Goal: Task Accomplishment & Management: Manage account settings

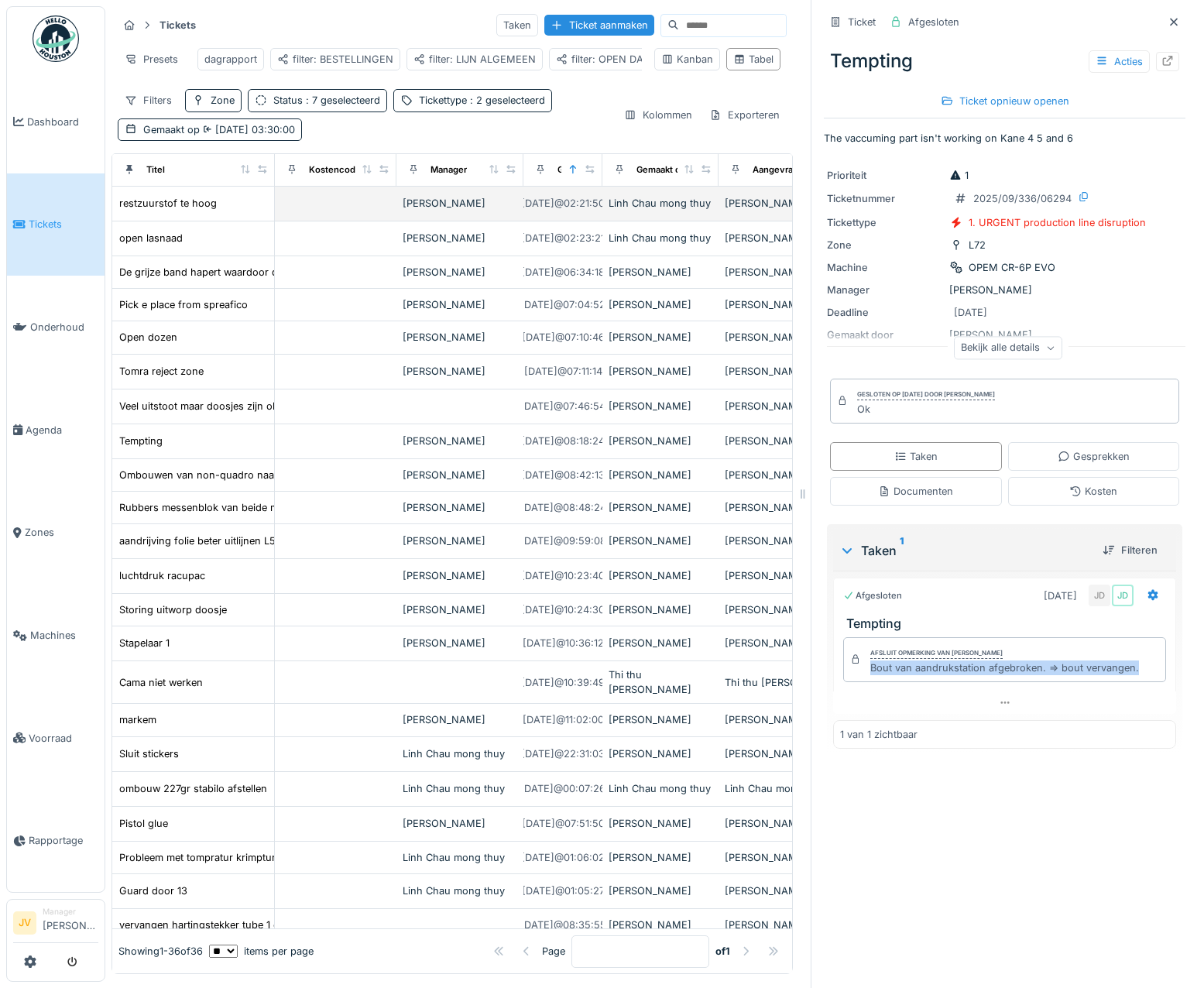
scroll to position [0, 641]
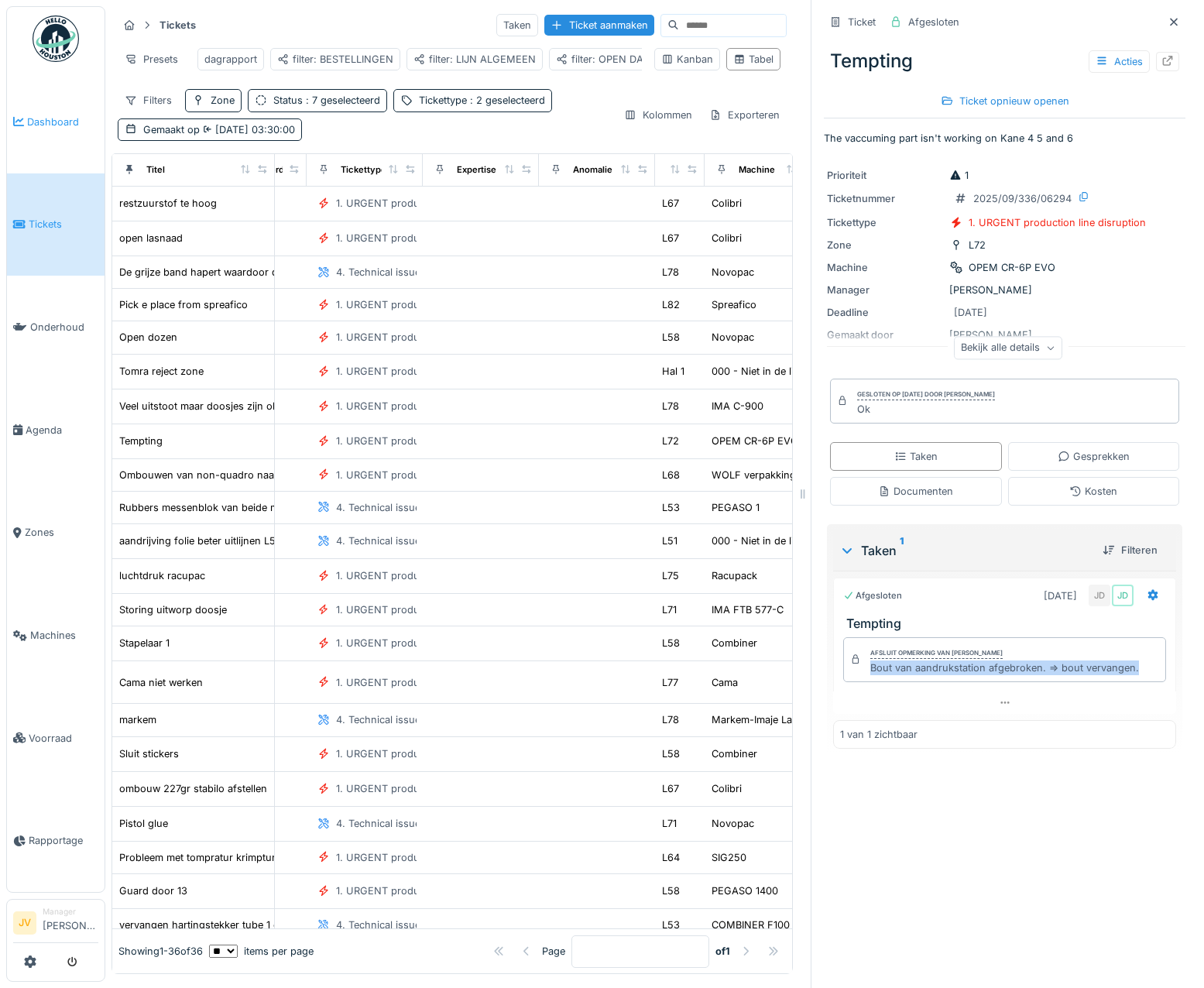
click at [70, 127] on span "Dashboard" at bounding box center [62, 122] width 71 height 14
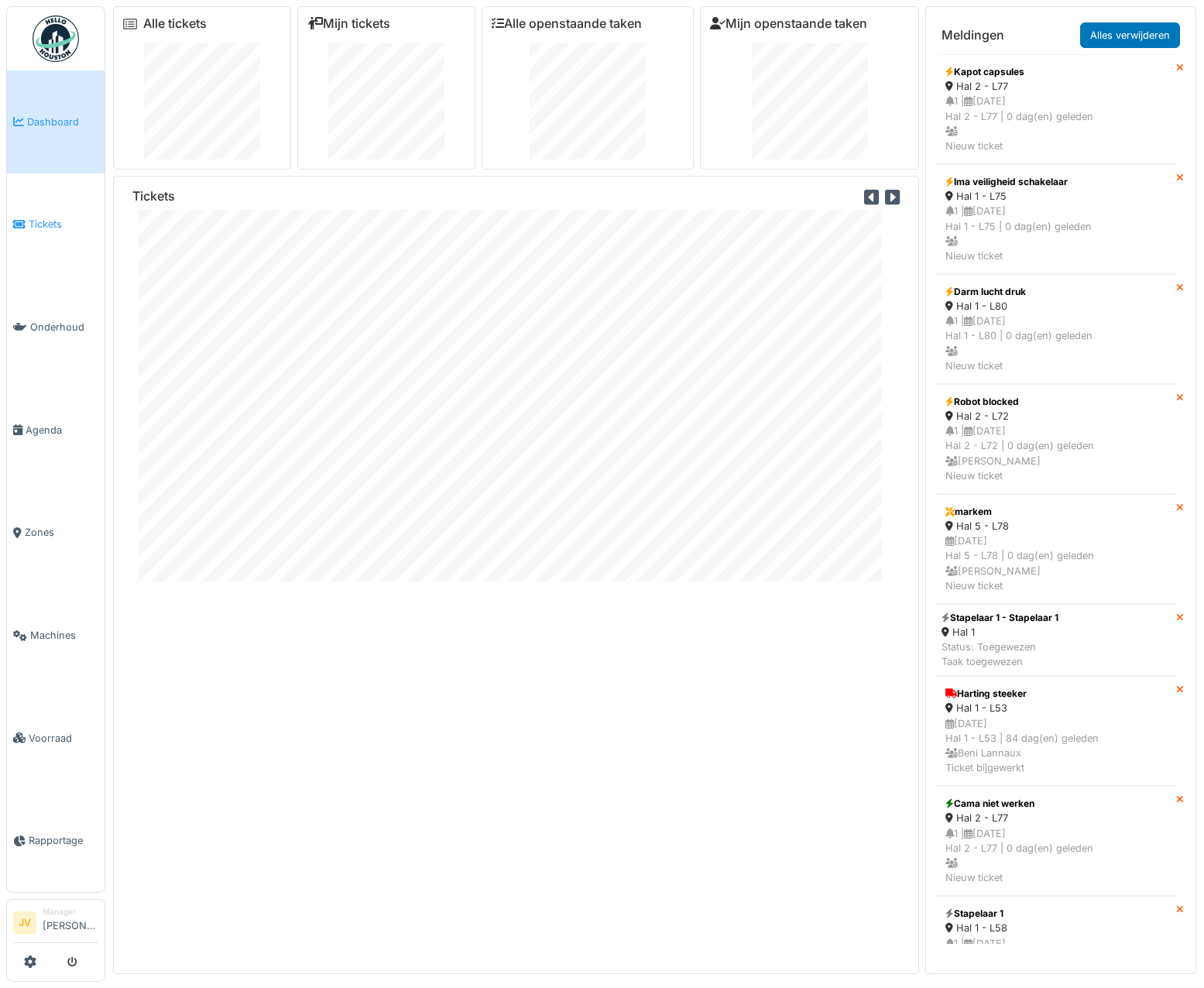
click at [63, 241] on link "Tickets" at bounding box center [56, 225] width 97 height 103
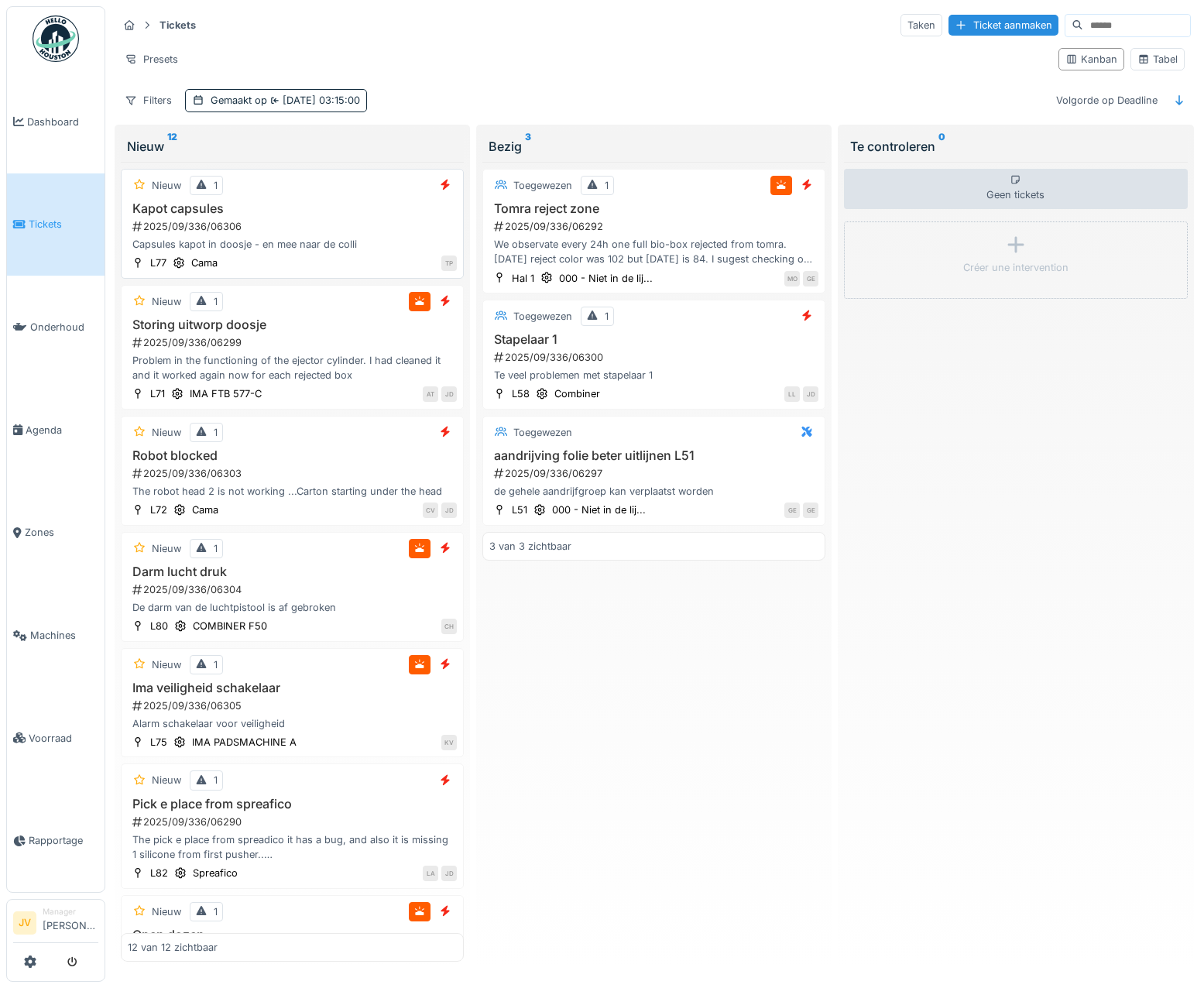
click at [354, 224] on div "2025/09/336/06306" at bounding box center [293, 226] width 326 height 14
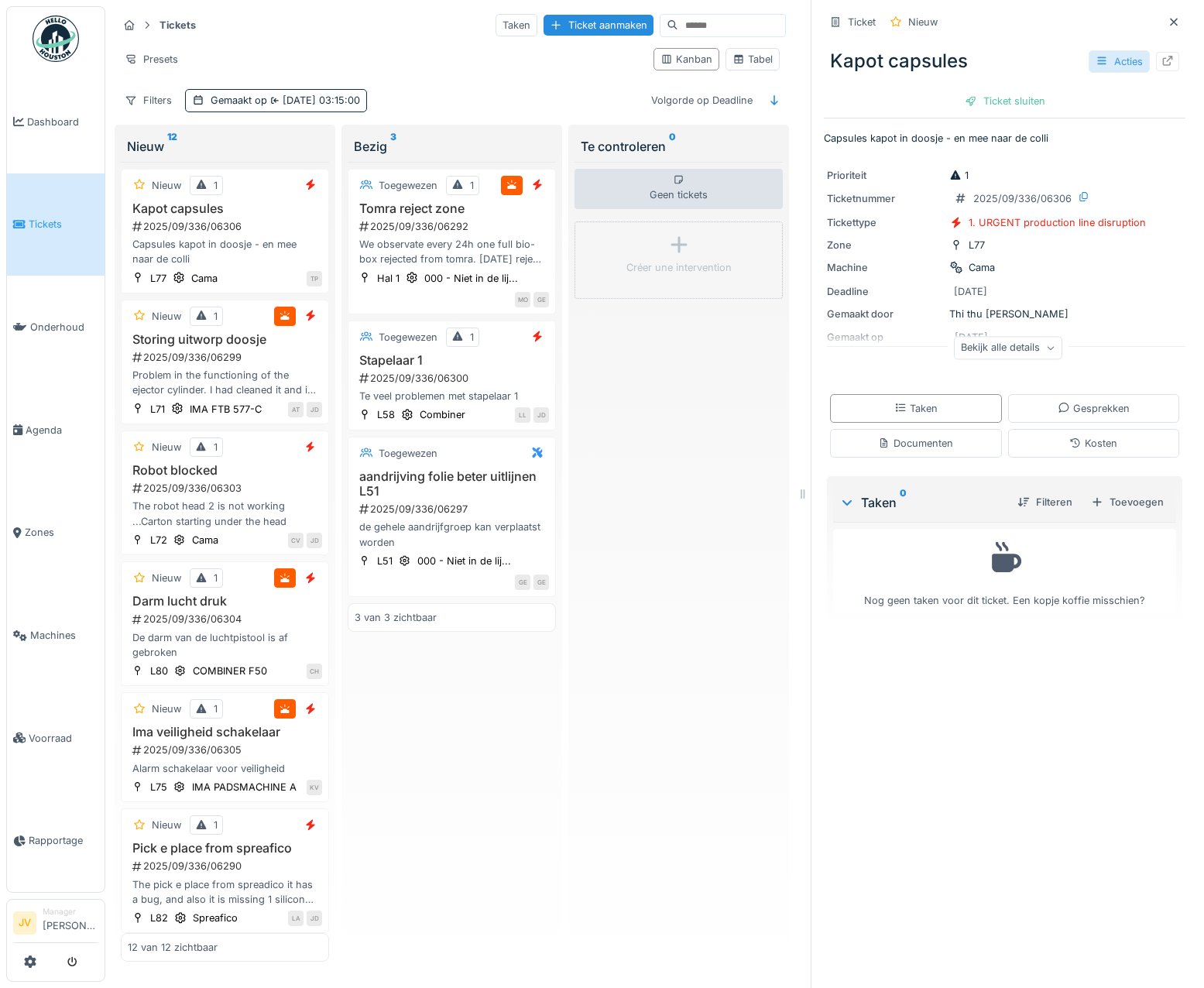
click at [1093, 63] on div "Acties" at bounding box center [1119, 61] width 61 height 22
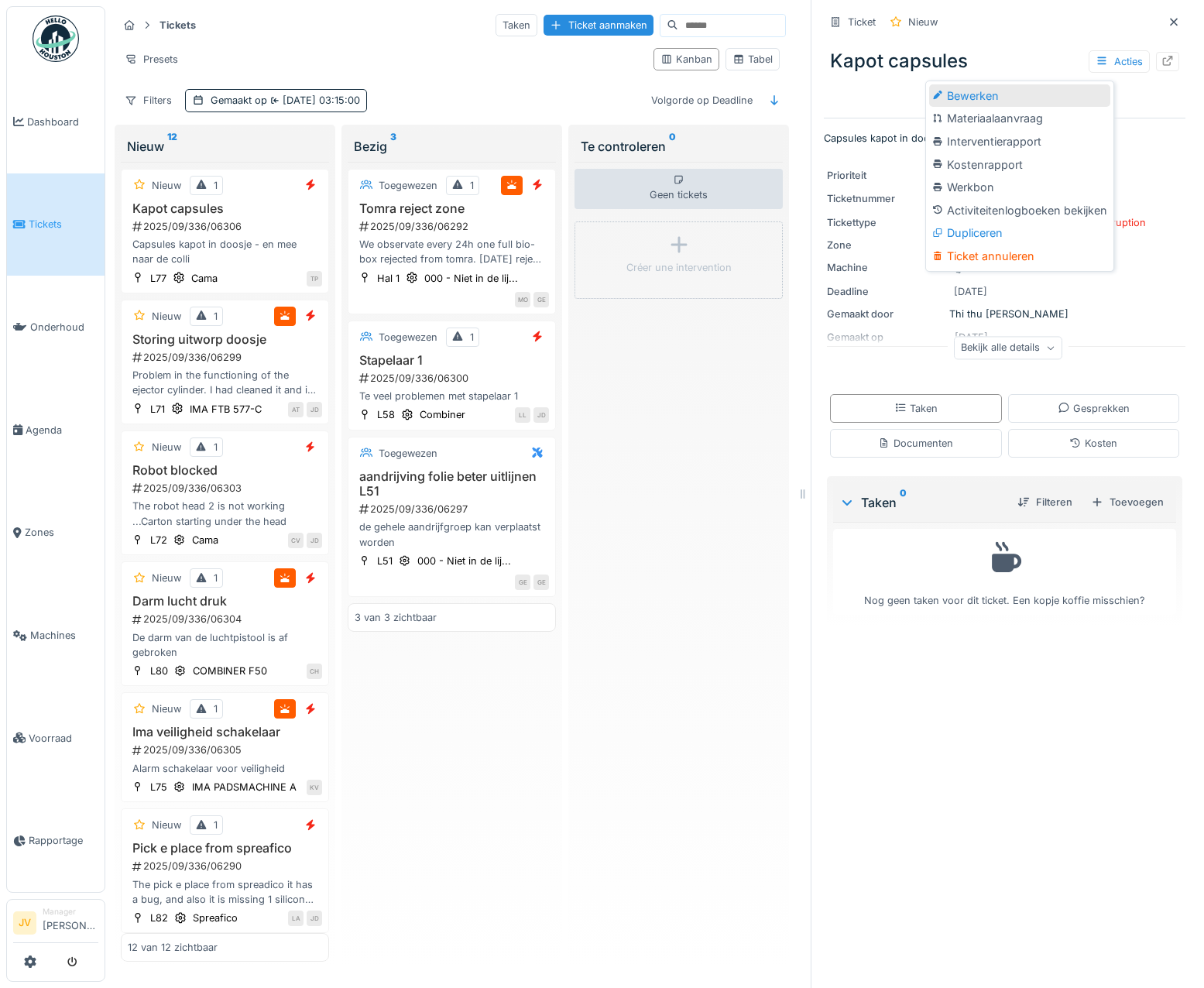
click at [1053, 93] on div "Bewerken" at bounding box center [1020, 96] width 181 height 23
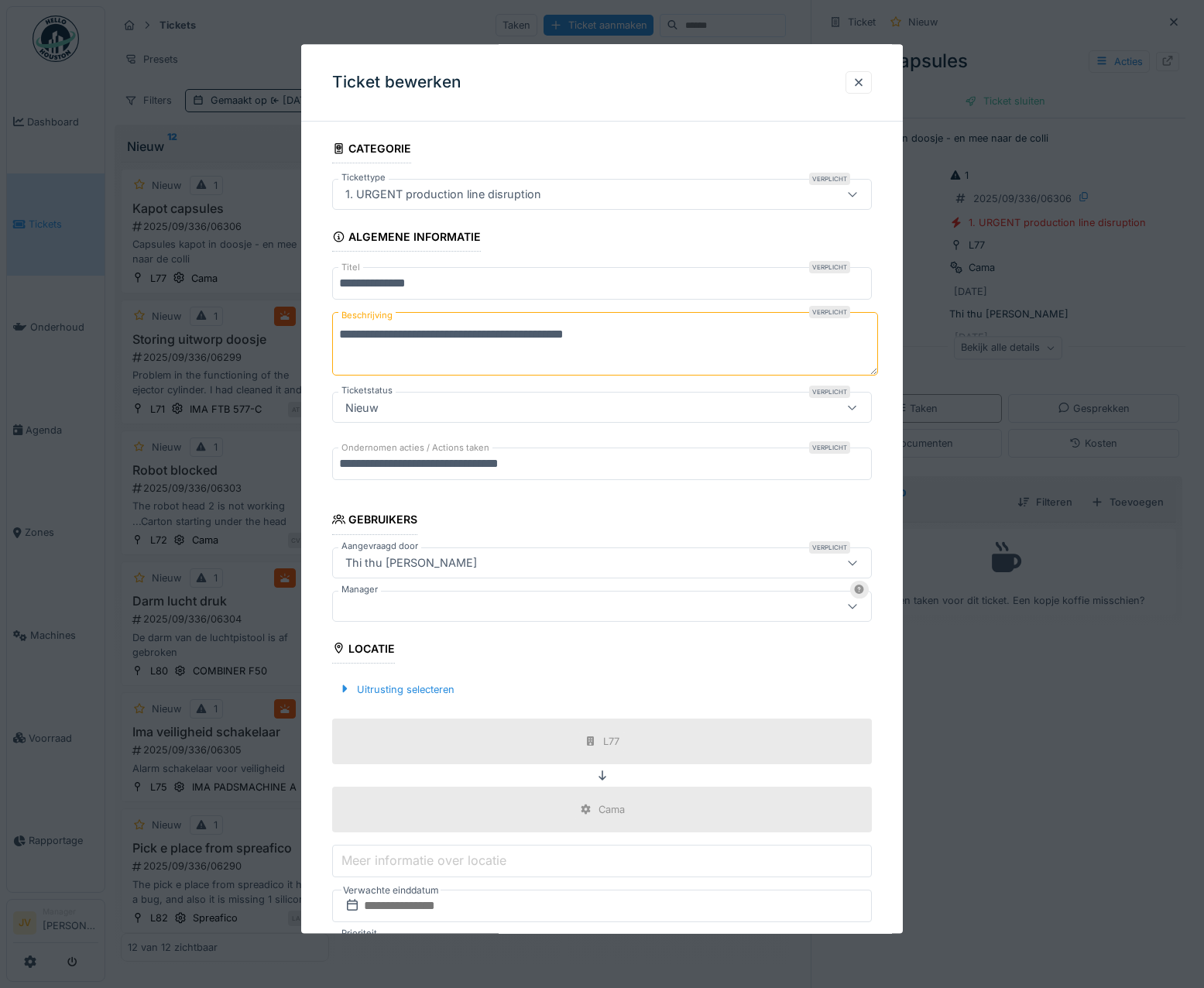
click at [397, 600] on div at bounding box center [569, 606] width 462 height 17
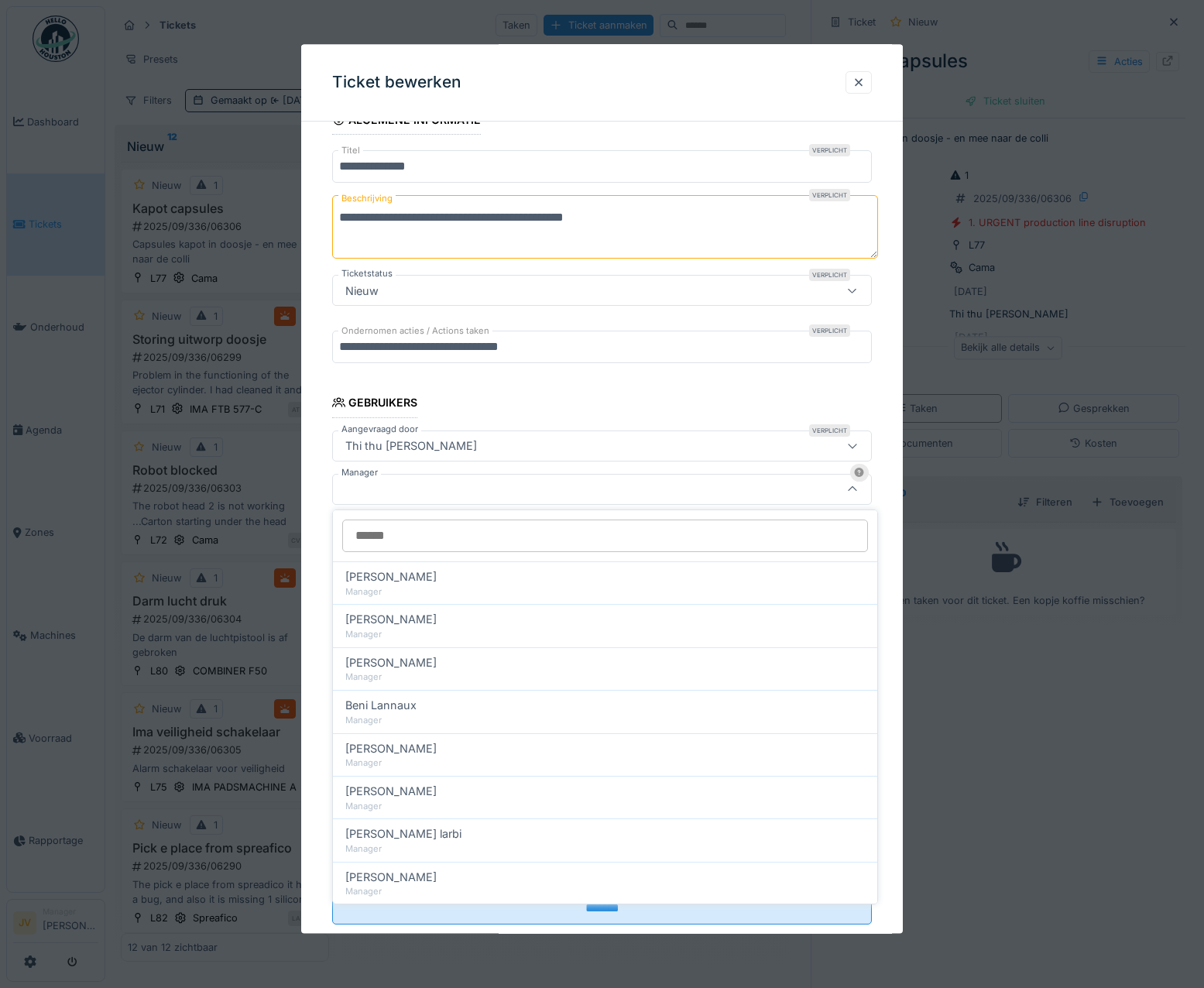
click at [394, 544] on input "Manager" at bounding box center [605, 536] width 526 height 33
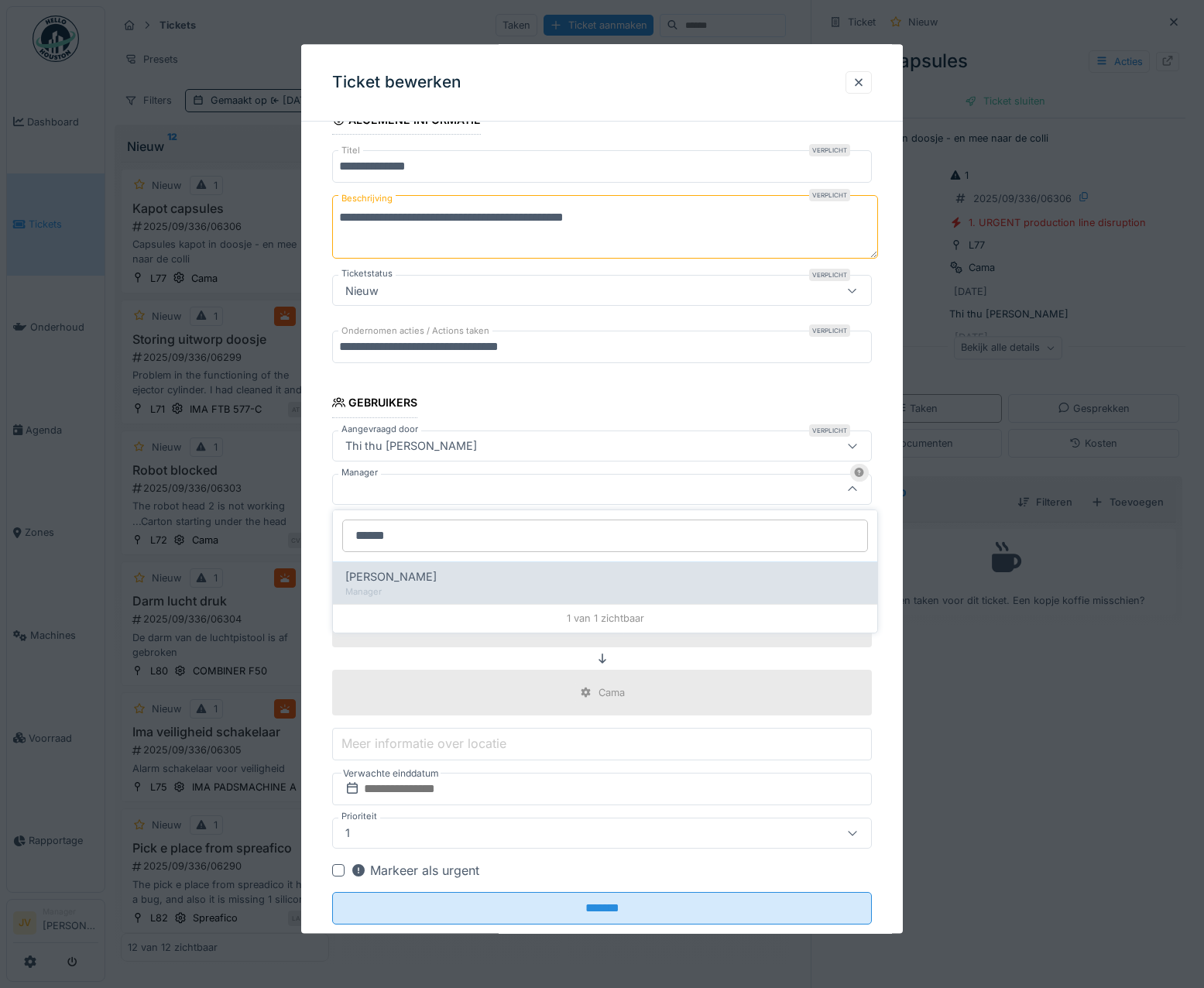
type input "******"
click at [454, 588] on div "Manager" at bounding box center [605, 592] width 520 height 14
type input "****"
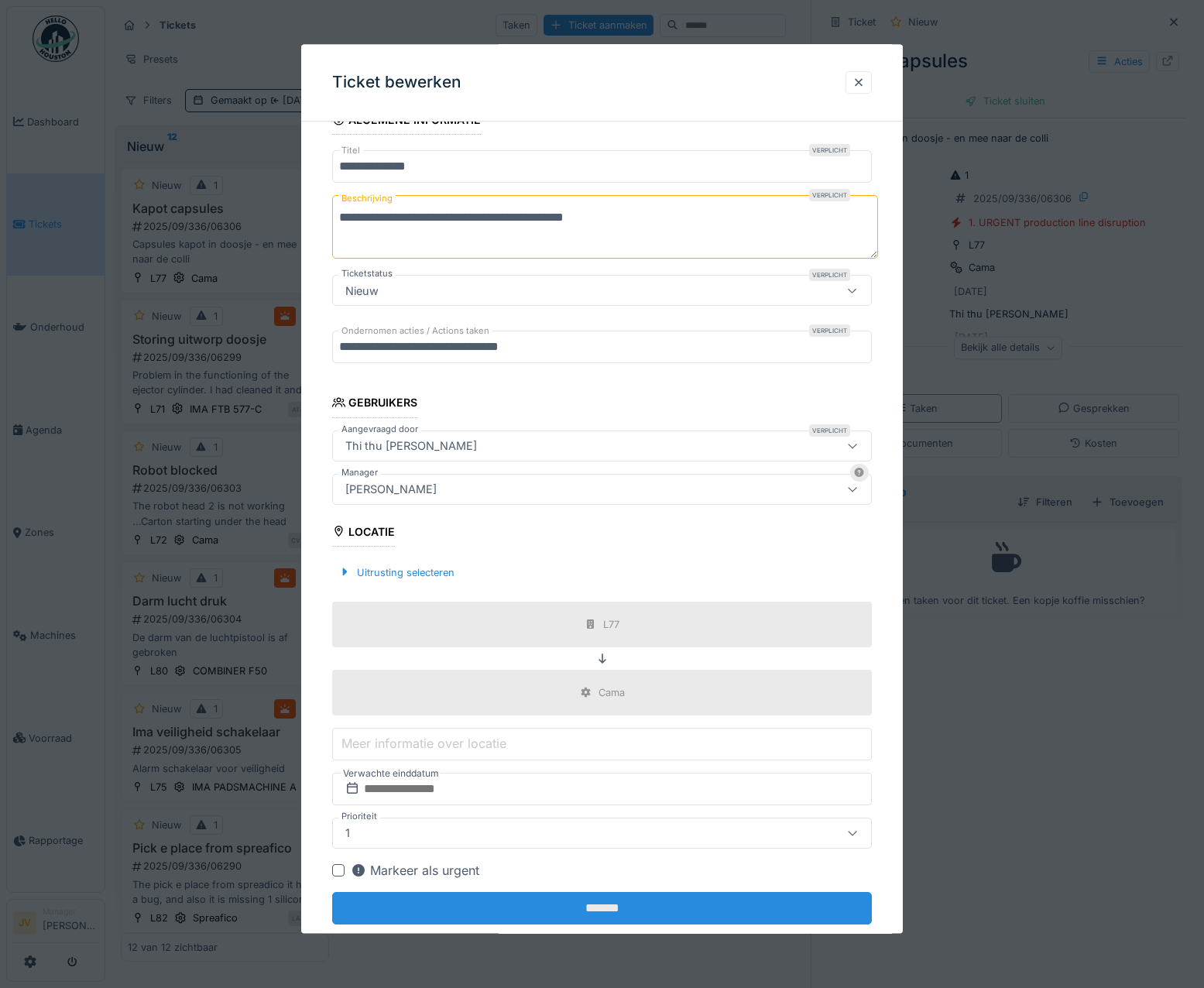
click at [601, 913] on input "*******" at bounding box center [603, 908] width 541 height 33
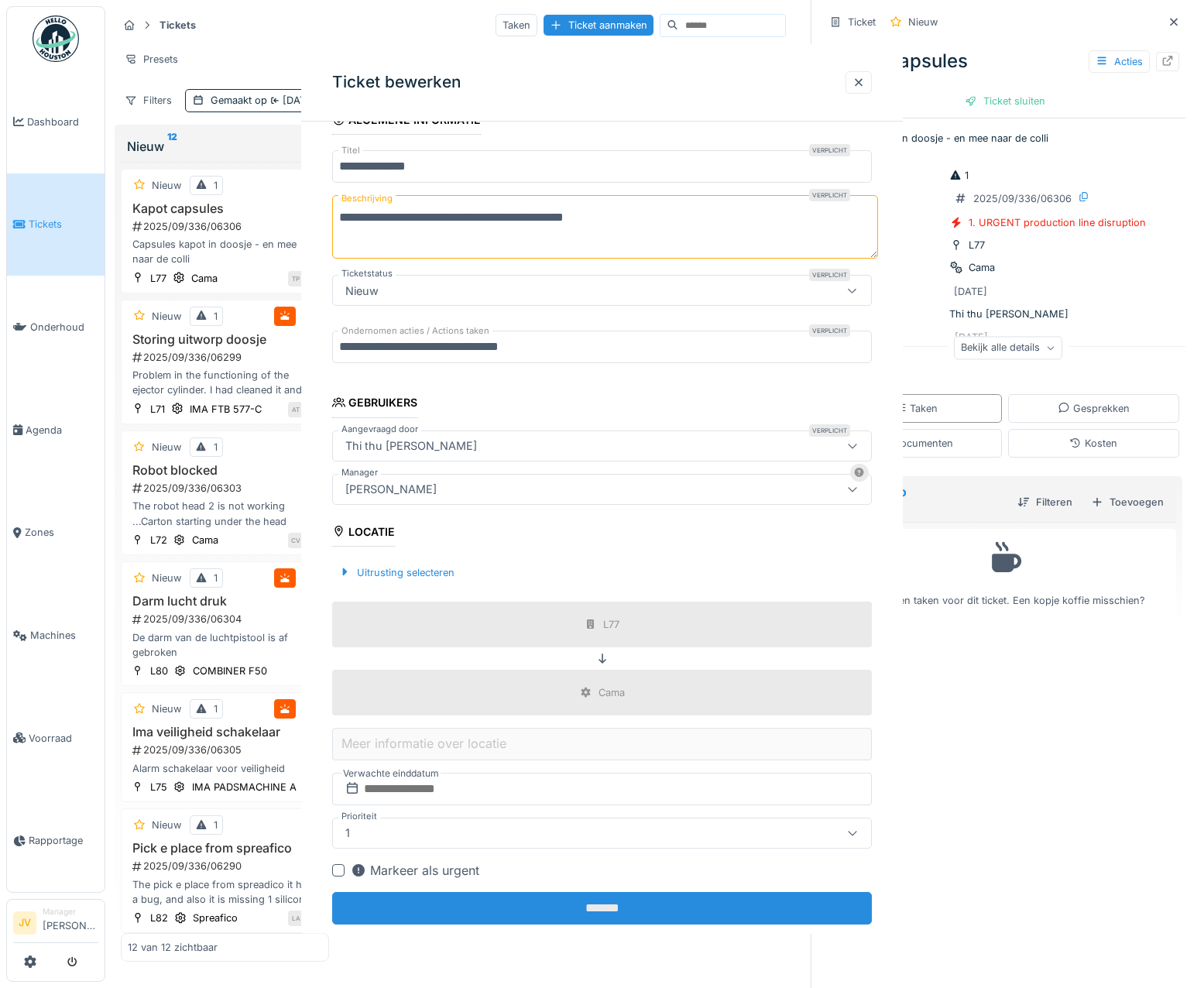
scroll to position [0, 0]
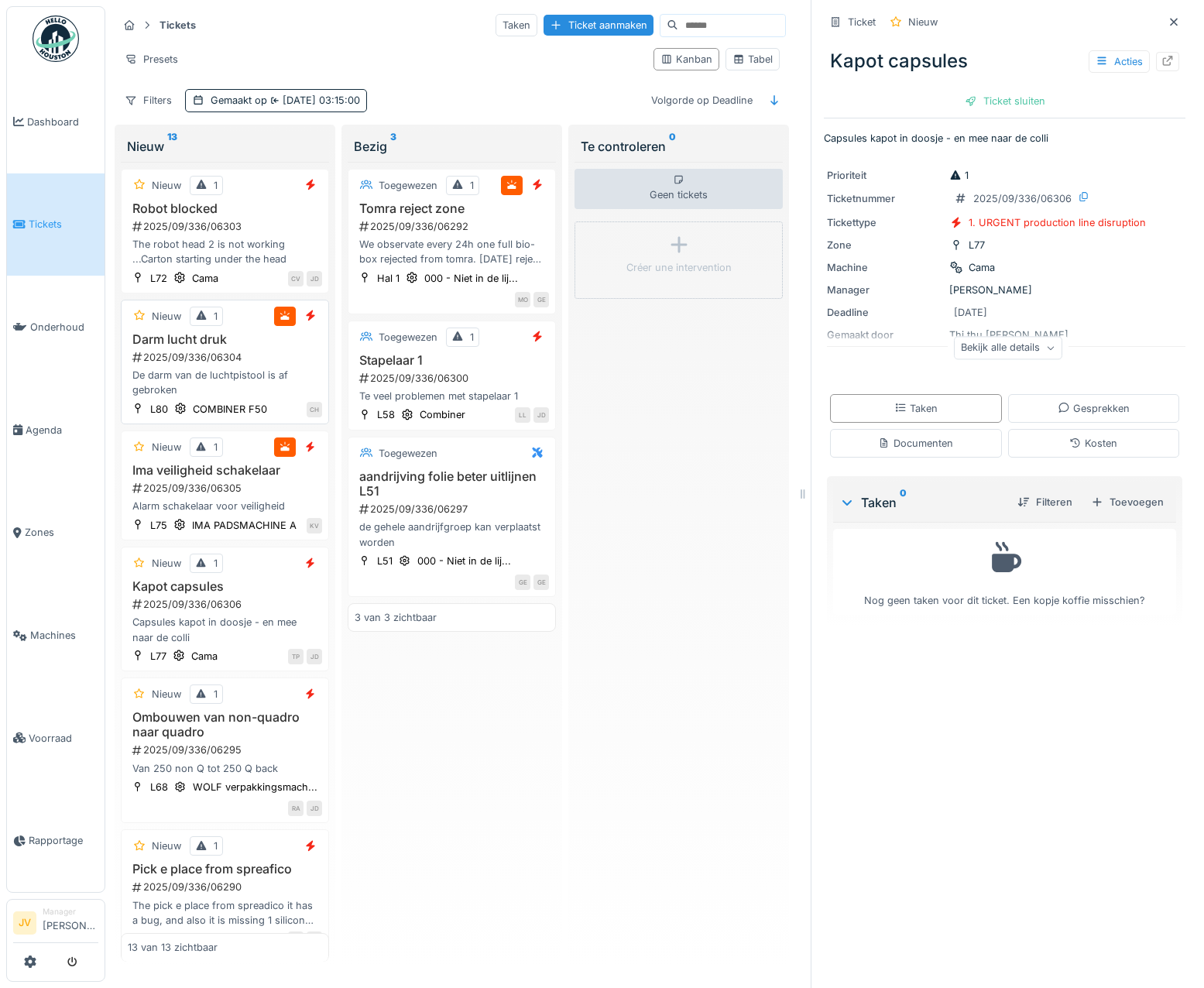
click at [295, 344] on h3 "Darm lucht druk" at bounding box center [225, 340] width 195 height 14
click at [1089, 68] on div "Acties" at bounding box center [1119, 61] width 61 height 22
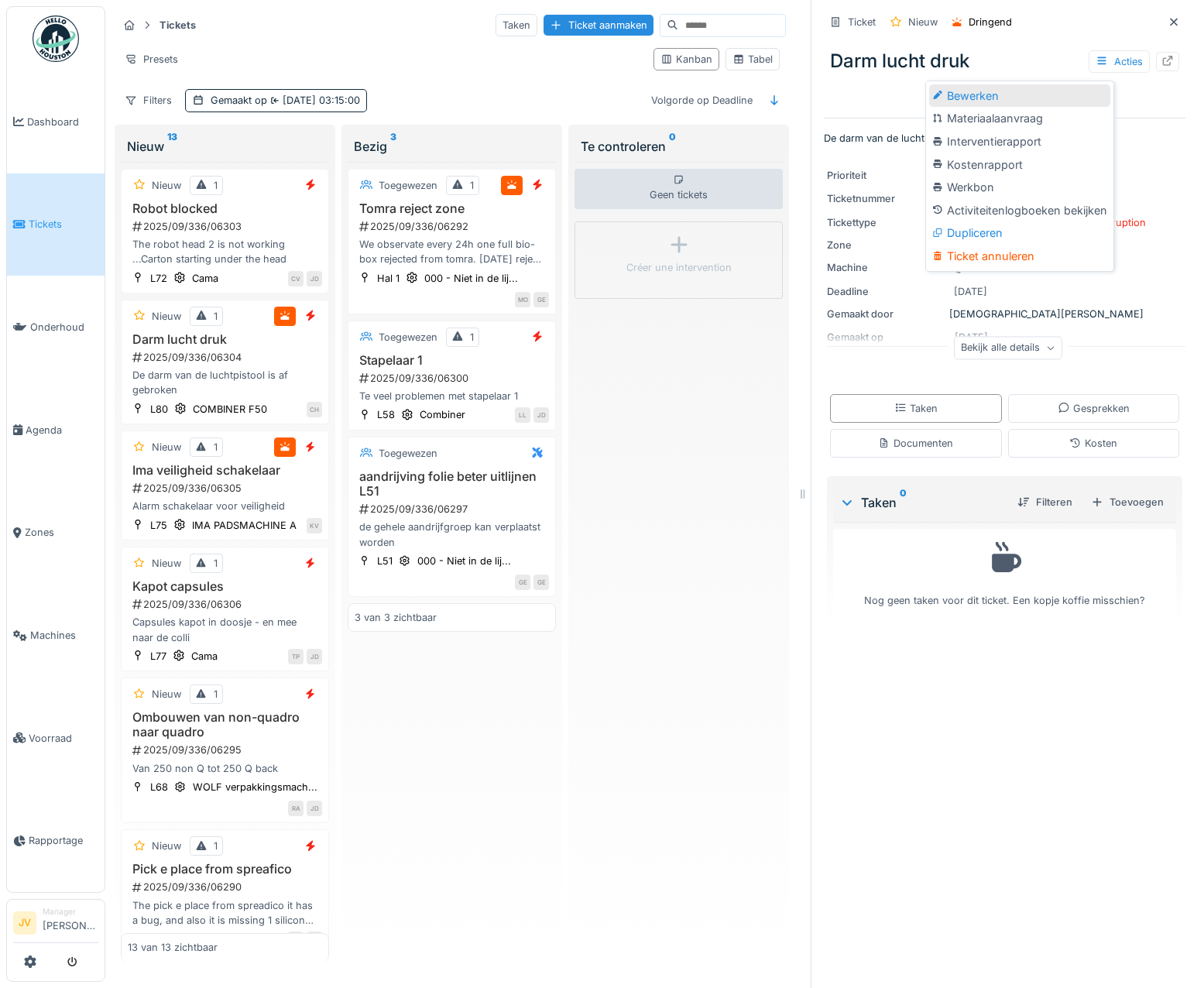
click at [1040, 97] on div "Bewerken" at bounding box center [1020, 96] width 181 height 23
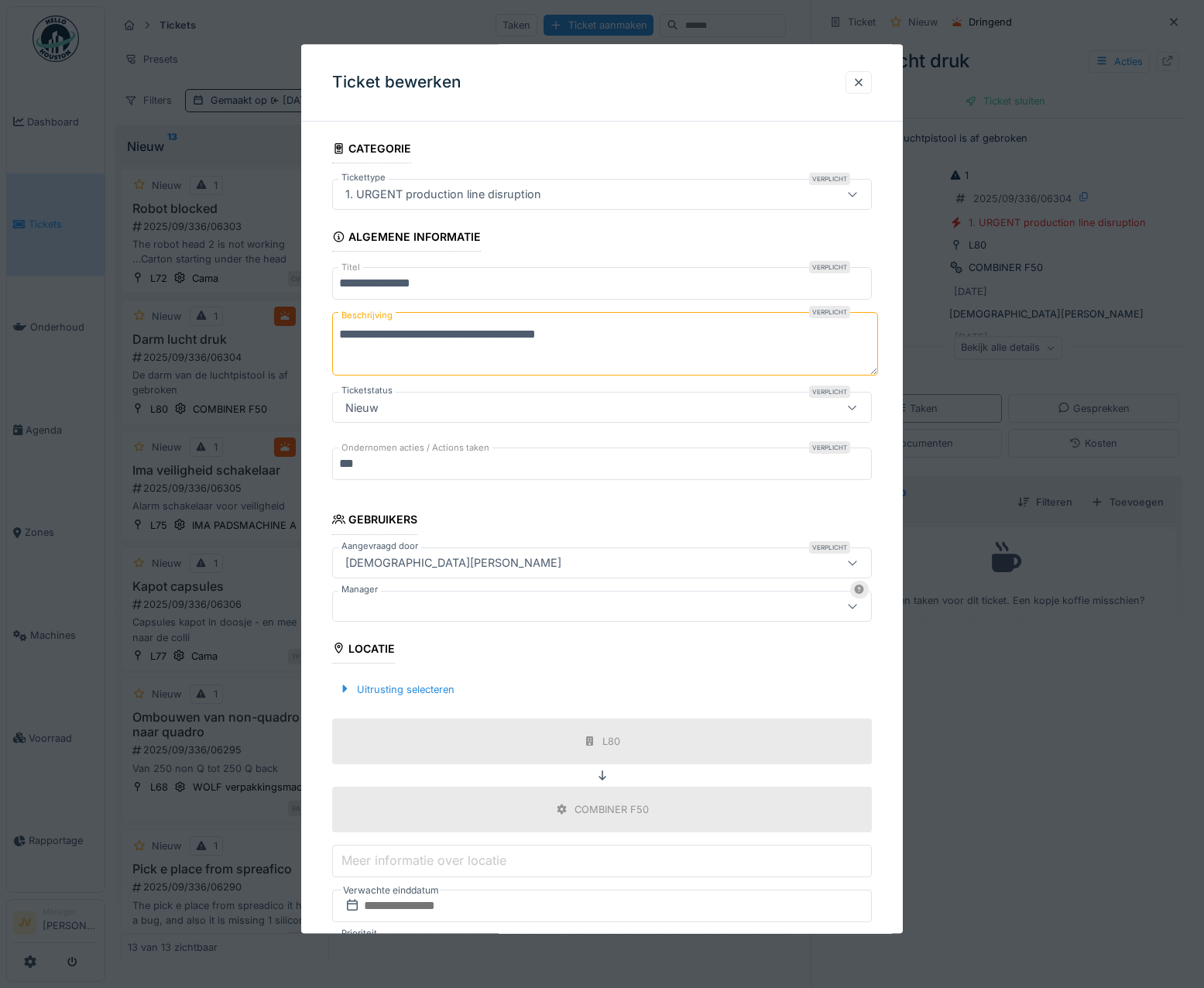
click at [373, 600] on div at bounding box center [569, 606] width 462 height 17
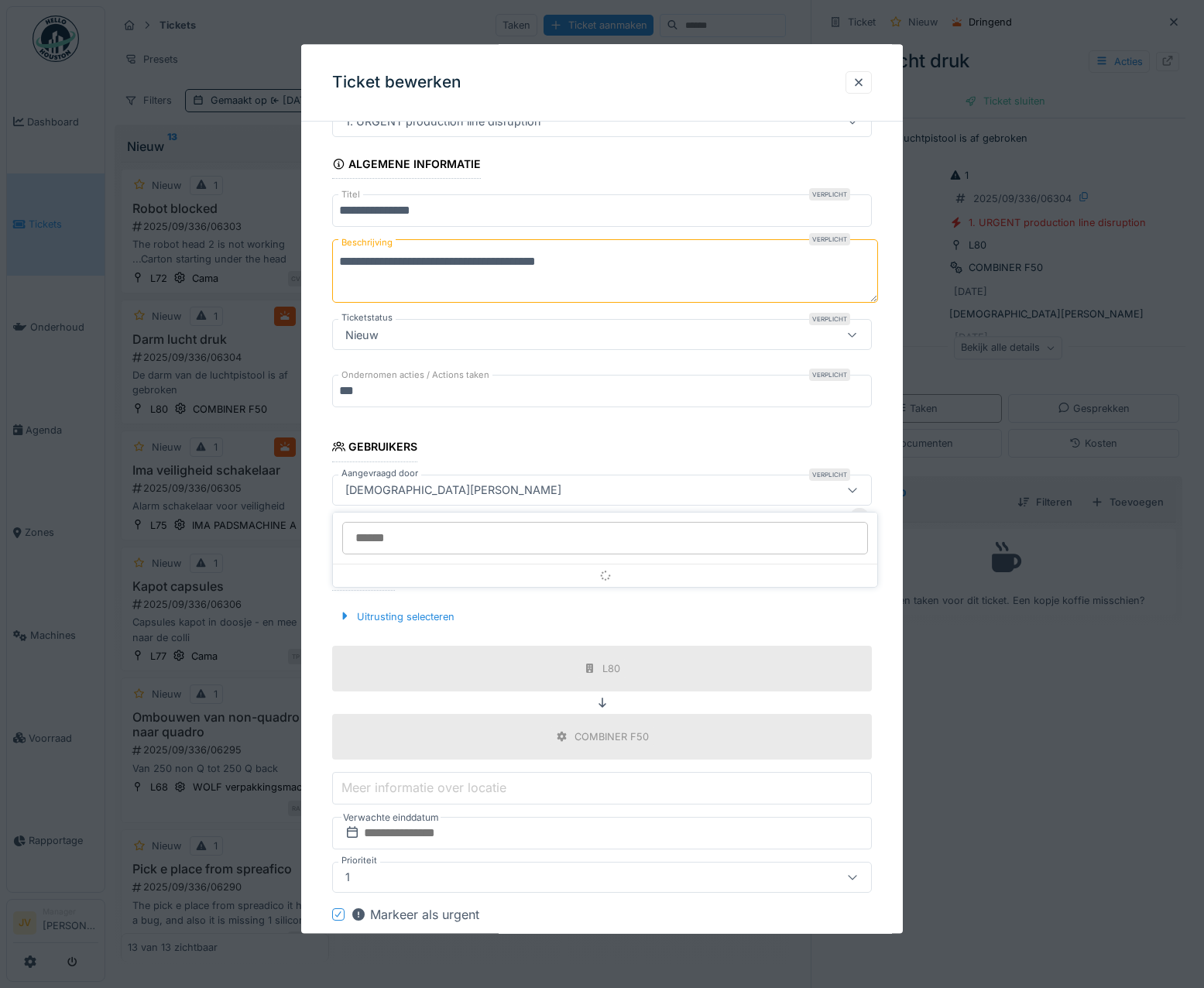
scroll to position [117, 0]
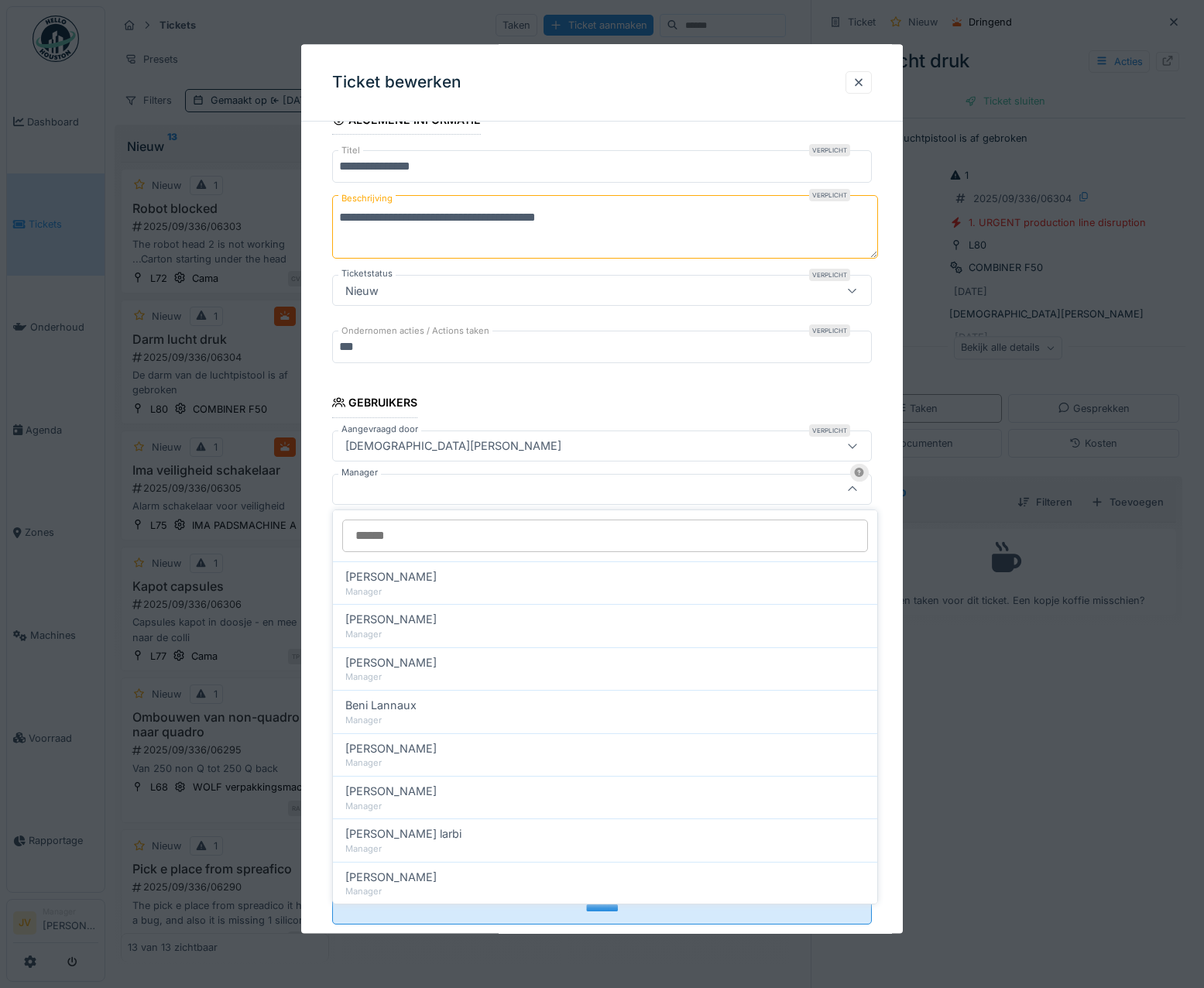
click at [388, 540] on input "Manager" at bounding box center [605, 536] width 526 height 33
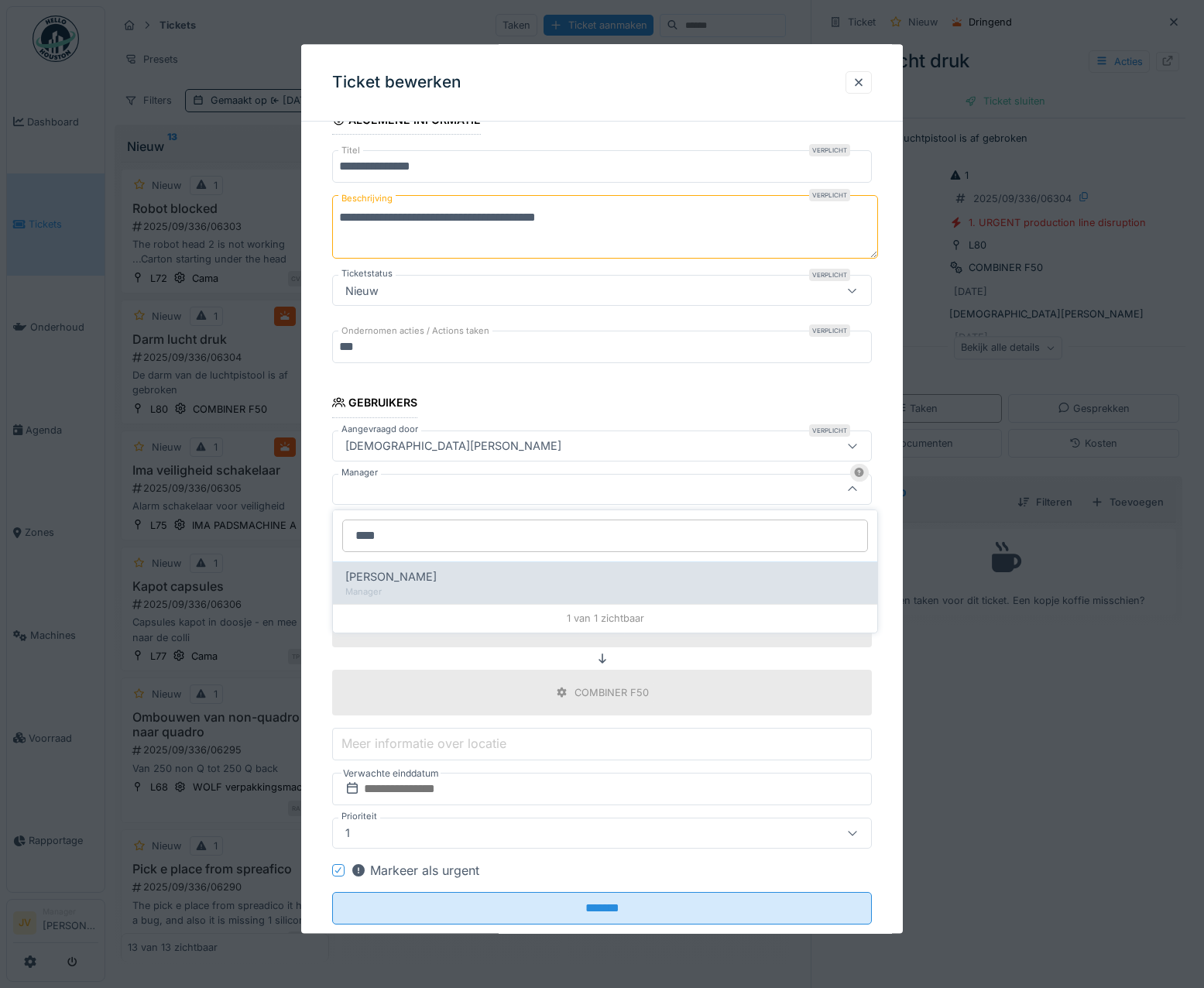
type input "****"
click at [437, 588] on div "Manager" at bounding box center [605, 592] width 520 height 14
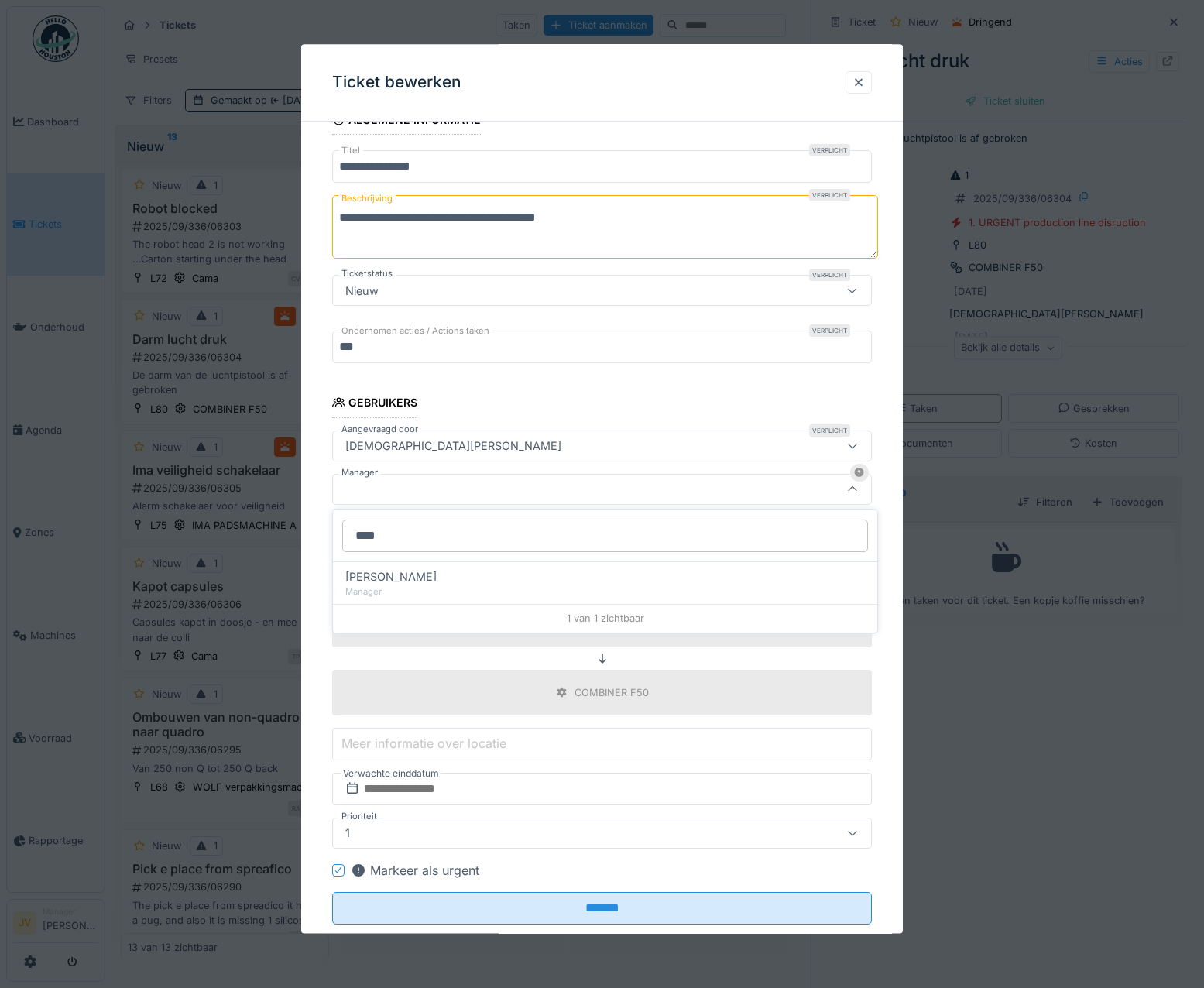
type input "****"
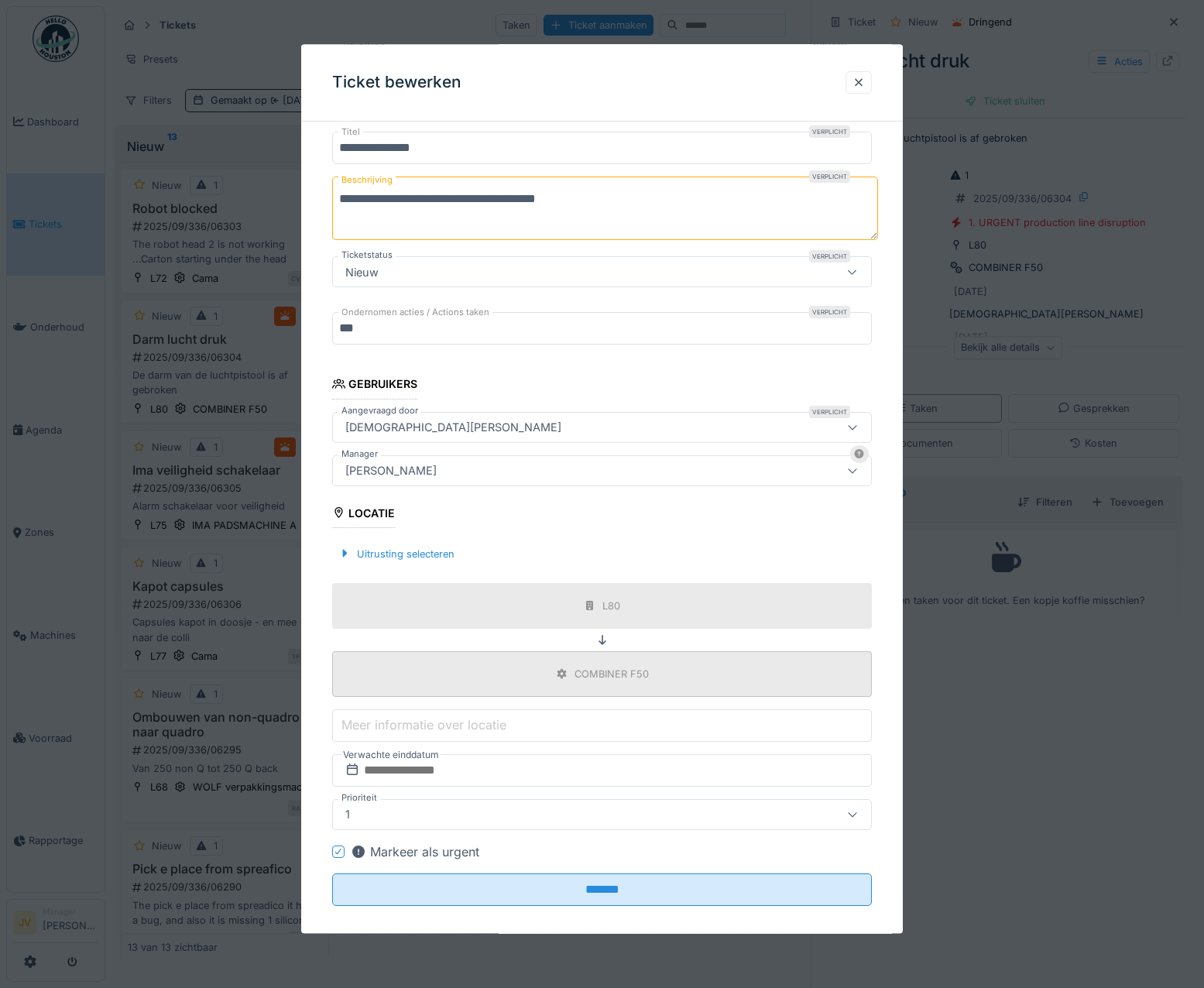
scroll to position [152, 0]
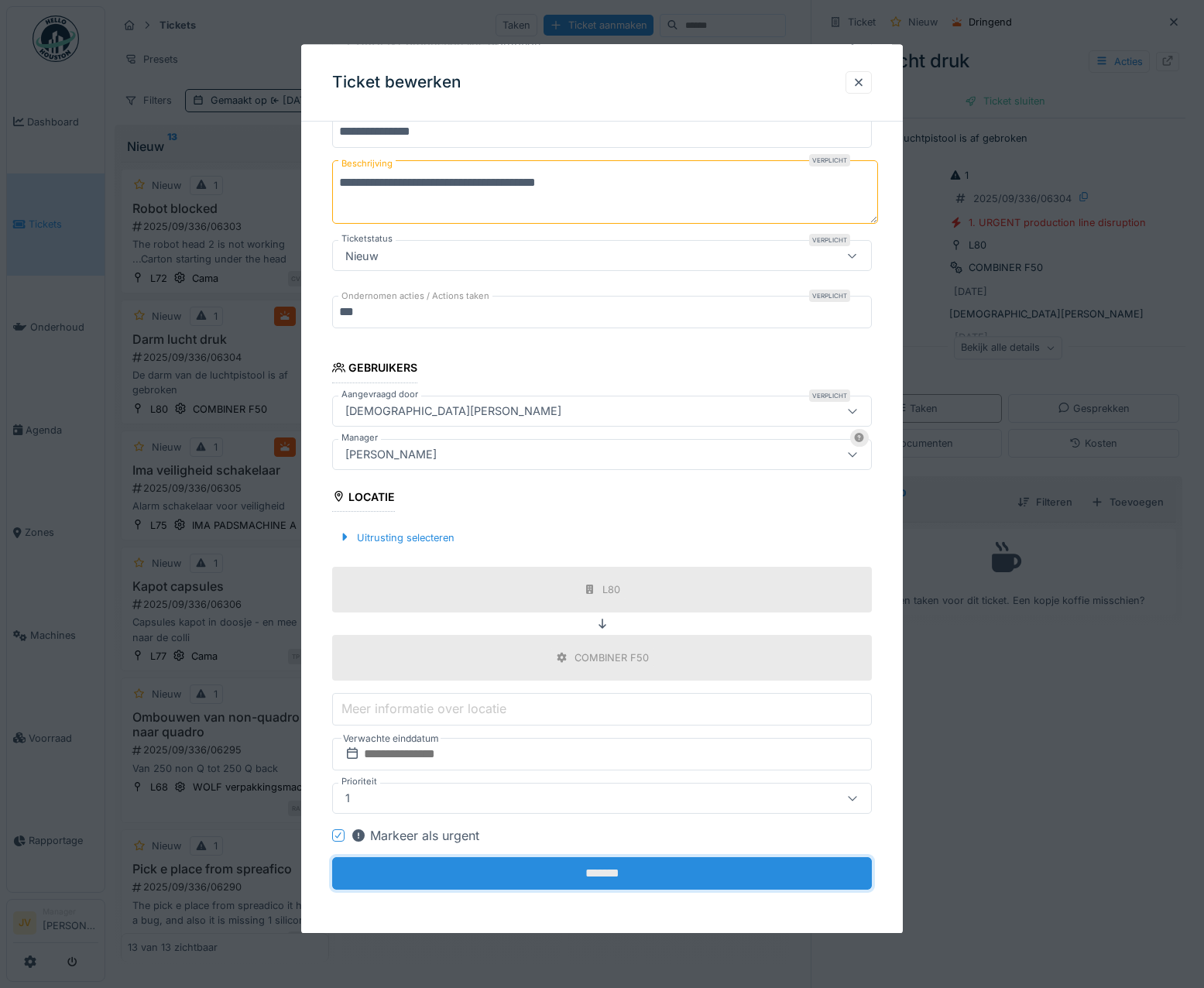
click at [601, 876] on input "*******" at bounding box center [603, 873] width 541 height 33
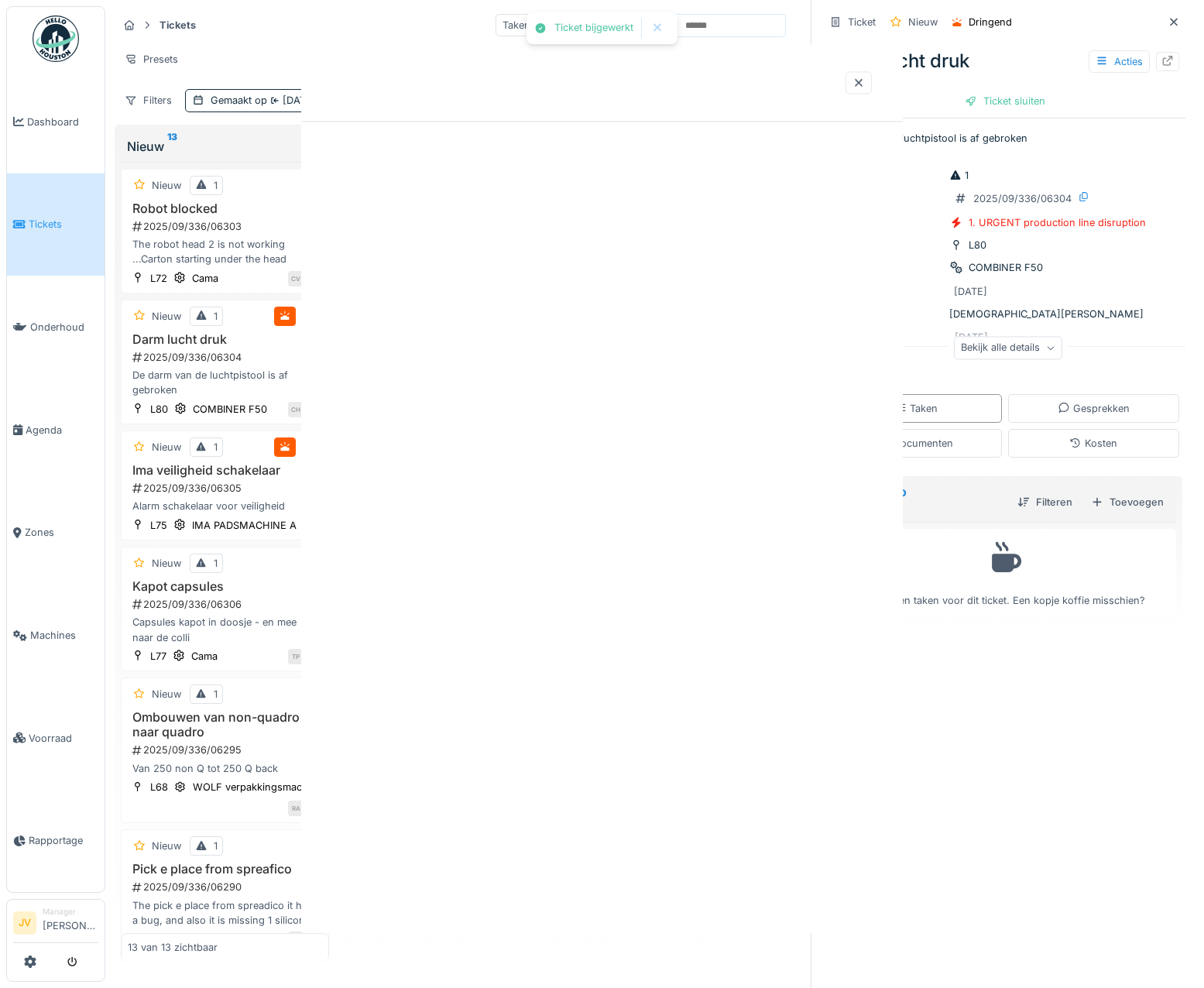
scroll to position [0, 0]
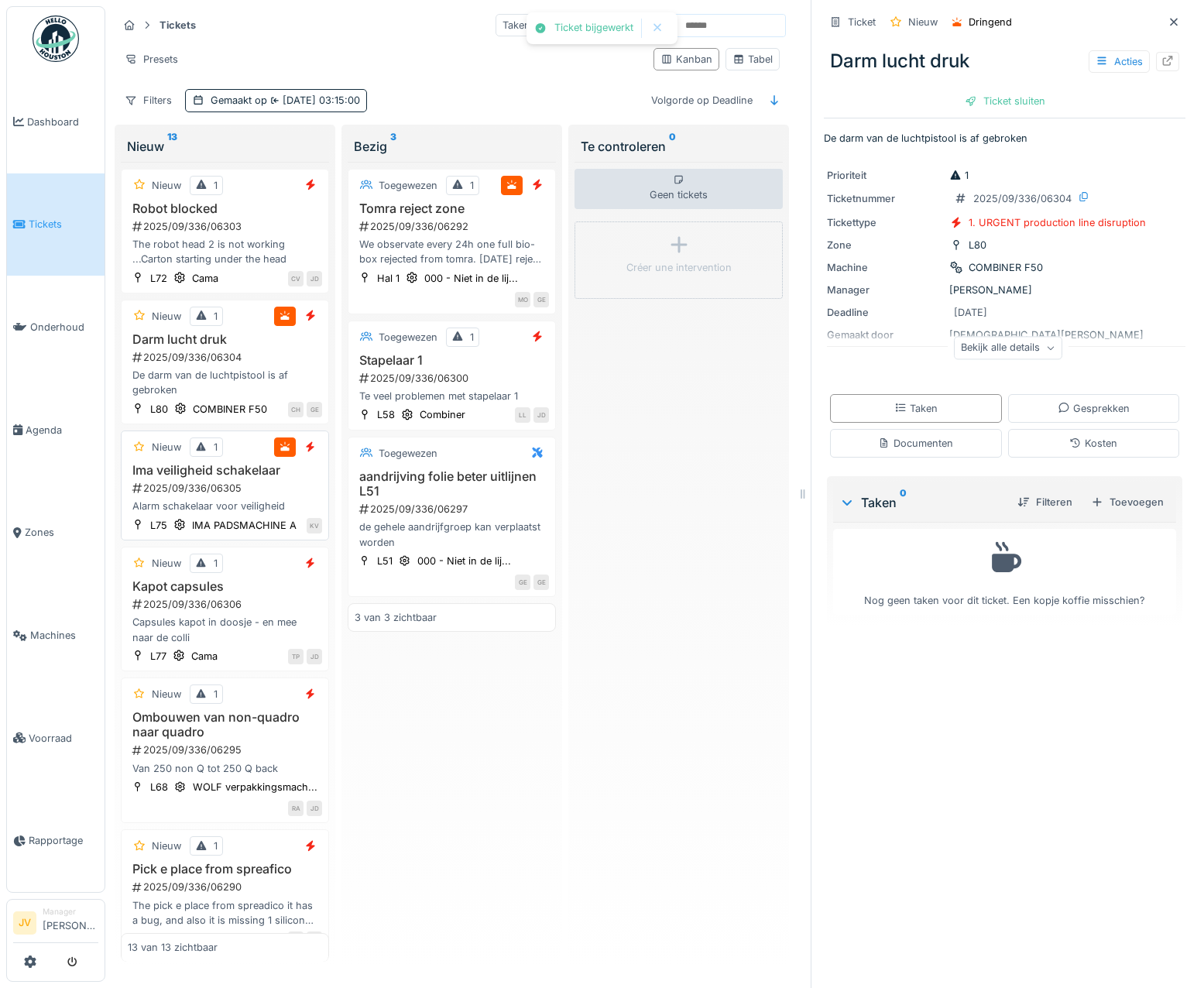
click at [298, 514] on div "Ima veiligheid schakelaar 2025/09/336/06305 Alarm schakelaar voor veiligheid" at bounding box center [225, 489] width 195 height 51
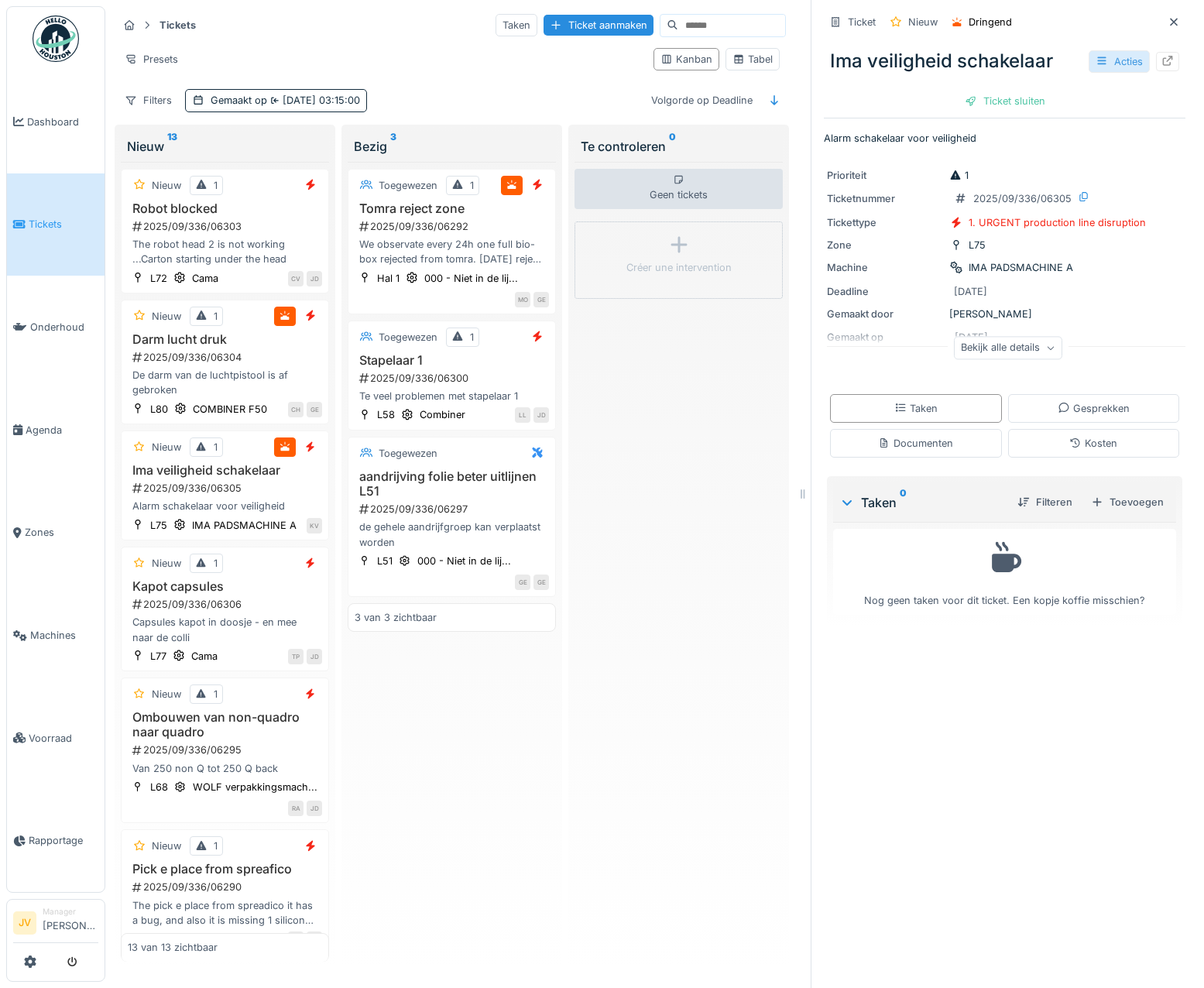
click at [1096, 65] on div "Acties" at bounding box center [1119, 61] width 61 height 22
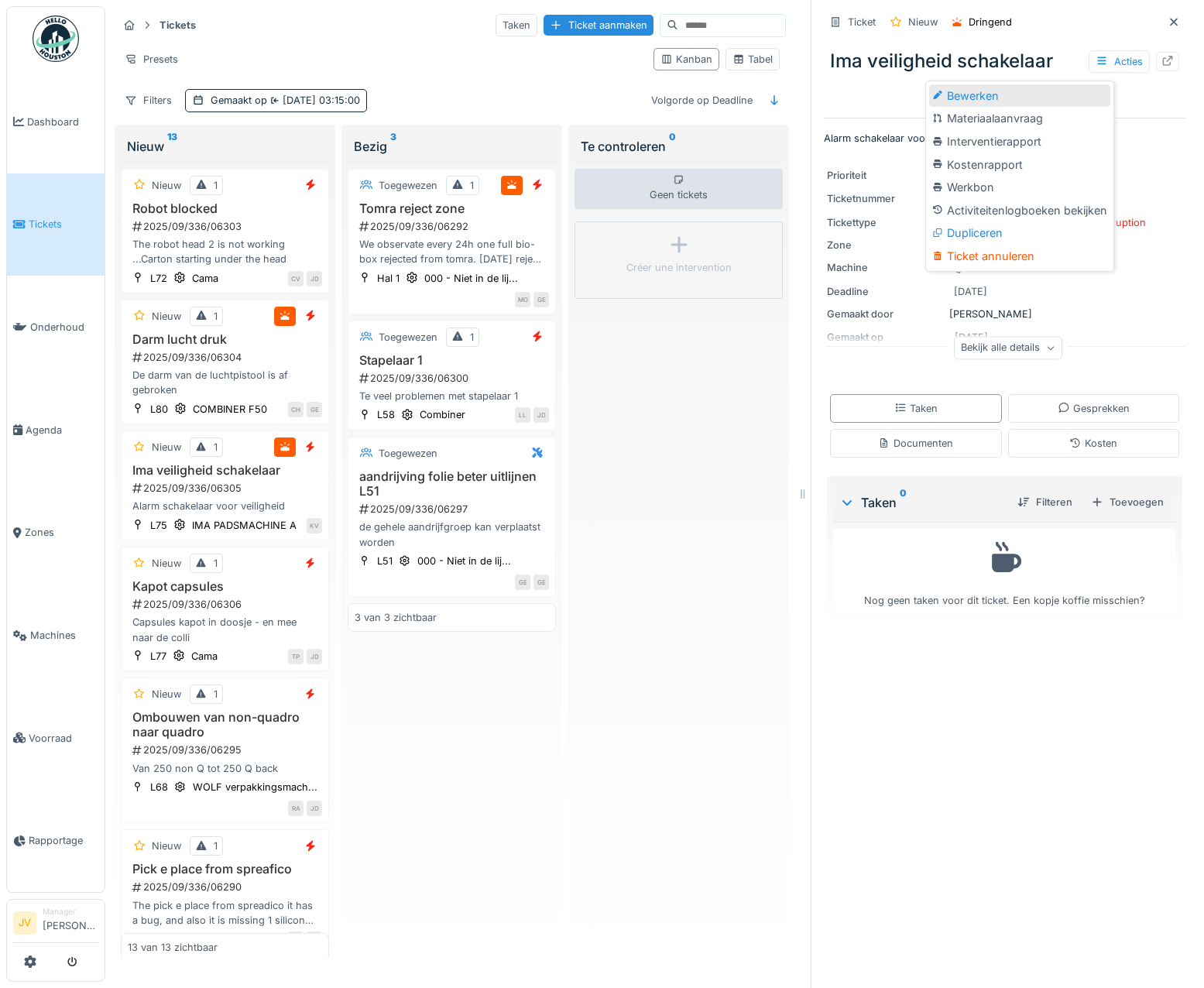
click at [1037, 89] on div "Bewerken" at bounding box center [1020, 96] width 181 height 23
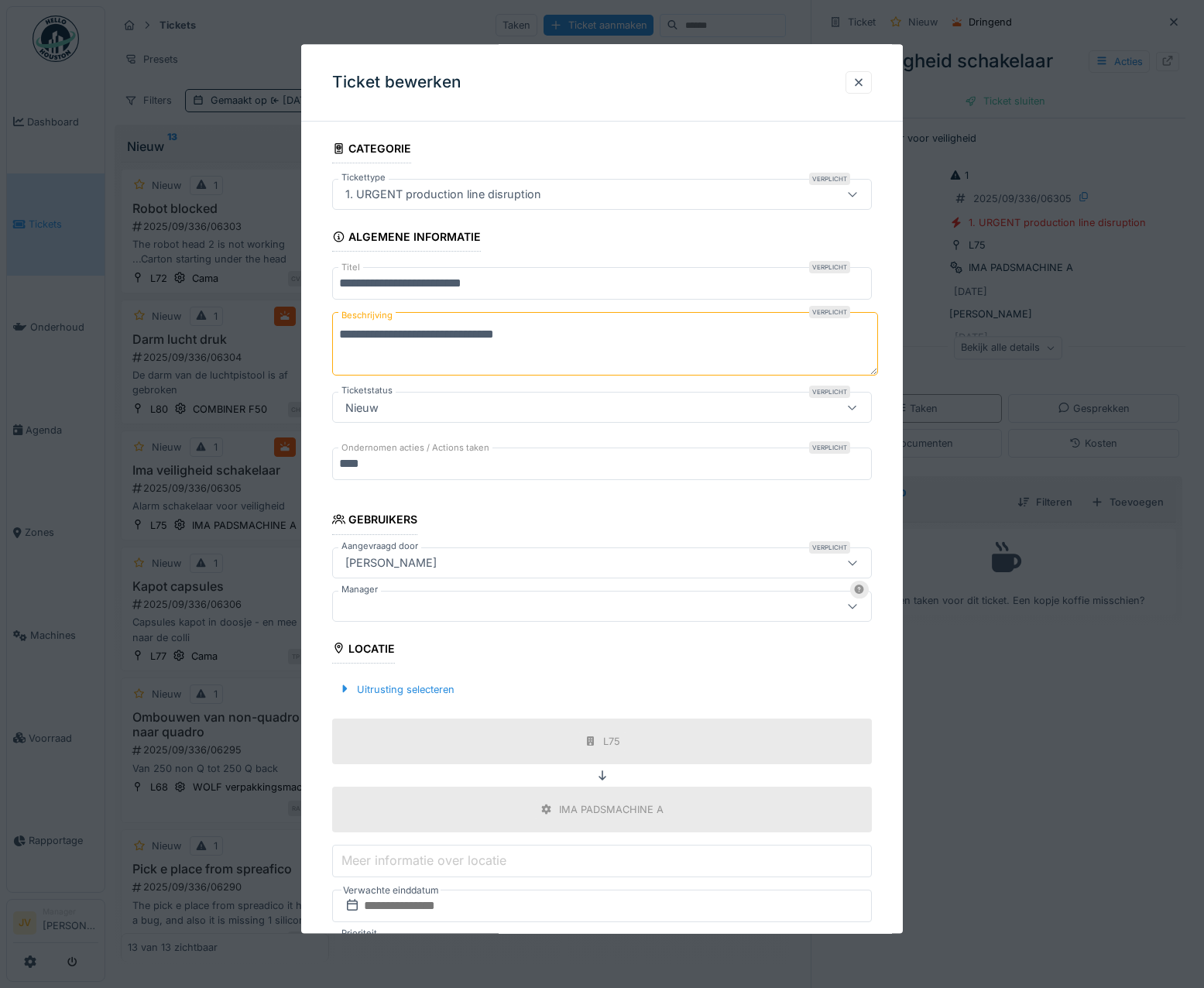
click at [405, 604] on div at bounding box center [569, 606] width 462 height 17
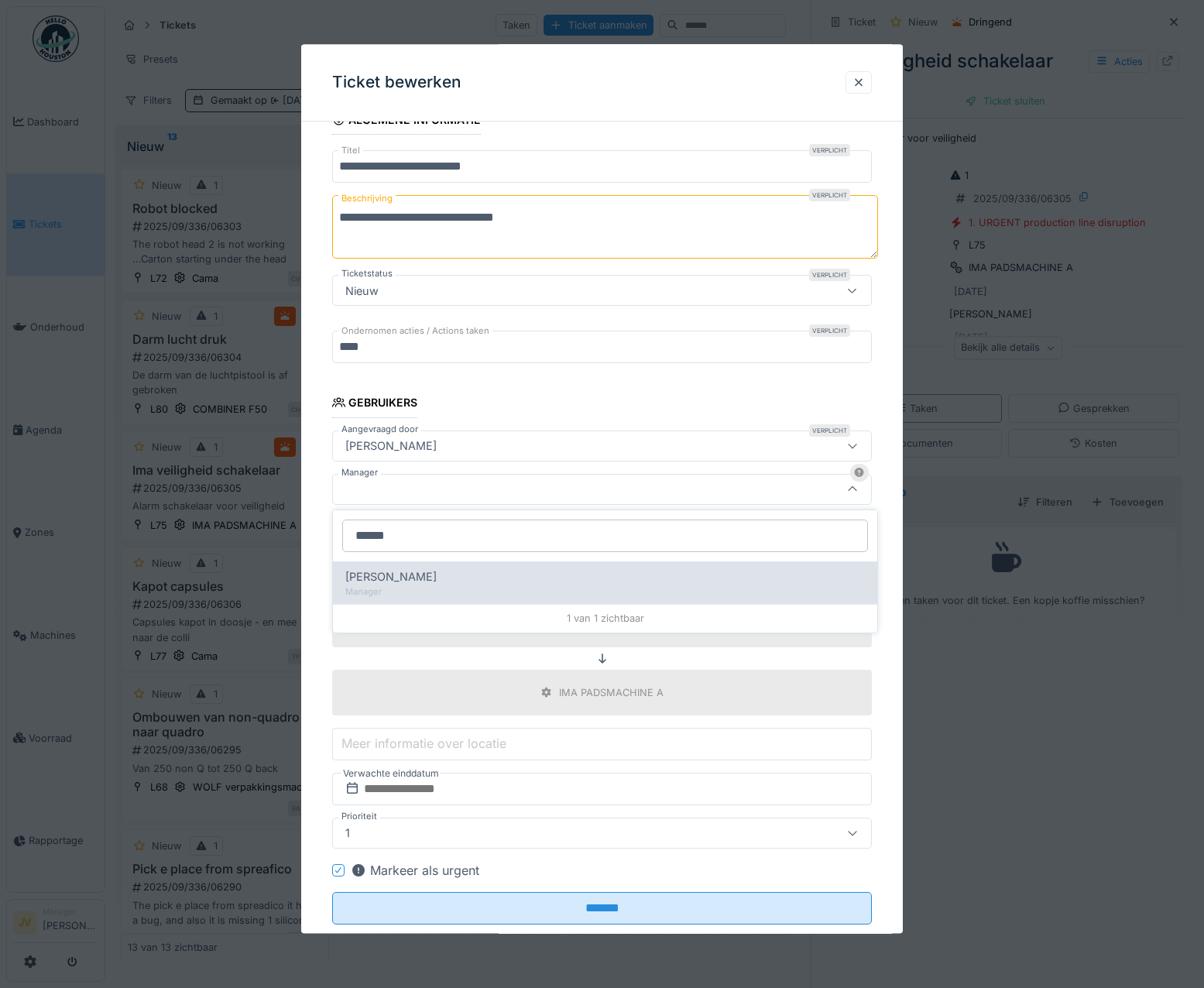
type input "******"
click at [427, 577] on div "[PERSON_NAME]" at bounding box center [605, 577] width 520 height 17
type input "****"
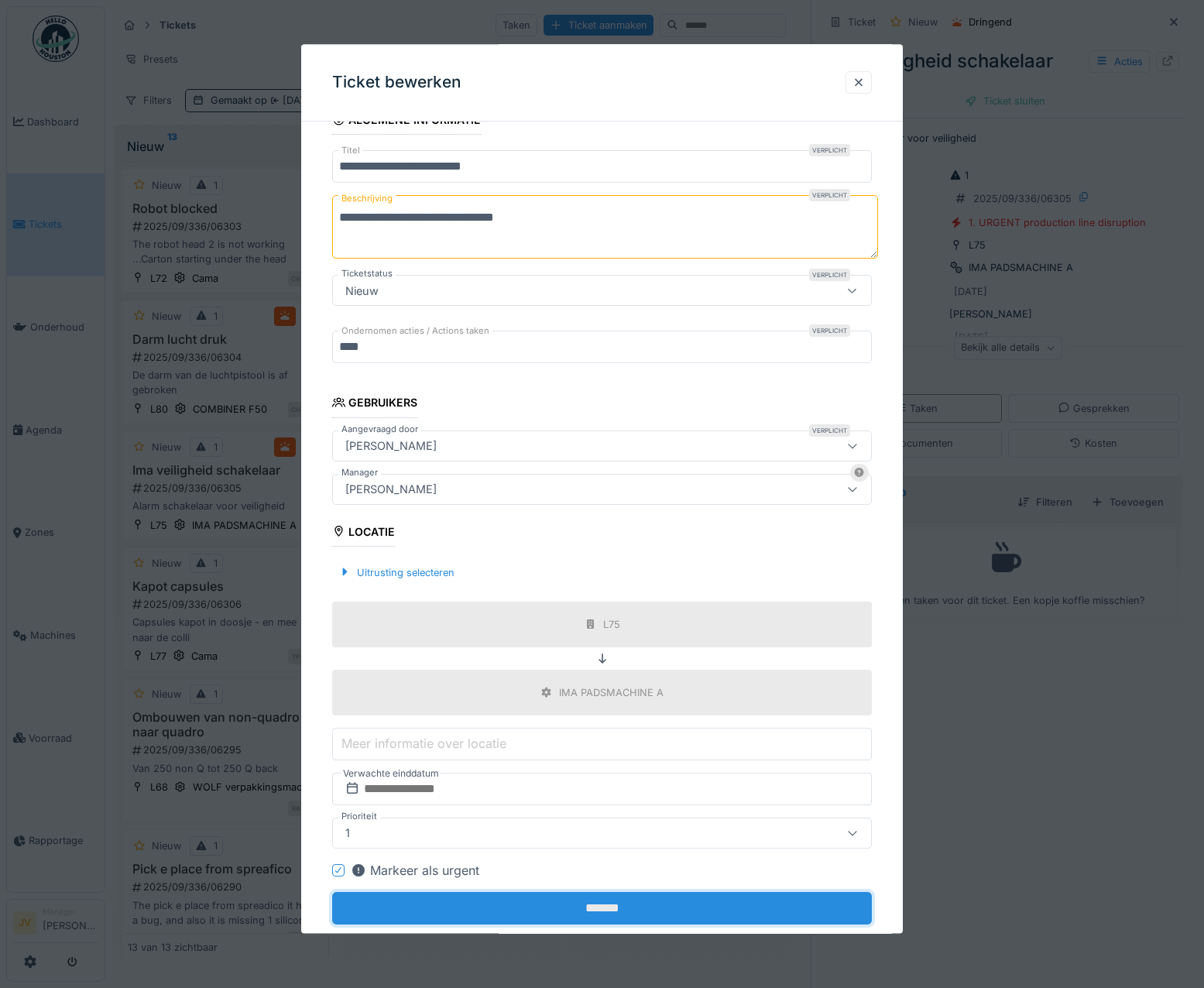
click at [596, 923] on input "*******" at bounding box center [603, 908] width 541 height 33
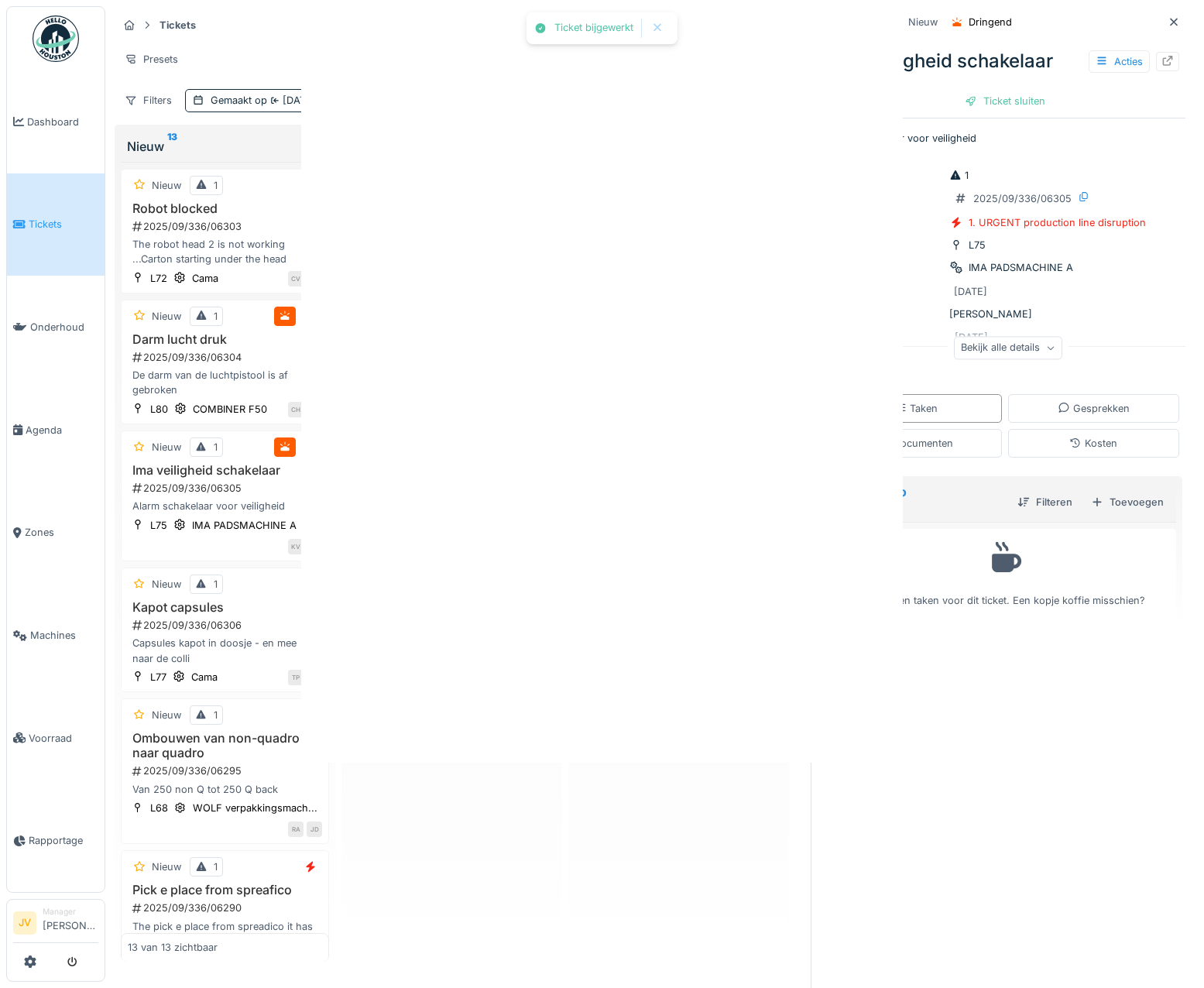
scroll to position [0, 0]
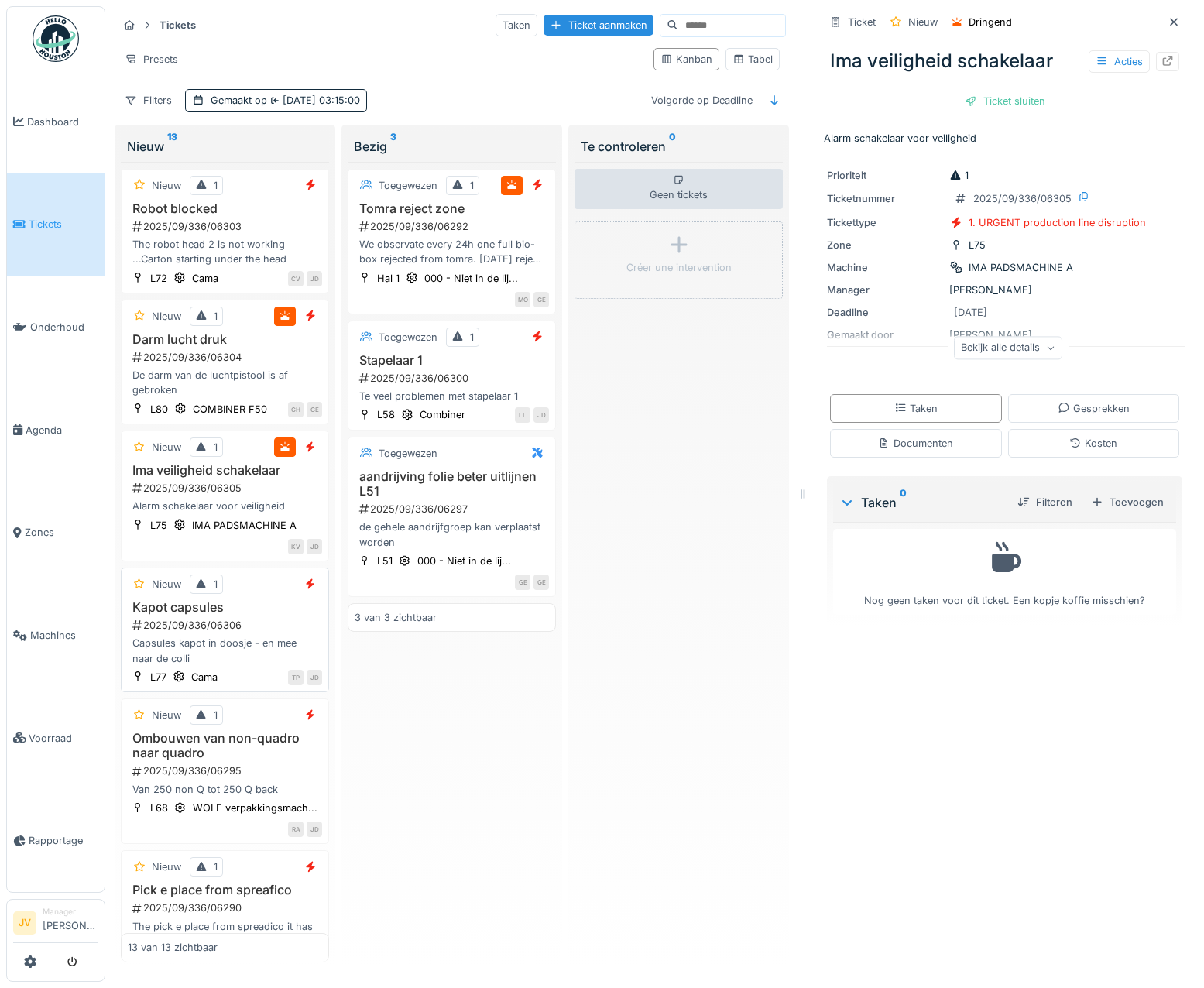
click at [259, 615] on h3 "Kapot capsules" at bounding box center [225, 608] width 195 height 14
click at [878, 448] on icon at bounding box center [884, 443] width 13 height 10
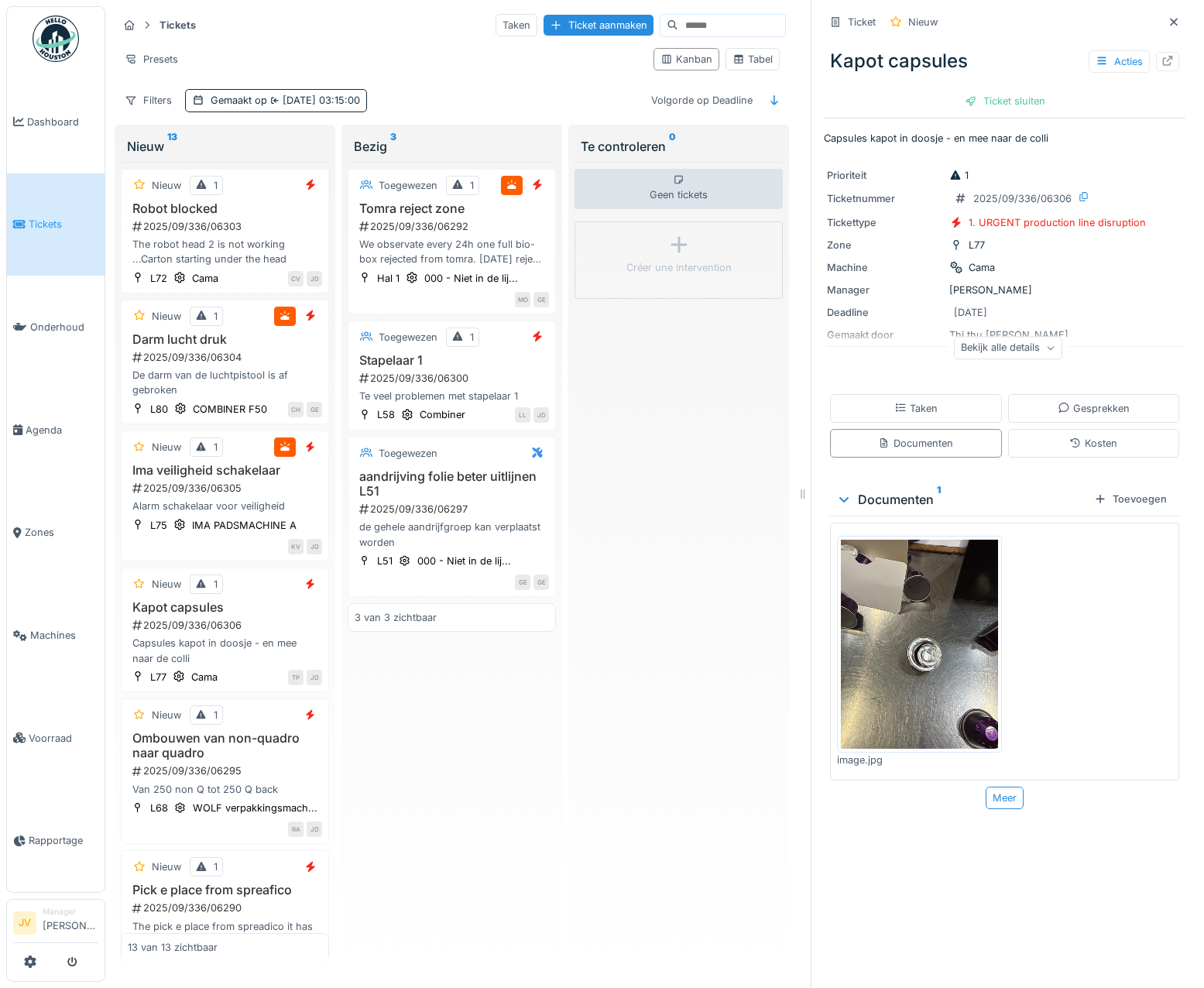
click at [927, 621] on img at bounding box center [919, 644] width 157 height 209
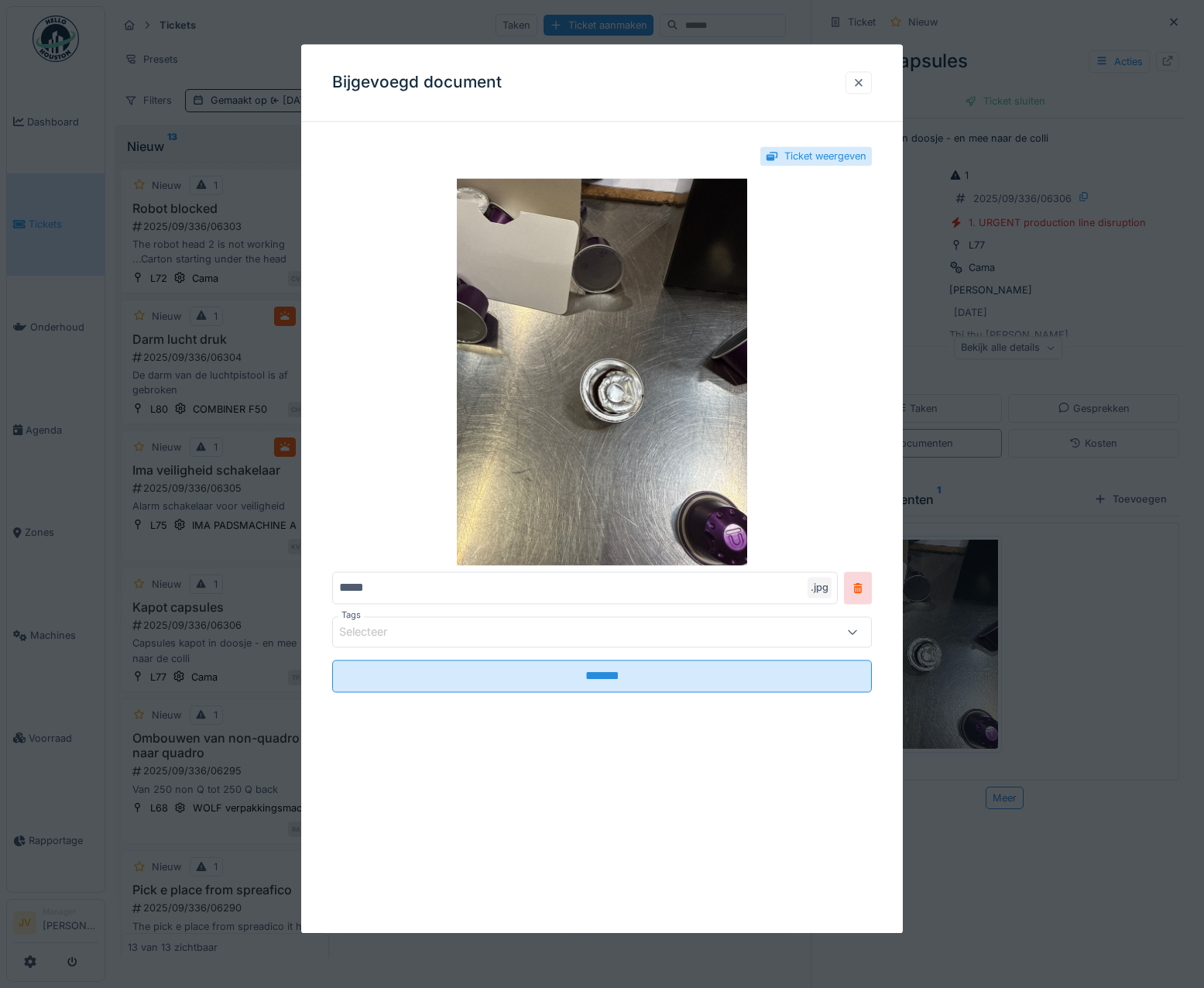
click at [865, 84] on div at bounding box center [859, 82] width 13 height 14
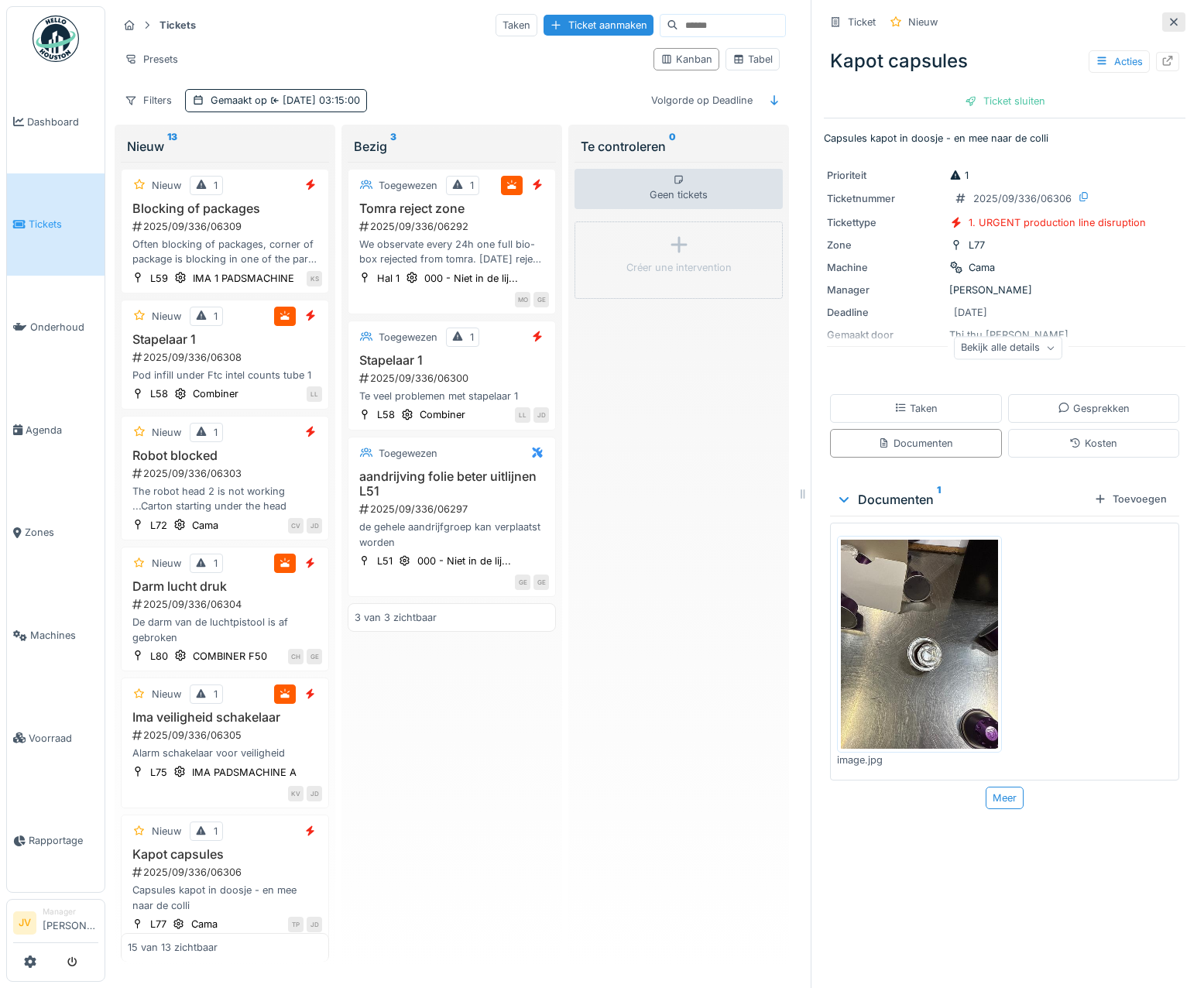
click at [1171, 18] on icon at bounding box center [1174, 22] width 8 height 8
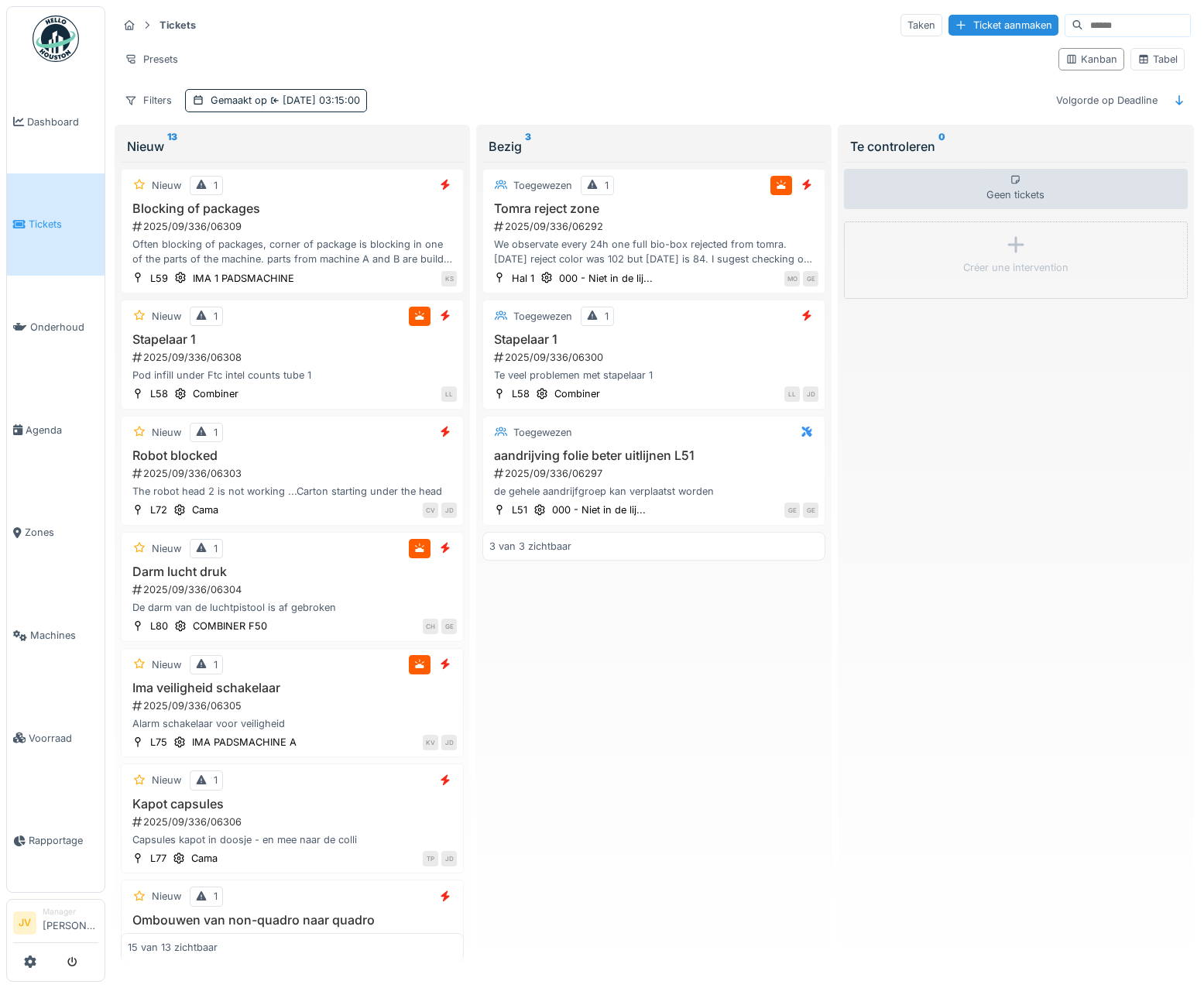
scroll to position [4, 0]
click at [1152, 52] on div "Tabel" at bounding box center [1158, 59] width 41 height 14
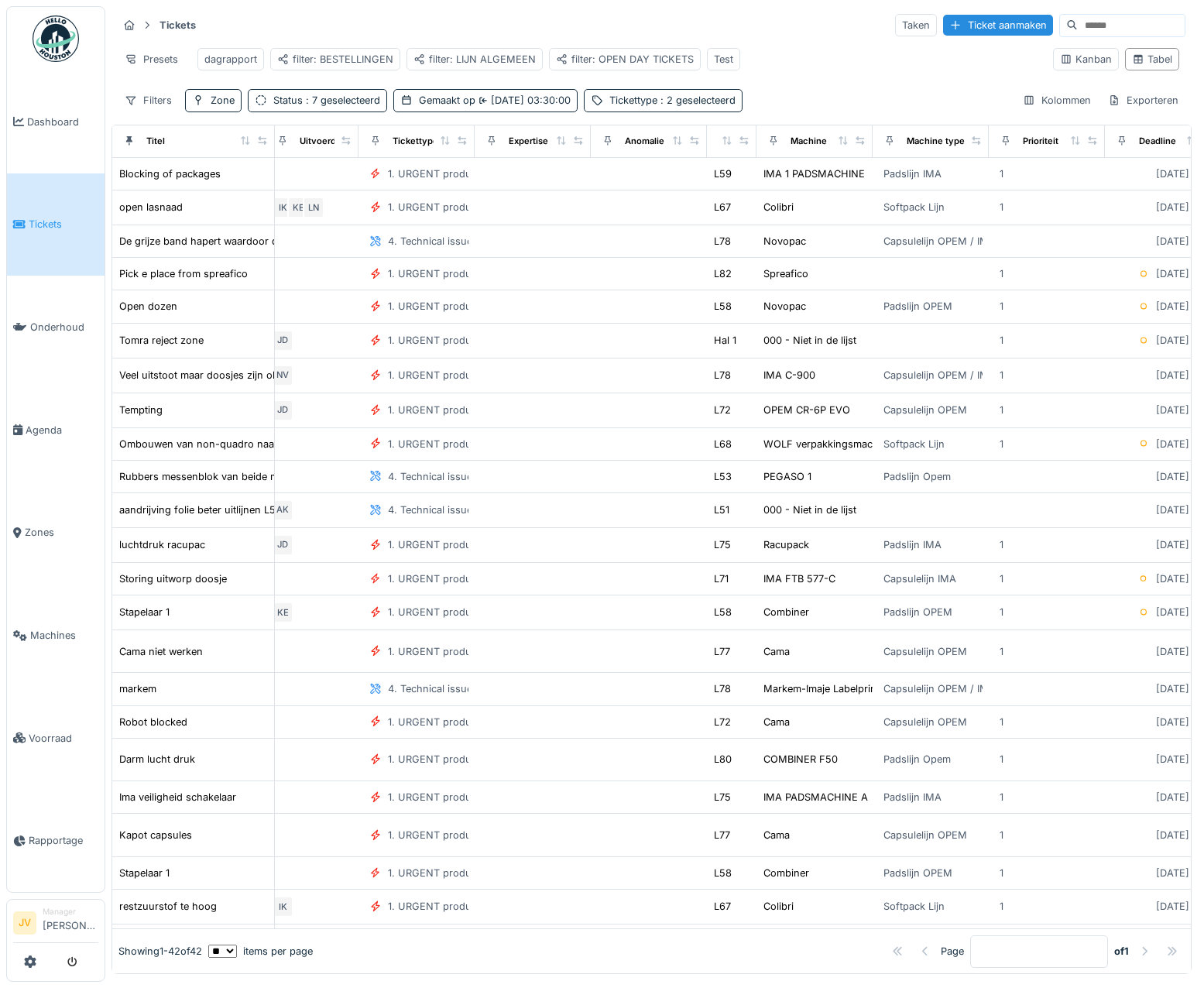
scroll to position [0, 714]
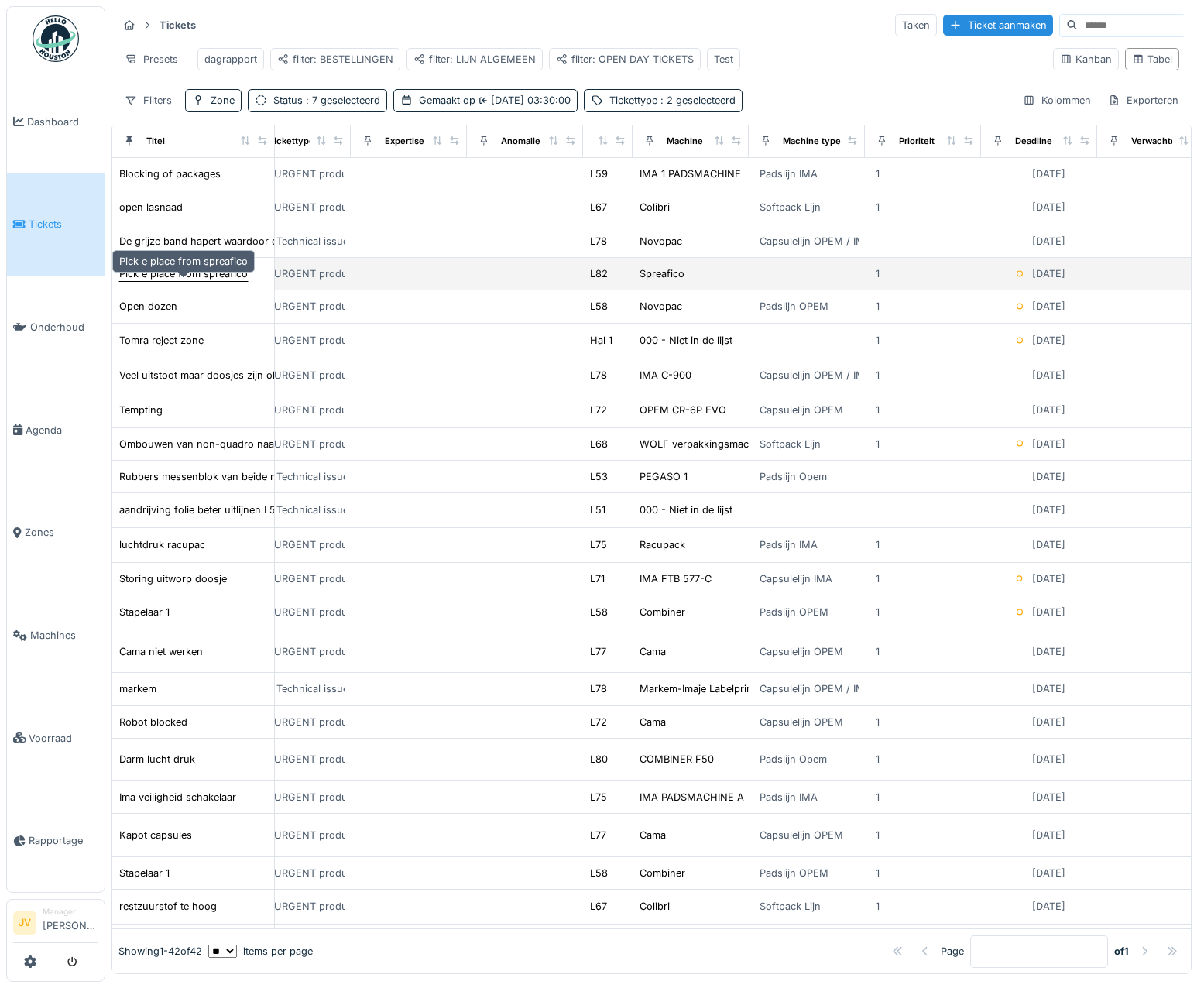
click at [139, 281] on div "Pick e place from spreafico" at bounding box center [183, 274] width 128 height 14
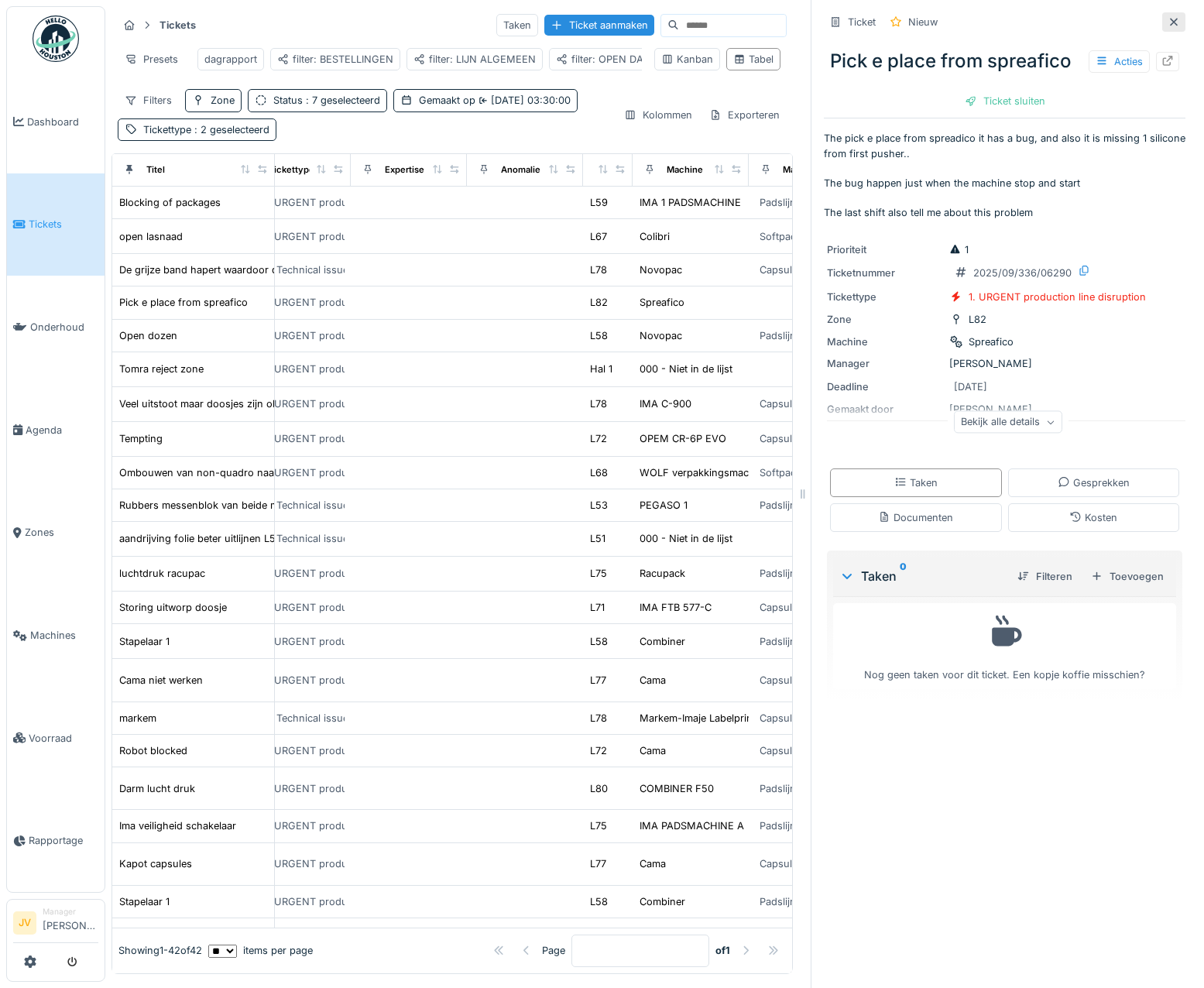
click at [1168, 22] on icon at bounding box center [1174, 22] width 13 height 10
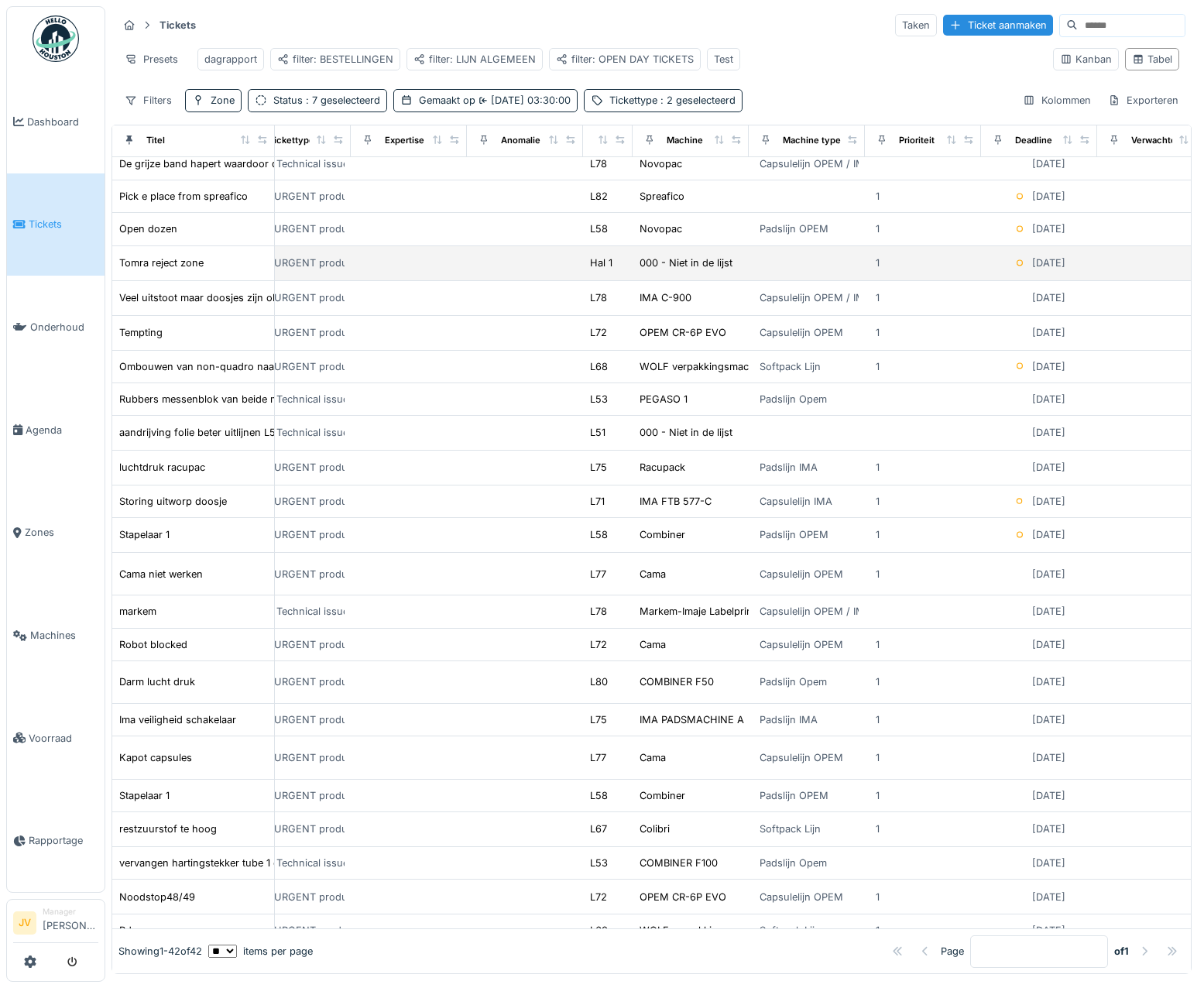
scroll to position [155, 714]
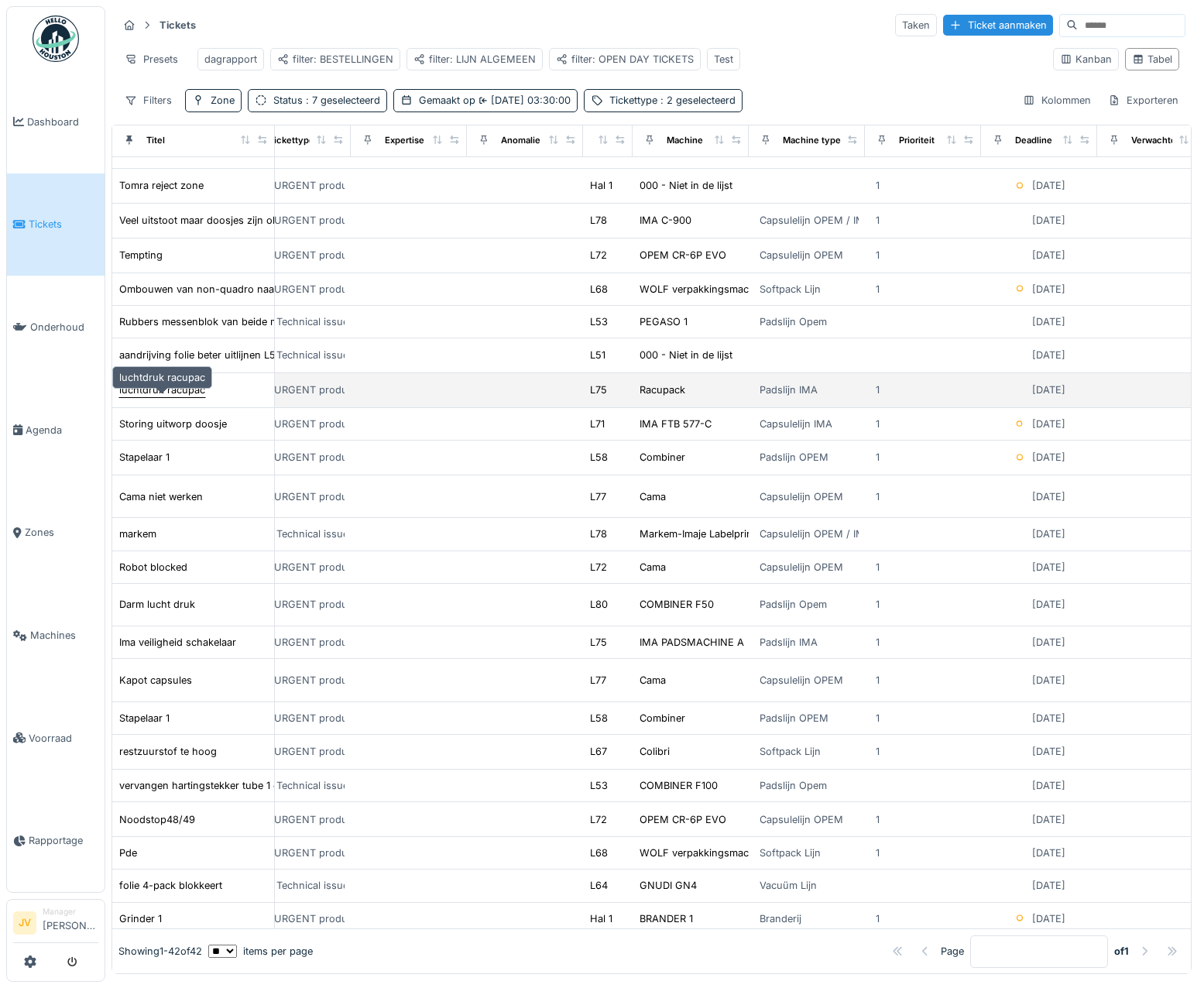
click at [121, 396] on div "luchtdruk racupac" at bounding box center [163, 390] width 86 height 14
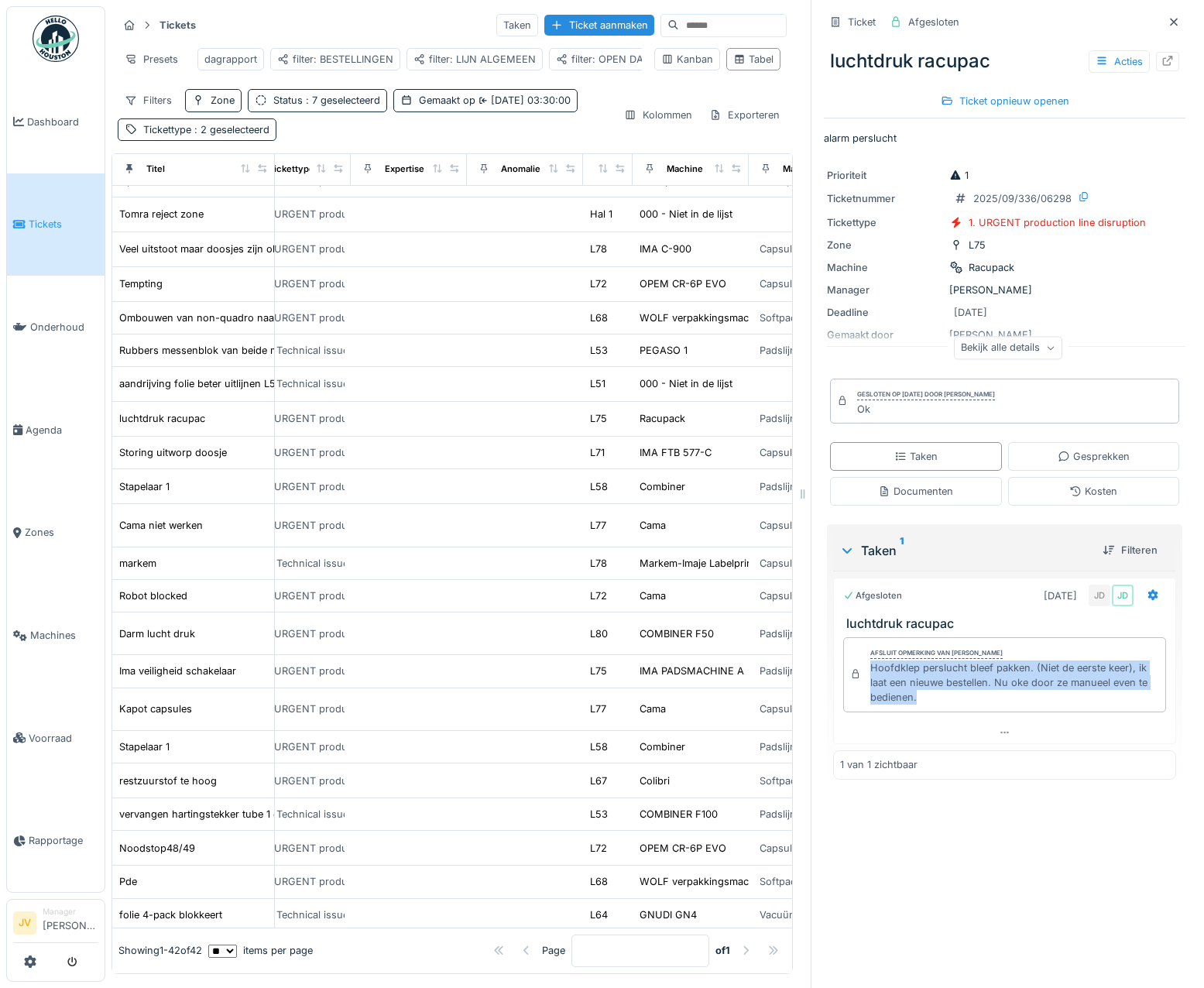
drag, startPoint x: 854, startPoint y: 672, endPoint x: 910, endPoint y: 706, distance: 65.5
click at [910, 706] on div "Afsluit opmerking van Jasper De wit Hoofdklep perslucht bleef pakken. (Niet de …" at bounding box center [1005, 675] width 323 height 75
copy div "Hoofdklep perslucht bleef pakken. (Niet de eerste keer), ik laat een nieuwe bes…"
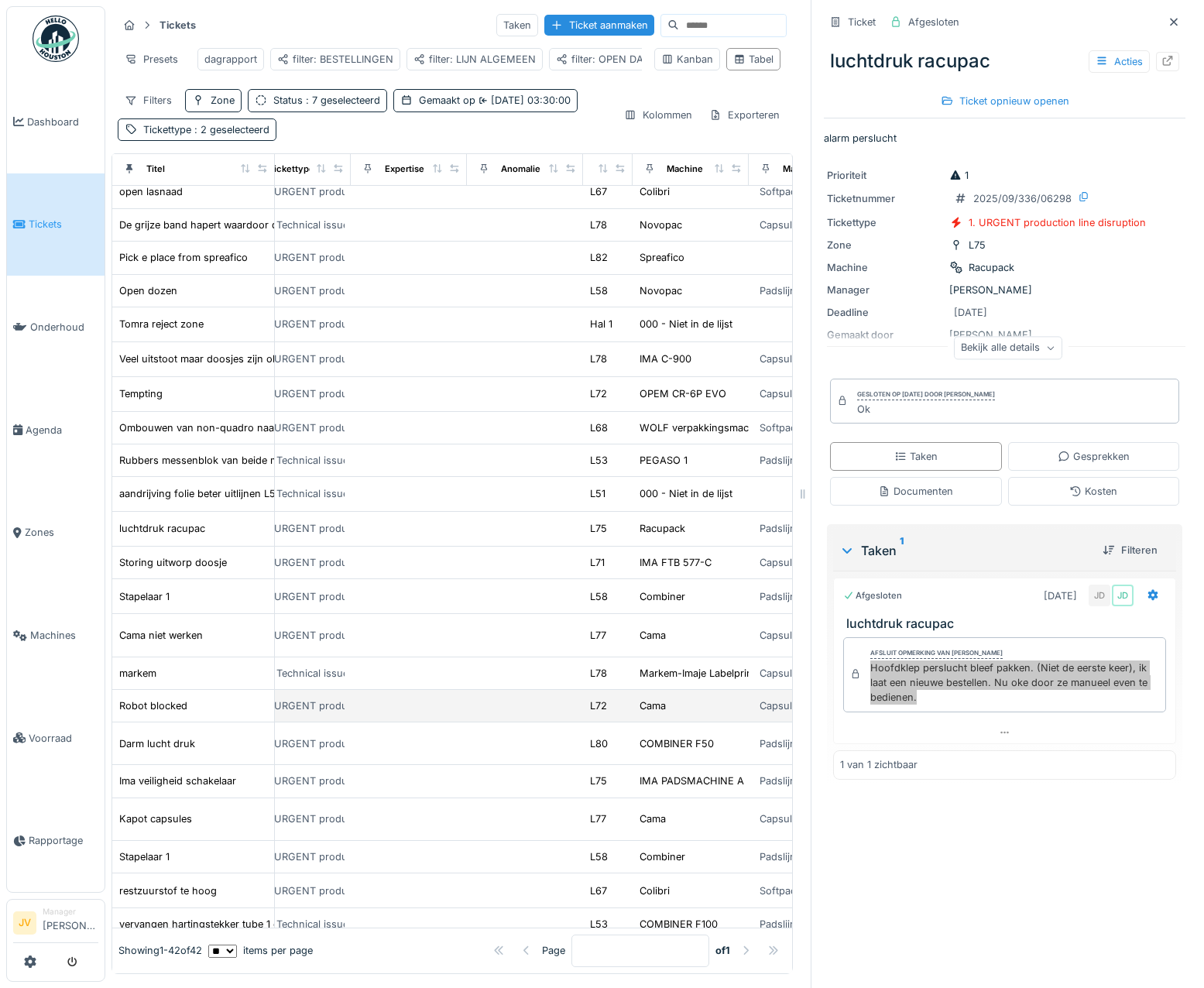
scroll to position [0, 714]
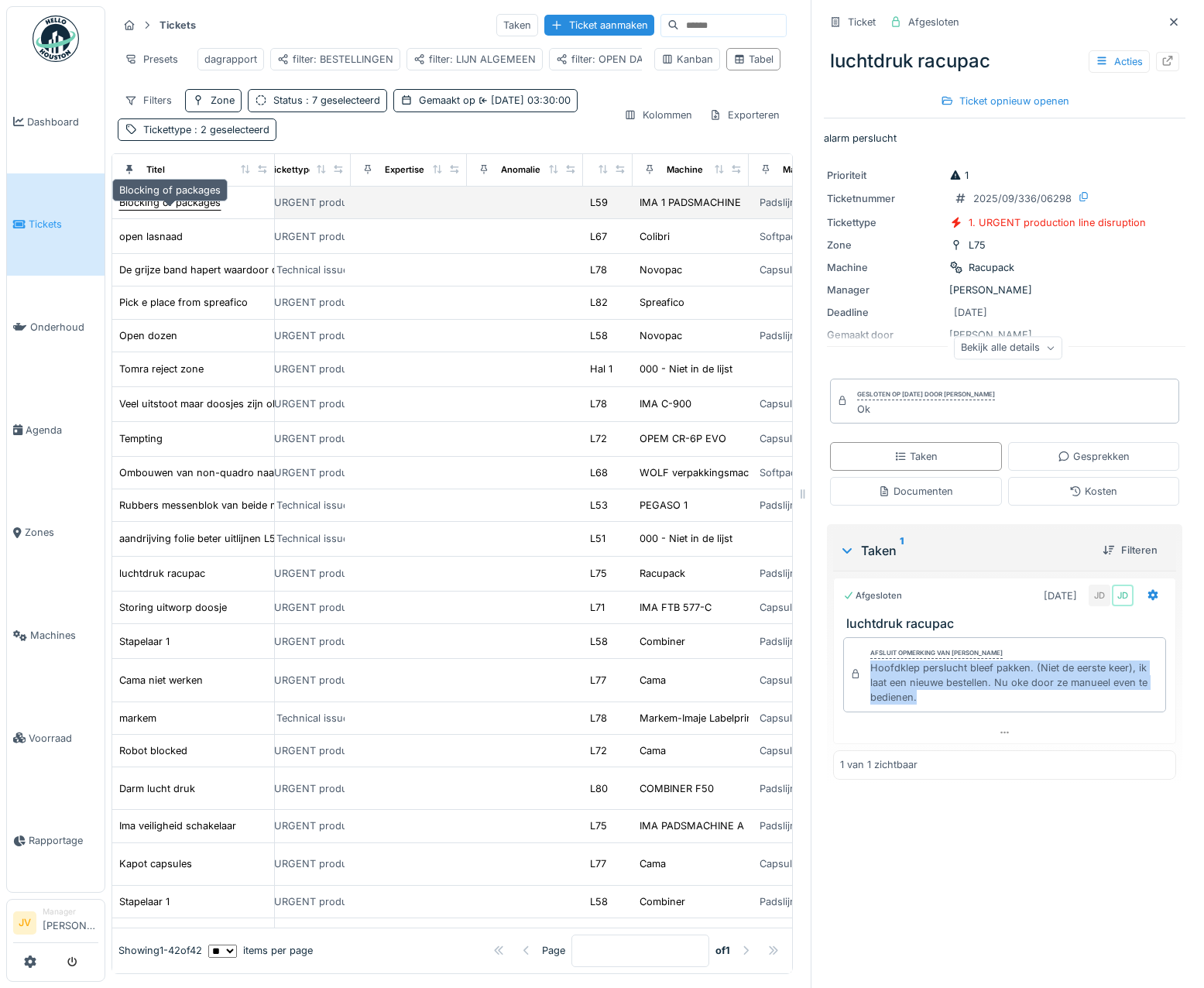
click at [184, 208] on div "Blocking of packages" at bounding box center [170, 203] width 101 height 14
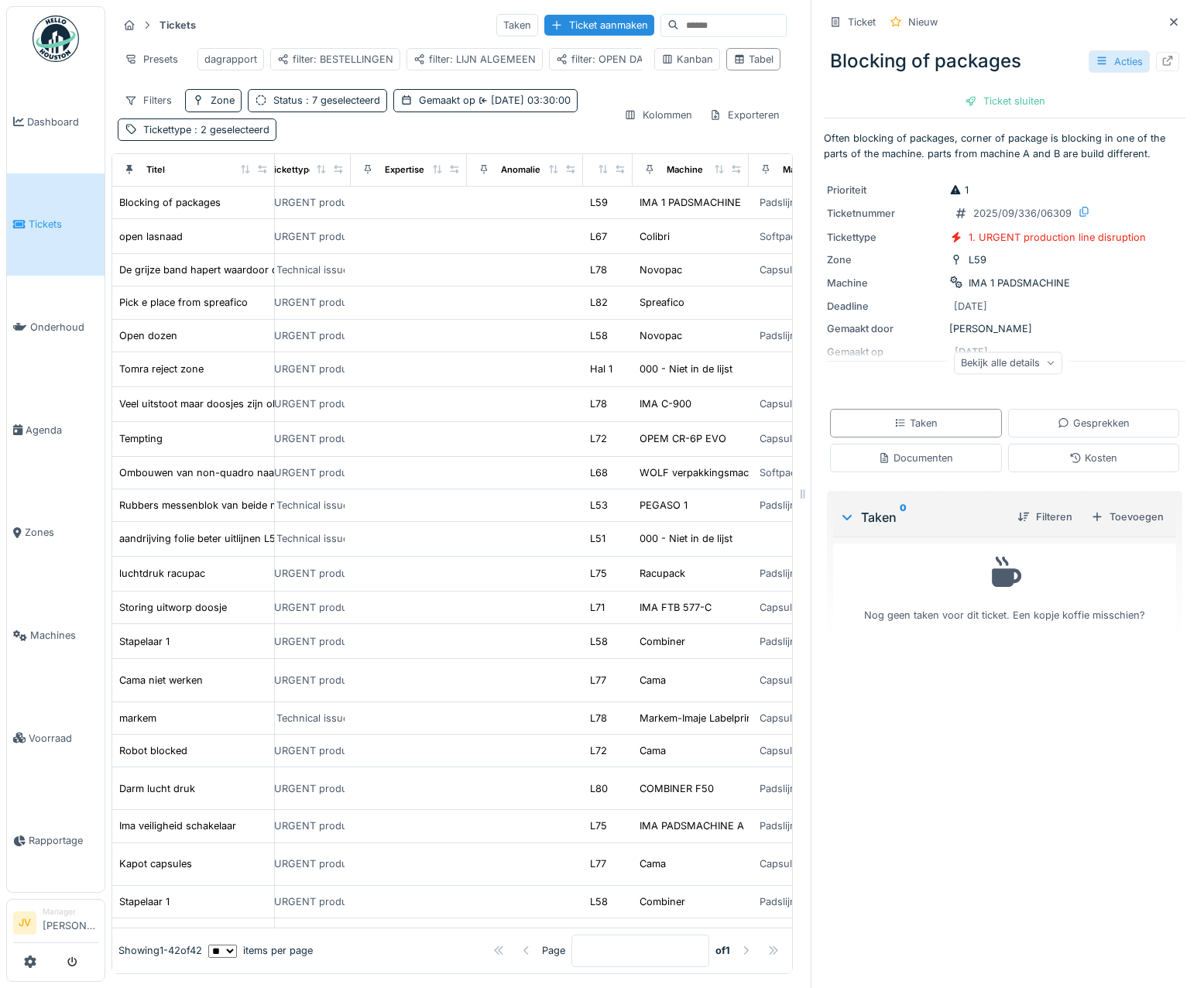
click at [1096, 56] on icon at bounding box center [1102, 61] width 13 height 10
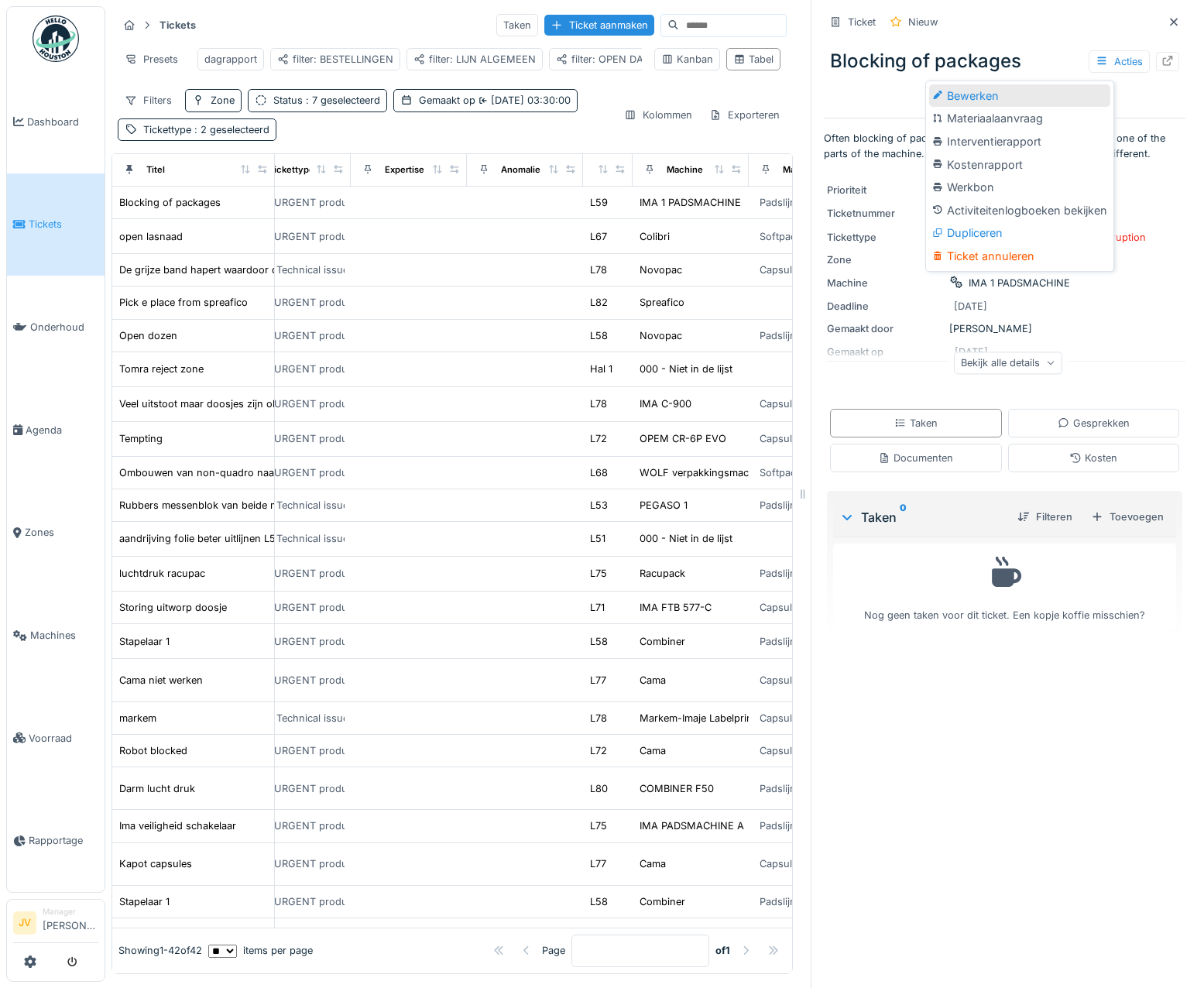
click at [1002, 89] on div "Bewerken" at bounding box center [1020, 96] width 181 height 23
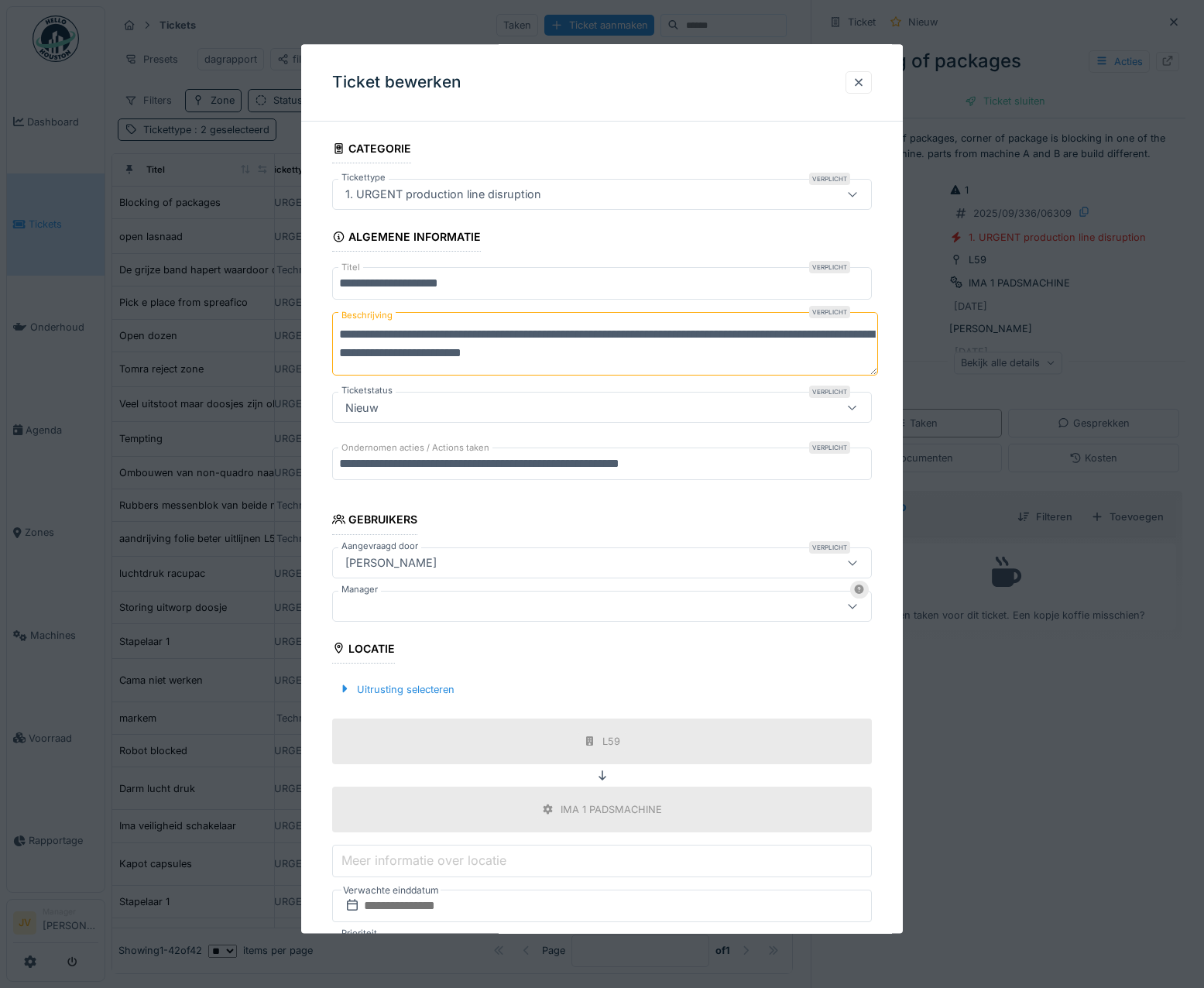
click at [406, 598] on div at bounding box center [569, 606] width 462 height 17
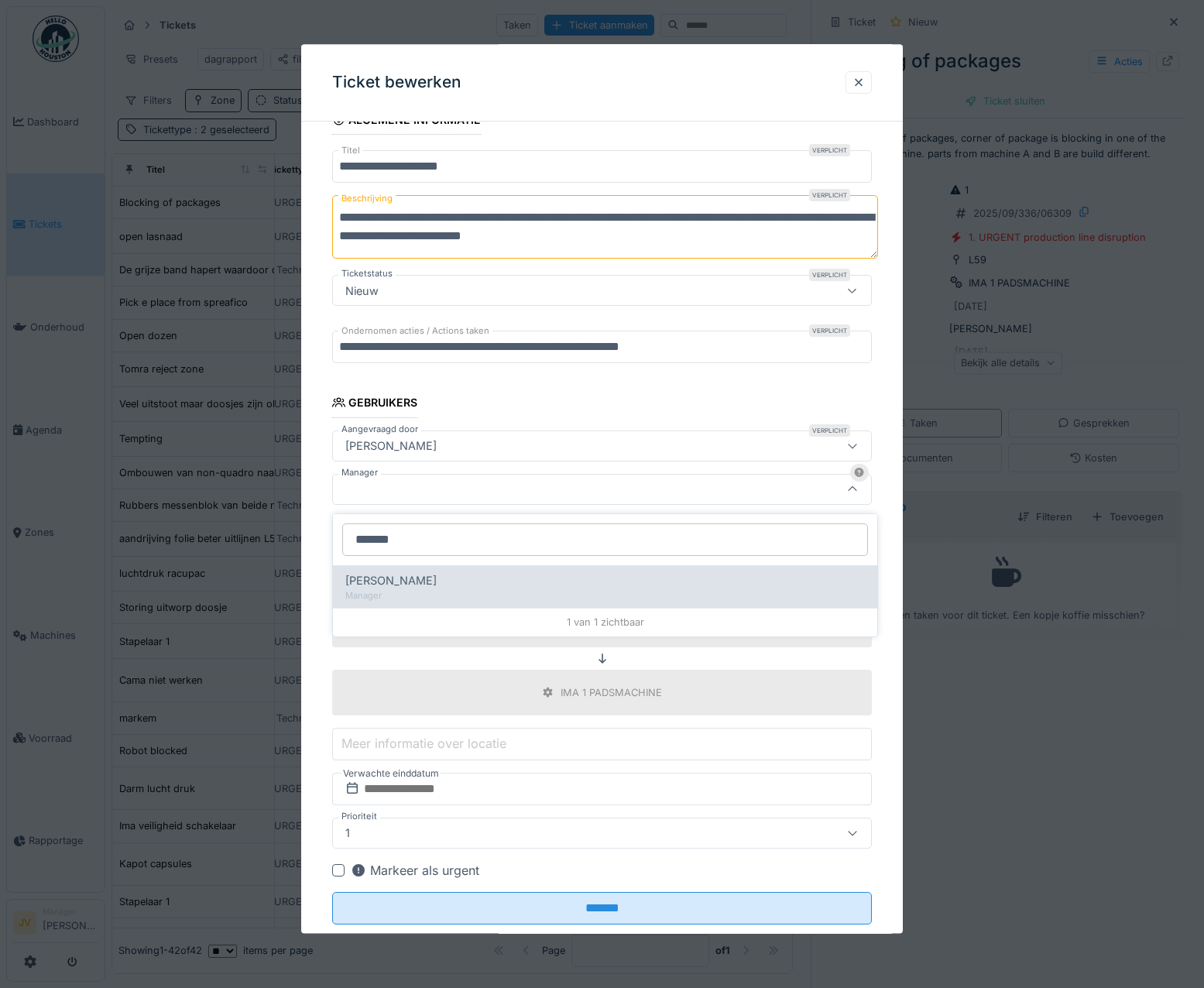
type input "******"
click at [399, 581] on span "Jasper De wit" at bounding box center [391, 581] width 92 height 17
type input "****"
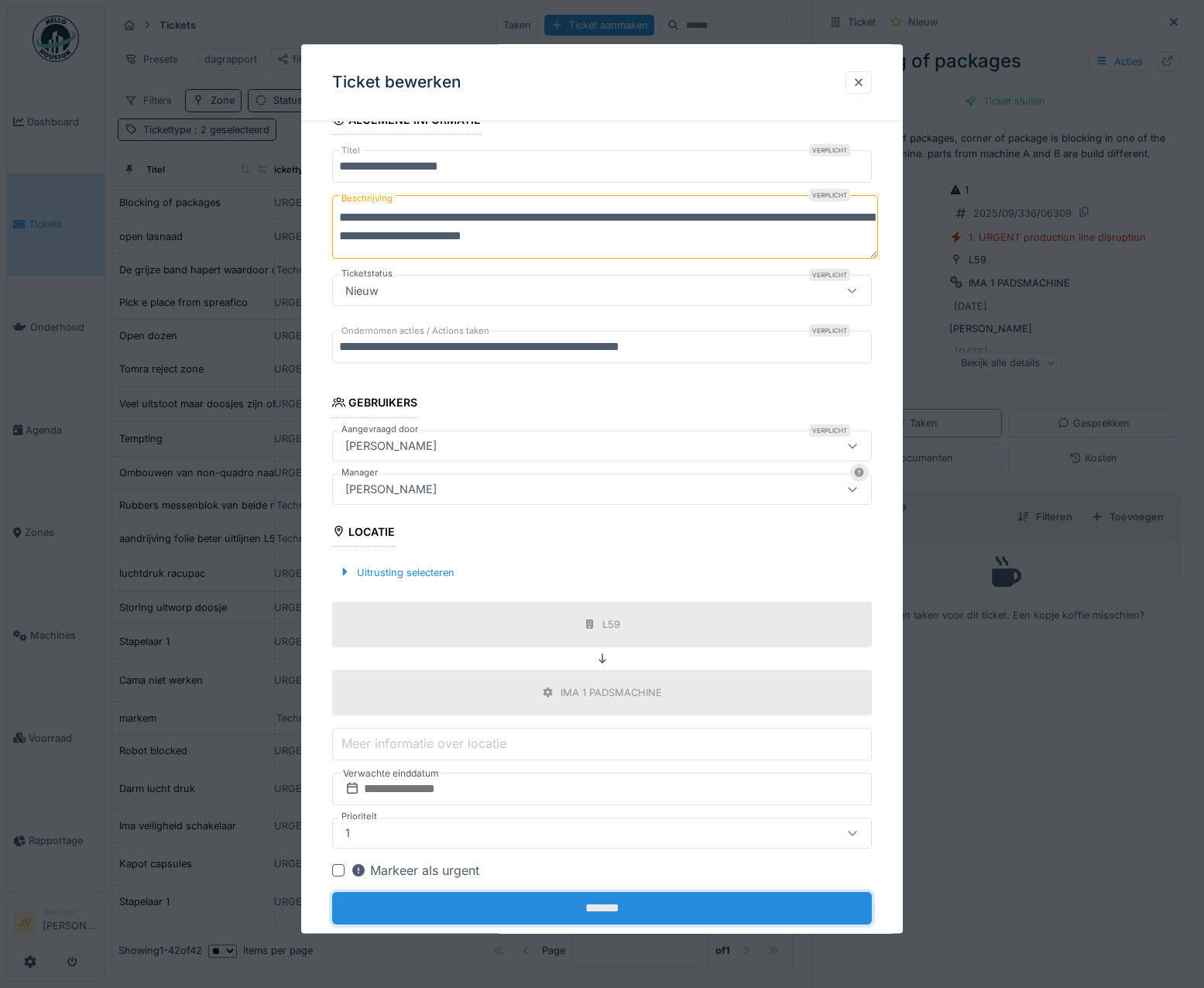
click at [602, 909] on input "*******" at bounding box center [603, 908] width 541 height 33
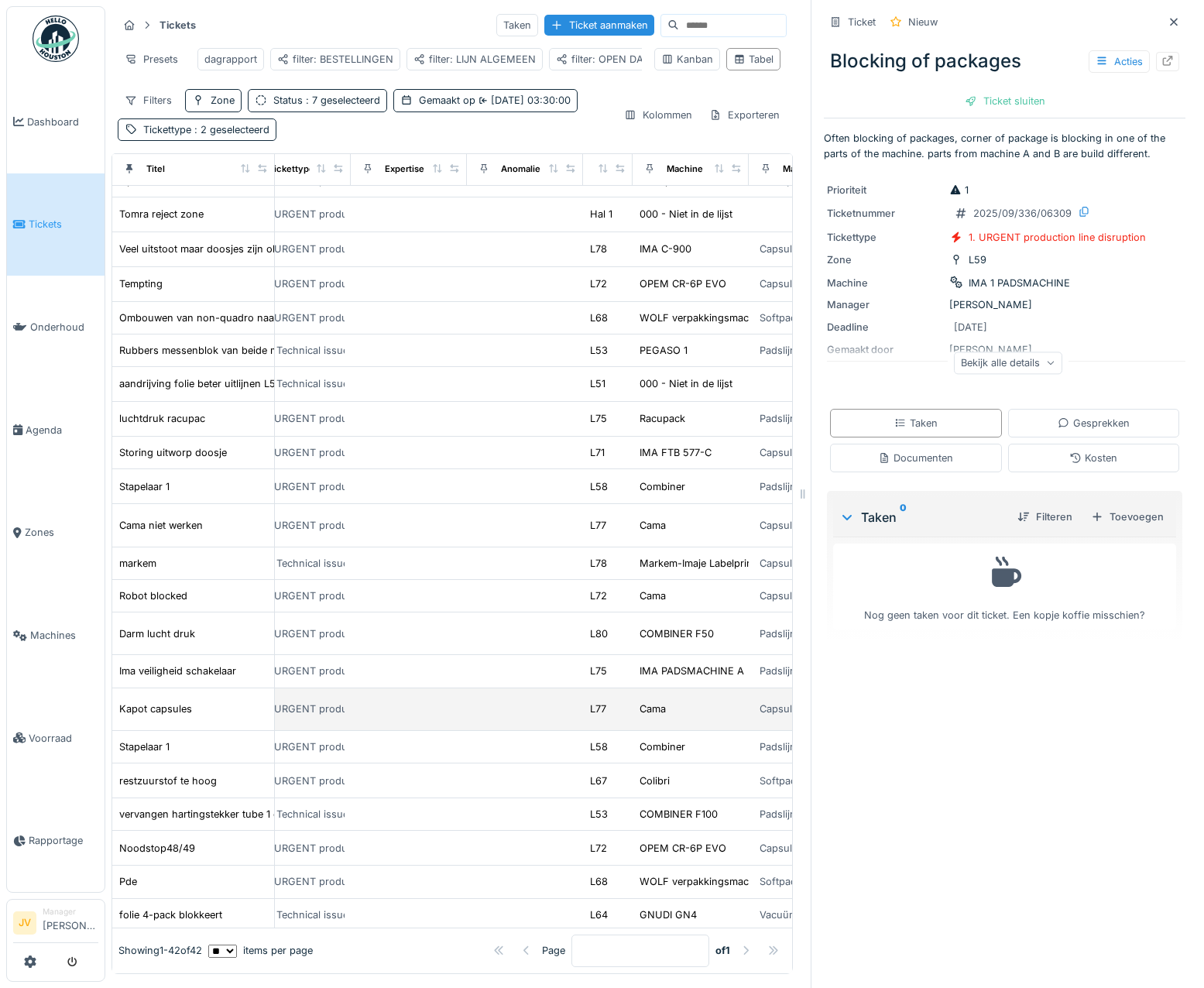
scroll to position [232, 714]
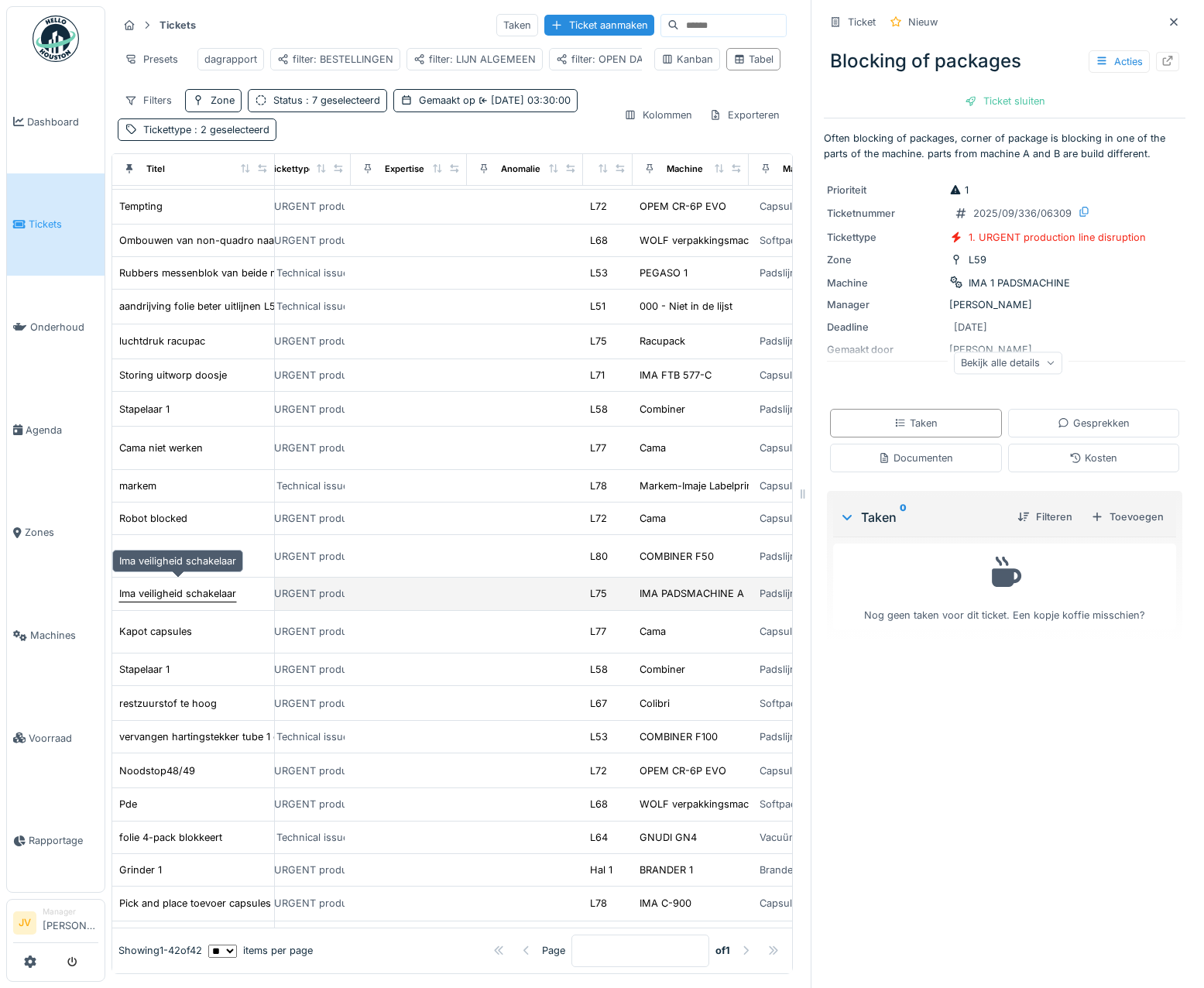
click at [186, 586] on div "Ima veiligheid schakelaar" at bounding box center [178, 593] width 117 height 14
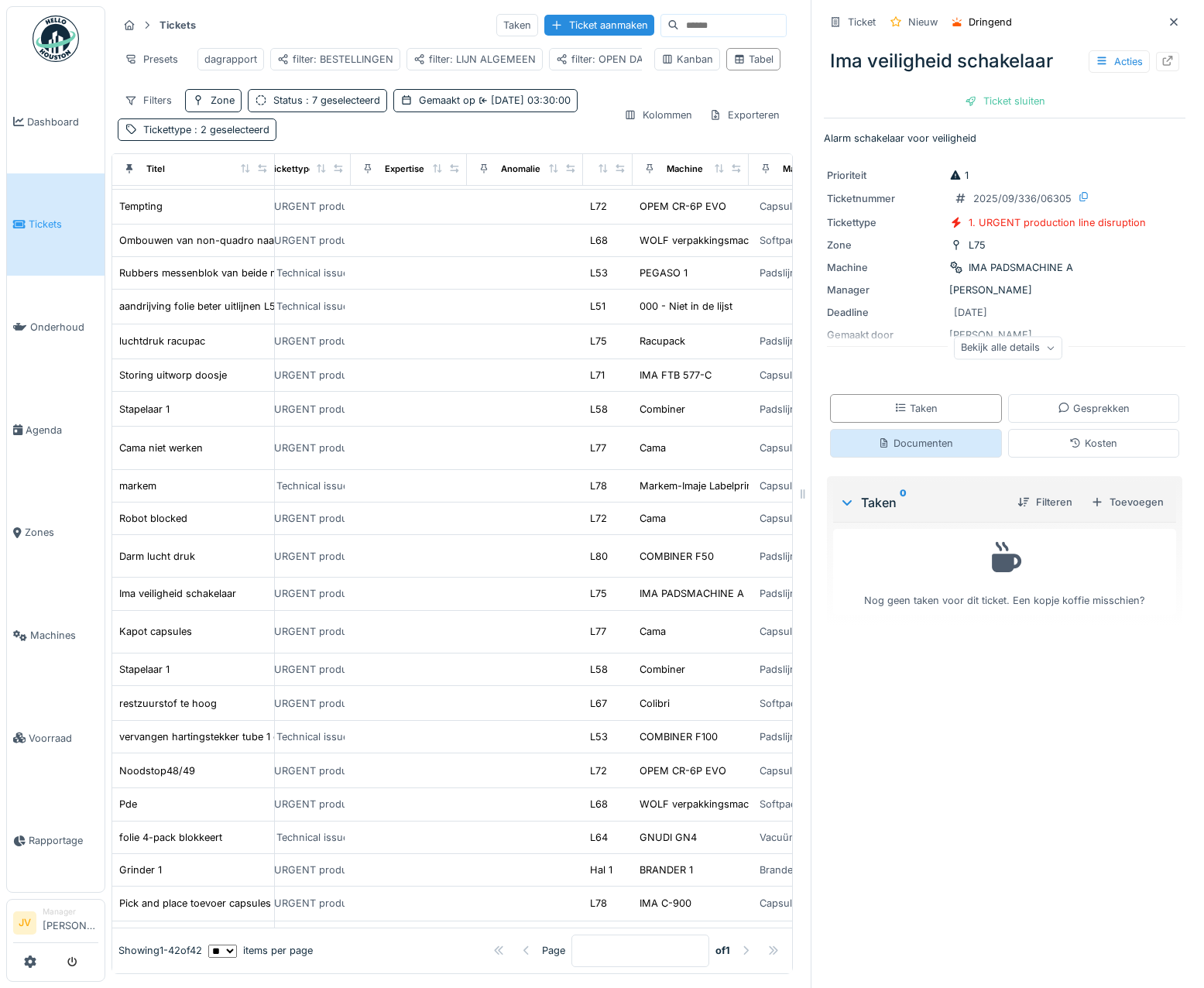
click at [927, 450] on div "Documenten" at bounding box center [916, 443] width 172 height 29
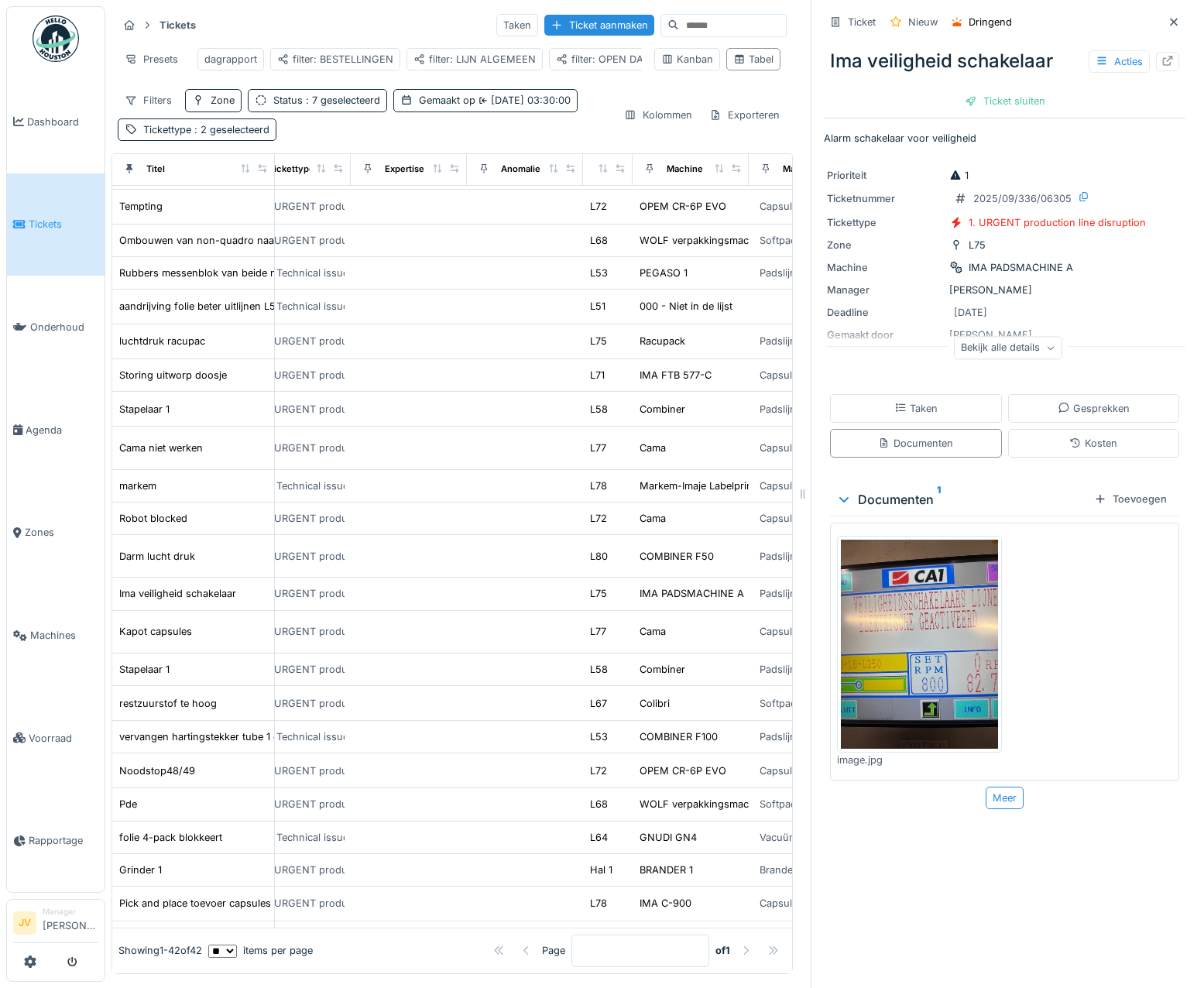
click at [916, 612] on img at bounding box center [919, 644] width 157 height 209
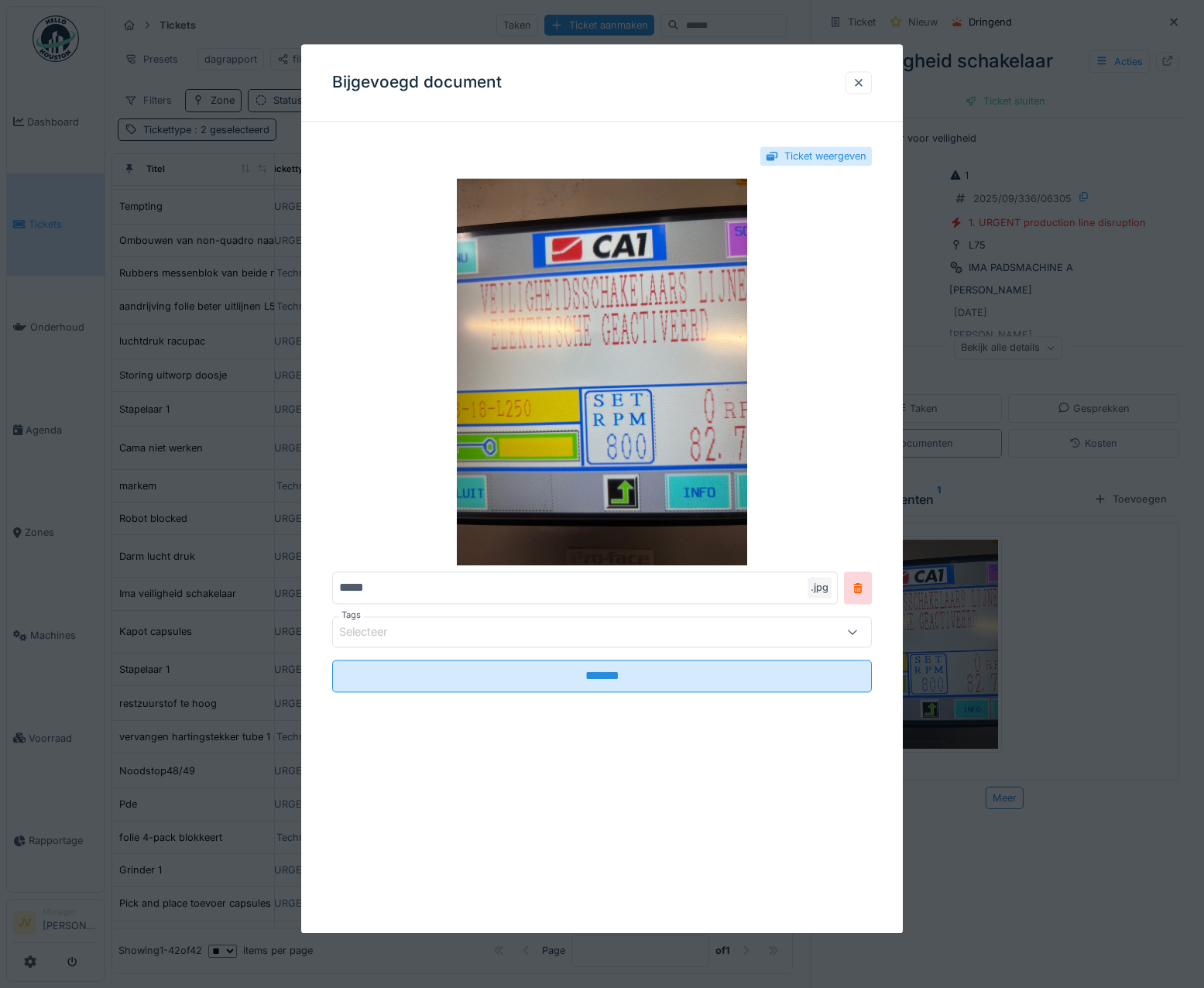
click at [861, 80] on div at bounding box center [859, 82] width 13 height 14
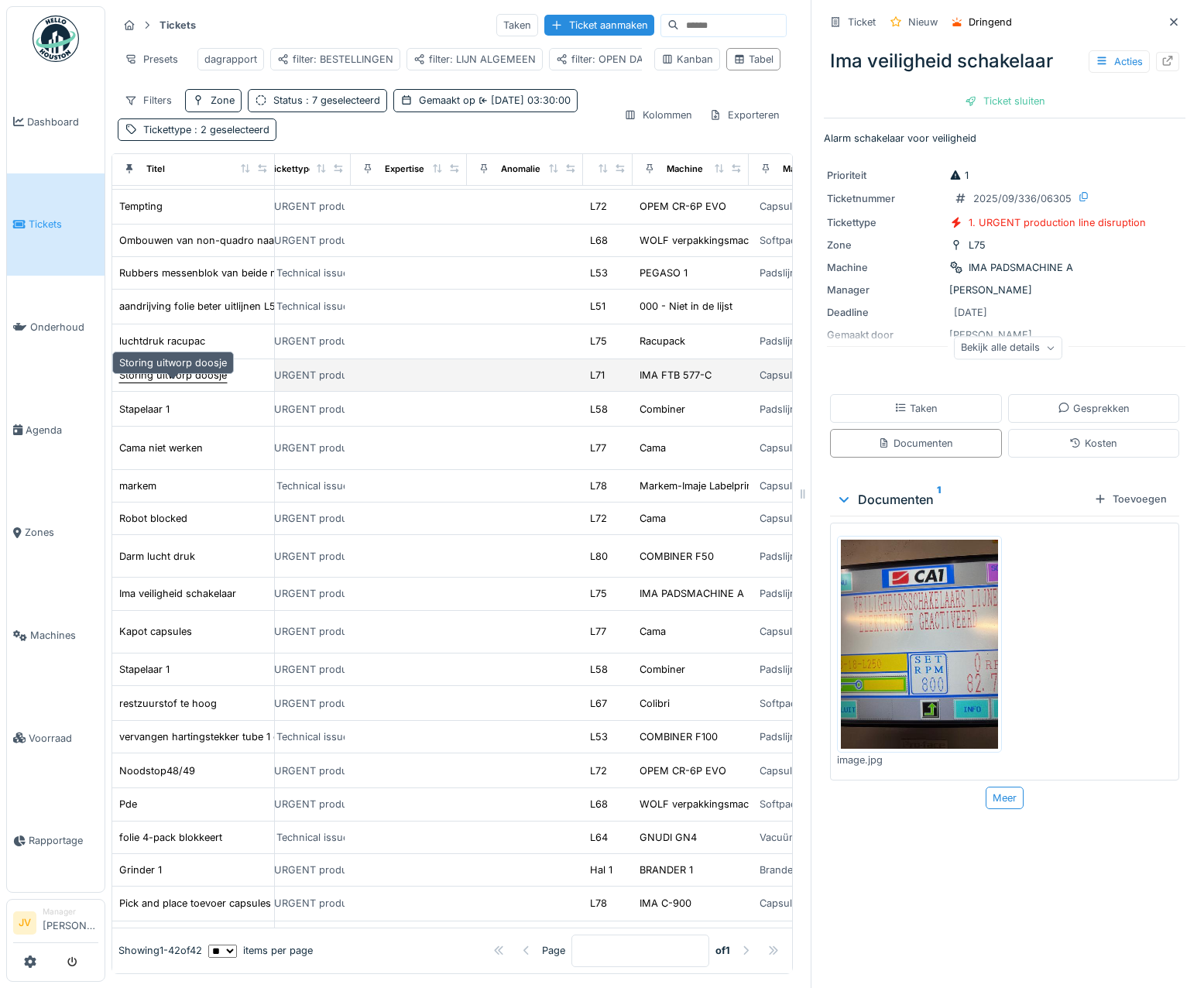
click at [171, 380] on div "Storing uitworp doosje" at bounding box center [173, 375] width 108 height 14
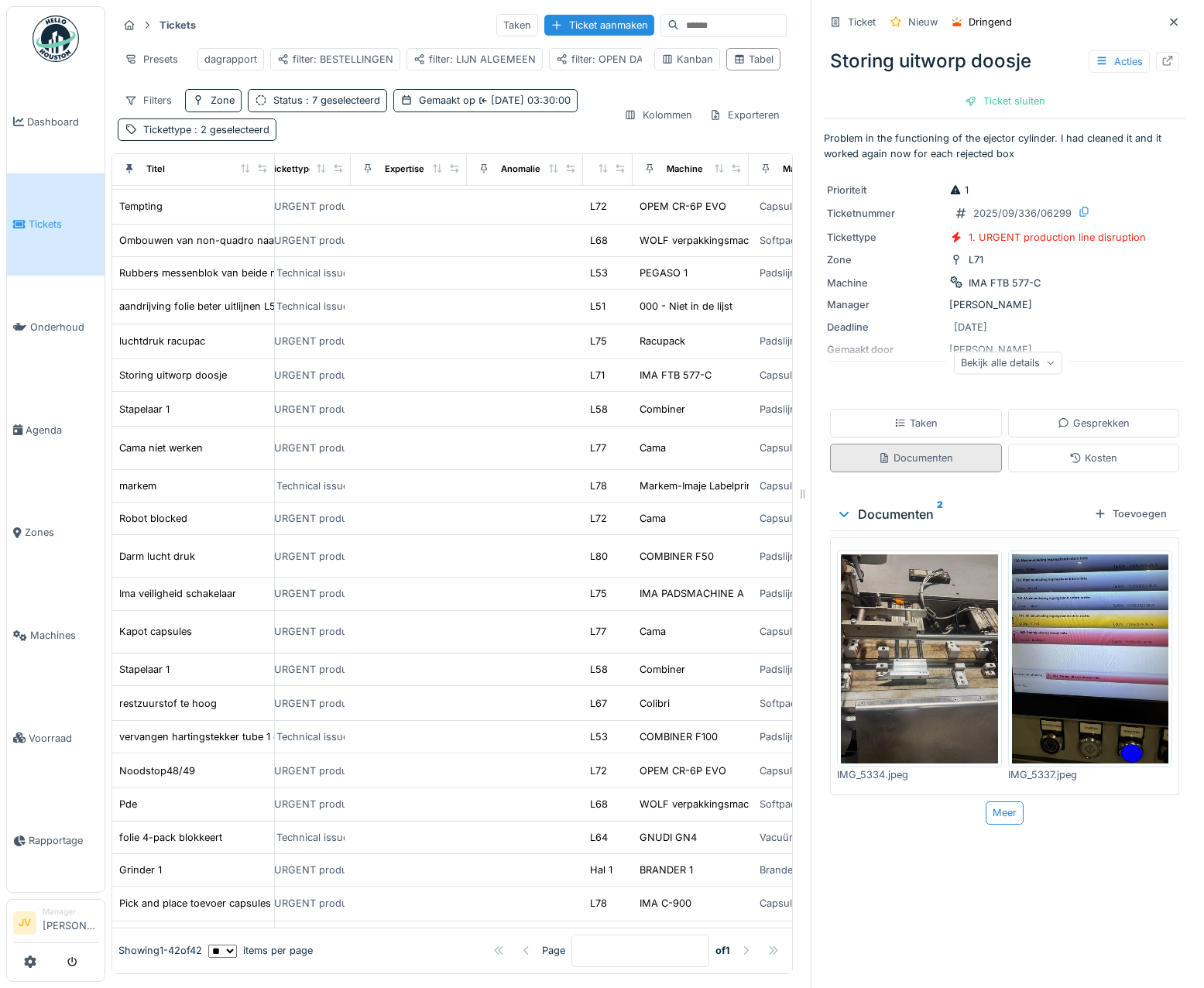
click at [899, 454] on div "Documenten" at bounding box center [915, 458] width 75 height 14
drag, startPoint x: 1151, startPoint y: 11, endPoint x: 1010, endPoint y: 105, distance: 169.5
click at [1171, 18] on icon at bounding box center [1174, 22] width 8 height 8
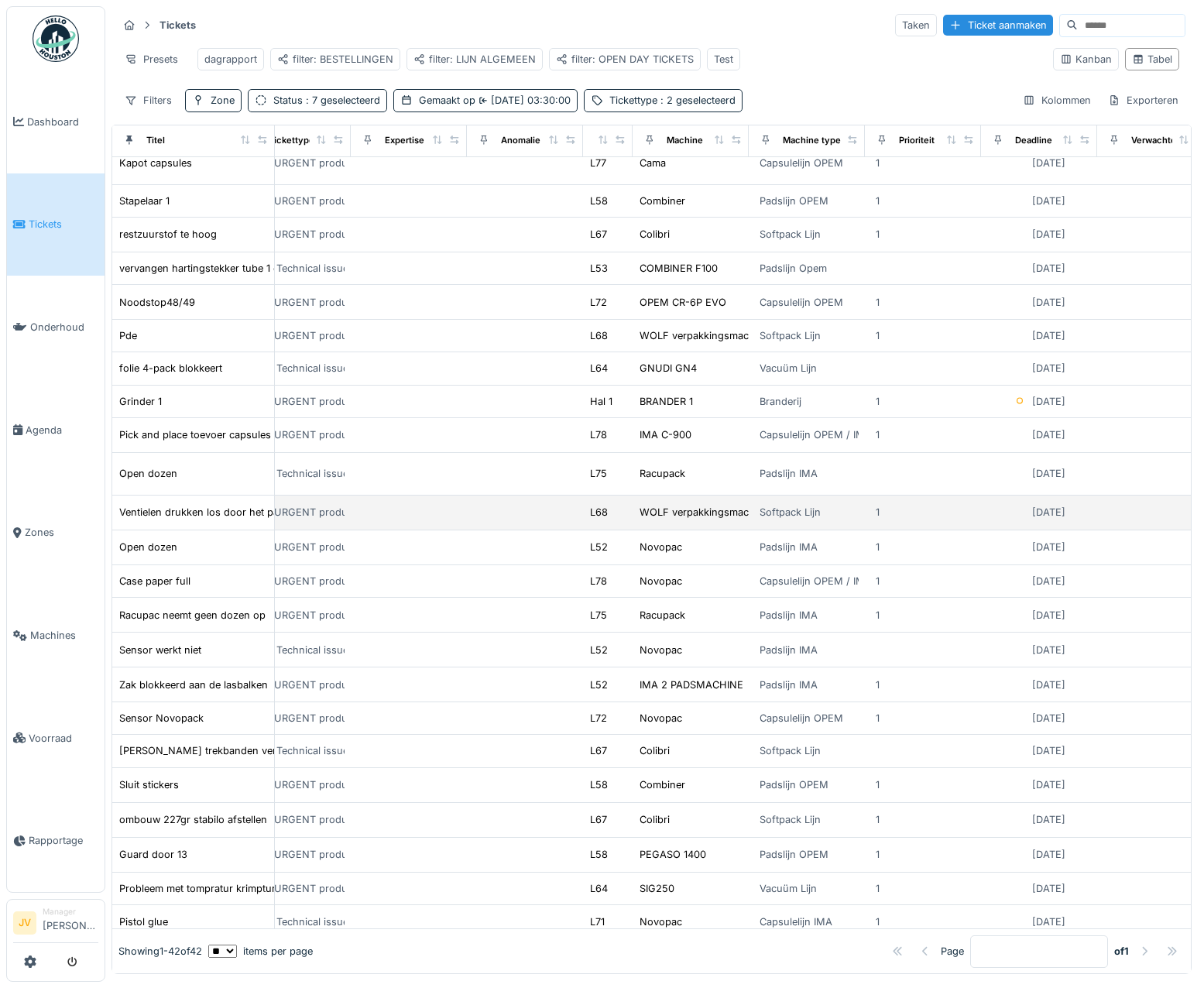
scroll to position [635, 714]
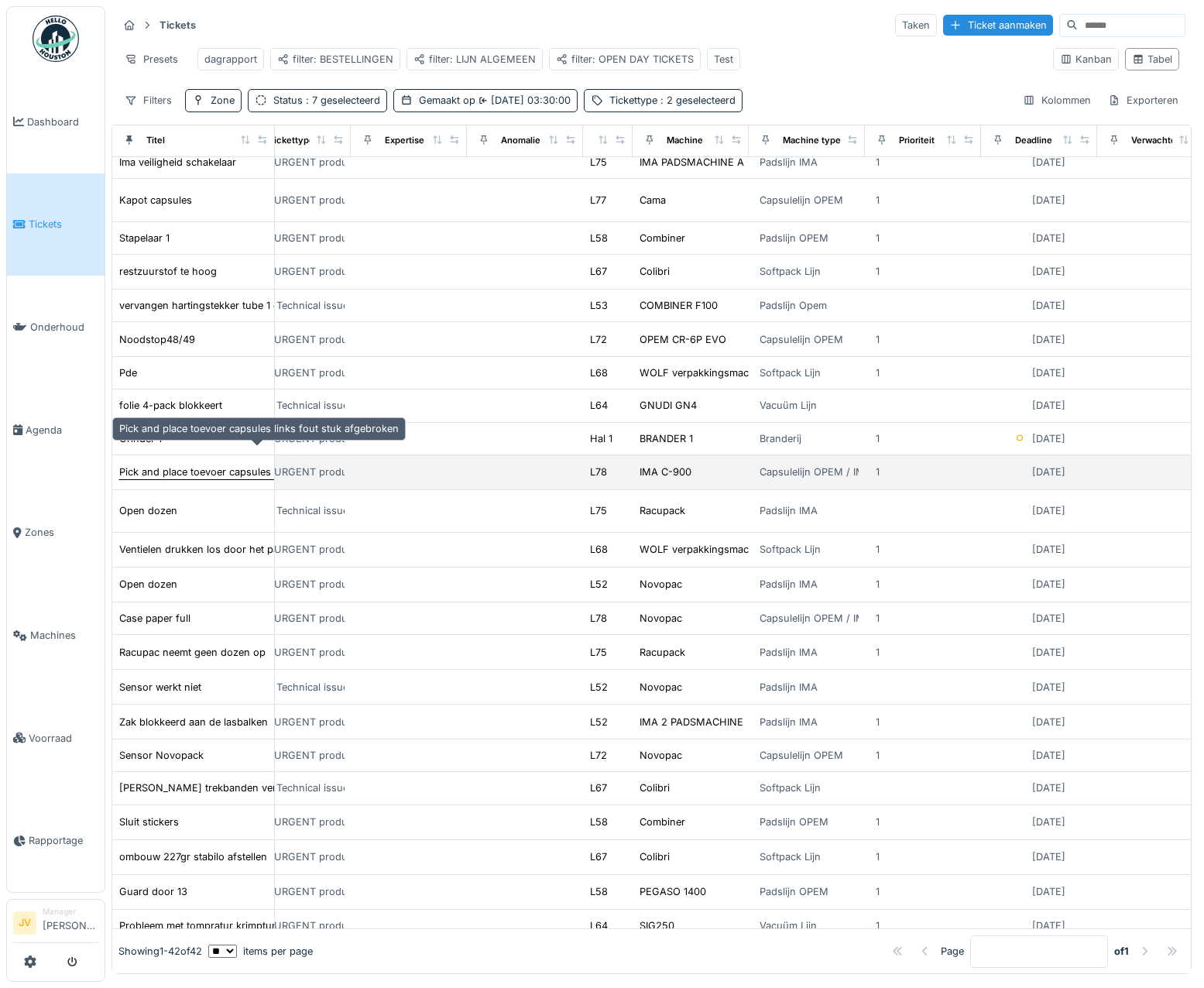
click at [222, 465] on div "Pick and place toevoer capsules links fout stuk afgebroken" at bounding box center [259, 472] width 280 height 14
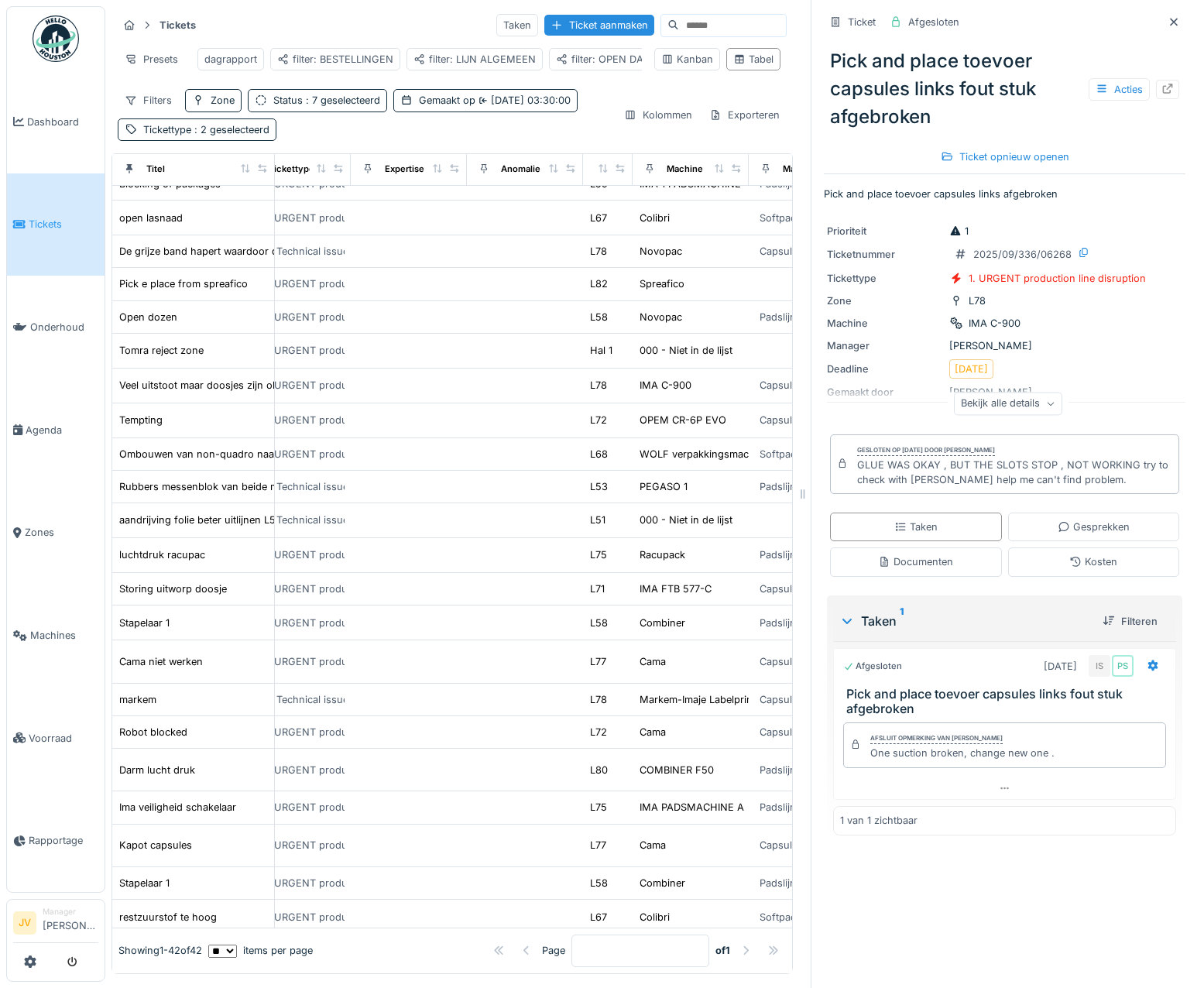
scroll to position [15, 714]
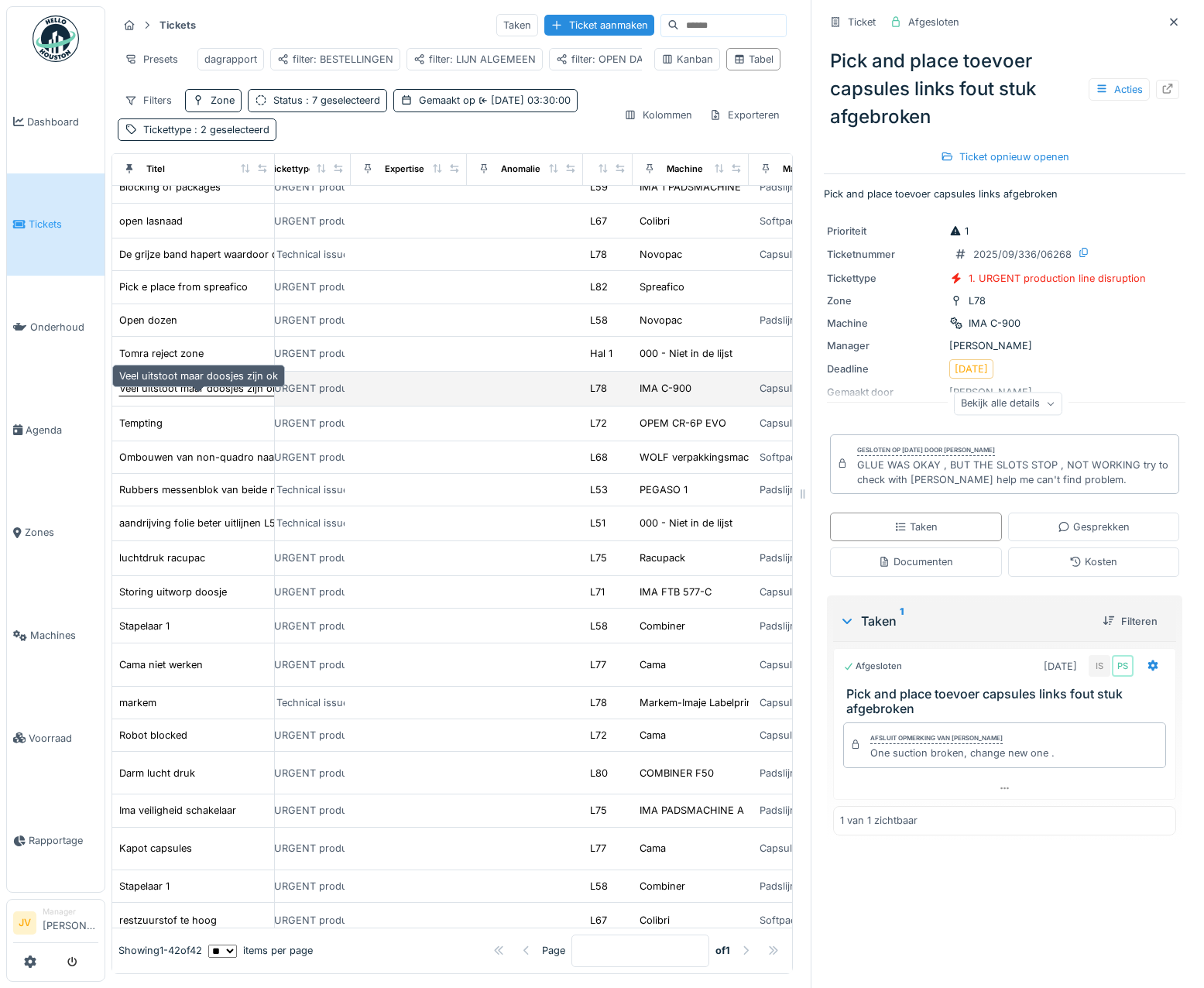
click at [204, 396] on div "Veel uitstoot maar doosjes zijn ok" at bounding box center [199, 388] width 159 height 14
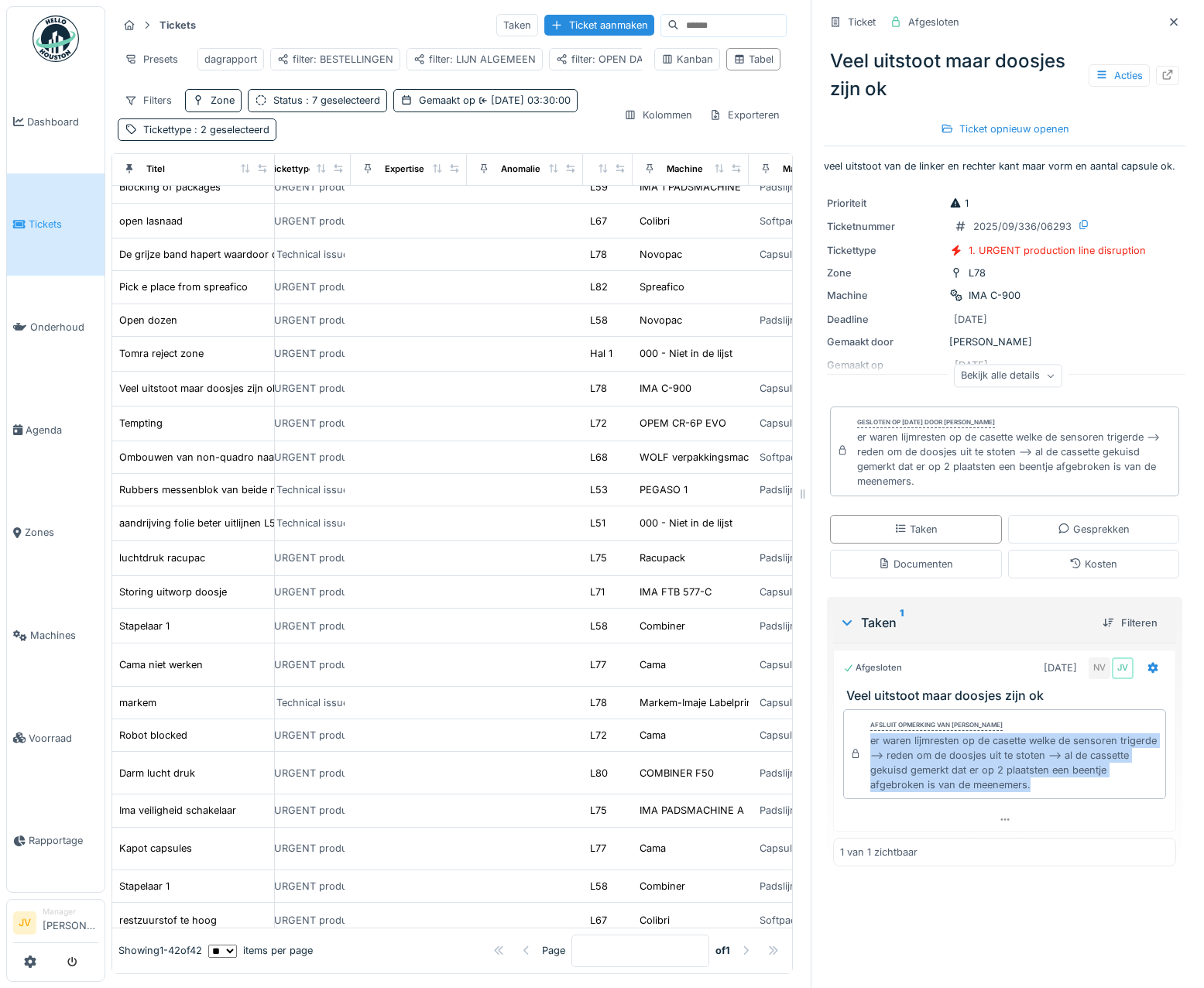
drag, startPoint x: 855, startPoint y: 743, endPoint x: 1102, endPoint y: 781, distance: 249.9
click at [1102, 781] on div "Afsluit opmerking van Niko Verbelen er waren lijmresten op de casette welke de …" at bounding box center [1005, 754] width 323 height 90
copy div "er waren lijmresten op de casette welke de sensoren trigerde --> reden om de do…"
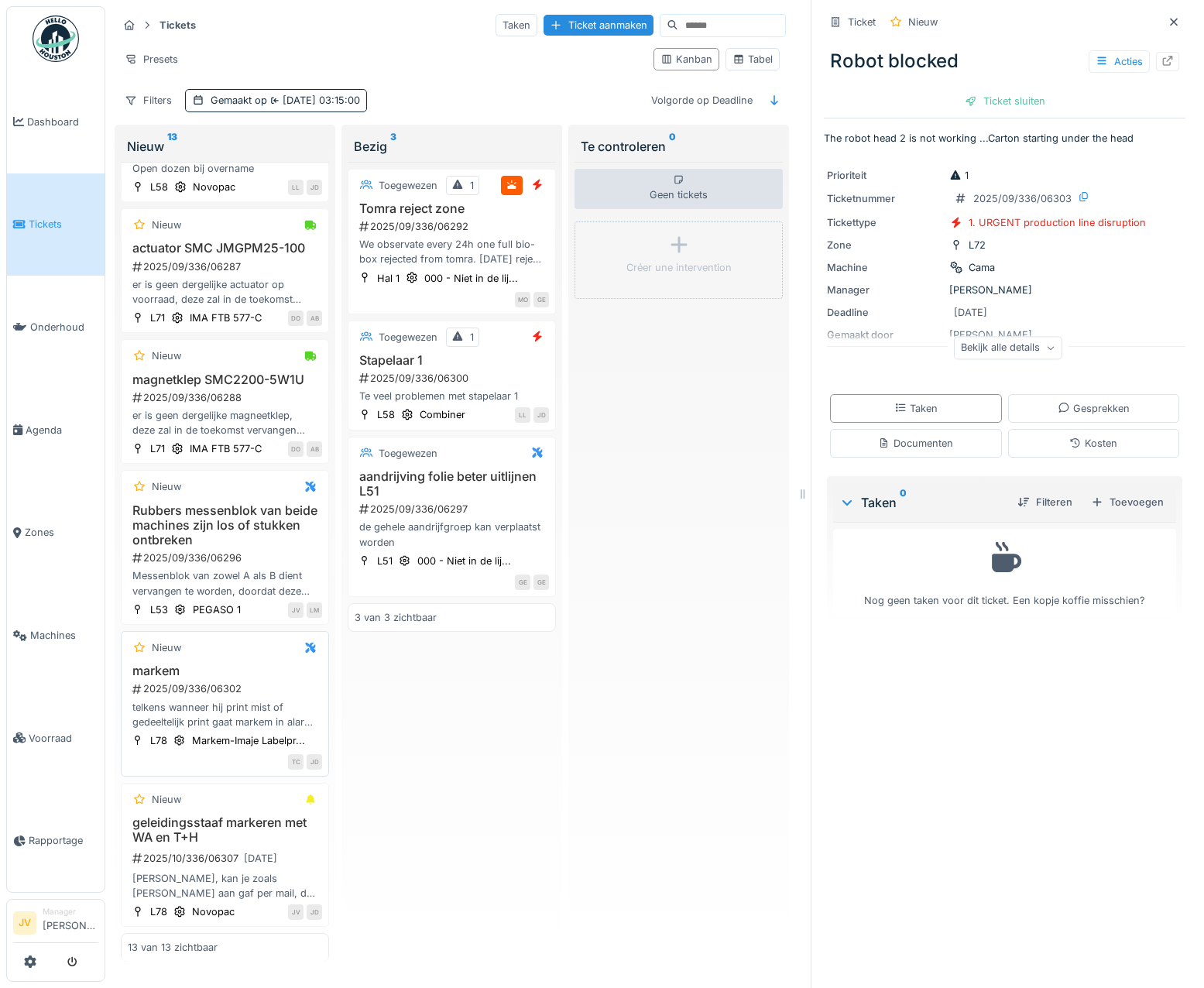
scroll to position [12, 0]
click at [284, 826] on h3 "geleidingsstaaf markeren met WA en T+H" at bounding box center [225, 830] width 195 height 30
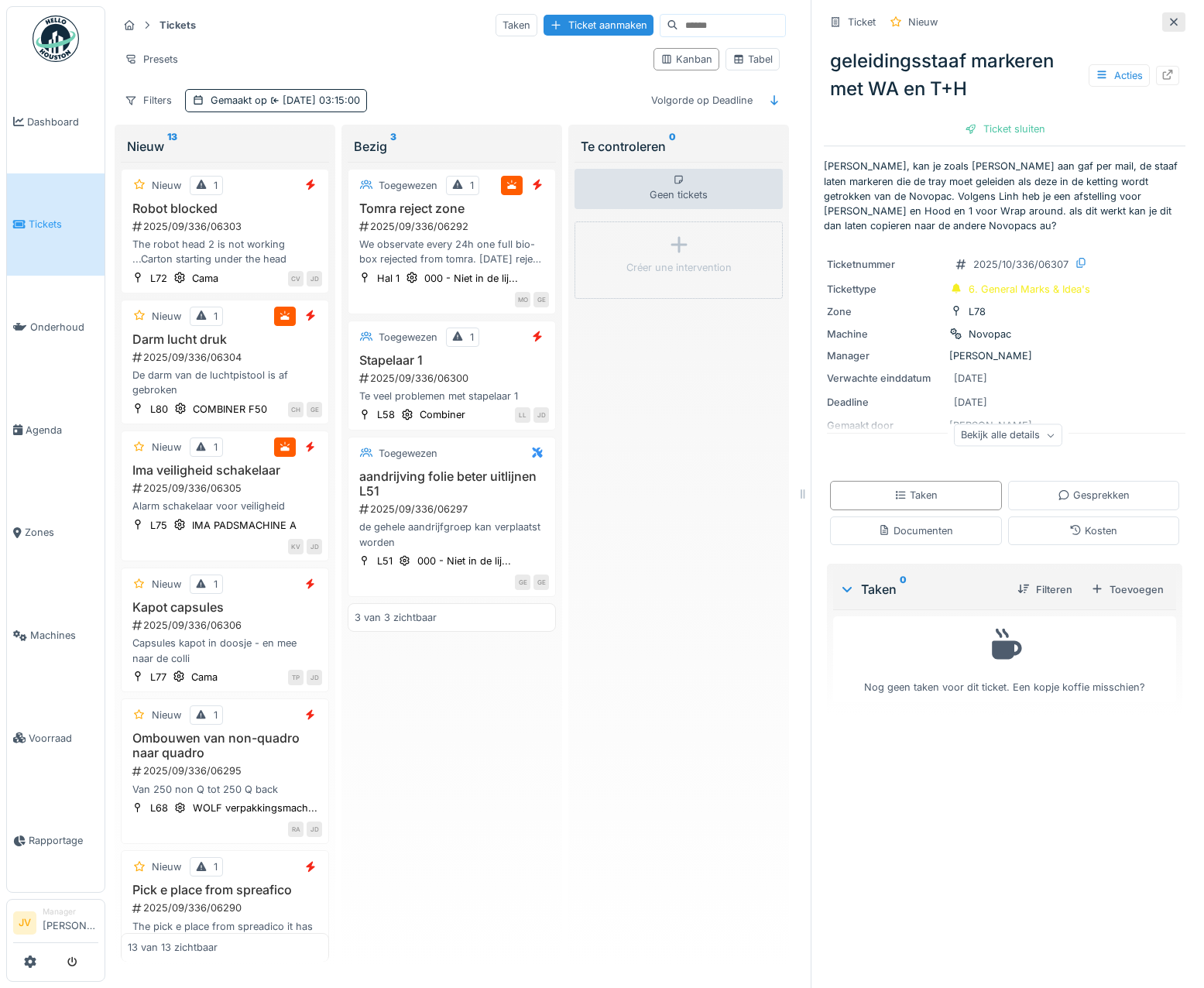
click at [1171, 18] on icon at bounding box center [1174, 22] width 8 height 8
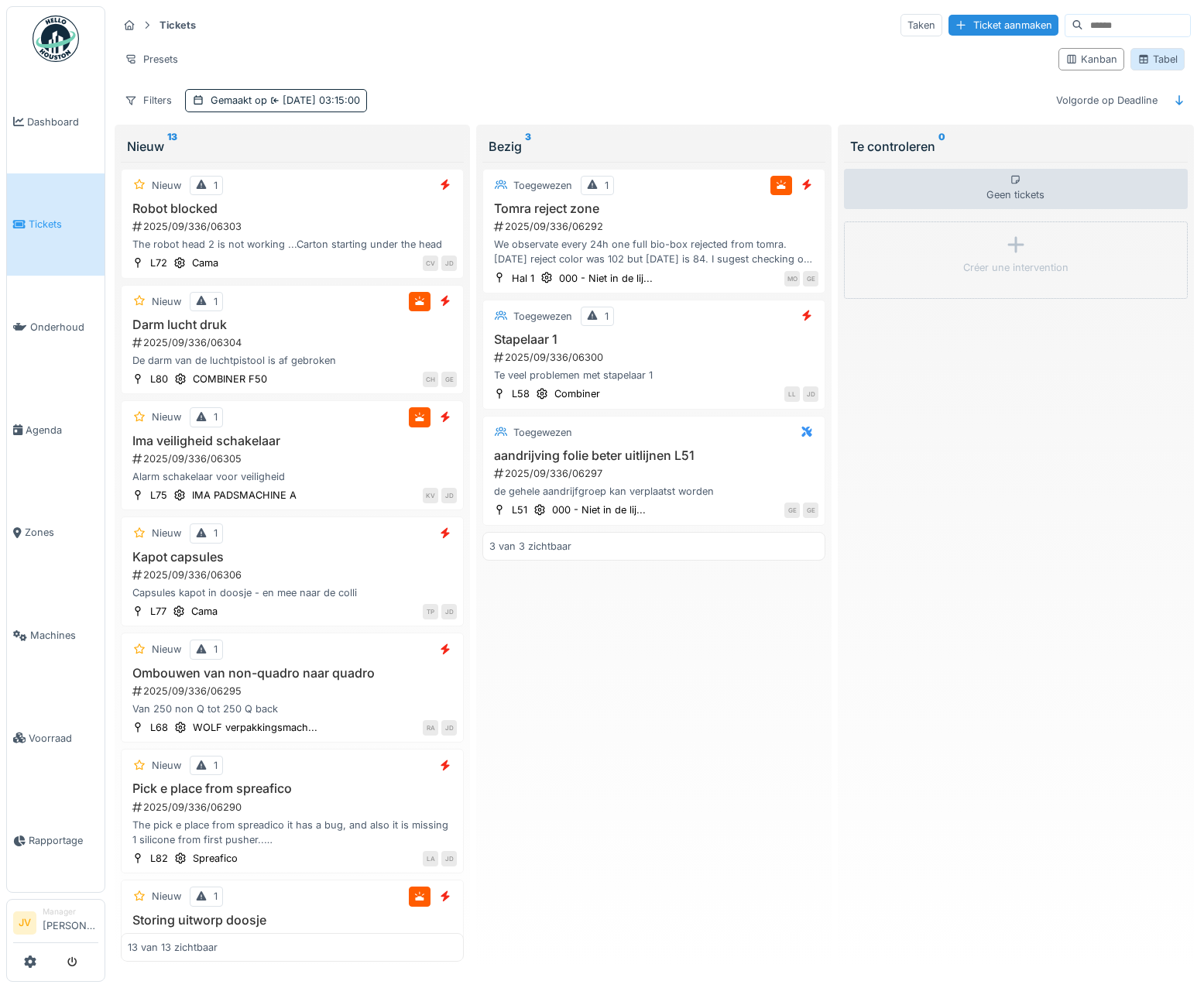
click at [1150, 54] on div "Tabel" at bounding box center [1158, 59] width 41 height 14
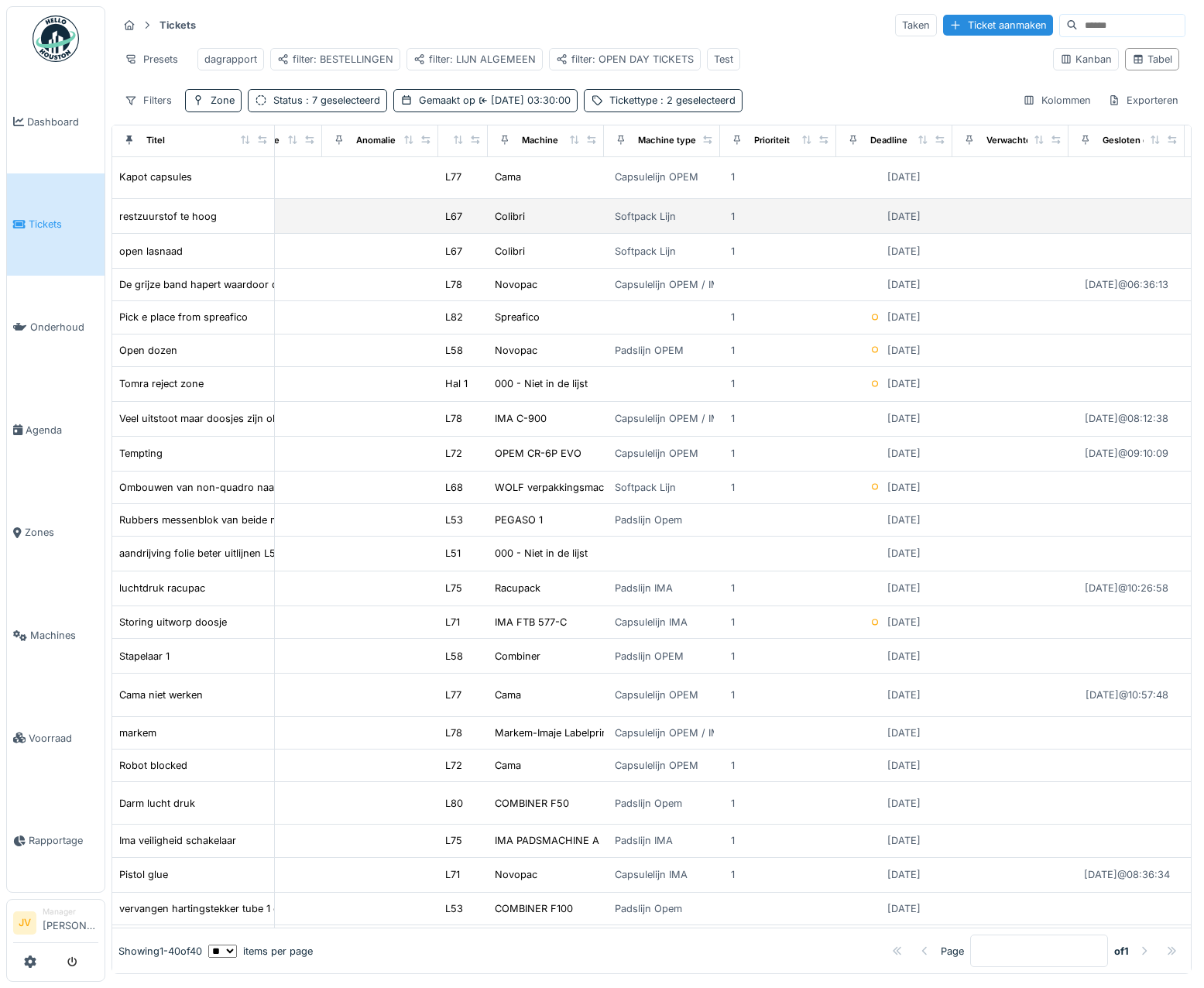
scroll to position [0, 858]
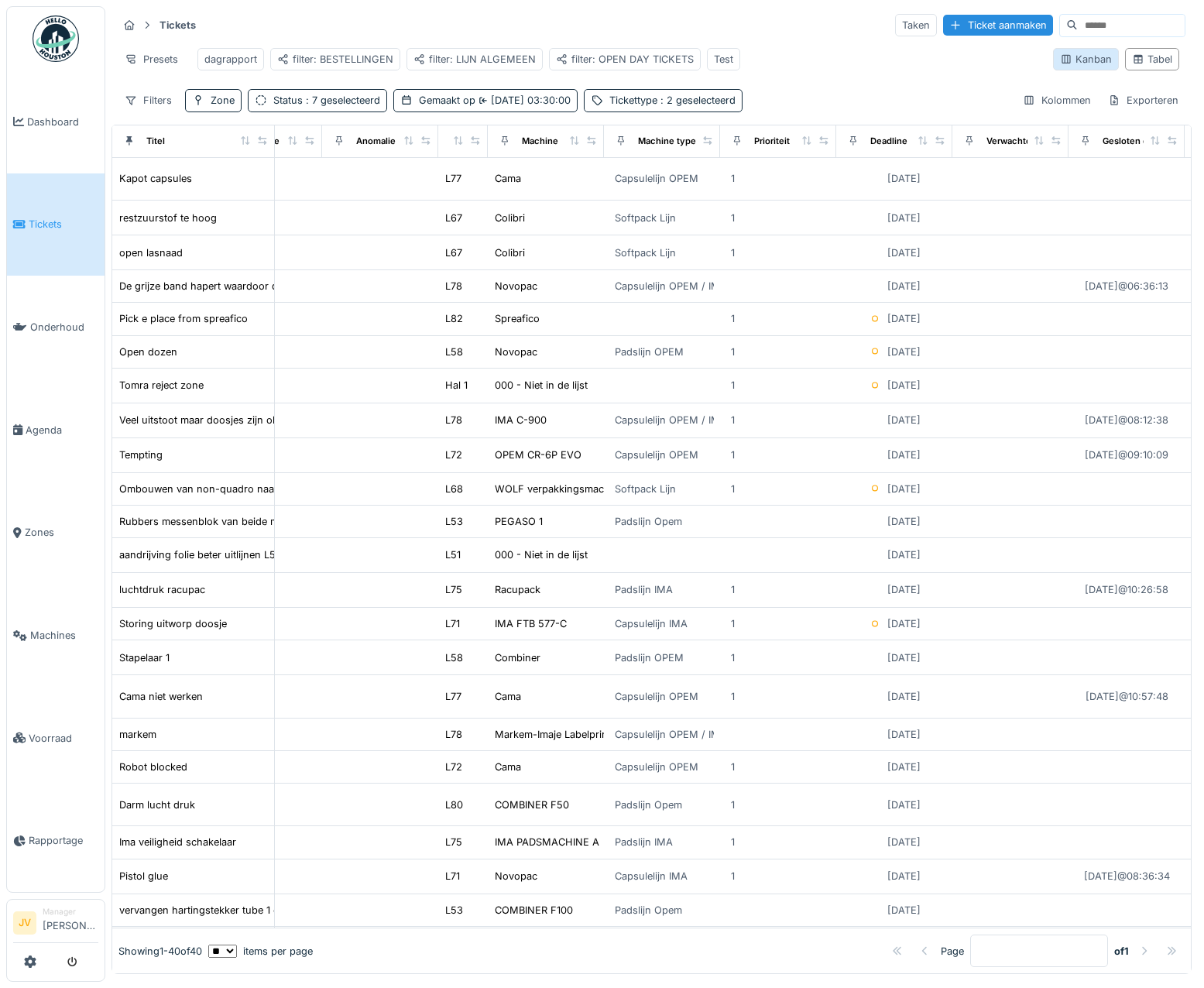
click at [1060, 61] on div "Kanban" at bounding box center [1086, 59] width 52 height 14
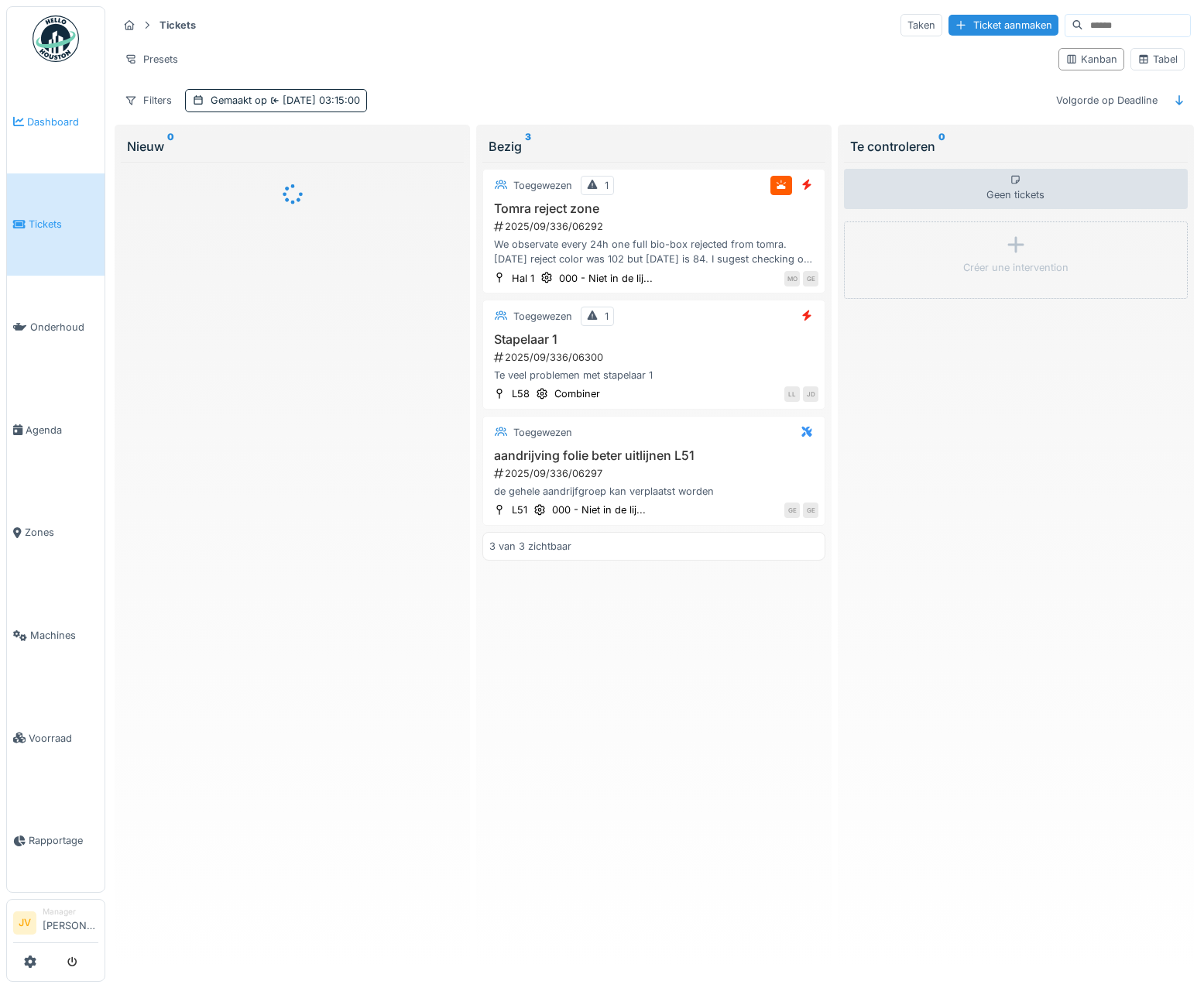
click at [65, 115] on span "Dashboard" at bounding box center [62, 122] width 71 height 14
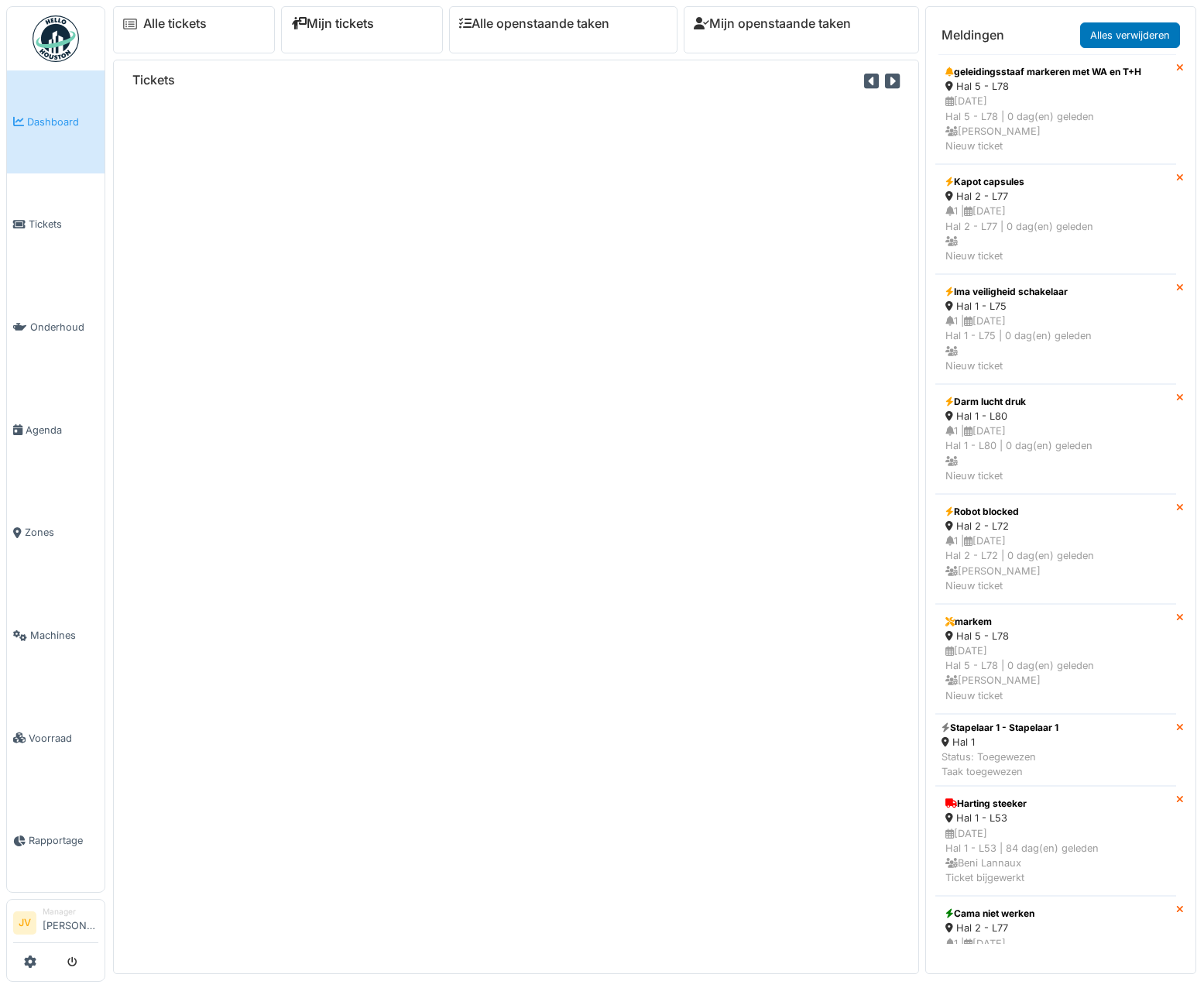
click at [373, 23] on link "Mijn tickets" at bounding box center [332, 23] width 83 height 14
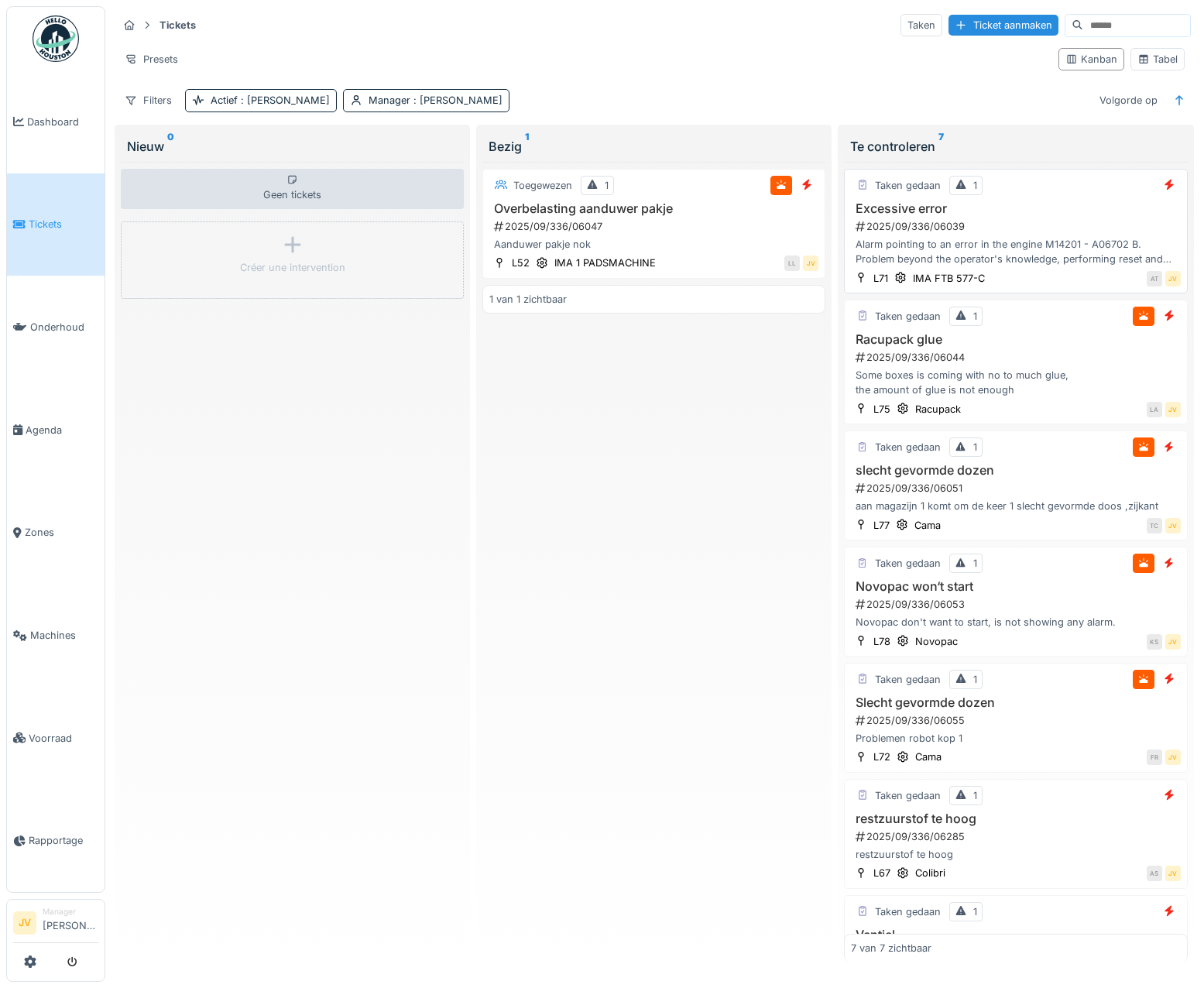
click at [1092, 207] on h3 "Excessive error" at bounding box center [1015, 209] width 329 height 14
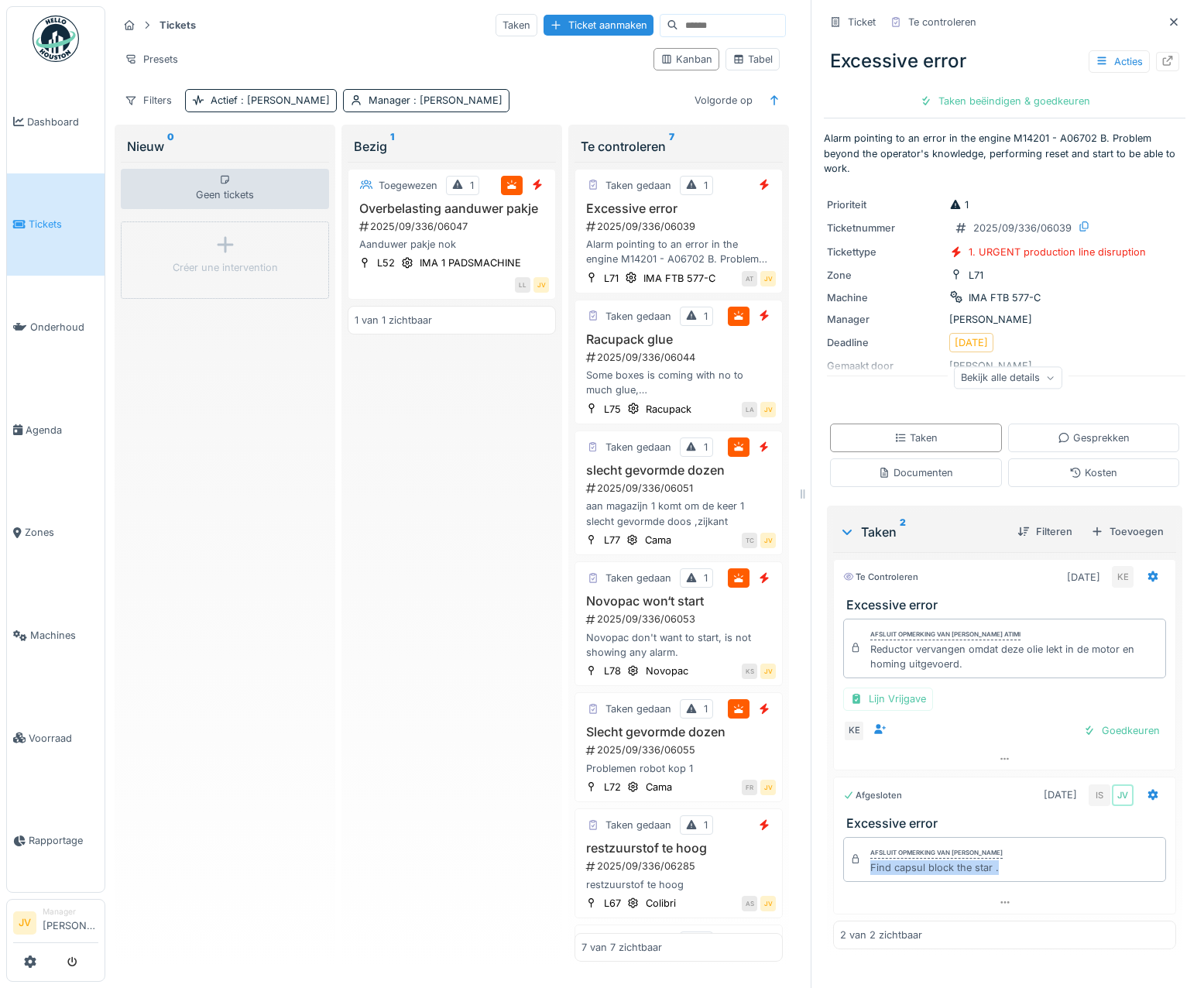
drag, startPoint x: 856, startPoint y: 864, endPoint x: 1012, endPoint y: 877, distance: 156.5
click at [1012, 877] on div "Afsluit opmerking van [PERSON_NAME] Find capsul block the star ." at bounding box center [1005, 860] width 323 height 45
drag, startPoint x: 1012, startPoint y: 877, endPoint x: 966, endPoint y: 869, distance: 46.7
copy div "Find capsul block the star ."
click at [1112, 728] on div "Goedkeuren" at bounding box center [1122, 730] width 89 height 21
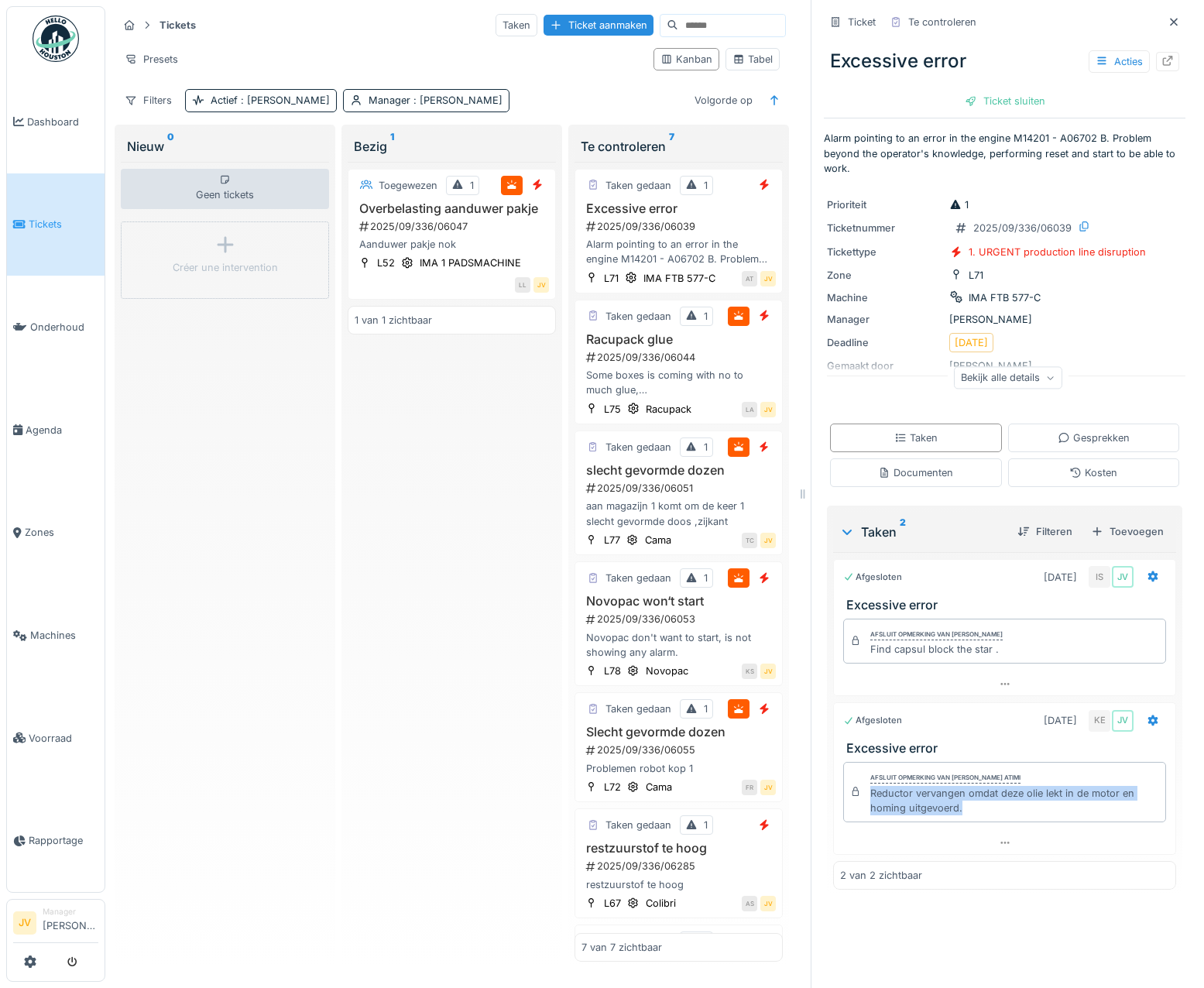
drag, startPoint x: 856, startPoint y: 793, endPoint x: 985, endPoint y: 824, distance: 132.7
click at [985, 823] on div "Afsluit opmerking van [PERSON_NAME] atimi Reductor vervangen omdat deze olie le…" at bounding box center [1005, 793] width 323 height 61
drag, startPoint x: 985, startPoint y: 824, endPoint x: 926, endPoint y: 805, distance: 62.0
copy div "Reductor vervangen omdat deze olie lekt in de motor en homing uitgevoerd."
click at [966, 105] on div "Ticket sluiten" at bounding box center [1005, 101] width 93 height 21
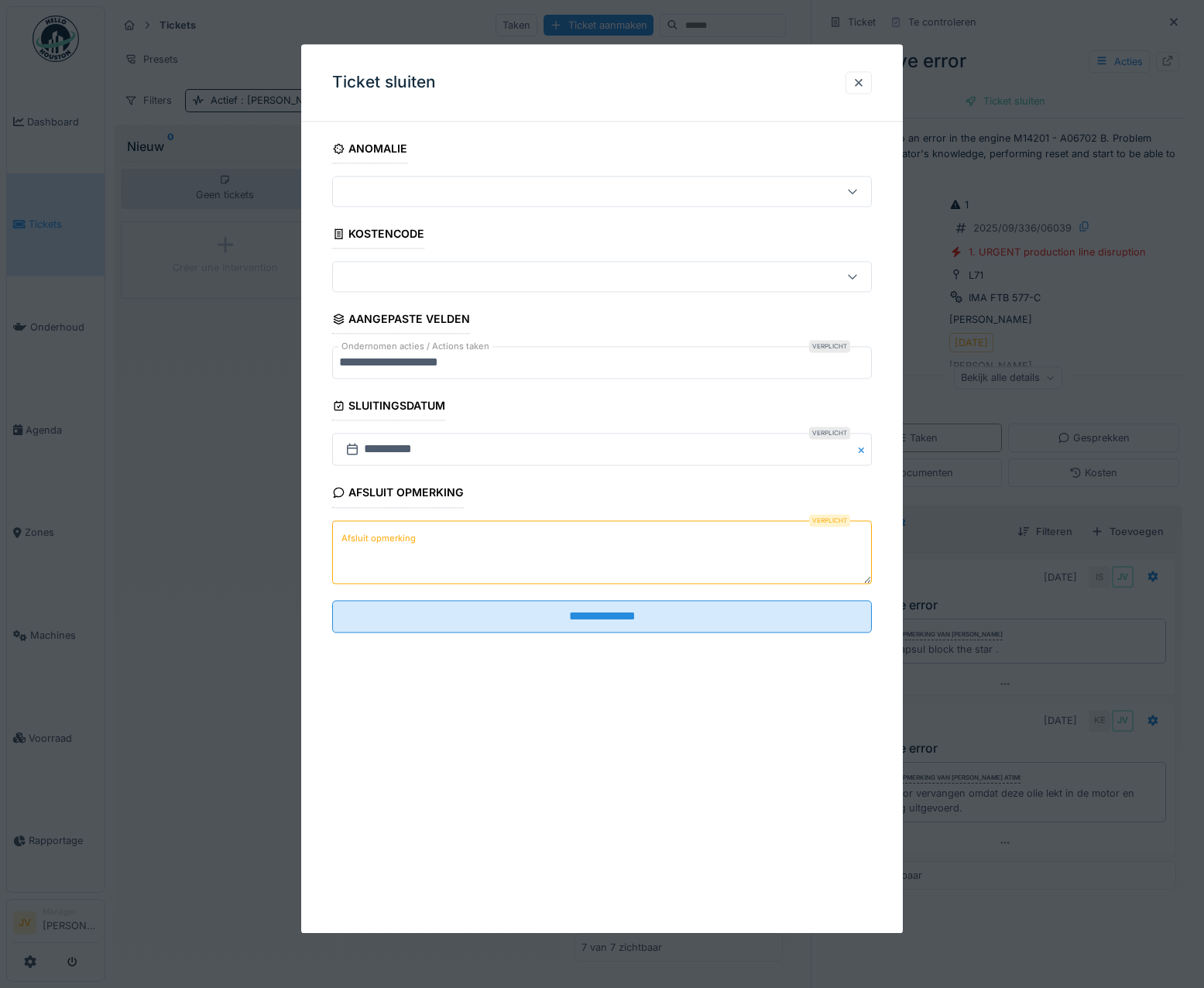
paste textarea "**********"
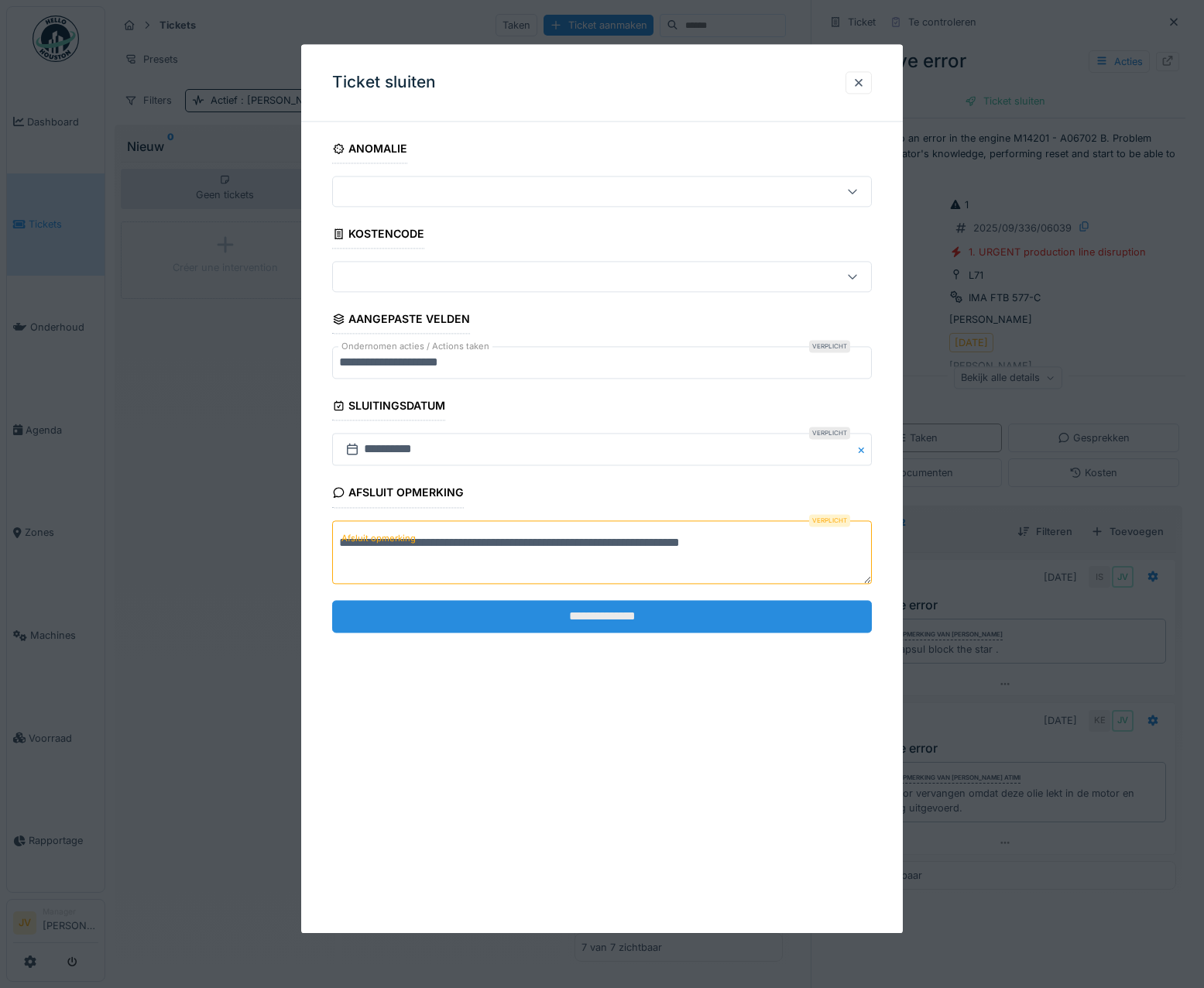
type textarea "**********"
click at [551, 629] on input "**********" at bounding box center [603, 616] width 541 height 33
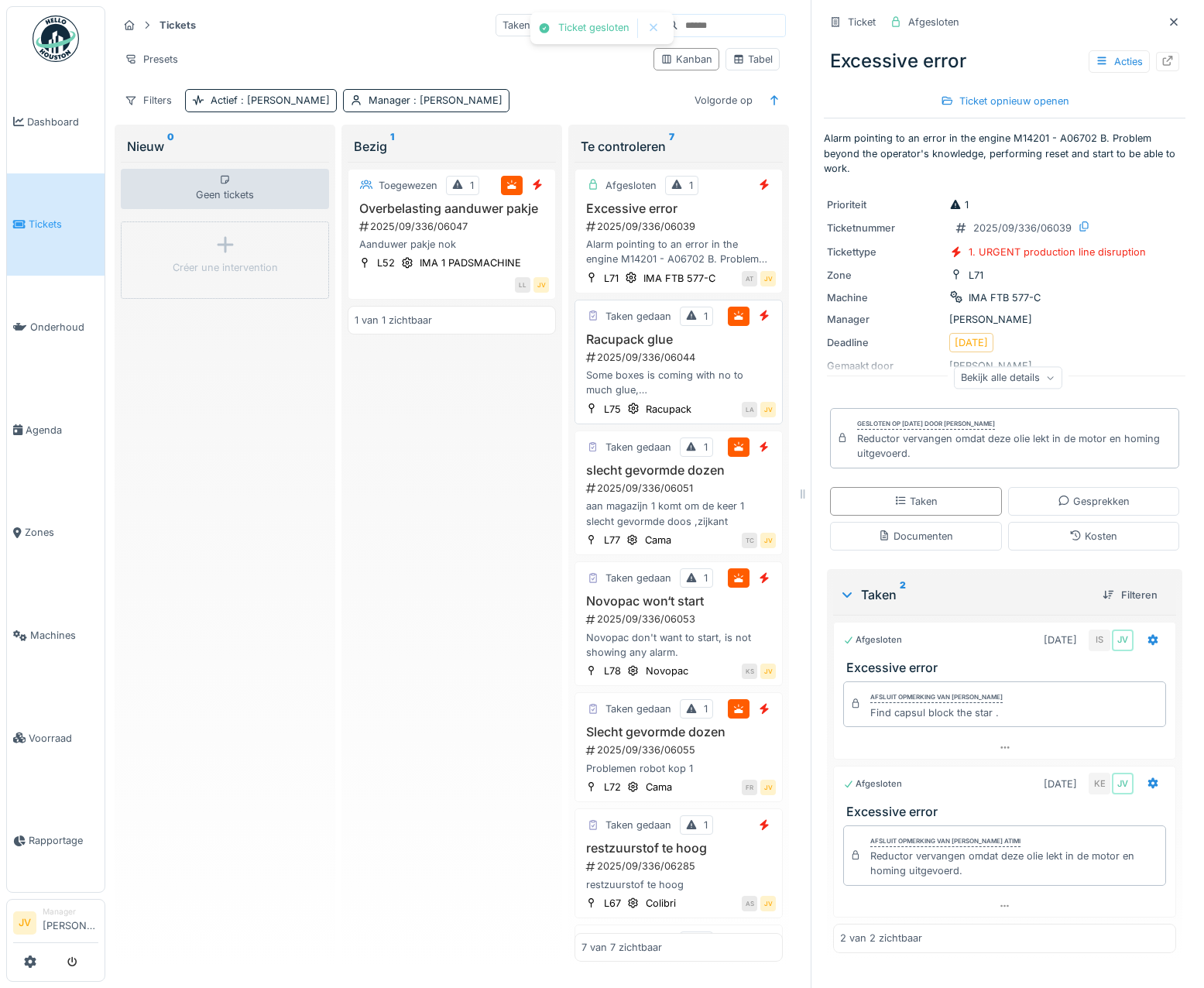
click at [697, 347] on h3 "Racupack glue" at bounding box center [679, 340] width 195 height 14
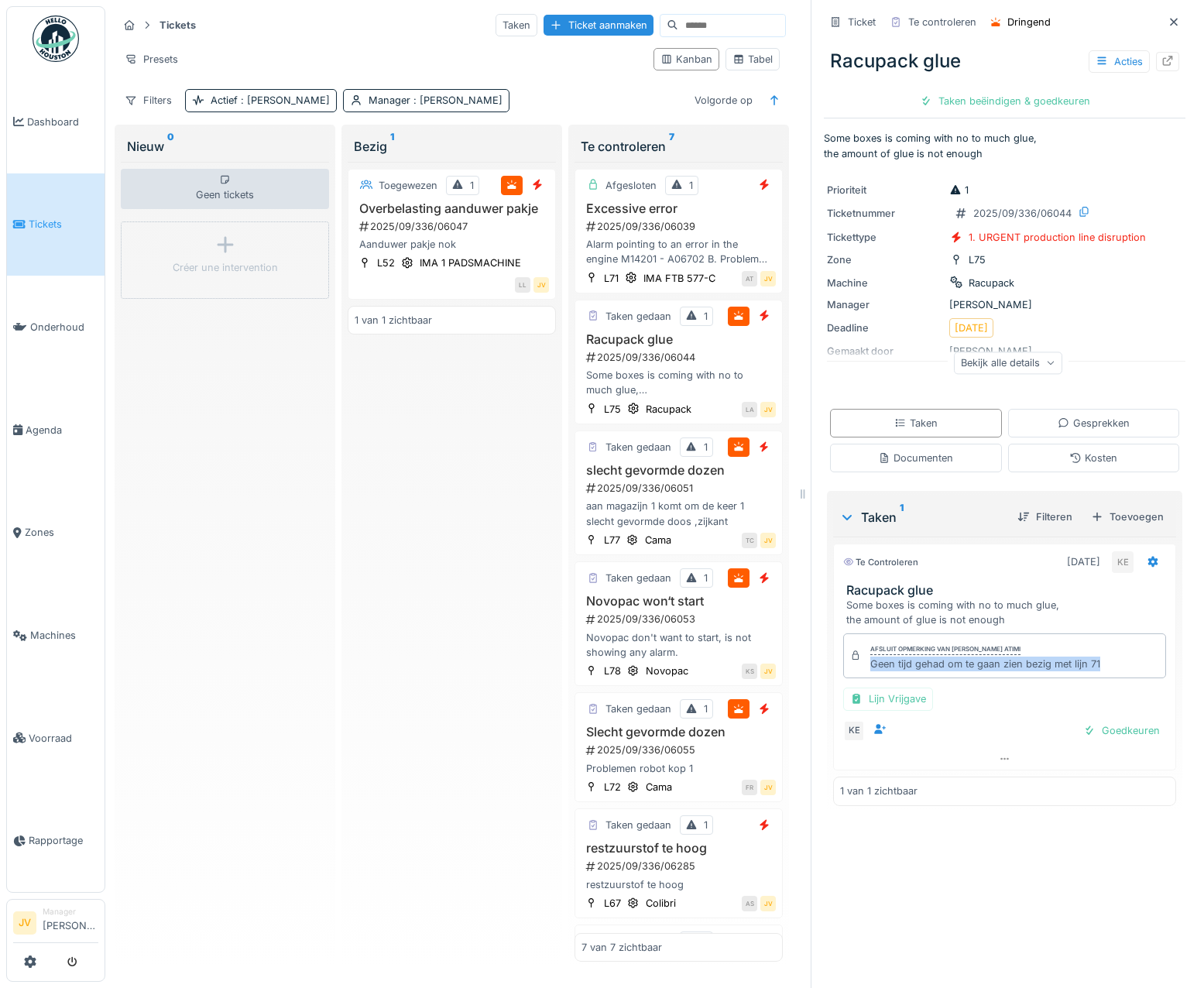
drag, startPoint x: 859, startPoint y: 665, endPoint x: 1101, endPoint y: 674, distance: 242.2
click at [1101, 674] on div "Afsluit opmerking van [PERSON_NAME] atimi Geen tijd gehad om te gaan zien bezig…" at bounding box center [1005, 656] width 323 height 45
drag, startPoint x: 1101, startPoint y: 674, endPoint x: 1031, endPoint y: 668, distance: 70.3
copy div "Geen tijd gehad om te gaan zien bezig met lijn 71"
click at [1097, 736] on div "Goedkeuren" at bounding box center [1122, 730] width 89 height 21
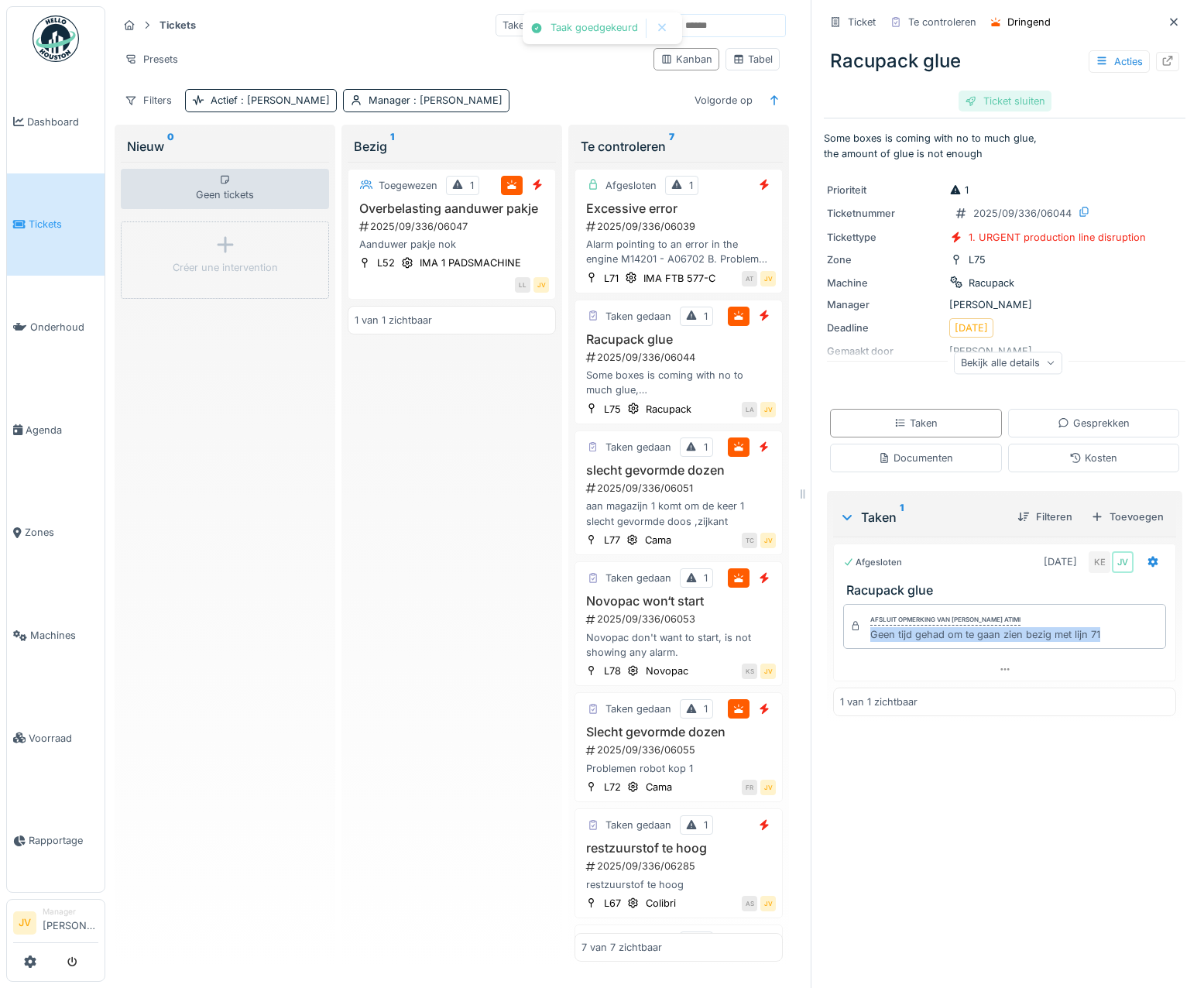
click at [965, 106] on div at bounding box center [971, 101] width 13 height 14
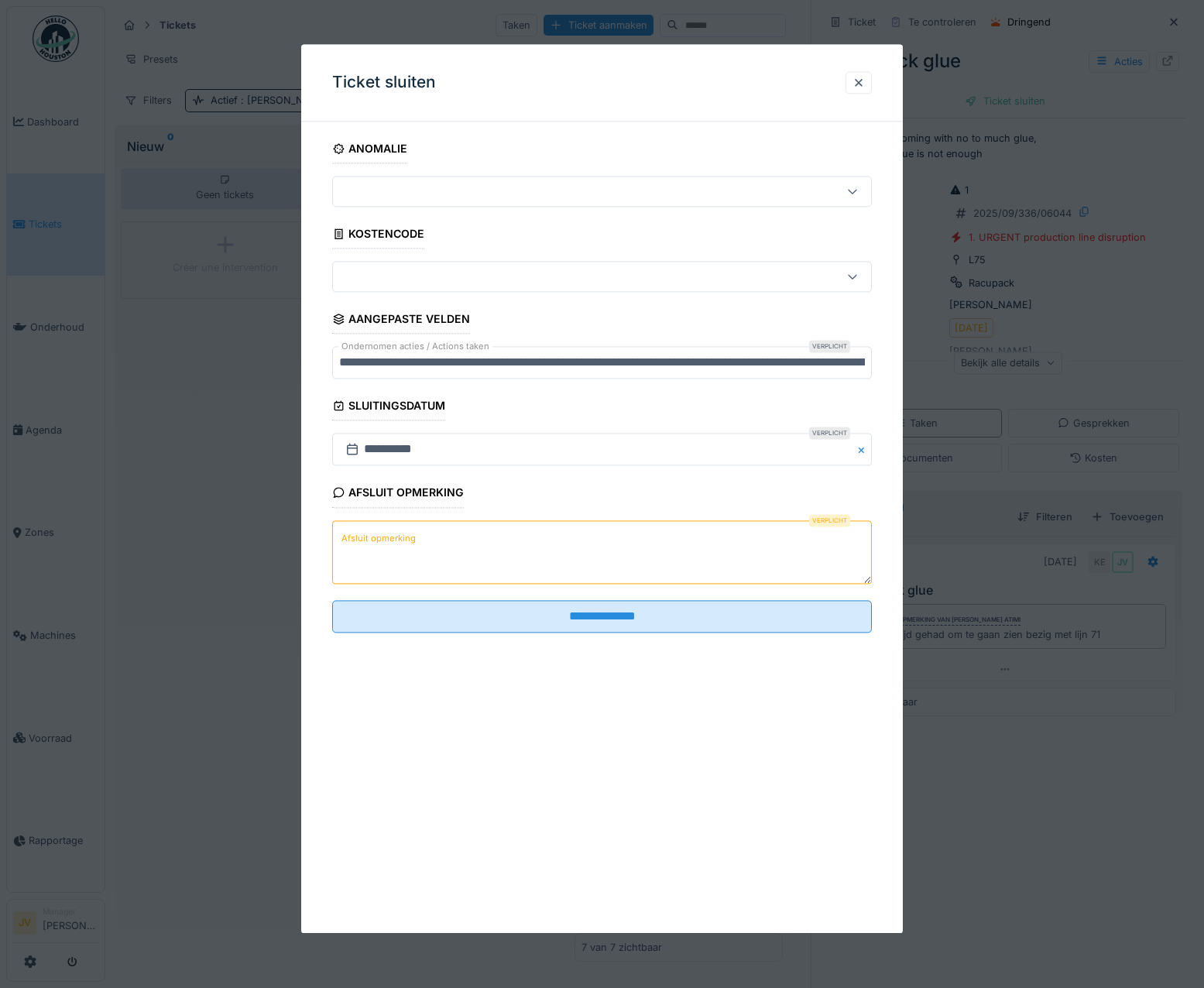
paste textarea "**********"
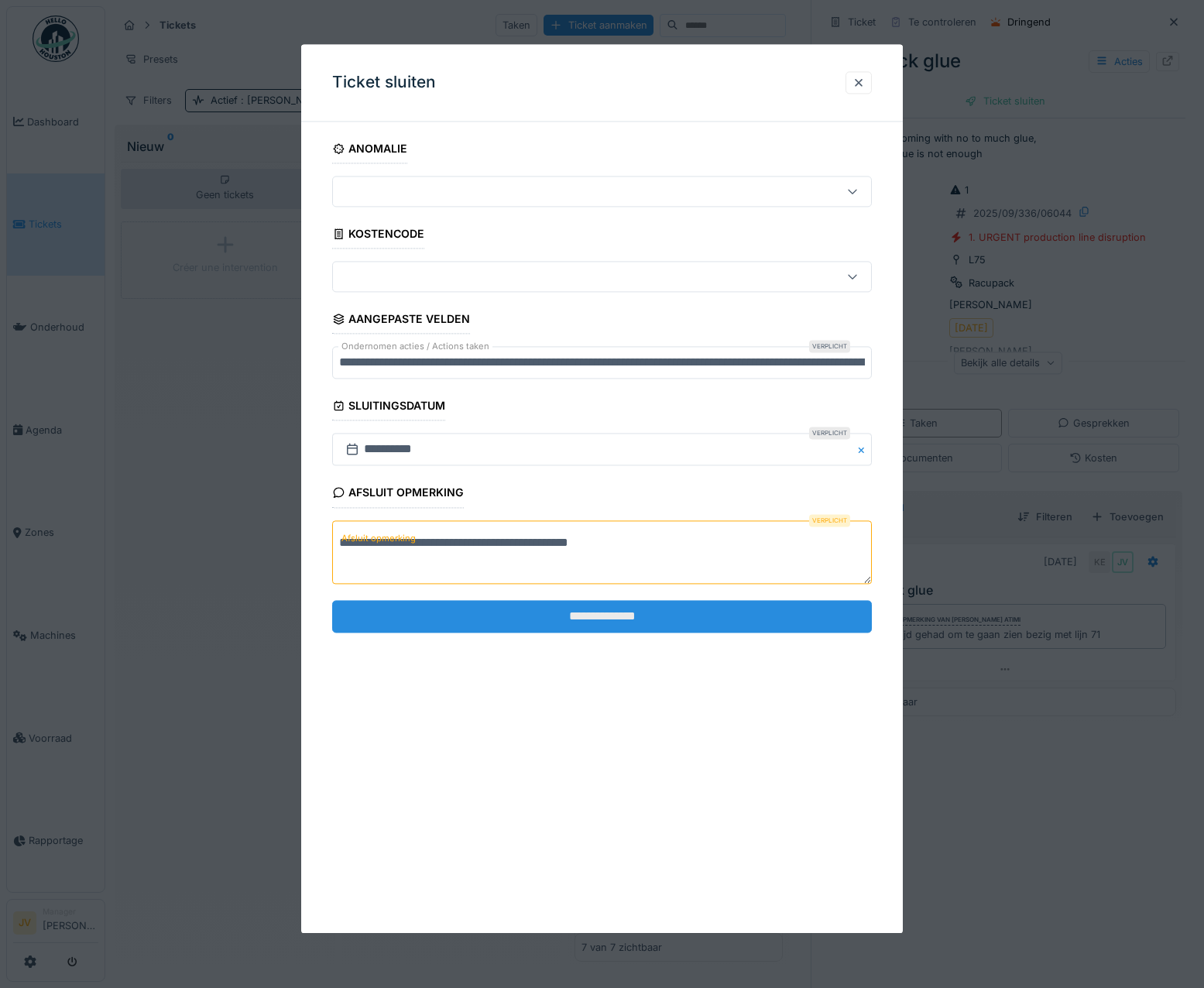
type textarea "**********"
click at [561, 616] on input "**********" at bounding box center [603, 616] width 541 height 33
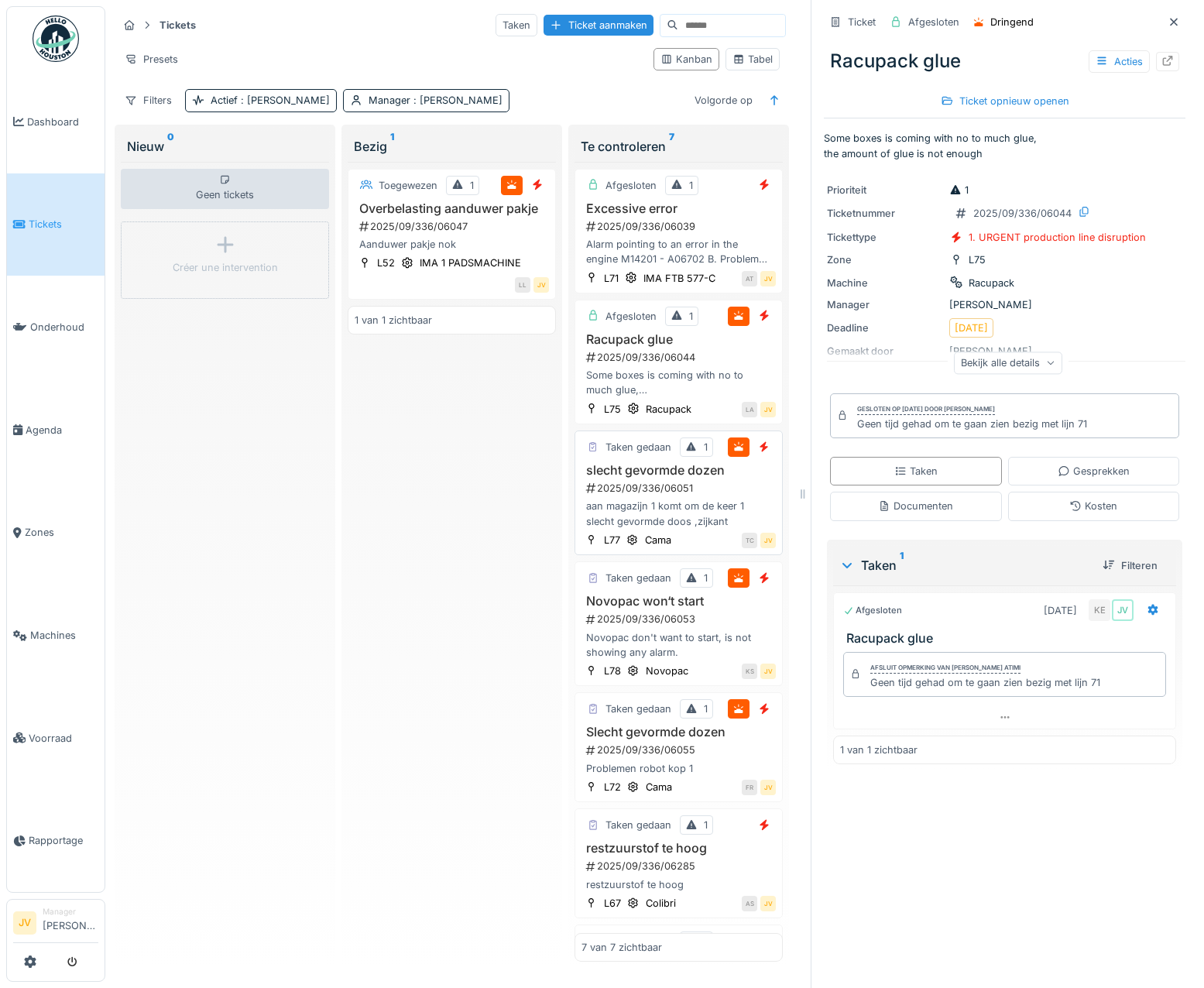
click at [734, 478] on h3 "slecht gevormde dozen" at bounding box center [679, 470] width 195 height 14
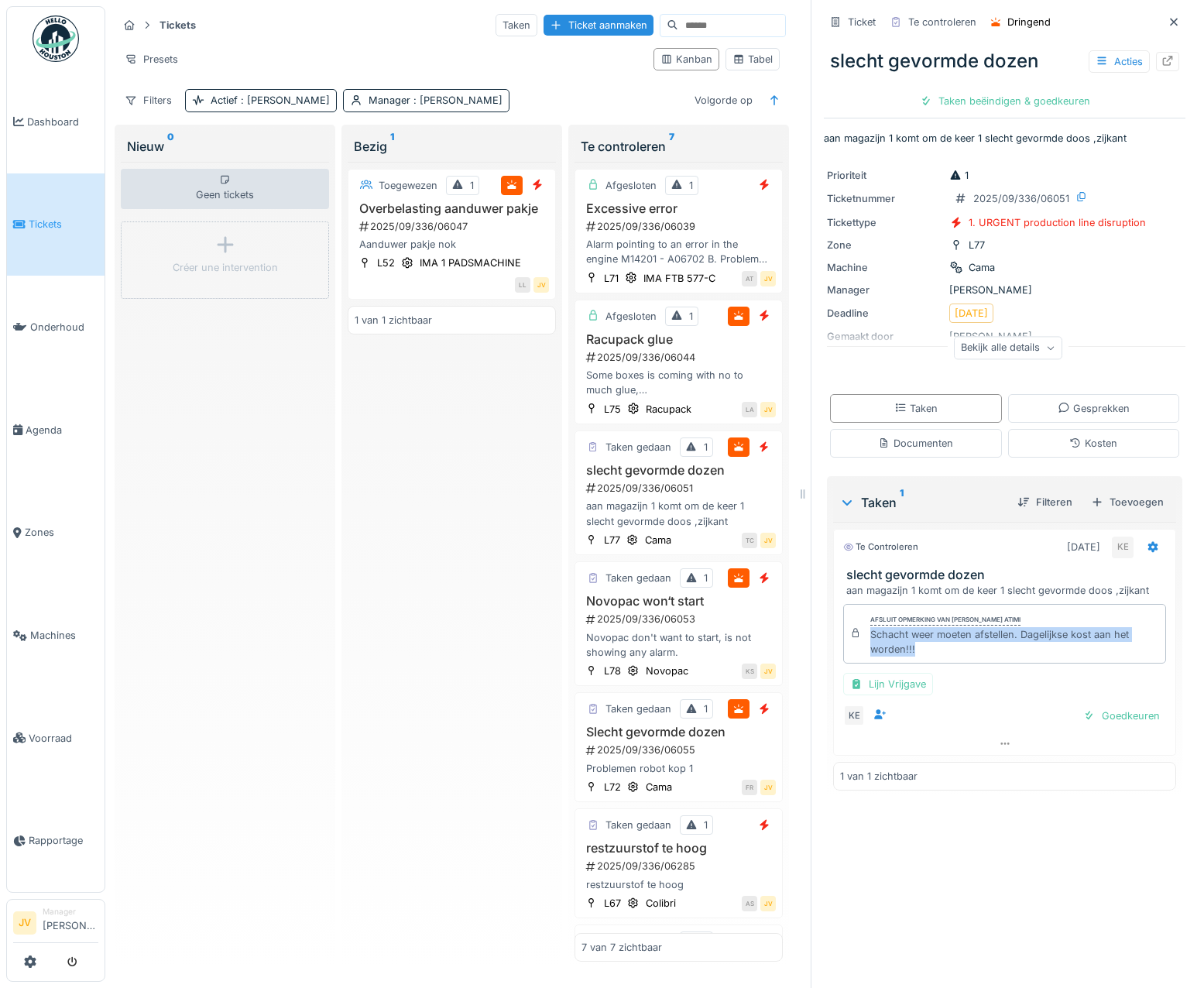
drag, startPoint x: 855, startPoint y: 640, endPoint x: 949, endPoint y: 656, distance: 95.4
click at [949, 656] on div "Afsluit opmerking van [PERSON_NAME] atimi Schacht weer moeten afstellen. Dageli…" at bounding box center [1005, 635] width 323 height 61
drag, startPoint x: 949, startPoint y: 656, endPoint x: 871, endPoint y: 645, distance: 78.8
copy div "Schacht weer moeten afstellen. Dagelijkse kost aan het worden!!!"
click at [1084, 719] on div "Goedkeuren" at bounding box center [1122, 716] width 89 height 21
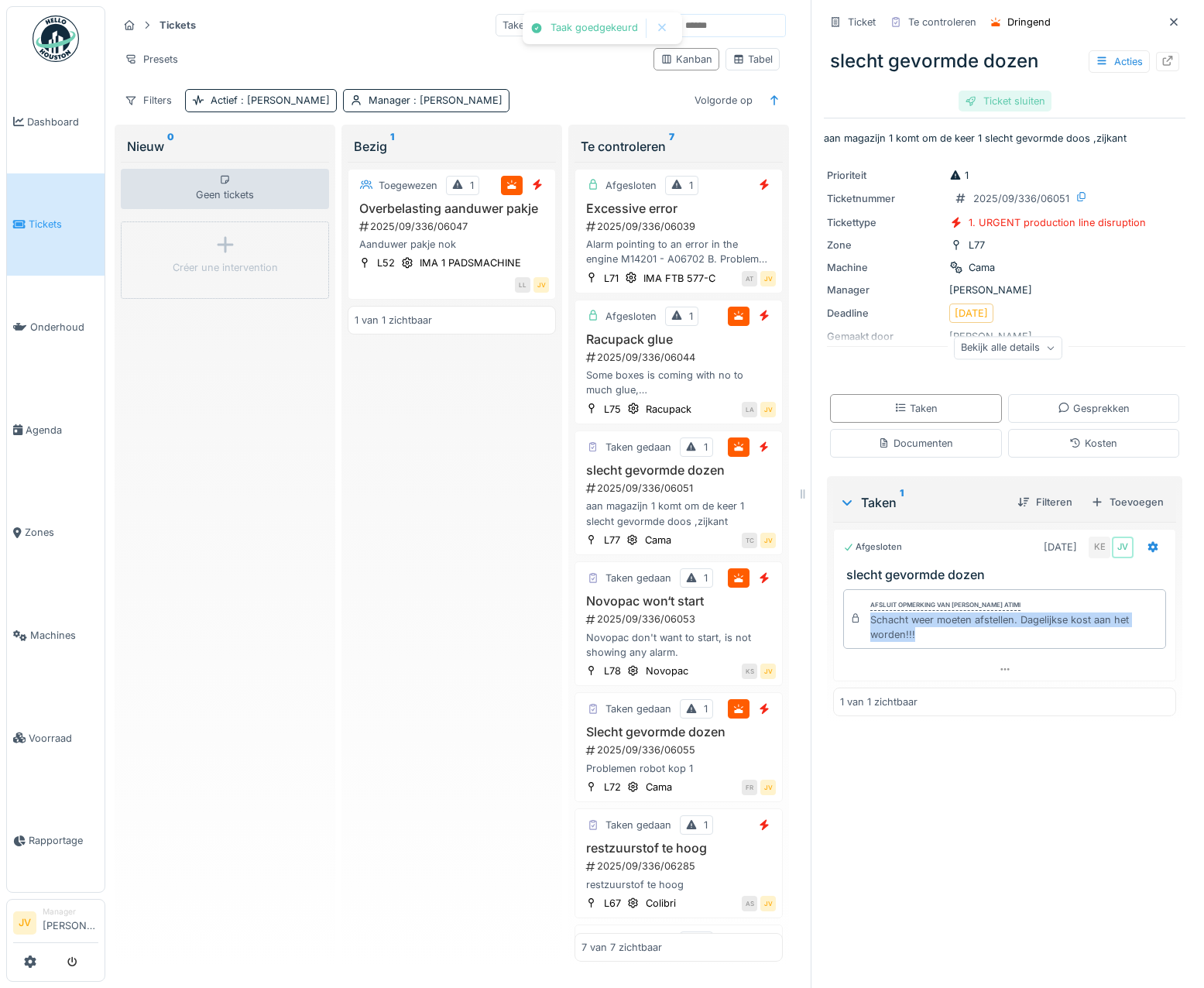
click at [971, 104] on div "Ticket sluiten" at bounding box center [1005, 101] width 93 height 21
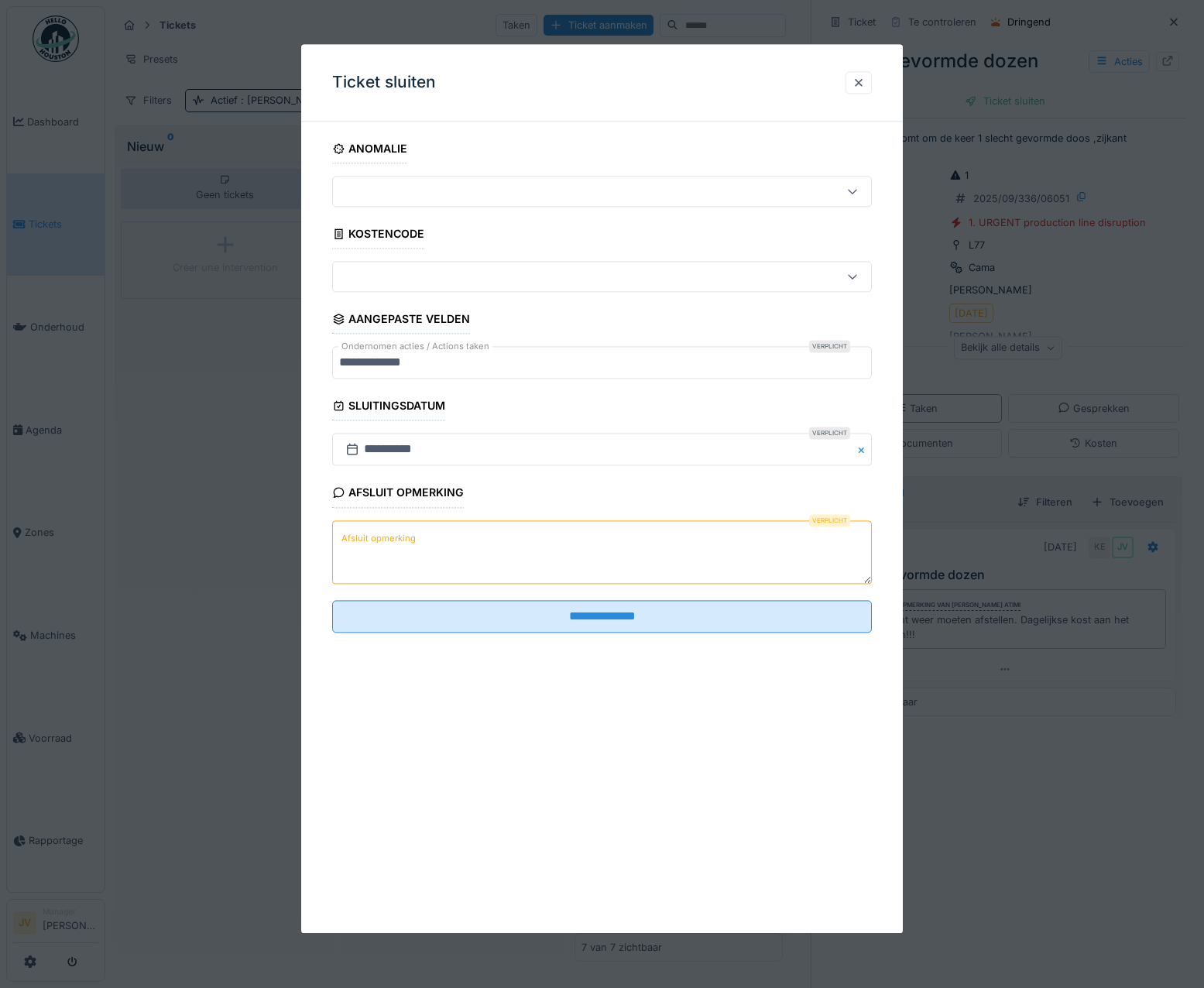
click at [389, 536] on label "Afsluit opmerking" at bounding box center [378, 538] width 81 height 19
click at [389, 536] on textarea "Afsluit opmerking" at bounding box center [603, 553] width 541 height 64
click at [353, 525] on textarea "Afsluit opmerking" at bounding box center [603, 553] width 541 height 64
paste textarea "**********"
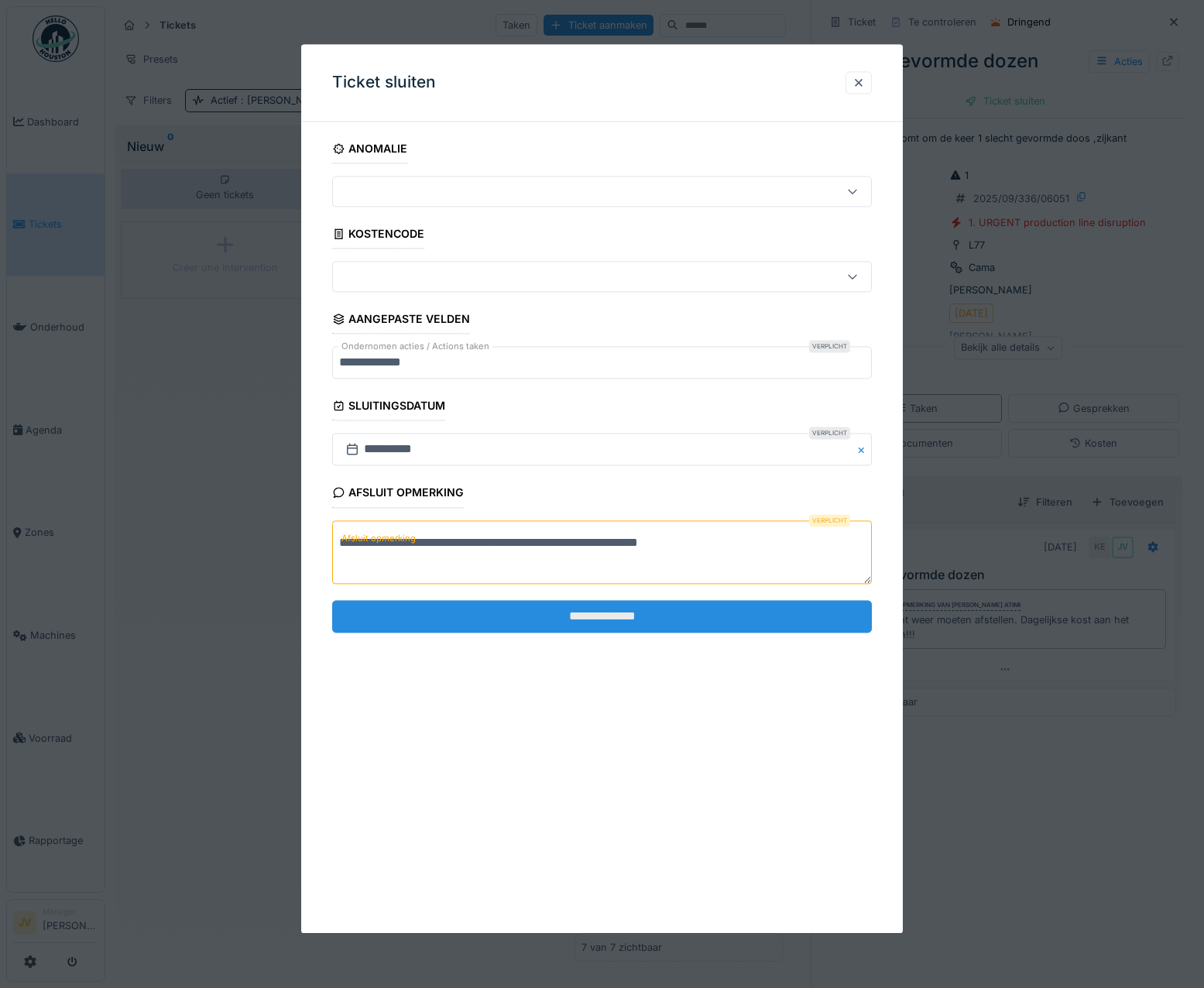
type textarea "**********"
click at [600, 612] on input "**********" at bounding box center [603, 616] width 541 height 33
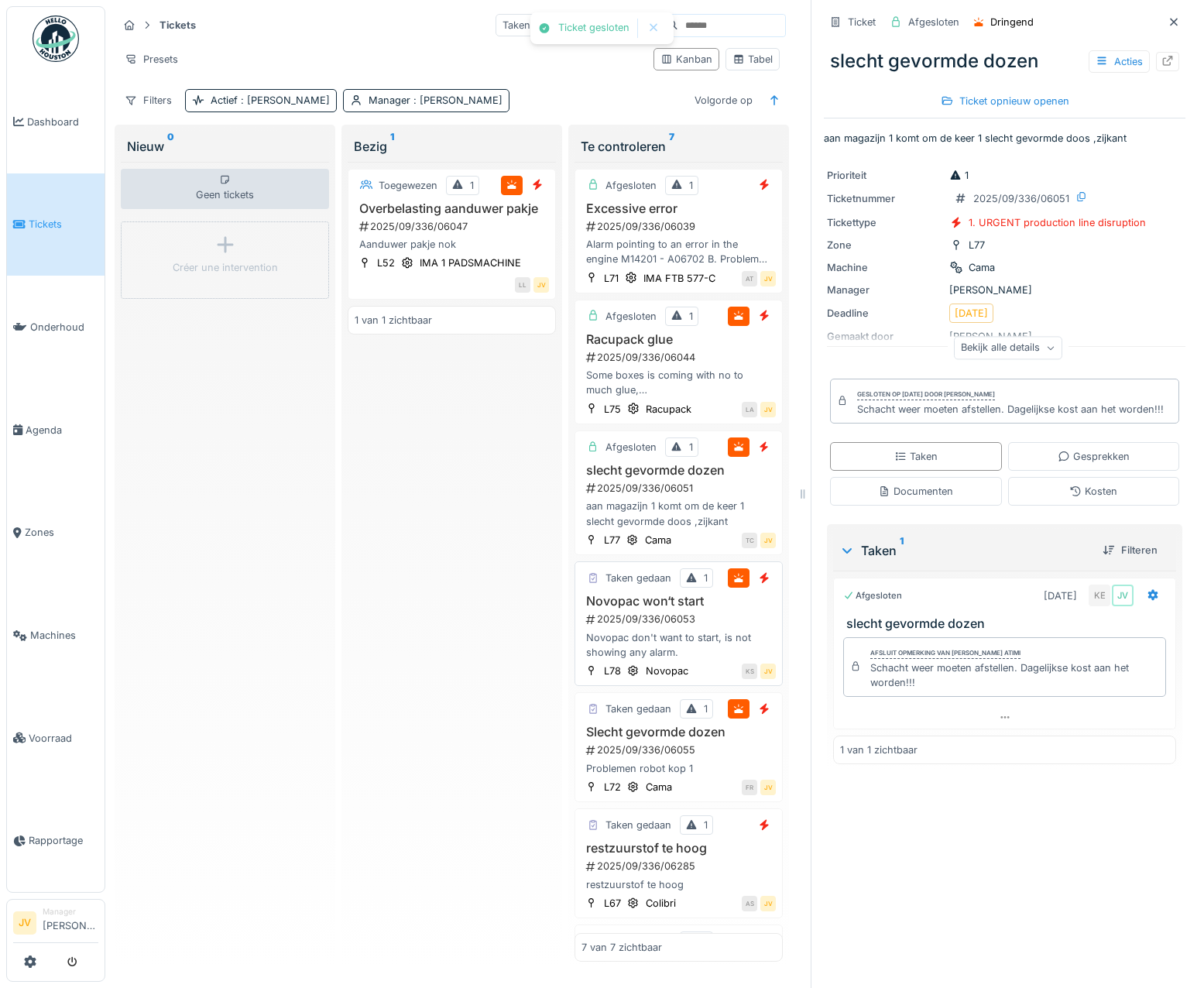
click at [730, 654] on div "Novopac don't want to start, is not showing any alarm." at bounding box center [679, 645] width 195 height 30
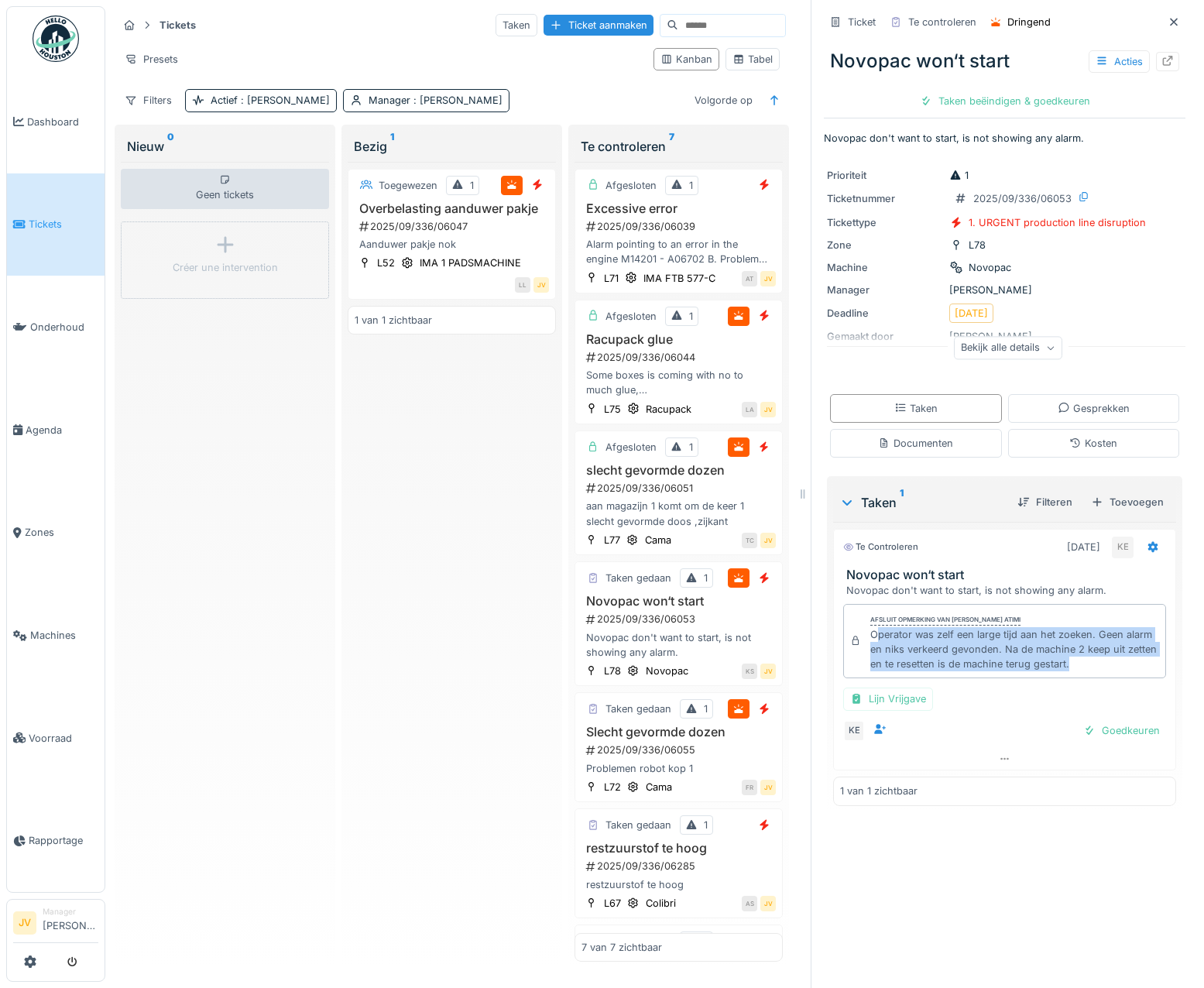
drag, startPoint x: 865, startPoint y: 637, endPoint x: 1109, endPoint y: 675, distance: 246.9
click at [1109, 675] on div "Afsluit opmerking van [PERSON_NAME] atimi Operator was zelf een large tijd aan …" at bounding box center [1005, 642] width 323 height 75
drag, startPoint x: 1109, startPoint y: 675, endPoint x: 913, endPoint y: 657, distance: 196.8
click at [932, 660] on div "Operator was zelf een large tijd aan het zoeken. Geen alarm en niks verkeerd ge…" at bounding box center [1015, 650] width 289 height 45
drag, startPoint x: 858, startPoint y: 636, endPoint x: 1117, endPoint y: 679, distance: 262.5
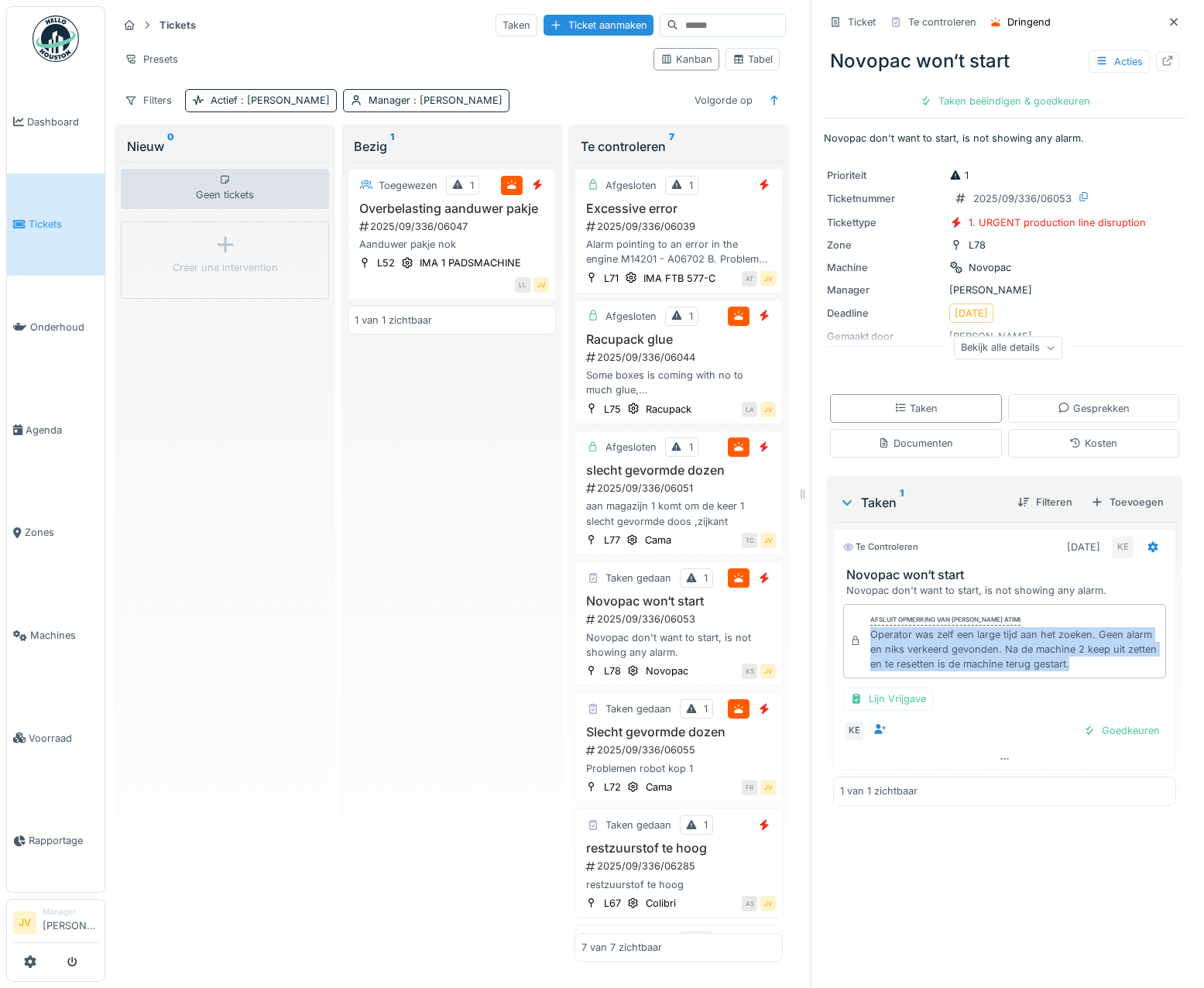
click at [1117, 679] on div "Afsluit opmerking van [PERSON_NAME] atimi Operator was zelf een large tijd aan …" at bounding box center [1005, 642] width 323 height 75
drag, startPoint x: 1117, startPoint y: 679, endPoint x: 1021, endPoint y: 659, distance: 98.1
copy div "Operator was zelf een large tijd aan het zoeken. Geen alarm en niks verkeerd ge…"
click at [1117, 738] on div "Goedkeuren" at bounding box center [1122, 730] width 89 height 21
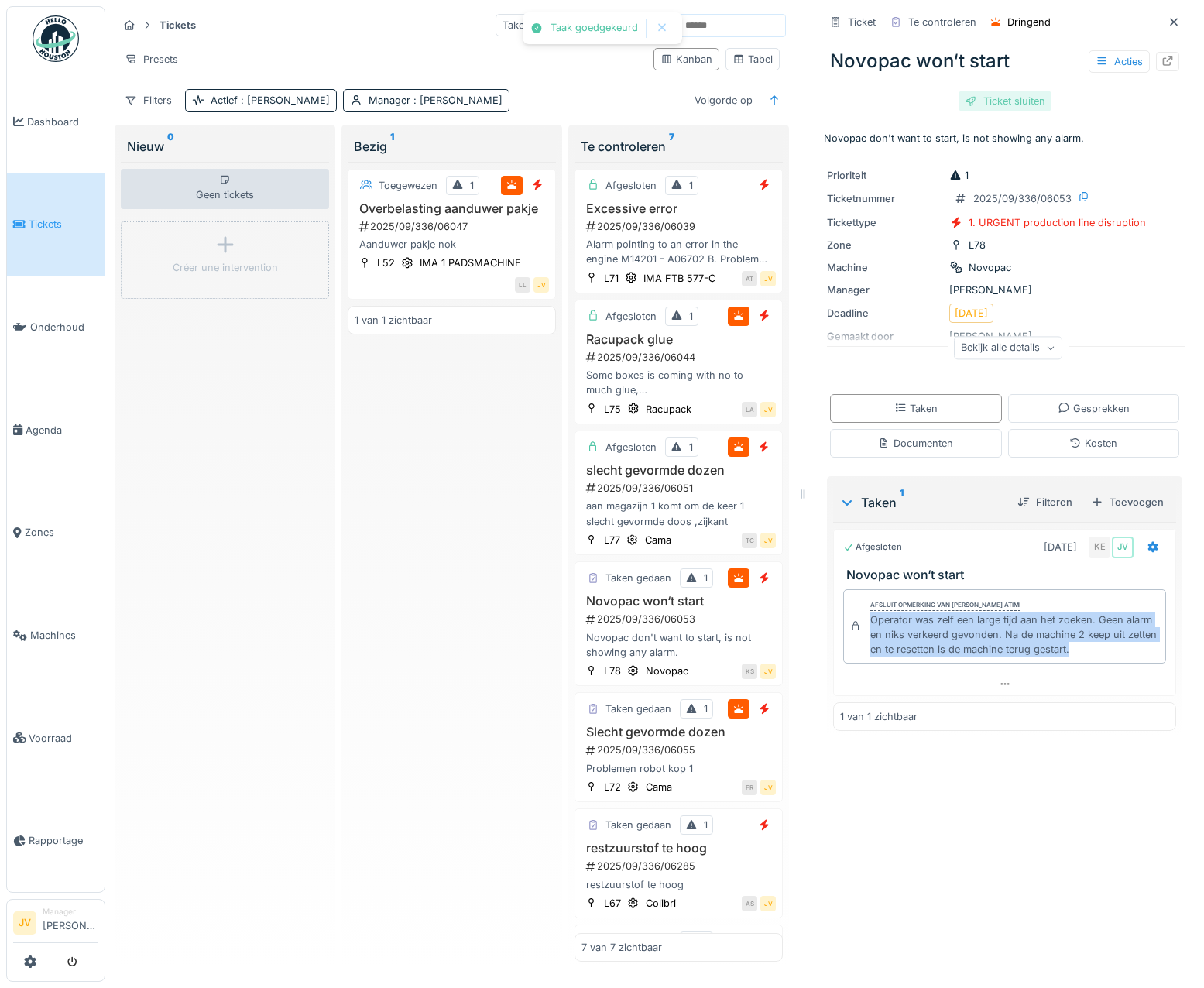
click at [1027, 106] on div "Ticket sluiten" at bounding box center [1005, 101] width 93 height 21
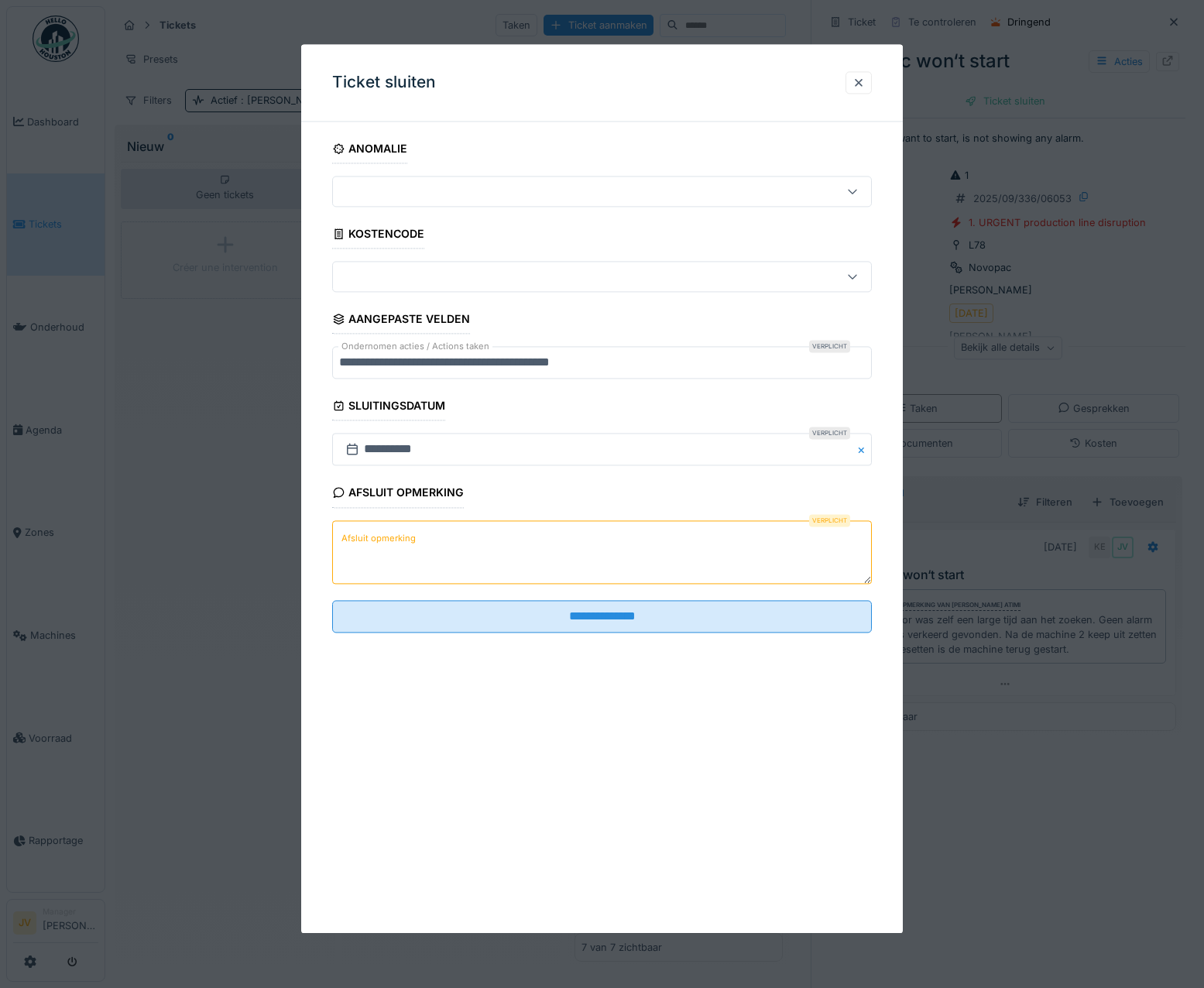
click at [344, 529] on label "Afsluit opmerking" at bounding box center [378, 538] width 81 height 19
click at [344, 529] on textarea "Afsluit opmerking" at bounding box center [603, 553] width 541 height 64
drag, startPoint x: 344, startPoint y: 529, endPoint x: 349, endPoint y: 505, distance: 24.5
click at [349, 505] on div "Afsluit opmerking" at bounding box center [399, 494] width 132 height 26
drag, startPoint x: 350, startPoint y: 509, endPoint x: 340, endPoint y: 531, distance: 24.2
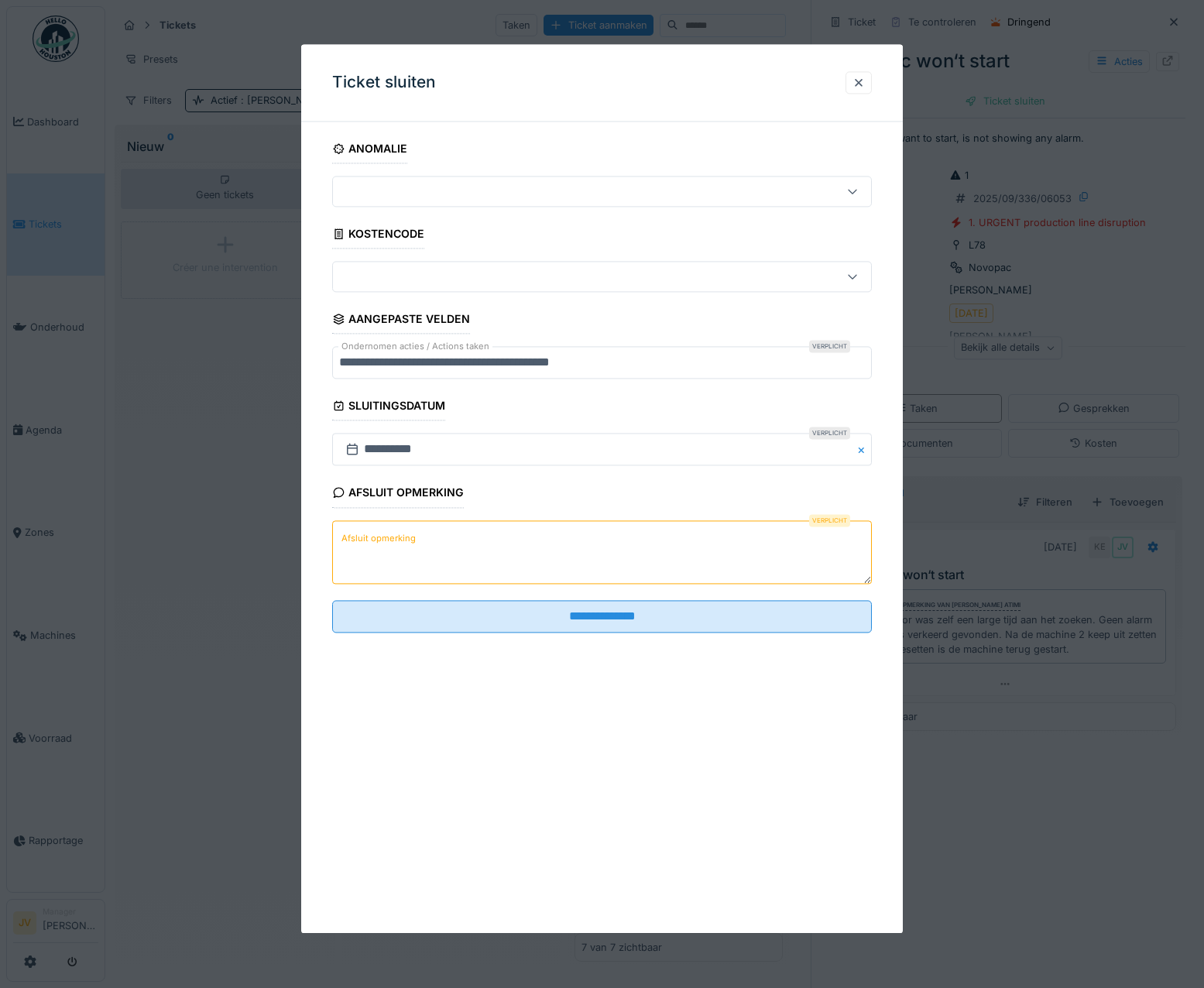
click at [340, 531] on label "Afsluit opmerking" at bounding box center [378, 538] width 81 height 19
click at [340, 531] on textarea "Afsluit opmerking" at bounding box center [603, 553] width 541 height 64
click at [340, 531] on label "Afsluit opmerking" at bounding box center [378, 538] width 81 height 19
click at [340, 531] on textarea "Afsluit opmerking" at bounding box center [603, 553] width 541 height 64
drag, startPoint x: 340, startPoint y: 531, endPoint x: 338, endPoint y: 513, distance: 18.1
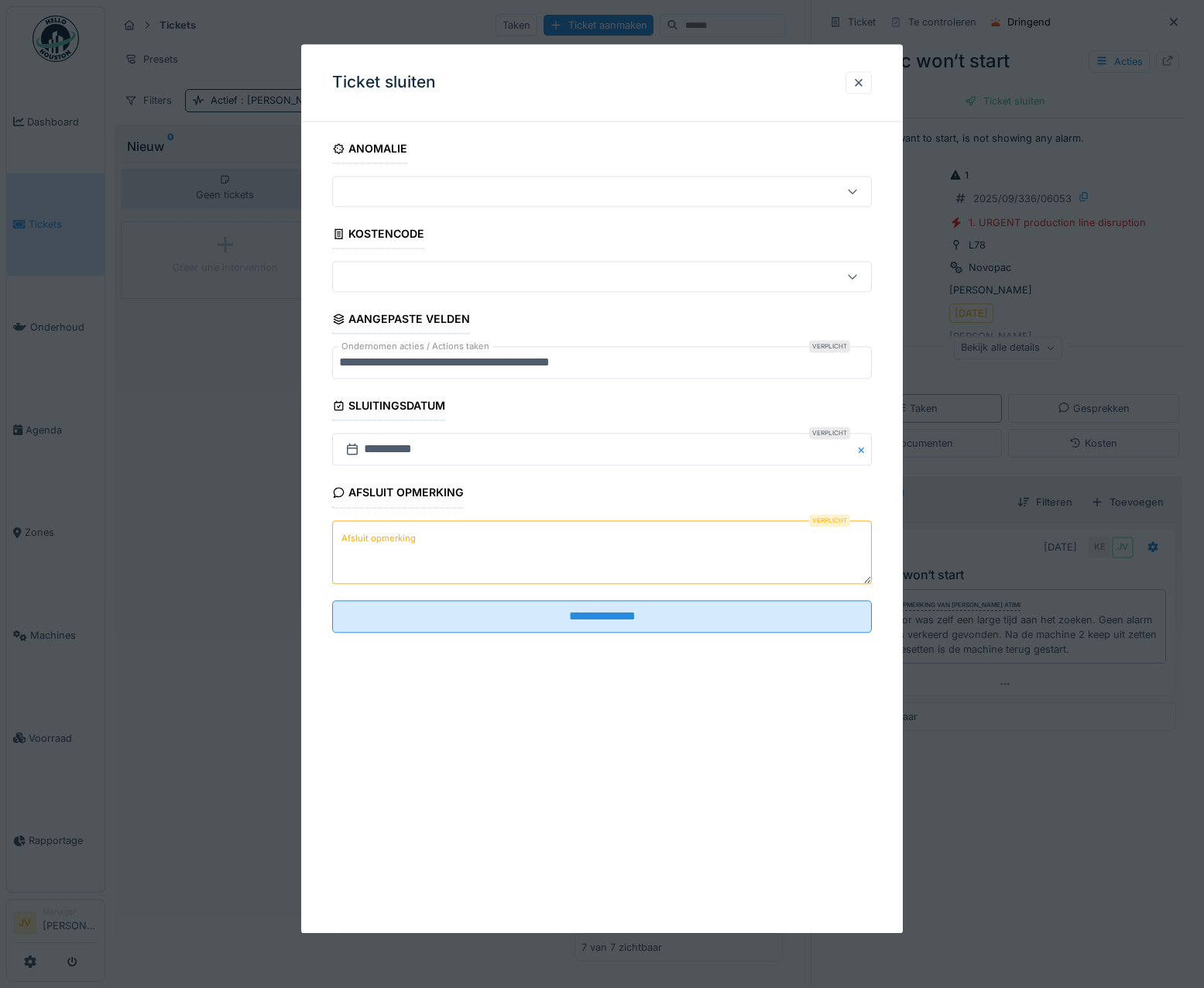
click at [338, 513] on div "Afsluit opmerking Verplicht Afsluit opmerking" at bounding box center [603, 533] width 541 height 109
paste textarea "**********"
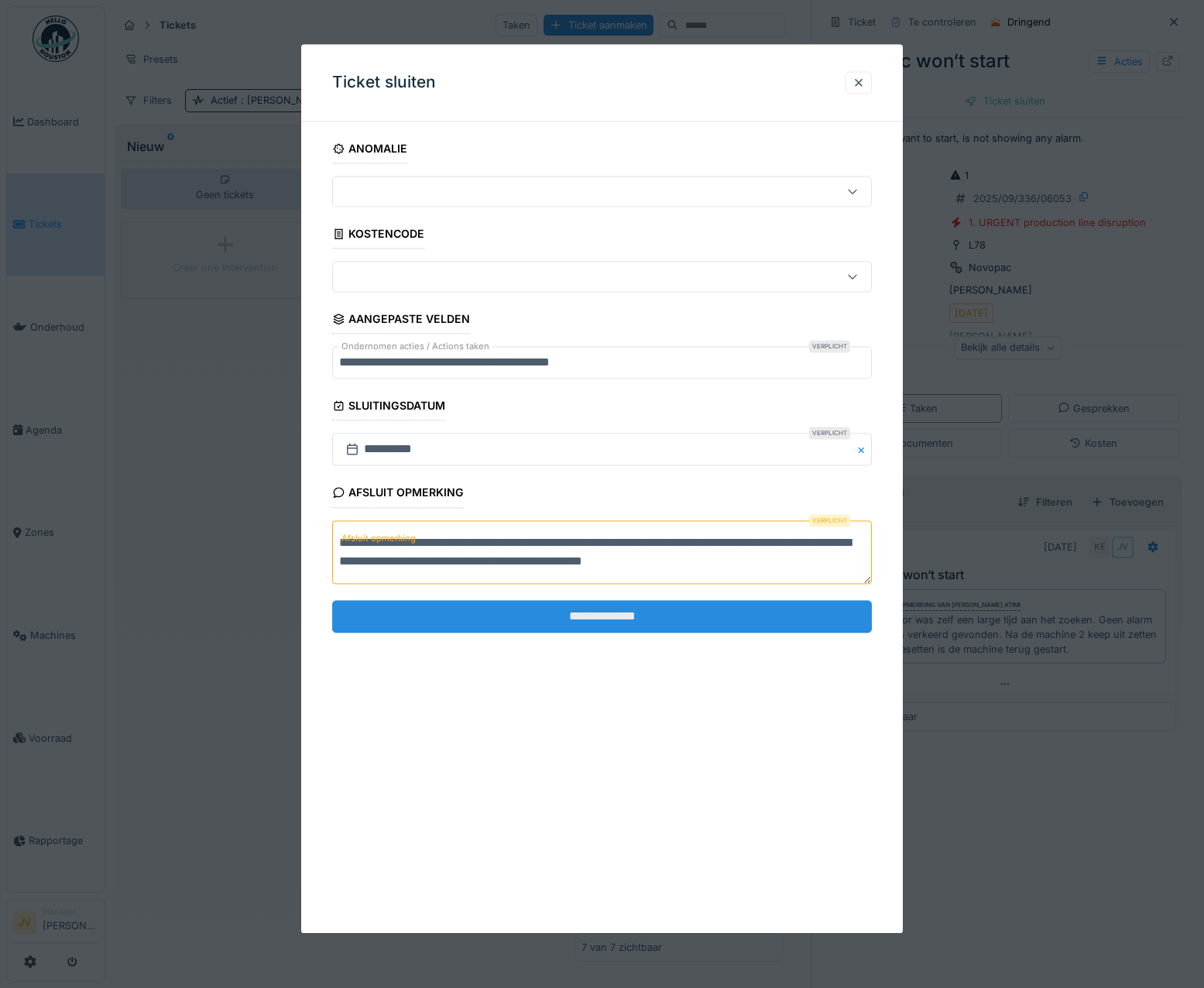
type textarea "**********"
click at [632, 624] on input "**********" at bounding box center [603, 616] width 541 height 33
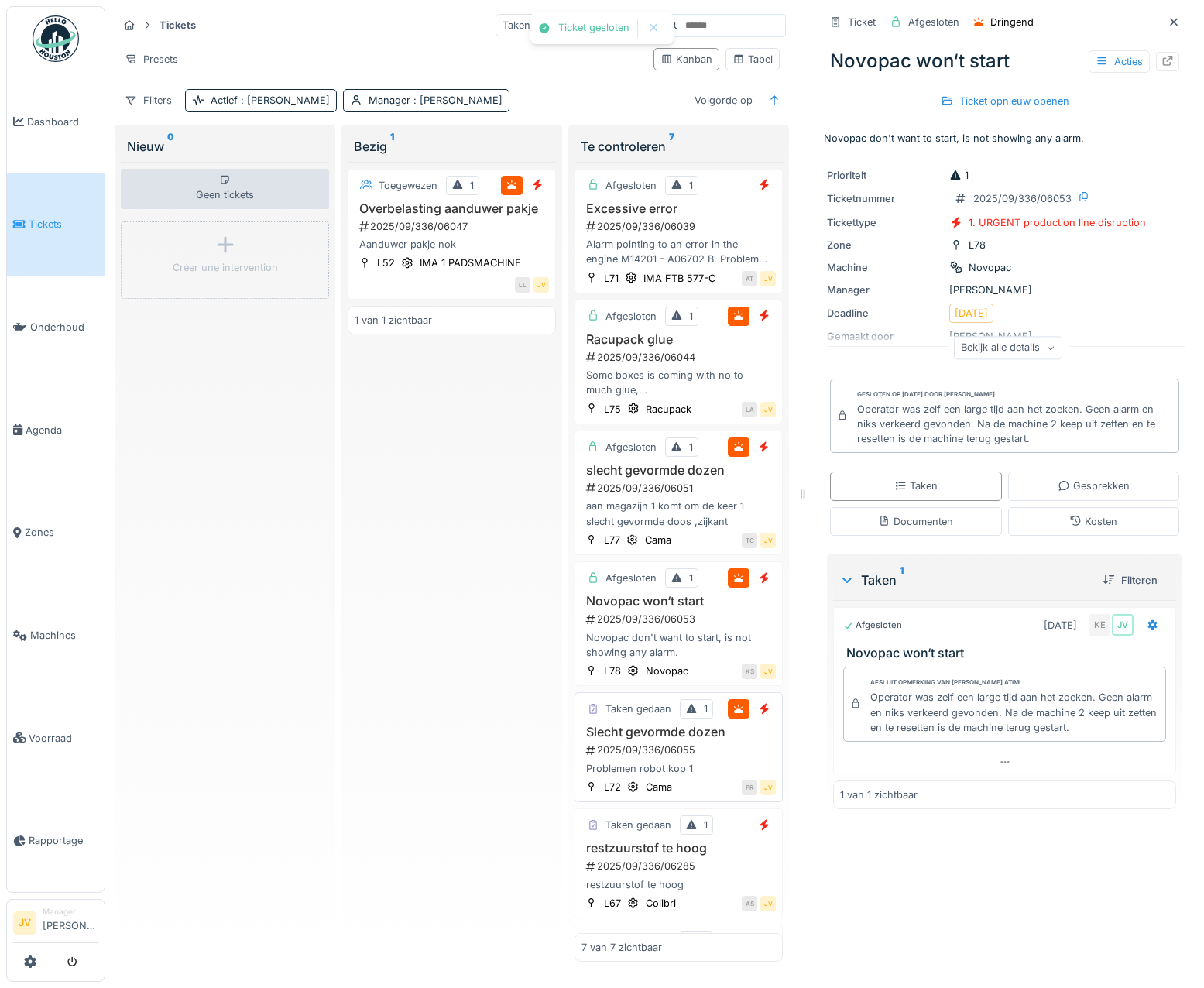
click at [730, 747] on div "Taken gedaan 1 Slecht gevormde dozen 2025/09/336/06055 Problemen robot kop 1 L7…" at bounding box center [679, 747] width 208 height 110
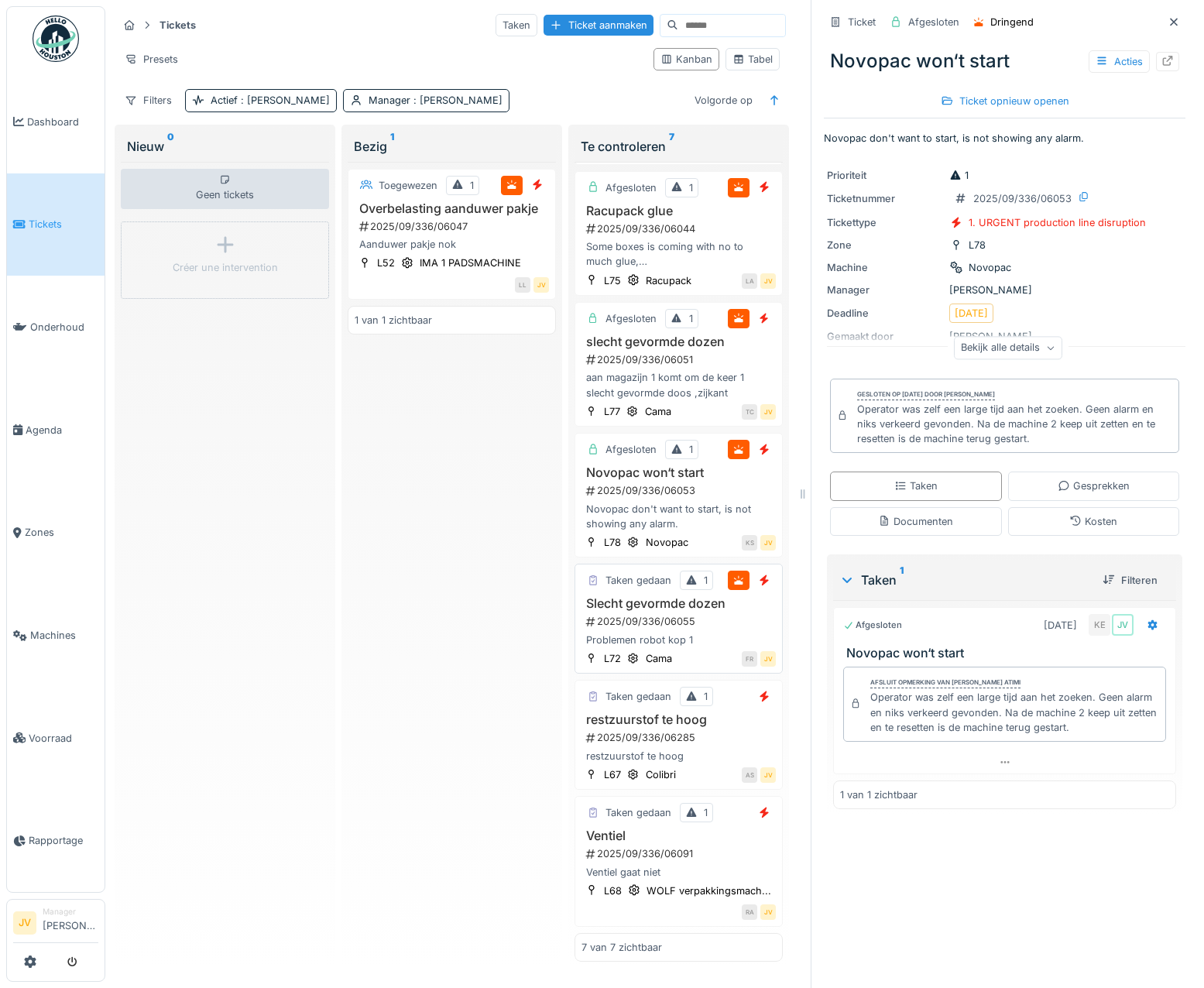
scroll to position [155, 0]
click at [708, 609] on div "Slecht gevormde dozen 2025/09/336/06055 Problemen robot kop 1" at bounding box center [679, 622] width 195 height 51
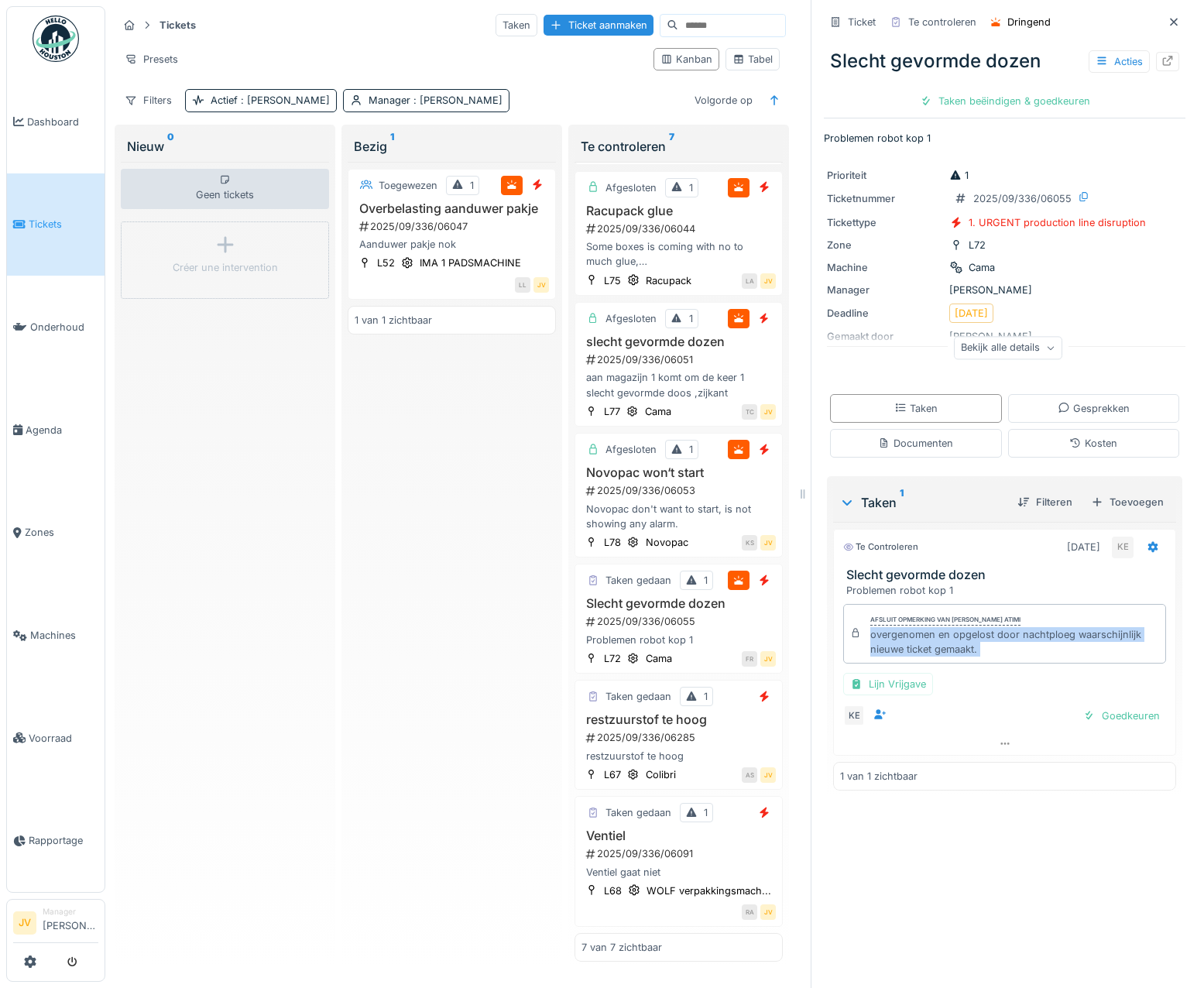
drag, startPoint x: 860, startPoint y: 642, endPoint x: 968, endPoint y: 667, distance: 110.9
click at [968, 667] on div "Afsluit opmerking van [PERSON_NAME] atimi overgenomen en opgelost door nachtplo…" at bounding box center [1005, 666] width 343 height 136
drag, startPoint x: 968, startPoint y: 667, endPoint x: 916, endPoint y: 651, distance: 54.4
copy div "overgenomen en opgelost door nachtploeg waarschijnlijk nieuwe ticket gemaakt. L…"
click at [1078, 714] on div "Goedkeuren" at bounding box center [1122, 716] width 89 height 21
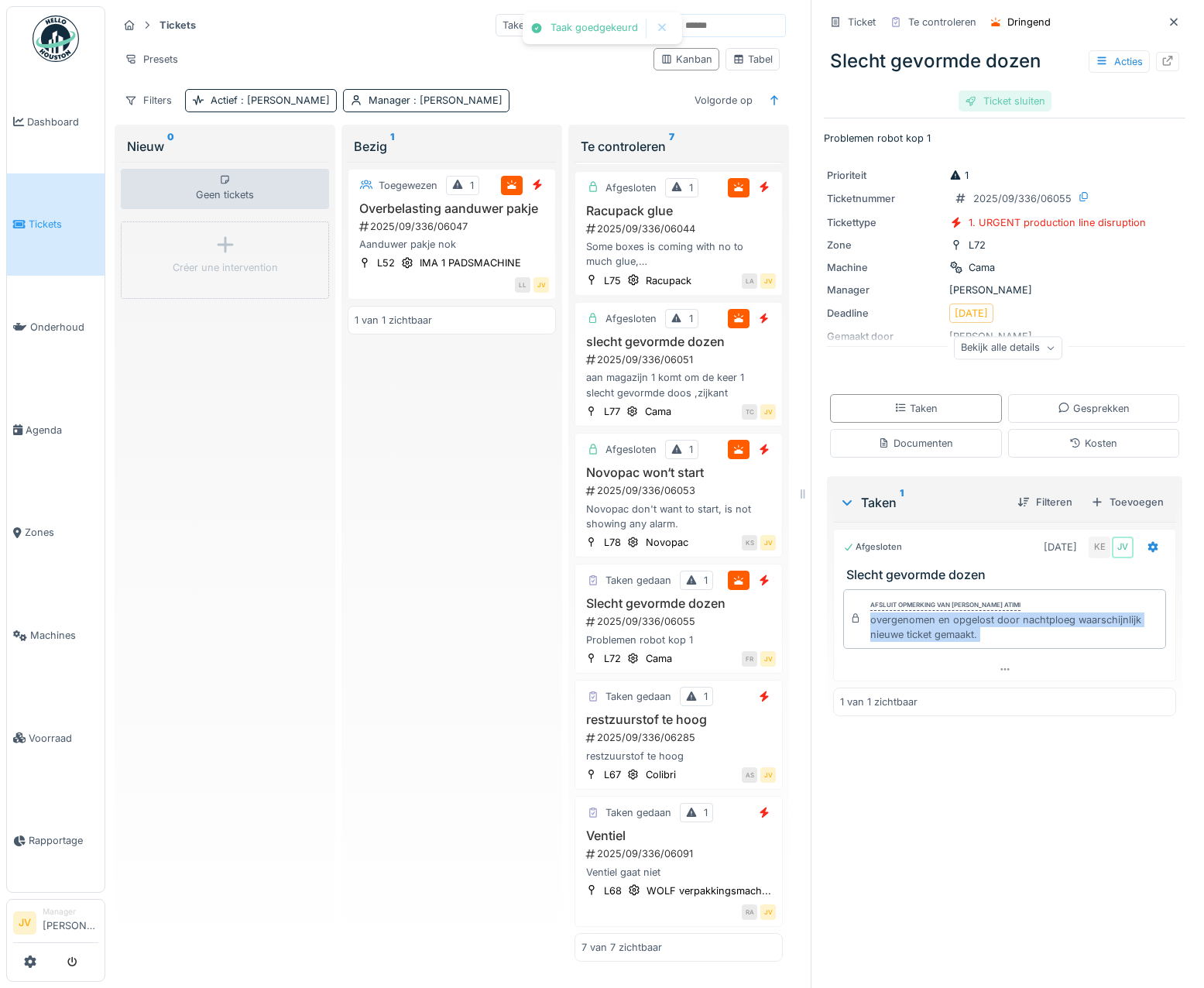
click at [991, 97] on div "Ticket sluiten" at bounding box center [1005, 101] width 93 height 21
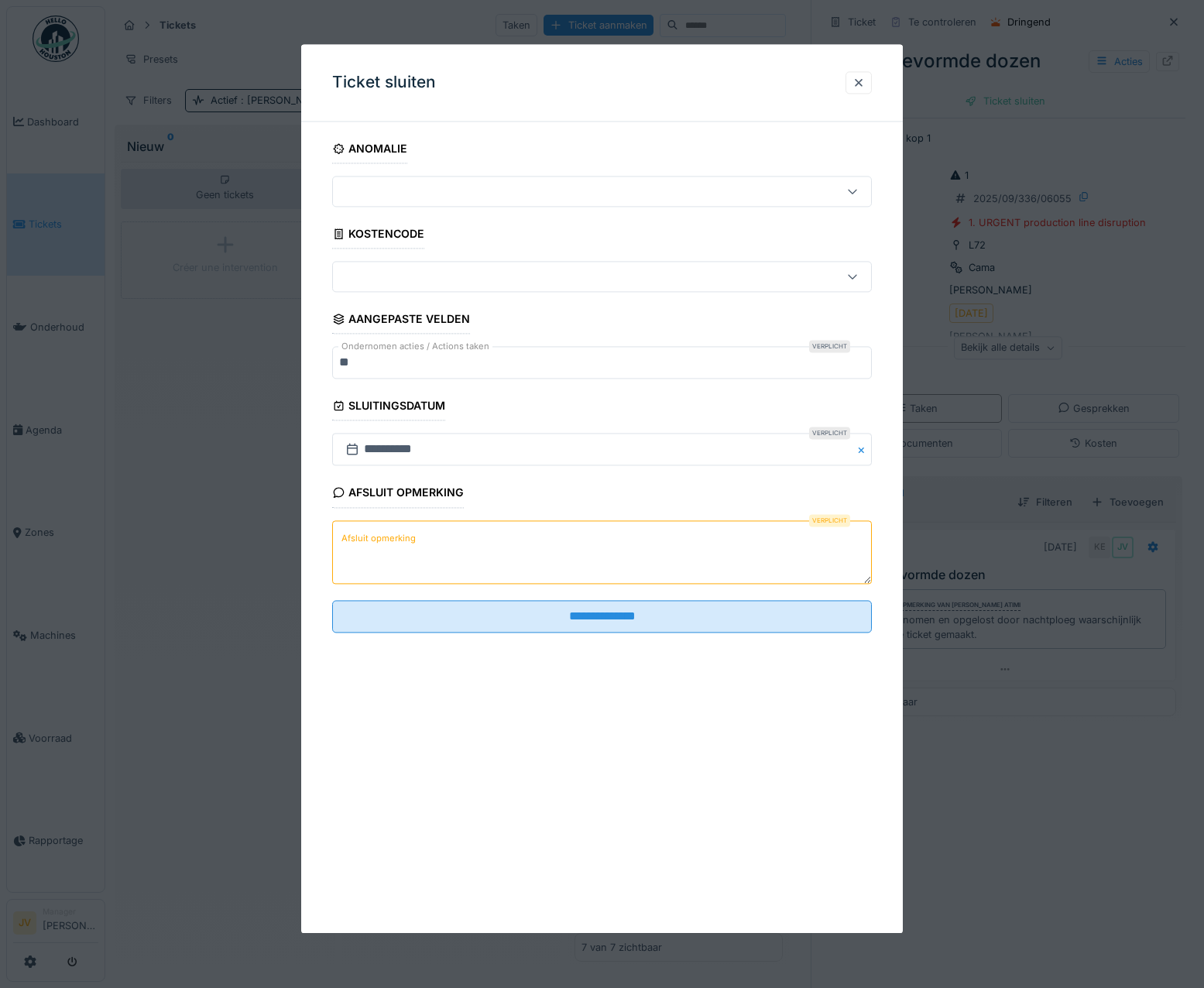
paste textarea "**********"
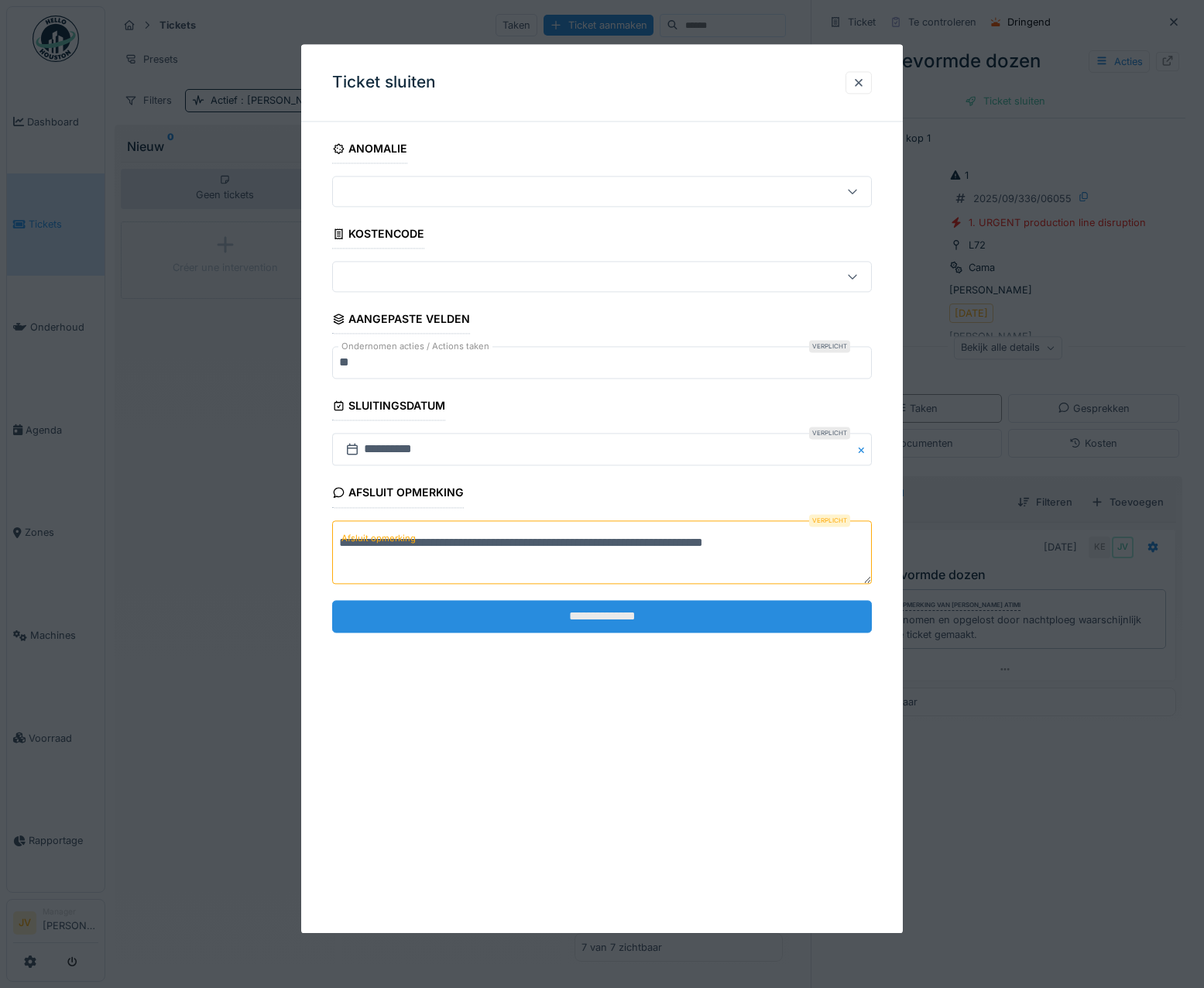
type textarea "**********"
click at [596, 621] on input "**********" at bounding box center [603, 616] width 541 height 33
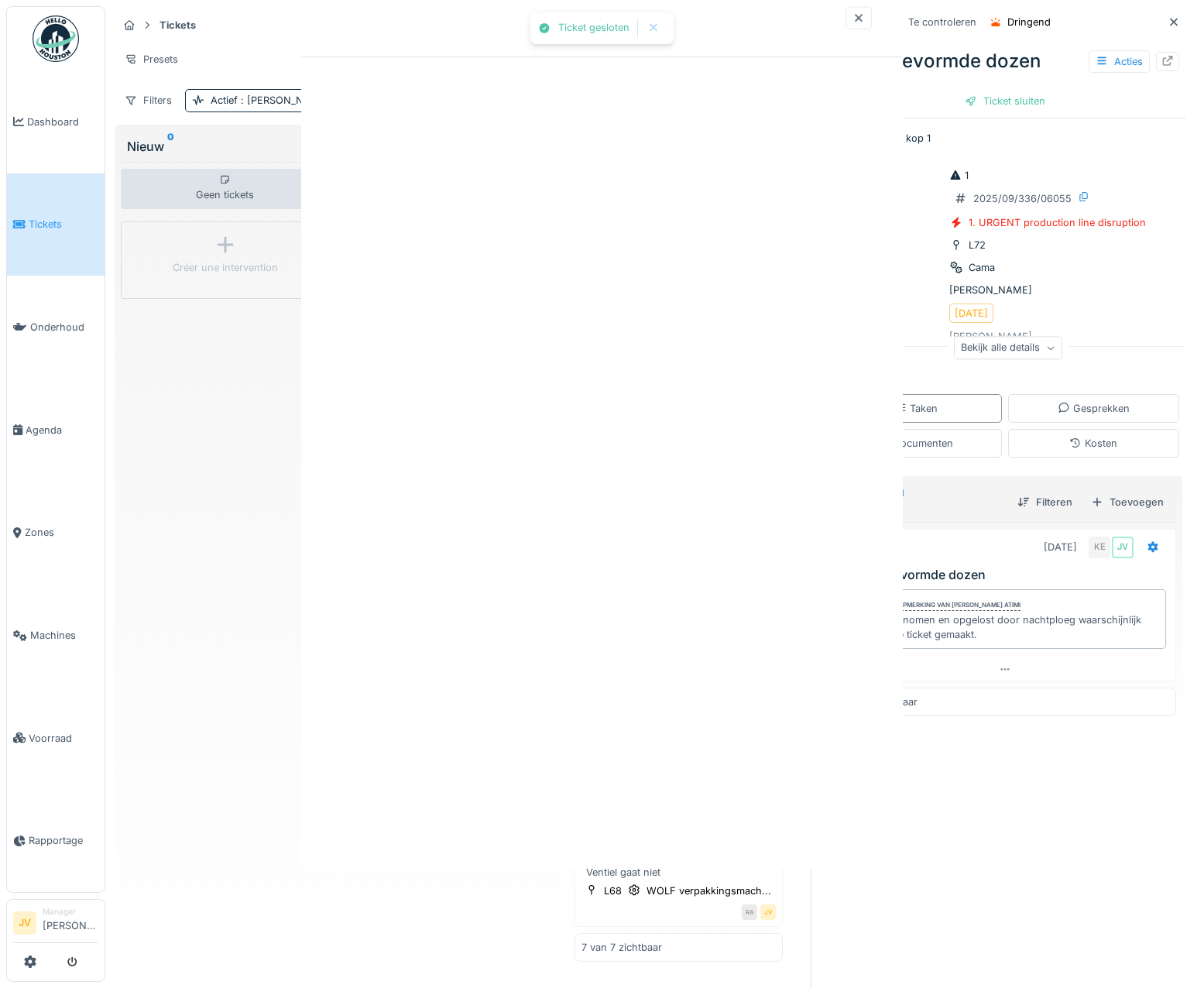
scroll to position [149, 0]
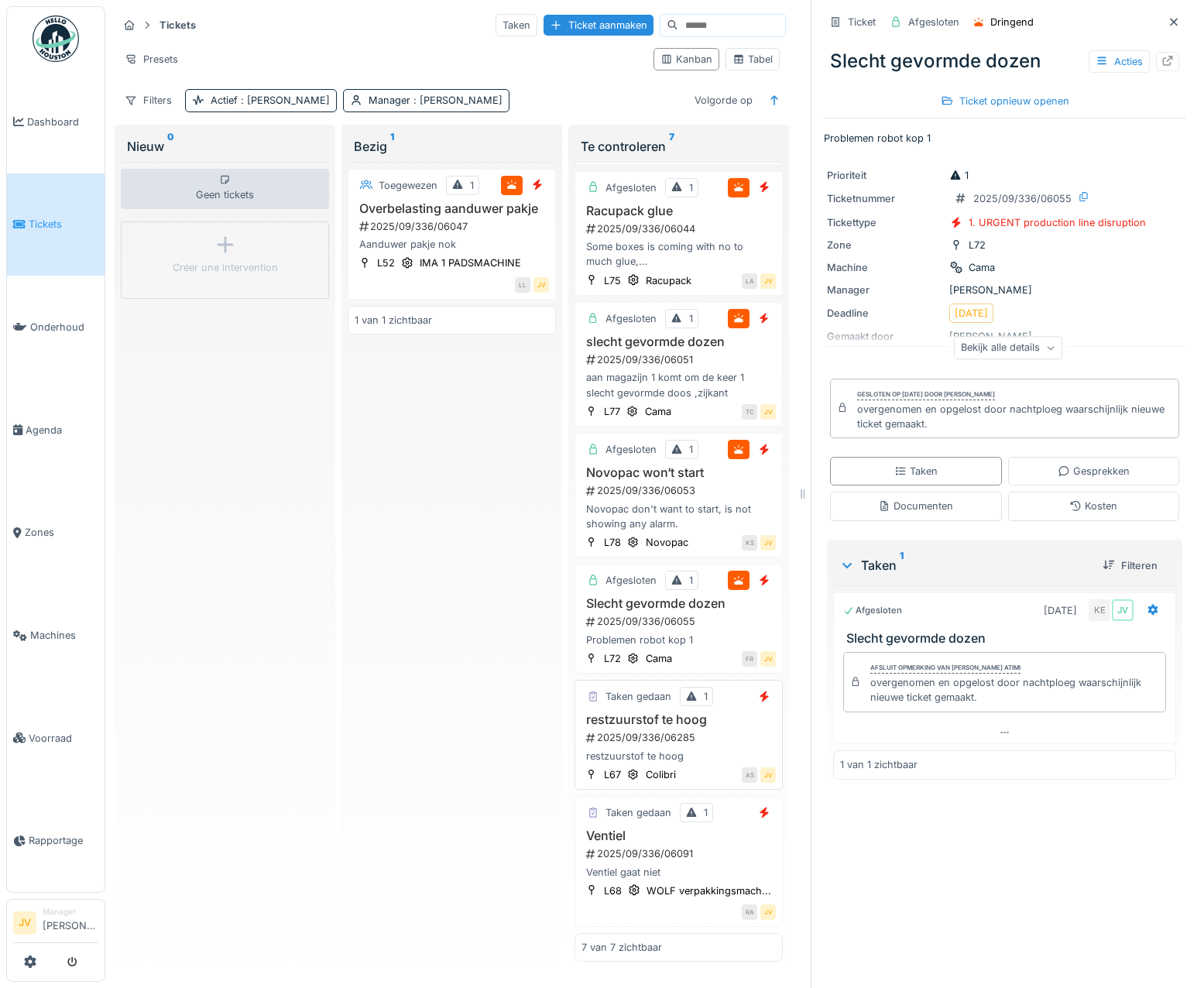
click at [734, 730] on div "2025/09/336/06285" at bounding box center [680, 738] width 191 height 14
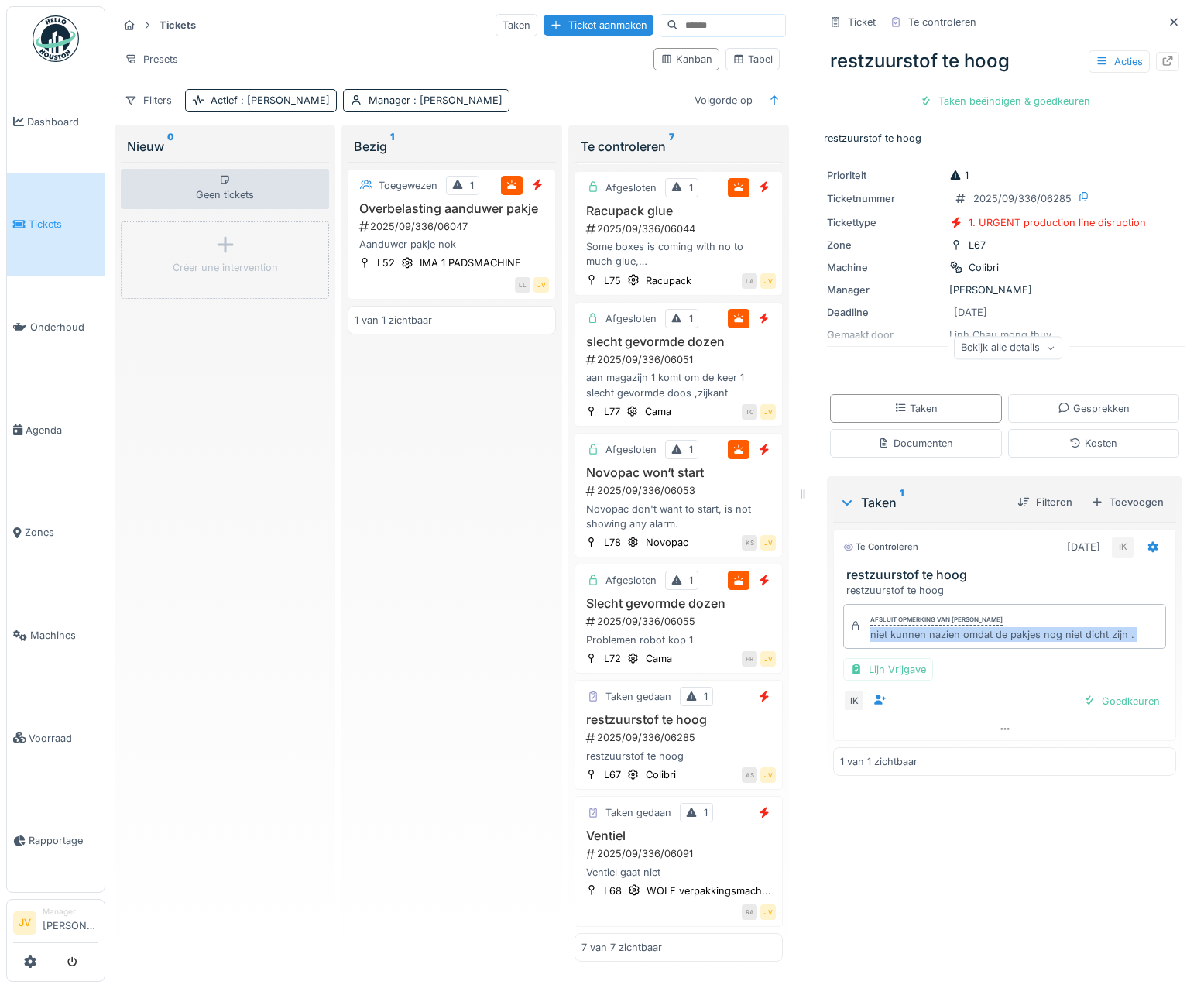
drag, startPoint x: 855, startPoint y: 640, endPoint x: 1155, endPoint y: 655, distance: 300.4
click at [1155, 655] on div "Taken 1 Filteren Toevoegen Te controleren [DATE] IK restzuurstof te hoog restzu…" at bounding box center [1005, 629] width 356 height 306
drag, startPoint x: 1155, startPoint y: 655, endPoint x: 1059, endPoint y: 636, distance: 97.9
copy div "niet kunnen nazien omdat de pakjes nog niet dicht zijn . Lijn Vrijgave IK Goedk…"
click at [1103, 704] on div "Goedkeuren" at bounding box center [1122, 701] width 89 height 21
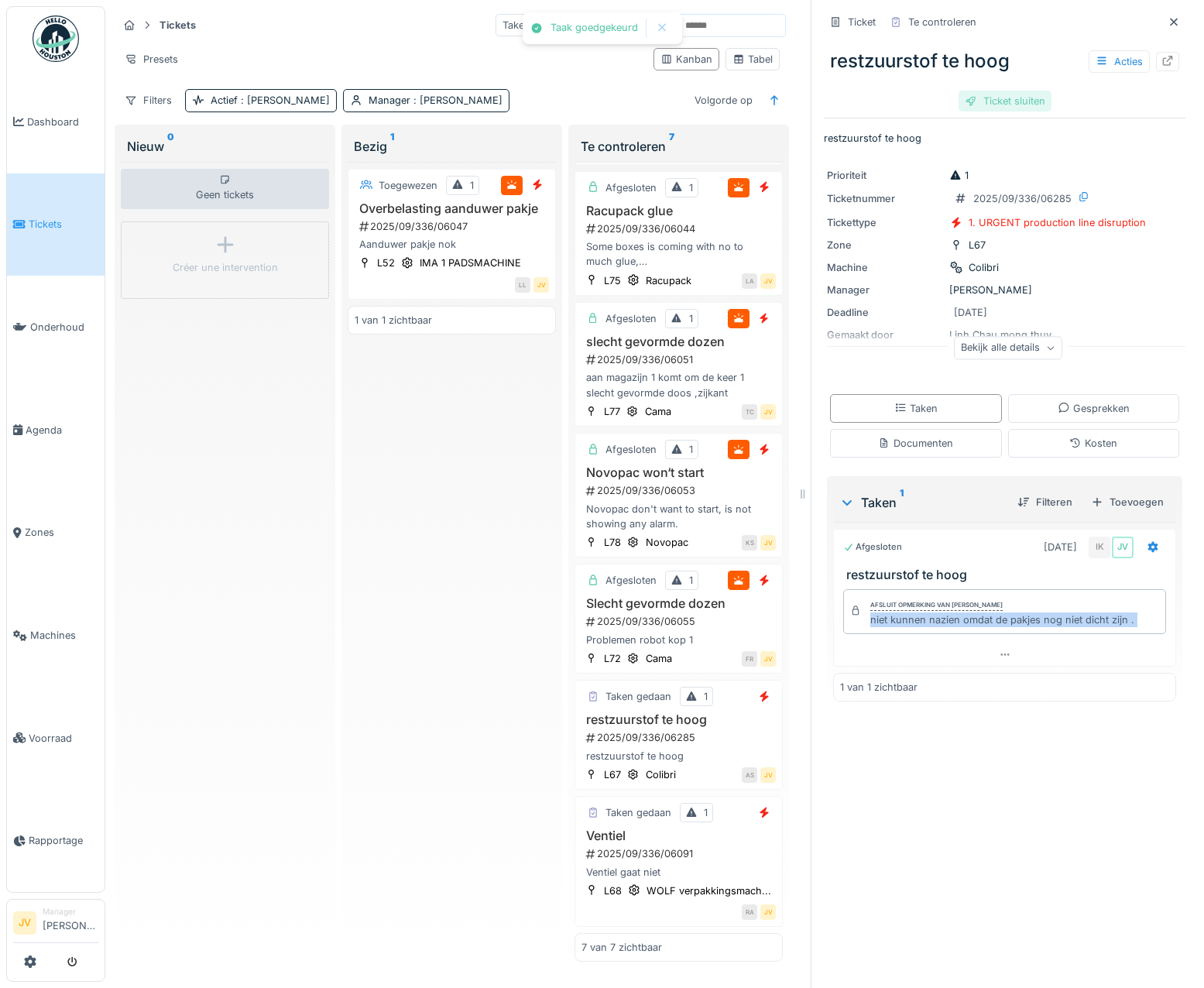
click at [1013, 111] on div "Ticket sluiten" at bounding box center [1005, 101] width 93 height 21
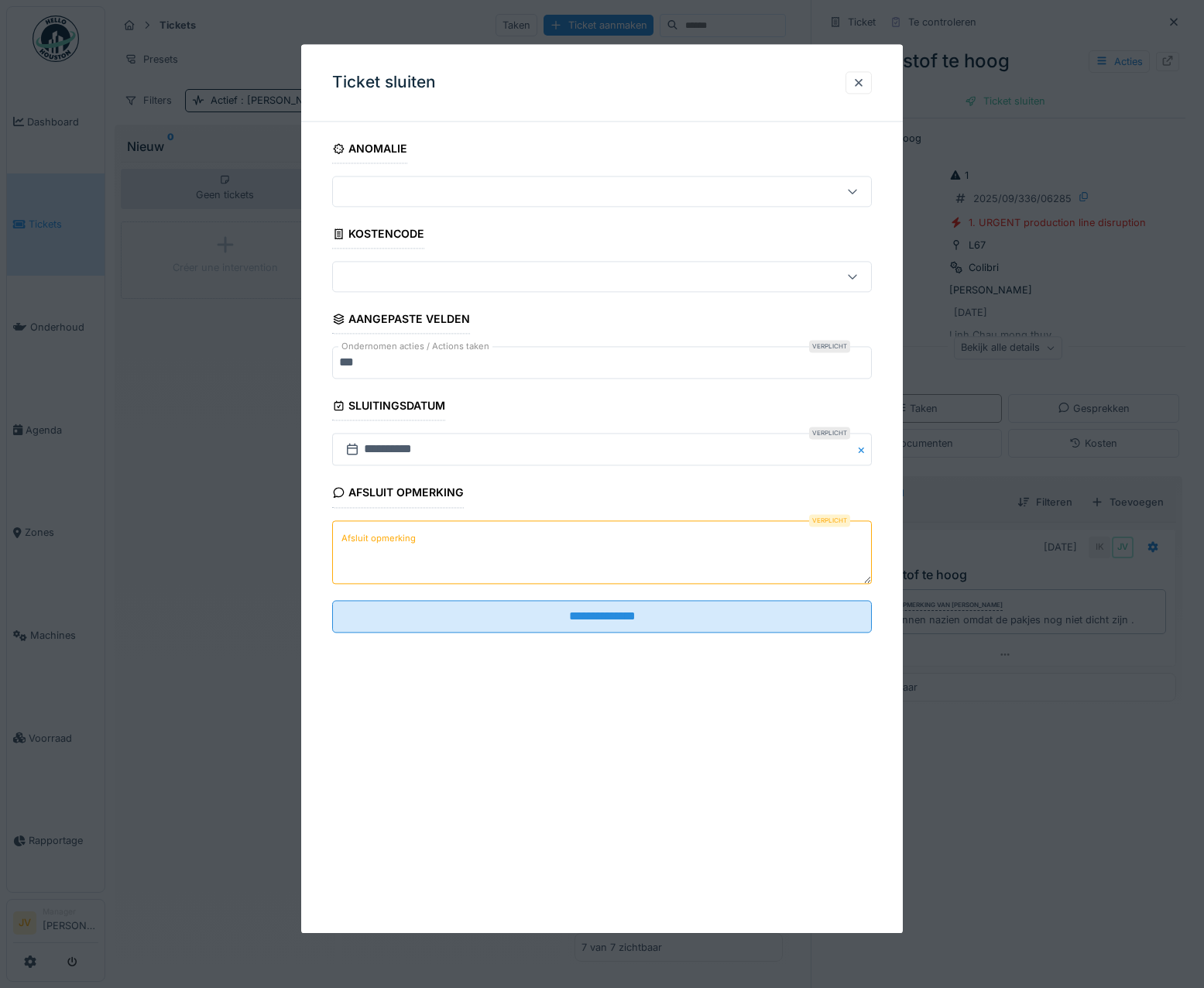
click at [373, 534] on label "Afsluit opmerking" at bounding box center [378, 538] width 81 height 19
click at [373, 534] on textarea "Afsluit opmerking" at bounding box center [603, 553] width 541 height 64
click at [355, 542] on label "Afsluit opmerking" at bounding box center [378, 538] width 81 height 19
click at [355, 542] on textarea "Afsluit opmerking" at bounding box center [603, 553] width 541 height 64
drag, startPoint x: 349, startPoint y: 537, endPoint x: 347, endPoint y: 526, distance: 11.2
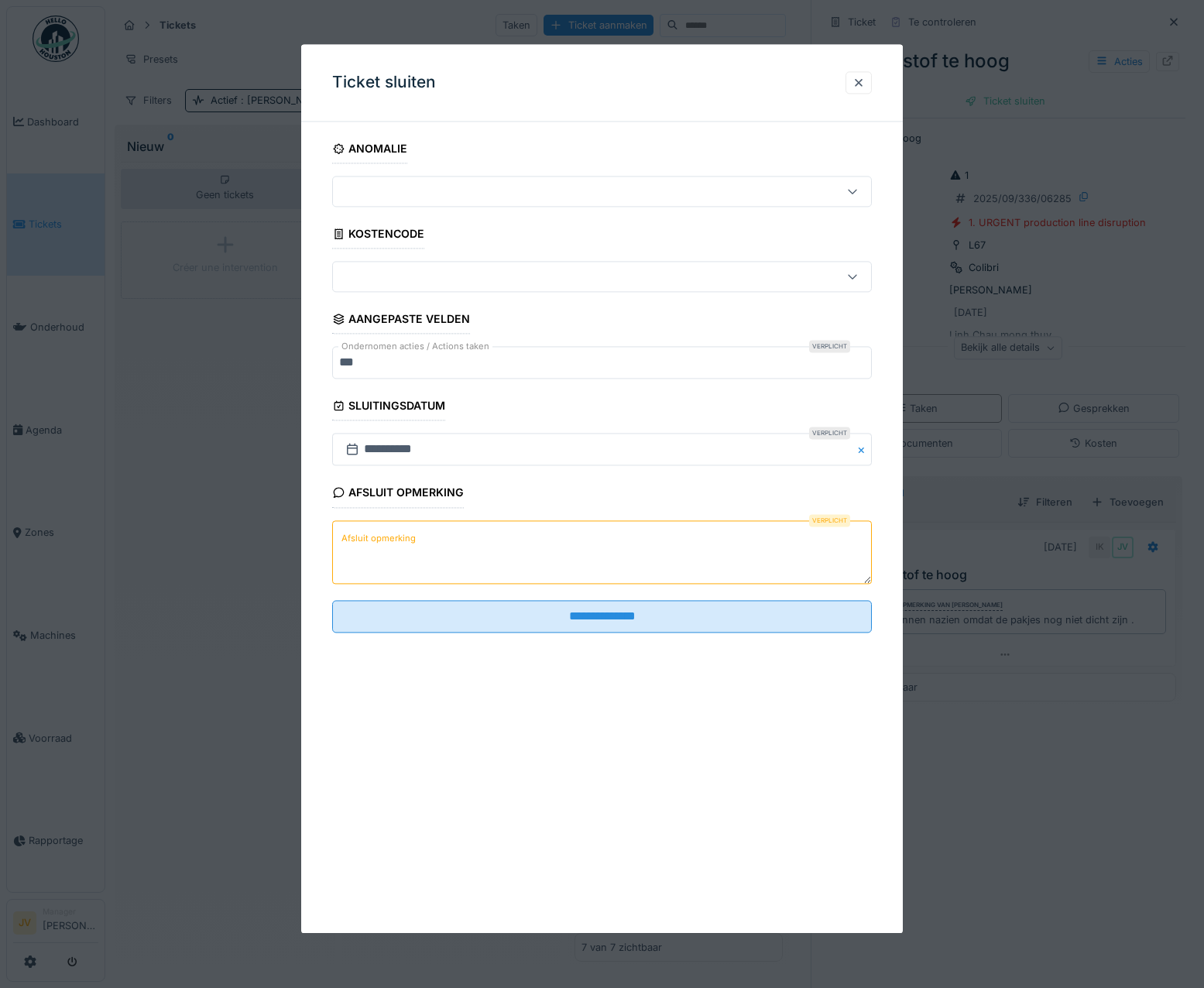
paste textarea "**********"
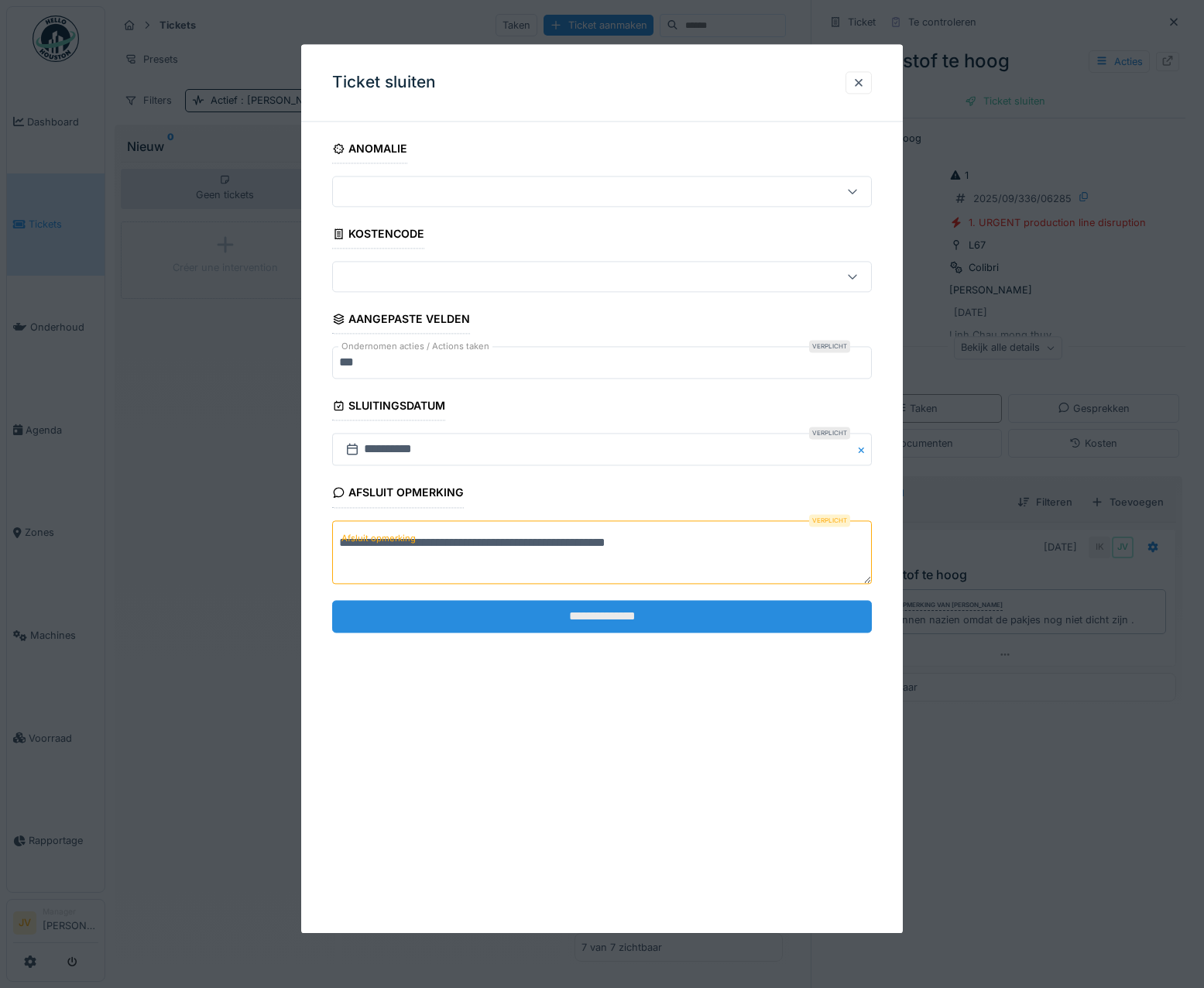
type textarea "**********"
click at [596, 606] on input "**********" at bounding box center [603, 616] width 541 height 33
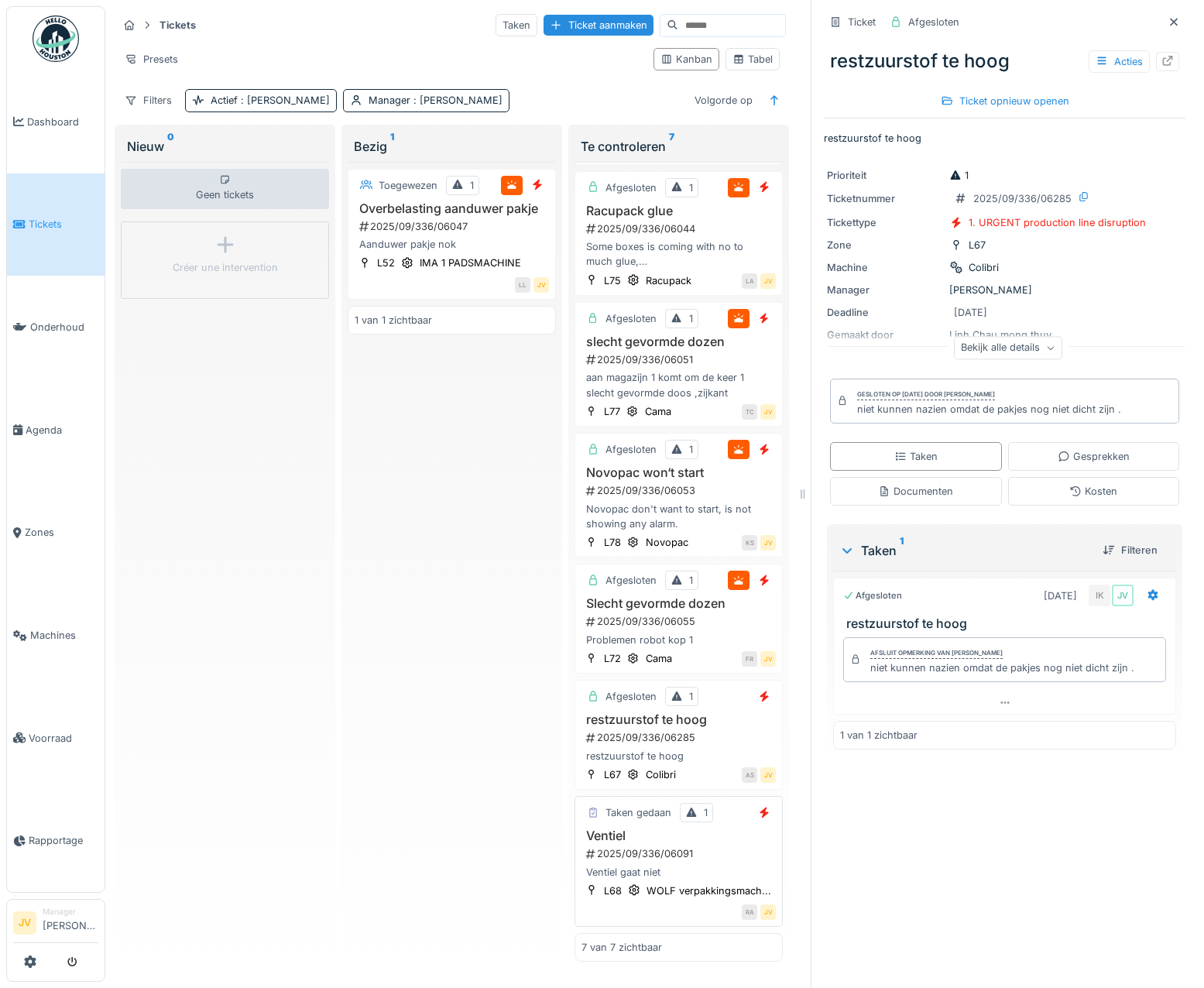
click at [731, 829] on div "Ventiel 2025/09/336/06091 Ventiel gaat niet" at bounding box center [679, 854] width 195 height 51
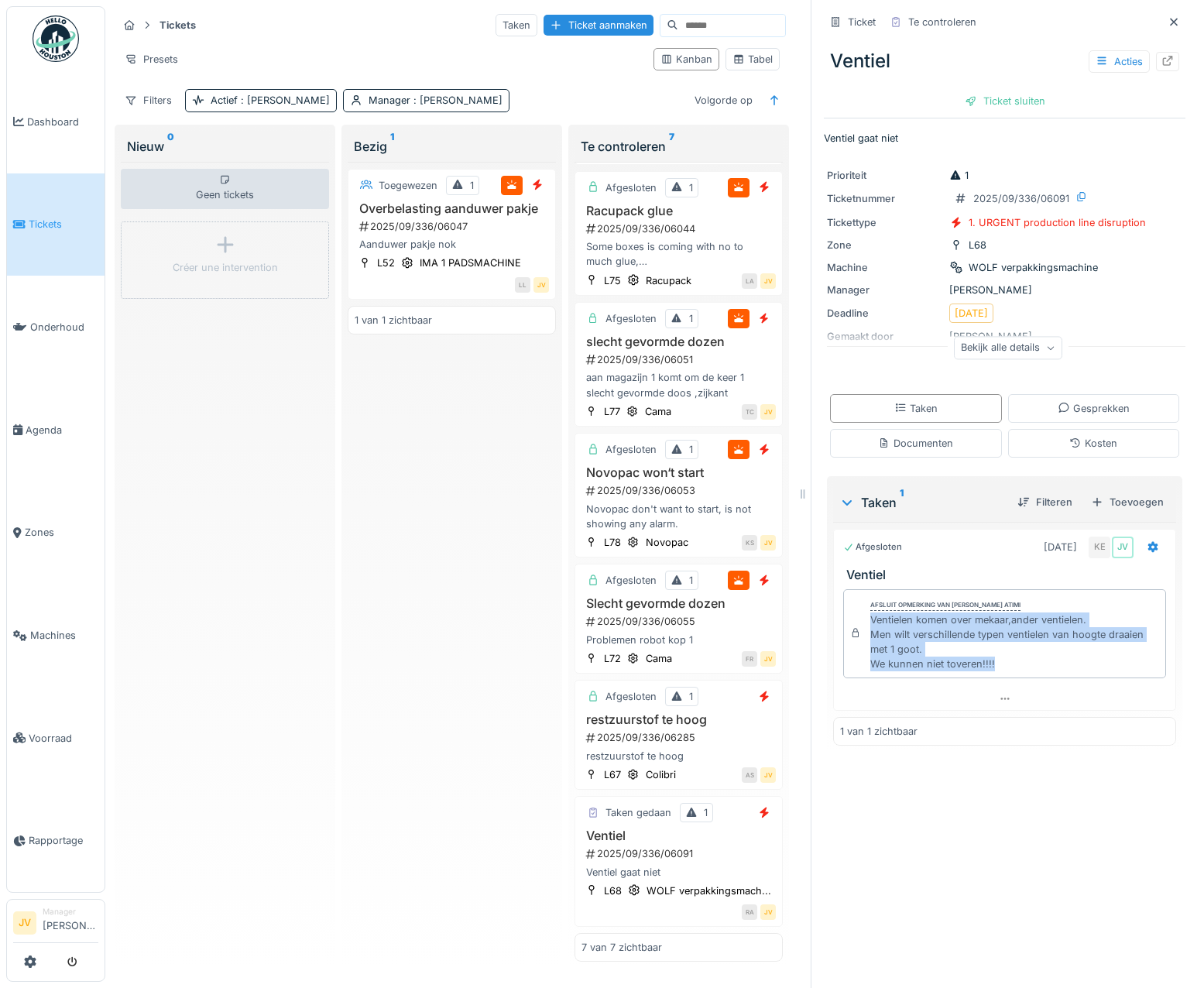
drag, startPoint x: 857, startPoint y: 625, endPoint x: 985, endPoint y: 684, distance: 140.9
click at [985, 684] on div "Afsluit opmerking van [PERSON_NAME] atimi Ventielen komen over mekaar,ander ven…" at bounding box center [1005, 636] width 343 height 105
drag, startPoint x: 985, startPoint y: 684, endPoint x: 897, endPoint y: 652, distance: 93.6
copy div "Ventielen komen over mekaar,ander ventielen. Men wilt verschillende typen venti…"
click at [965, 93] on div "Ticket sluiten" at bounding box center [1005, 101] width 93 height 21
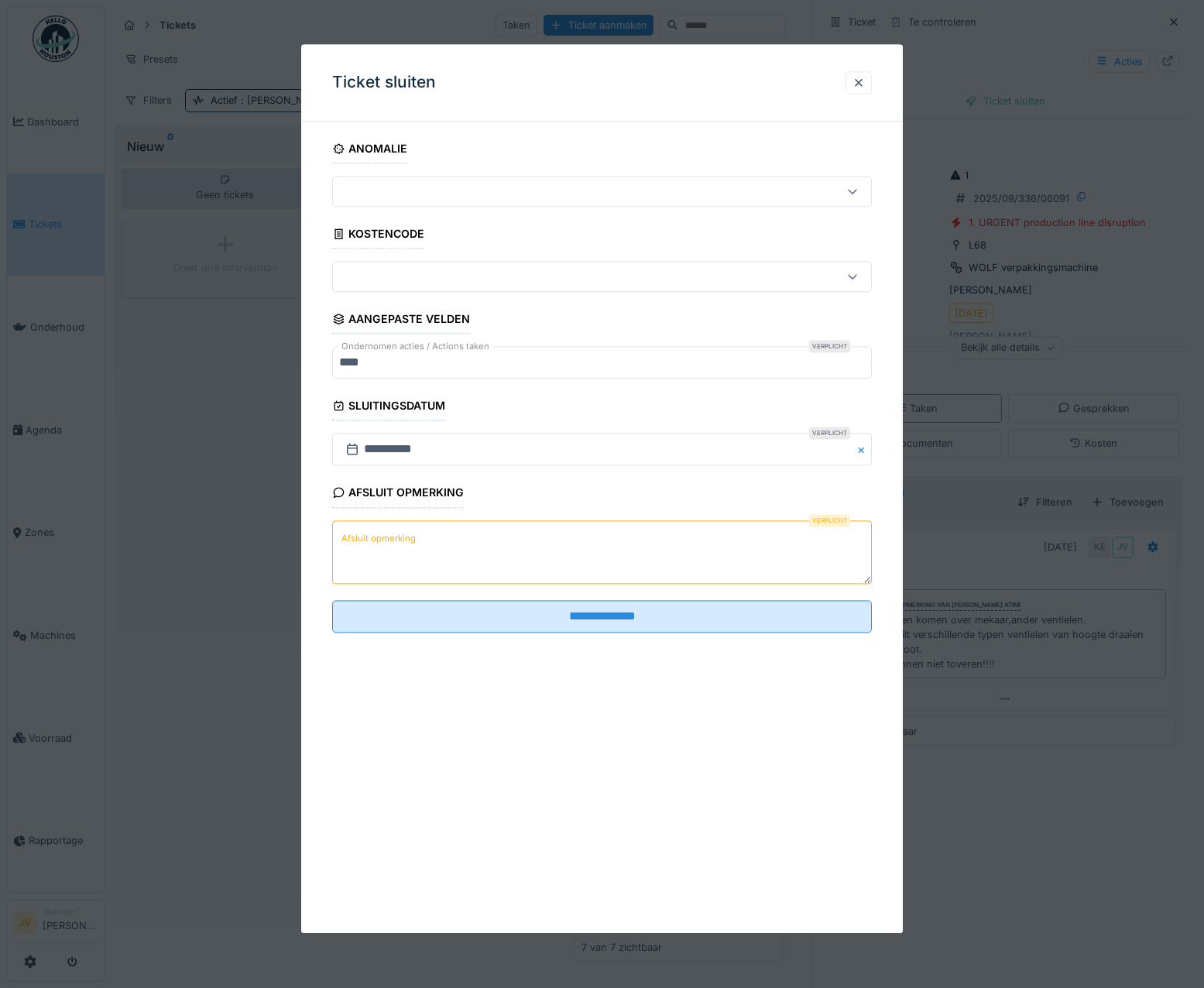
click at [352, 537] on label "Afsluit opmerking" at bounding box center [378, 538] width 81 height 19
click at [352, 537] on textarea "Afsluit opmerking" at bounding box center [603, 553] width 541 height 64
drag, startPoint x: 352, startPoint y: 537, endPoint x: 340, endPoint y: 514, distance: 25.9
drag, startPoint x: 340, startPoint y: 514, endPoint x: 338, endPoint y: 530, distance: 16.1
click at [338, 530] on label "Afsluit opmerking" at bounding box center [378, 538] width 81 height 19
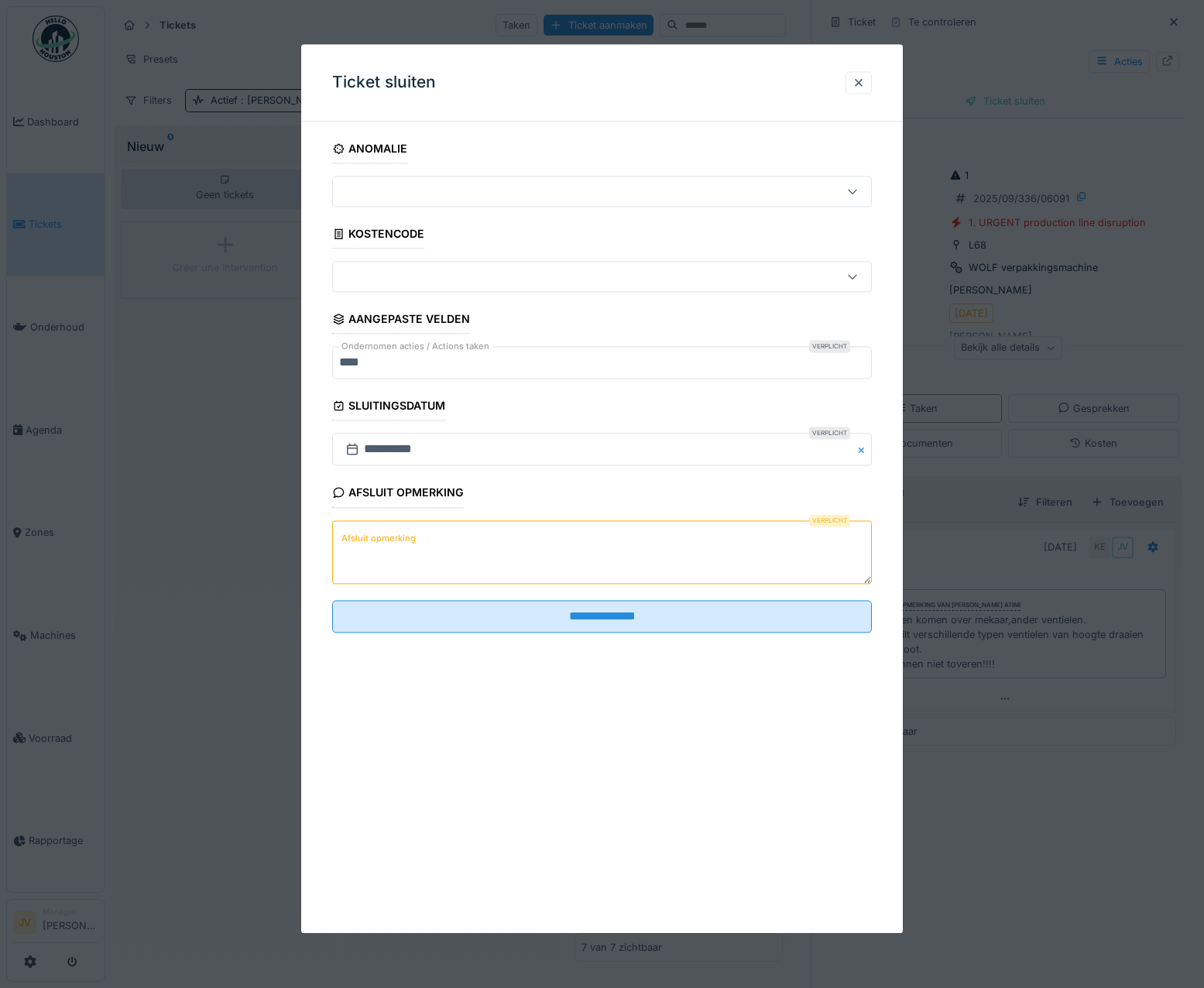
click at [338, 530] on textarea "Afsluit opmerking" at bounding box center [603, 553] width 541 height 64
drag, startPoint x: 338, startPoint y: 530, endPoint x: 312, endPoint y: 521, distance: 27.5
click at [312, 521] on div "**********" at bounding box center [603, 405] width 603 height 542
paste textarea "**********"
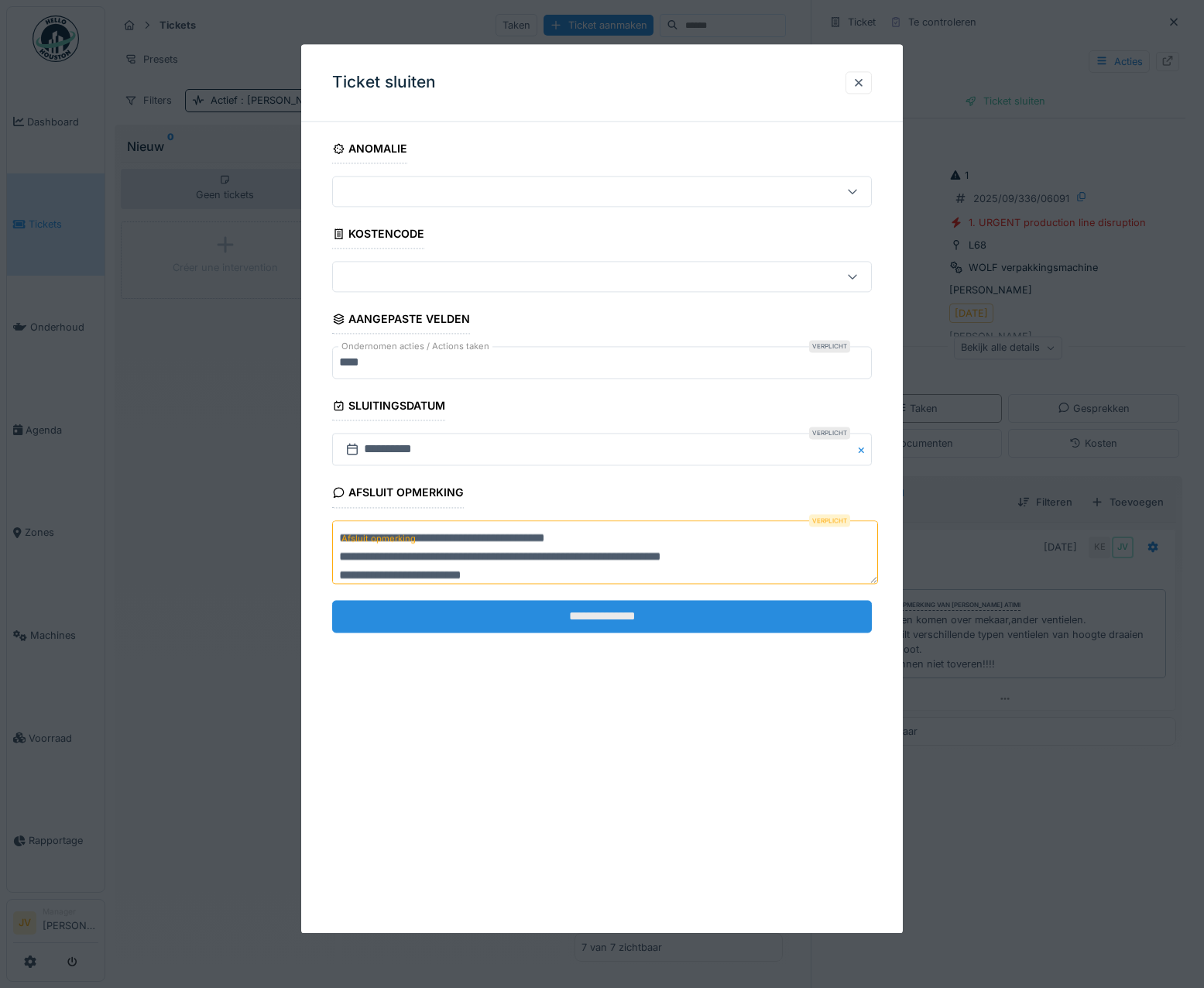
type textarea "**********"
click at [585, 620] on input "**********" at bounding box center [603, 616] width 541 height 33
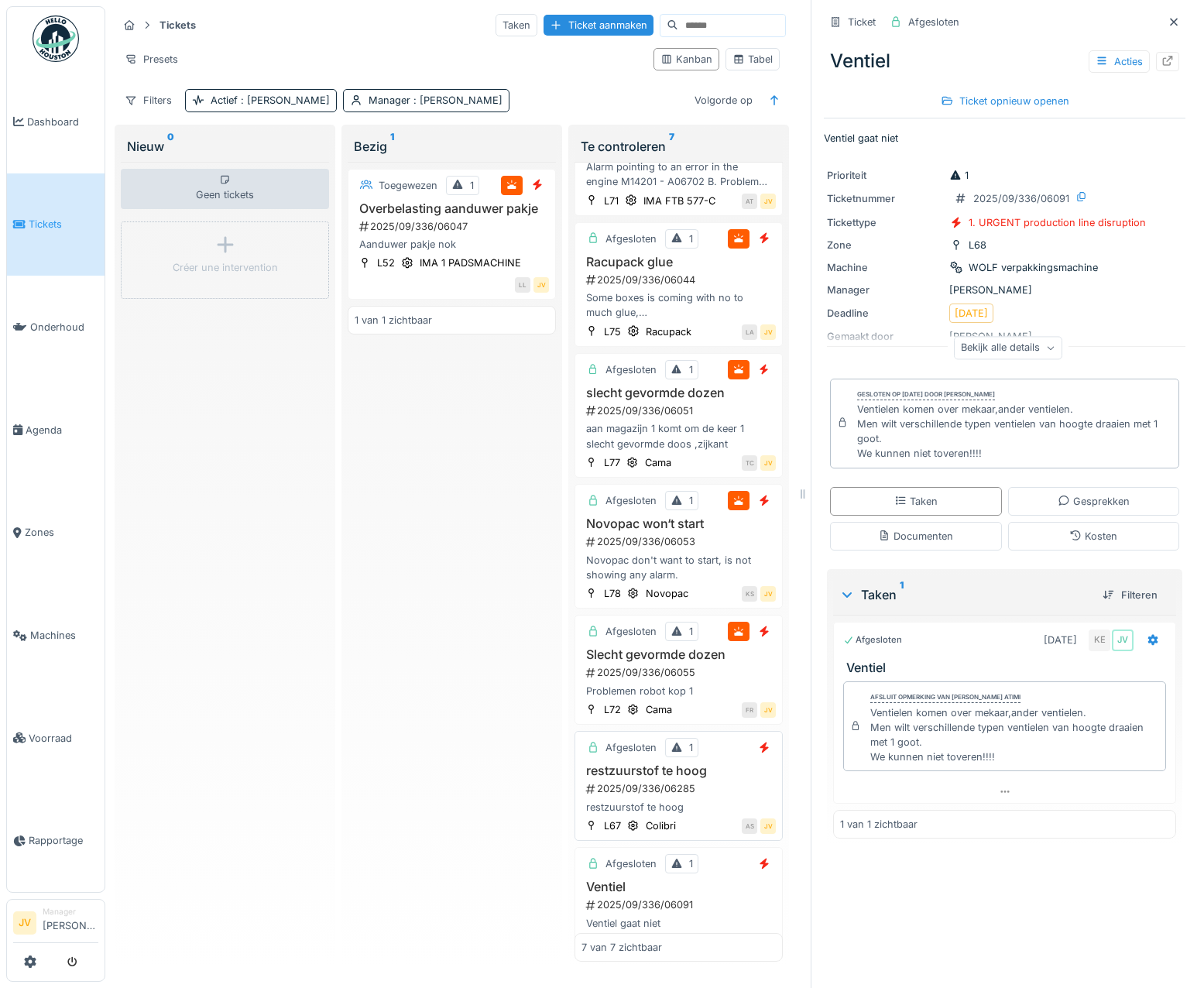
scroll to position [0, 0]
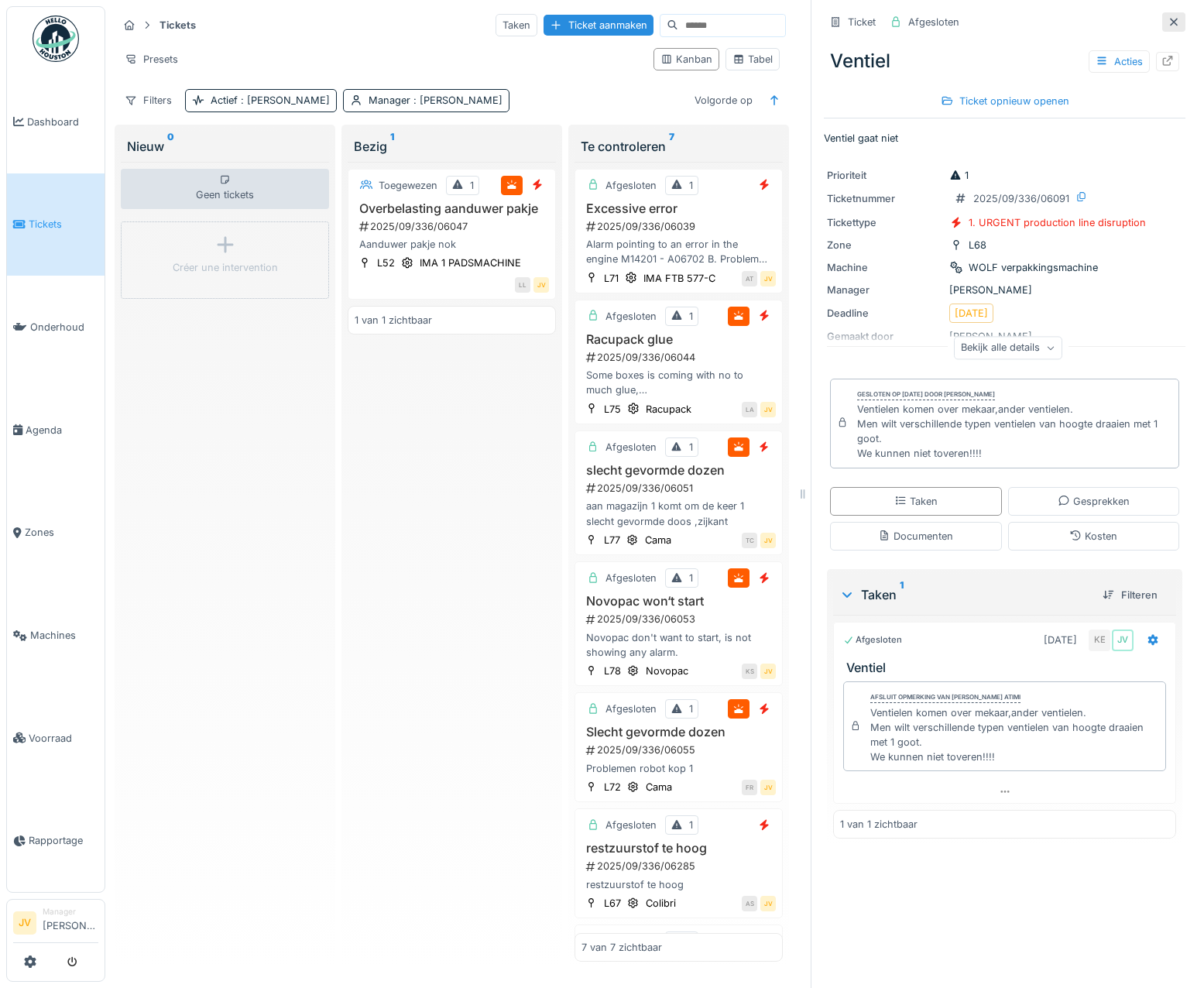
click at [1168, 17] on icon at bounding box center [1174, 22] width 13 height 10
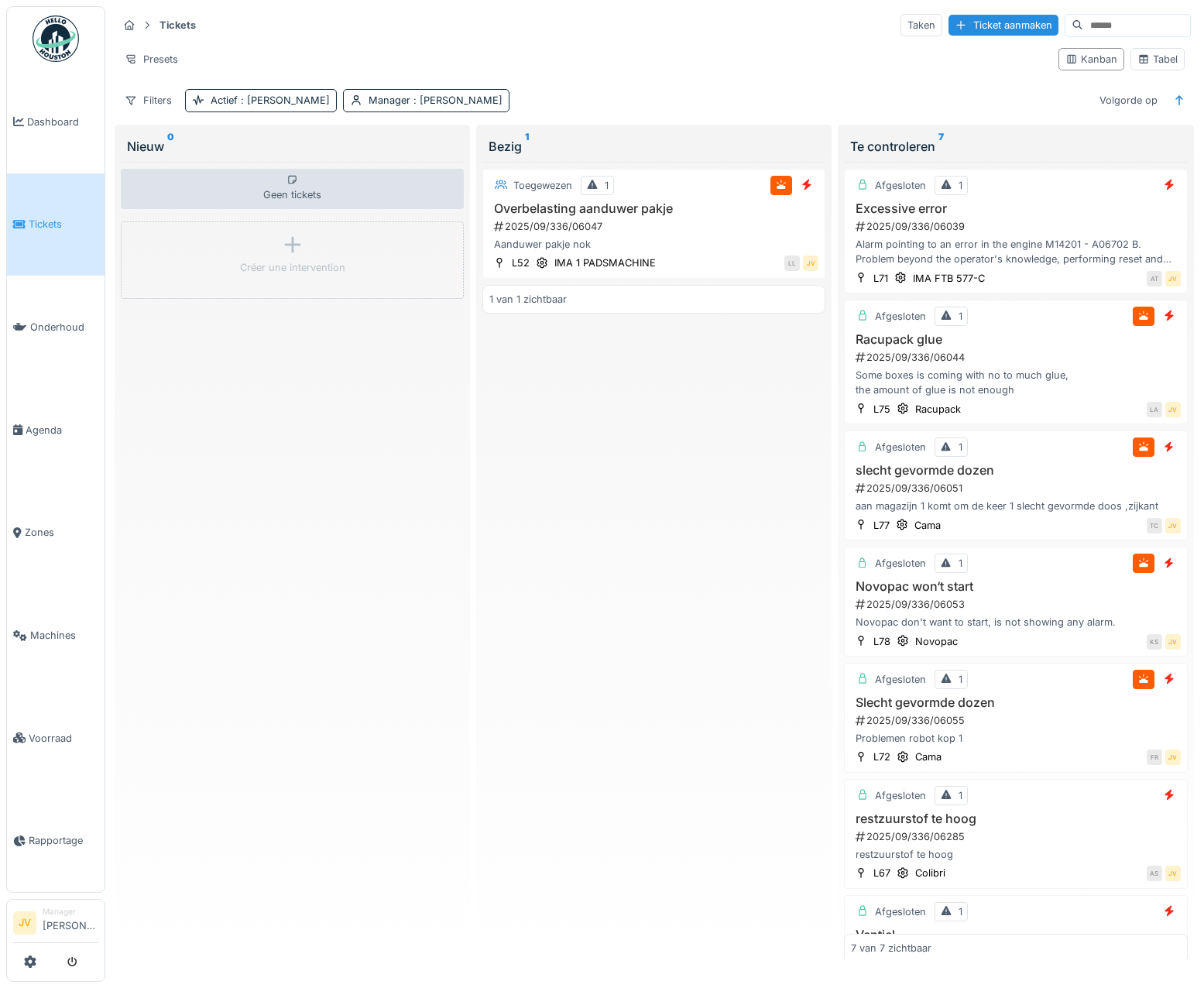
scroll to position [4, 0]
click at [751, 226] on div "2025/09/336/06047" at bounding box center [655, 226] width 326 height 14
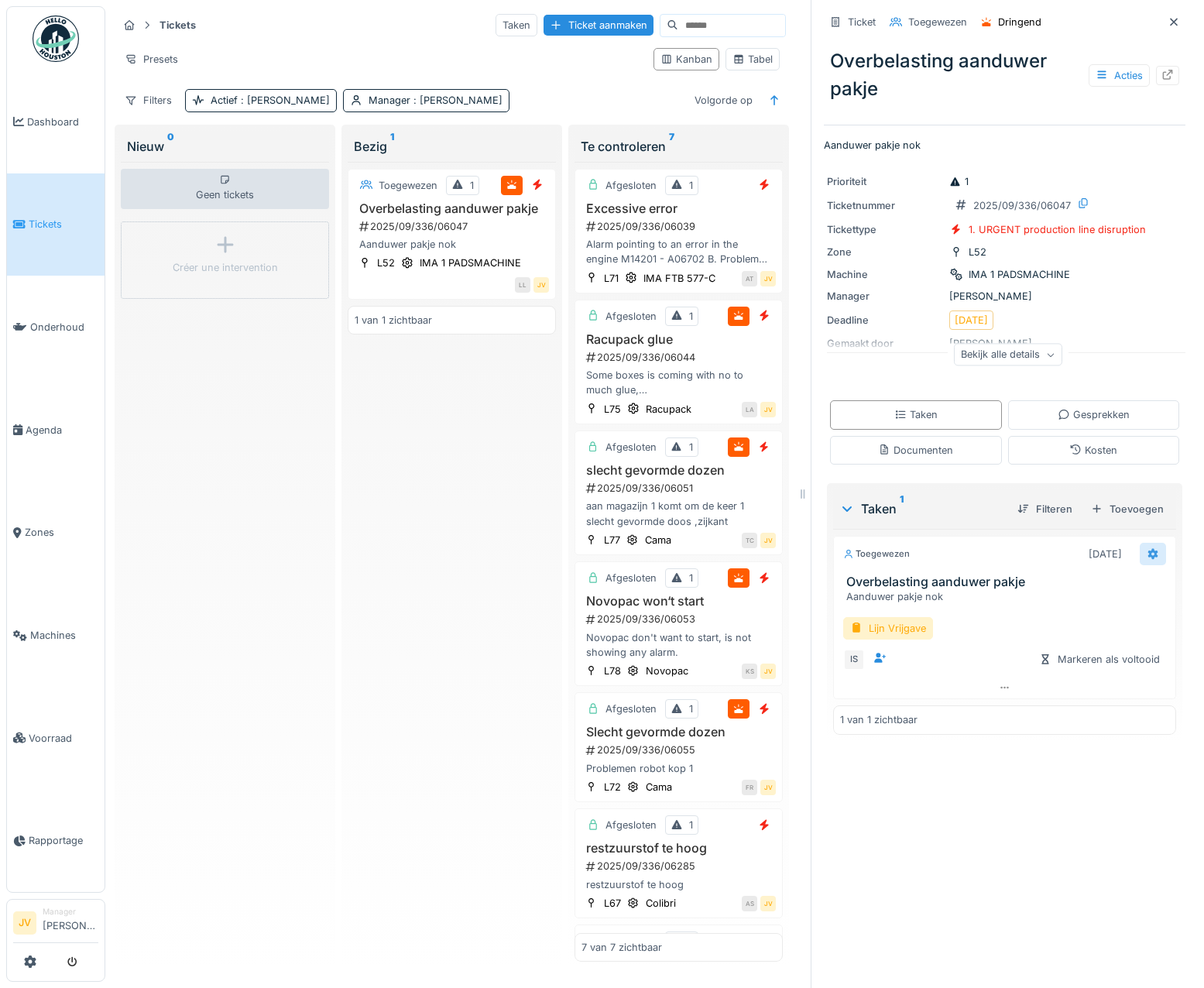
click at [1148, 549] on icon at bounding box center [1153, 554] width 10 height 11
click at [1074, 710] on div "Verwijderen" at bounding box center [1063, 719] width 128 height 23
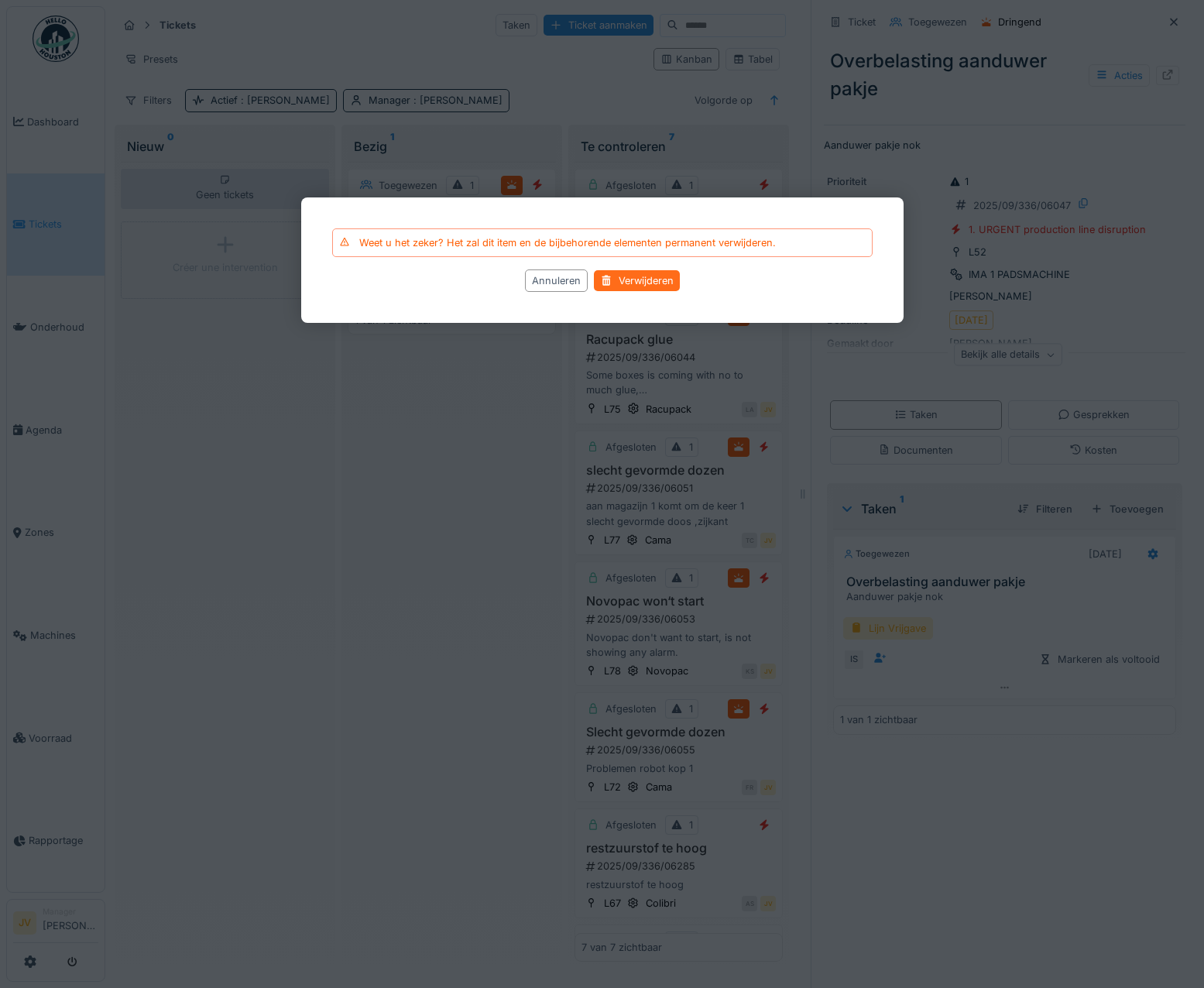
click at [656, 284] on div "Verwijderen" at bounding box center [637, 281] width 86 height 21
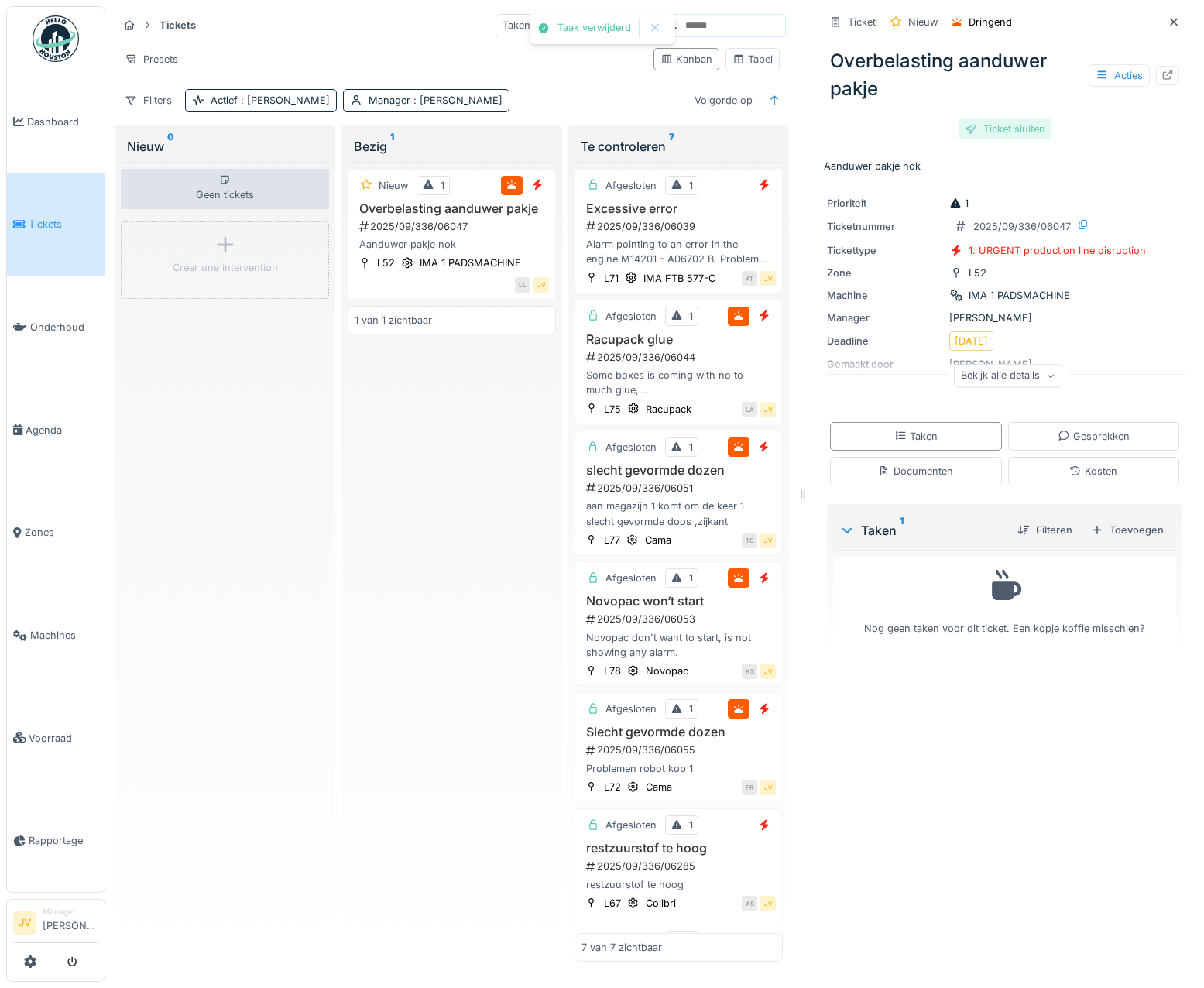
click at [965, 121] on div at bounding box center [971, 128] width 13 height 14
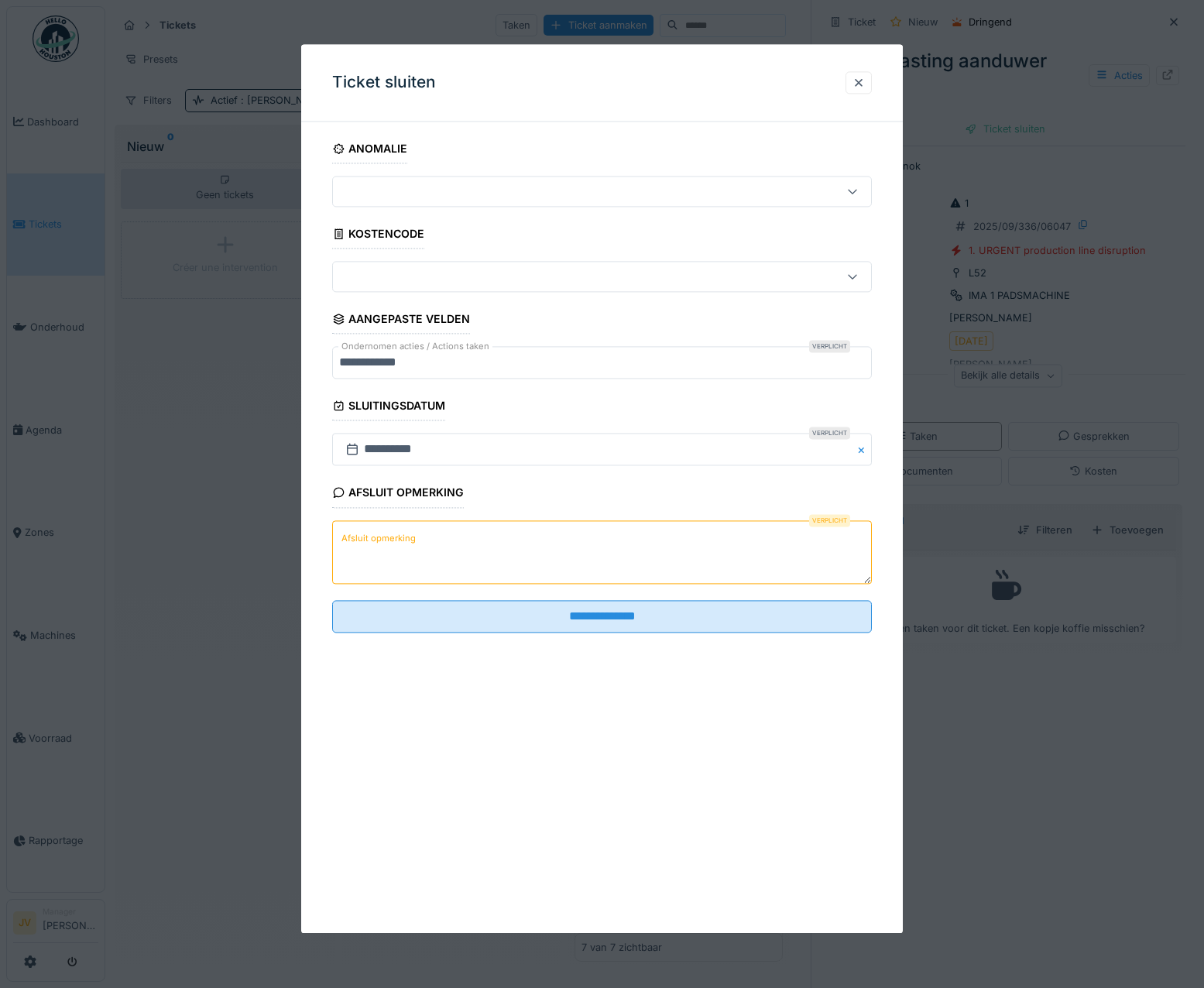
click at [351, 534] on label "Afsluit opmerking" at bounding box center [378, 538] width 81 height 19
click at [351, 534] on textarea "Afsluit opmerking" at bounding box center [603, 553] width 541 height 64
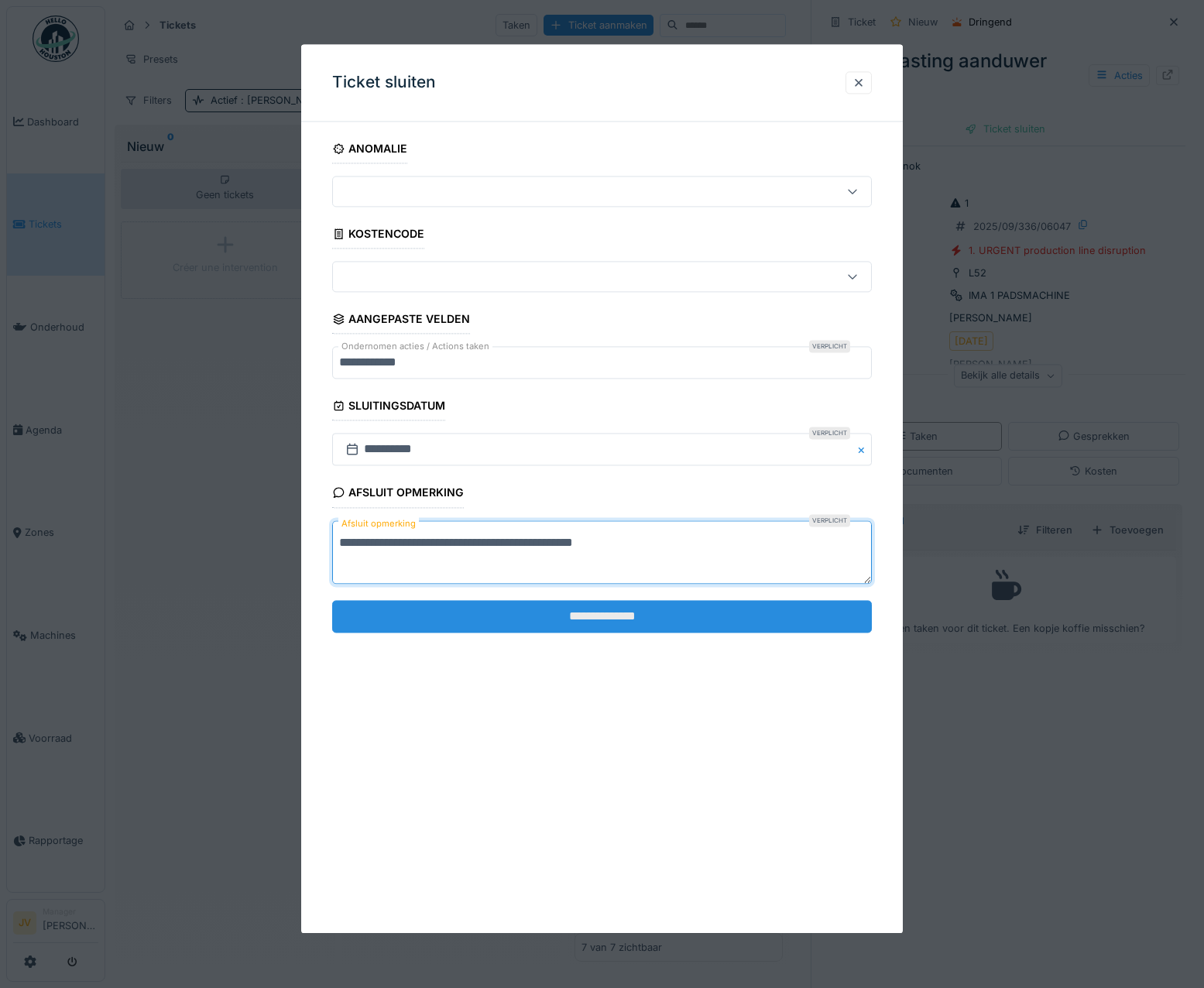
type textarea "**********"
click at [570, 613] on input "**********" at bounding box center [603, 616] width 541 height 33
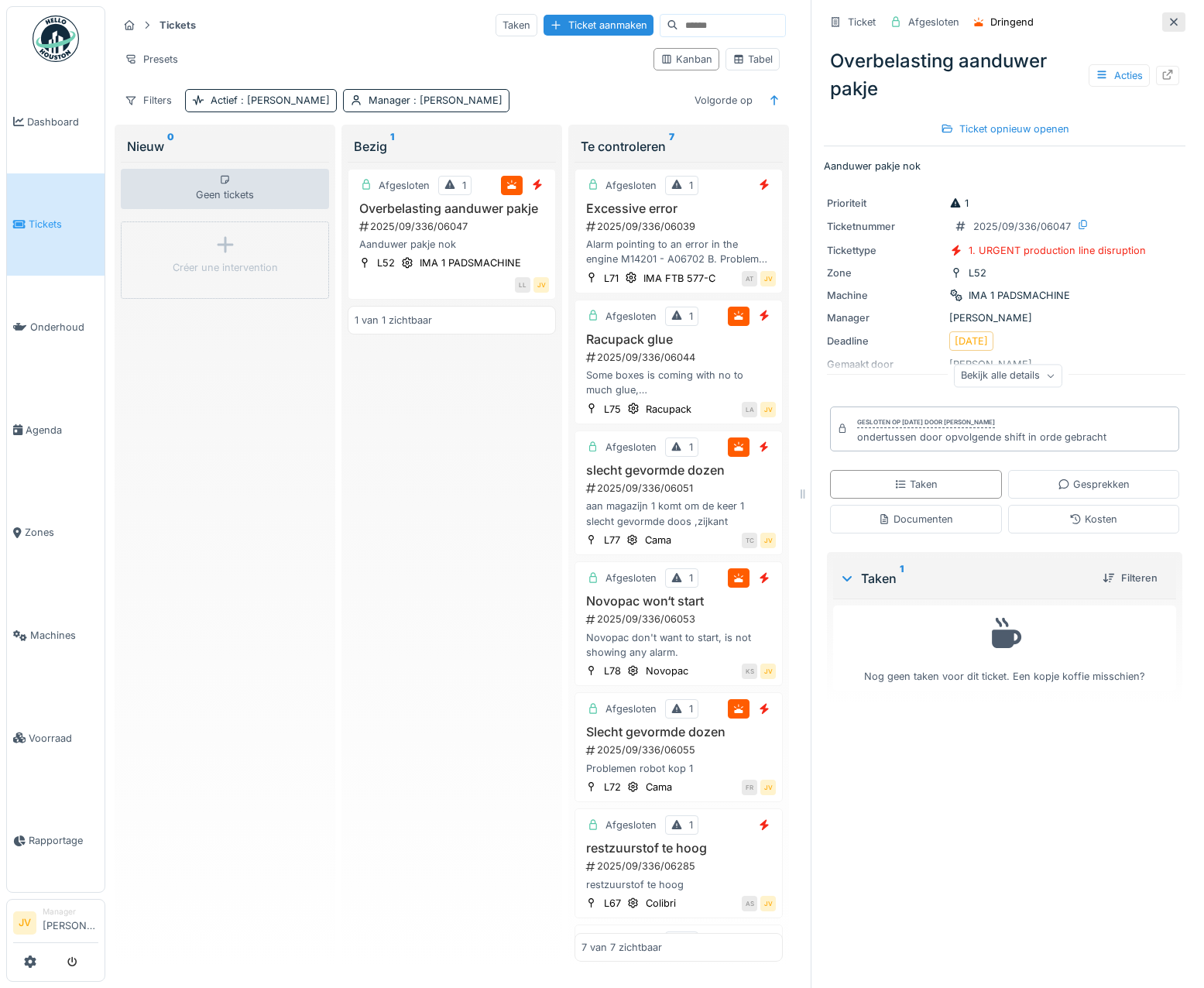
click at [1168, 17] on icon at bounding box center [1174, 22] width 13 height 10
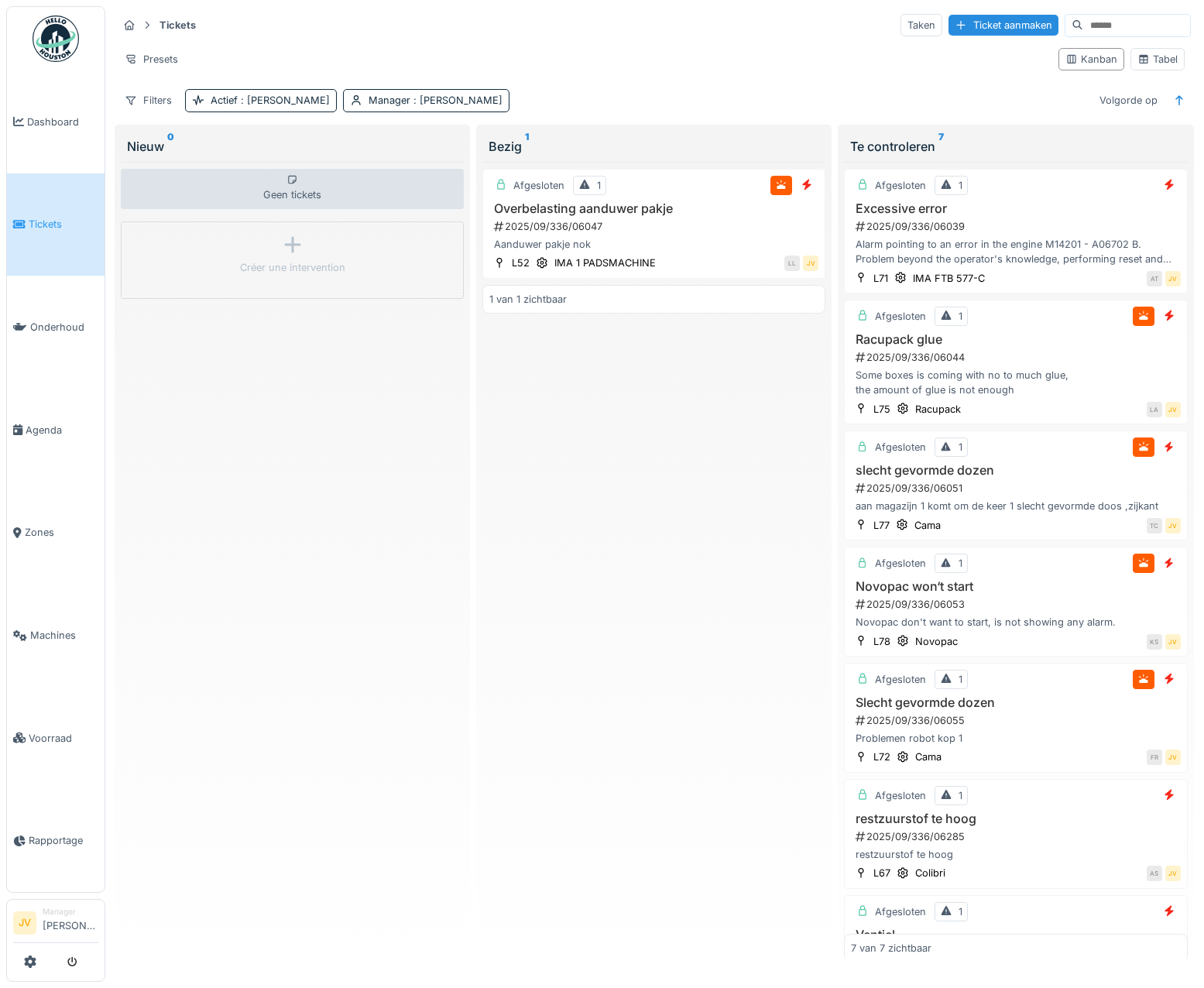
scroll to position [4, 0]
click at [81, 132] on link "Dashboard" at bounding box center [56, 121] width 97 height 103
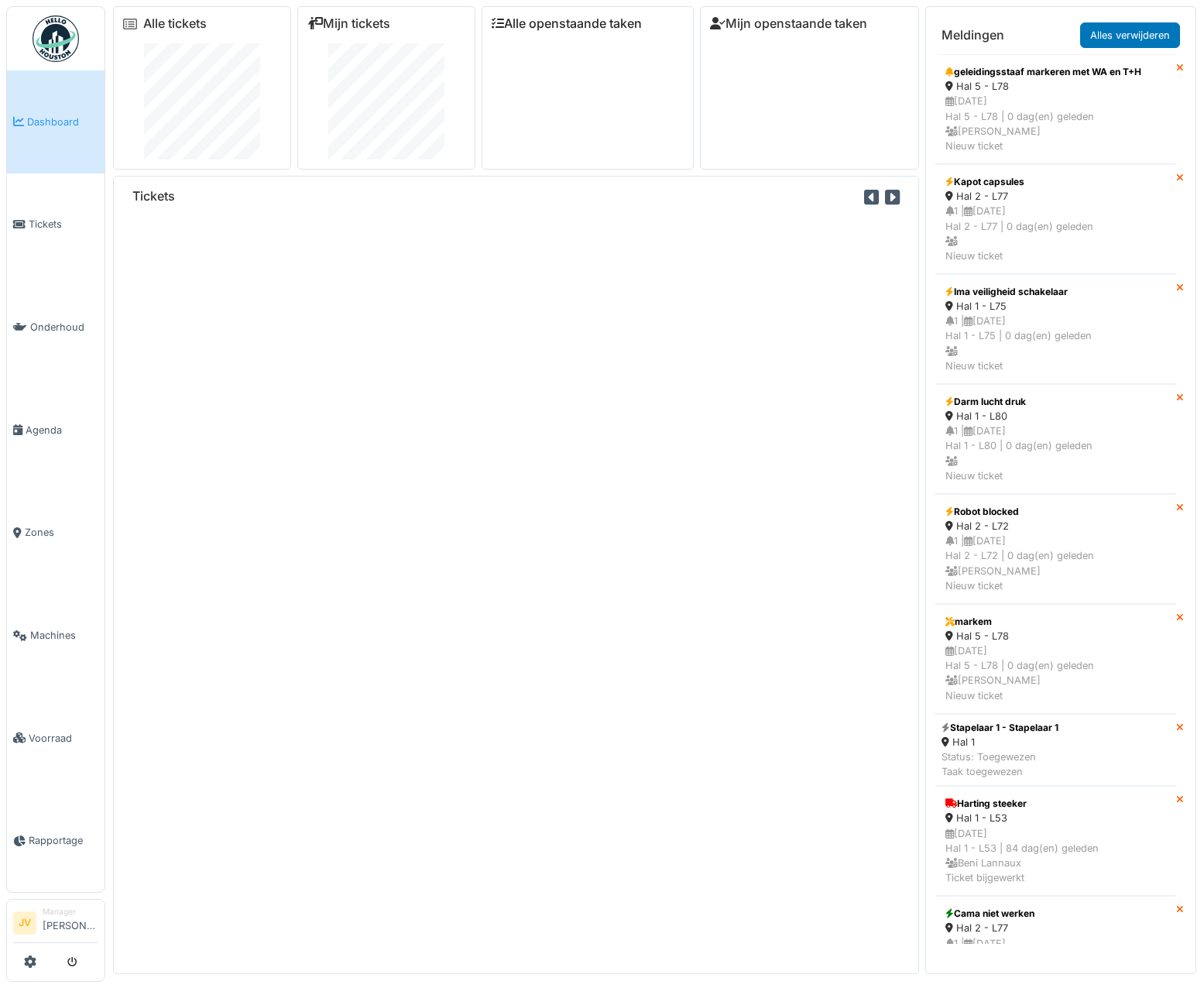
click at [517, 16] on link "Alle openstaande taken" at bounding box center [567, 23] width 150 height 14
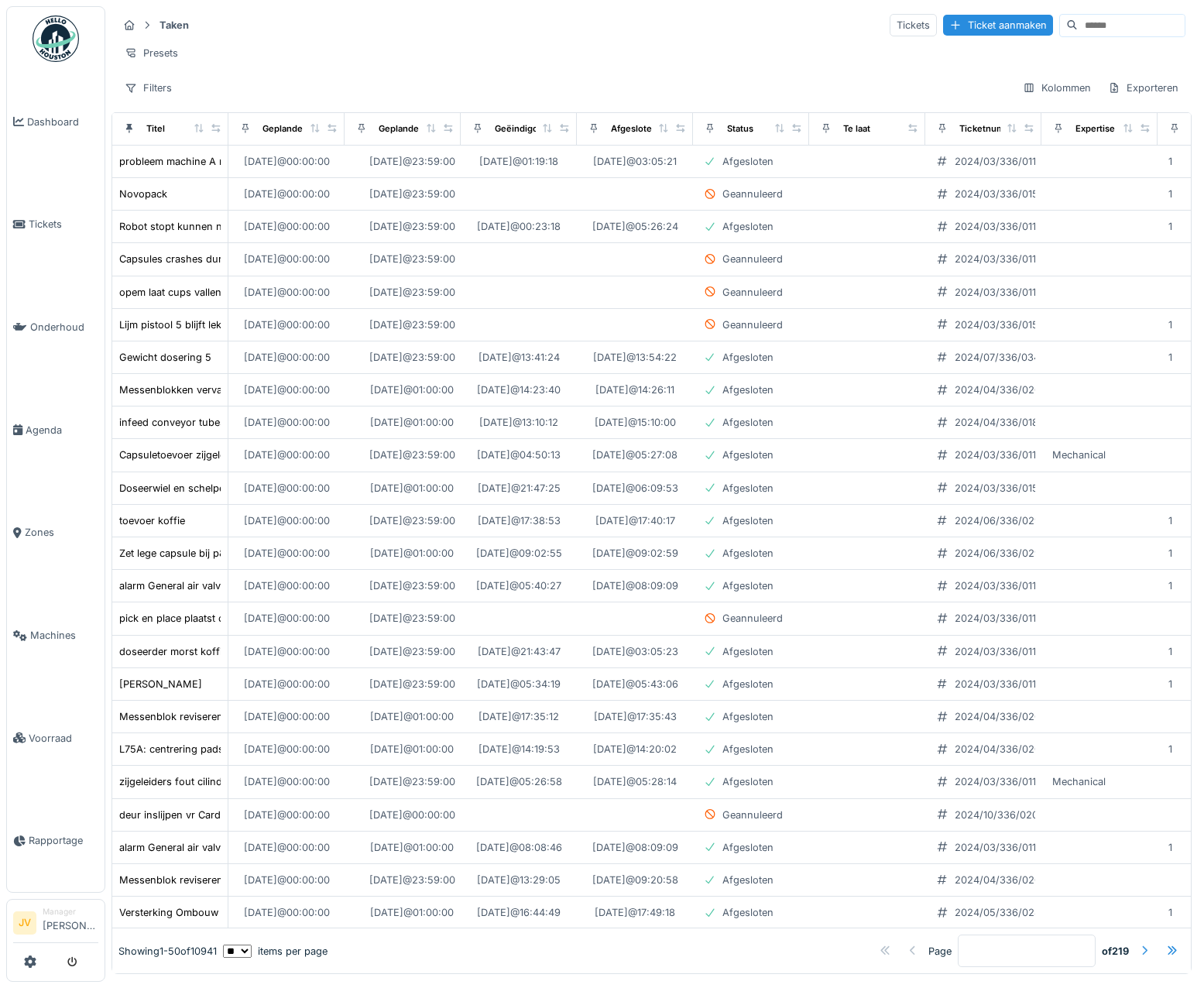
click at [1139, 944] on div at bounding box center [1145, 951] width 13 height 14
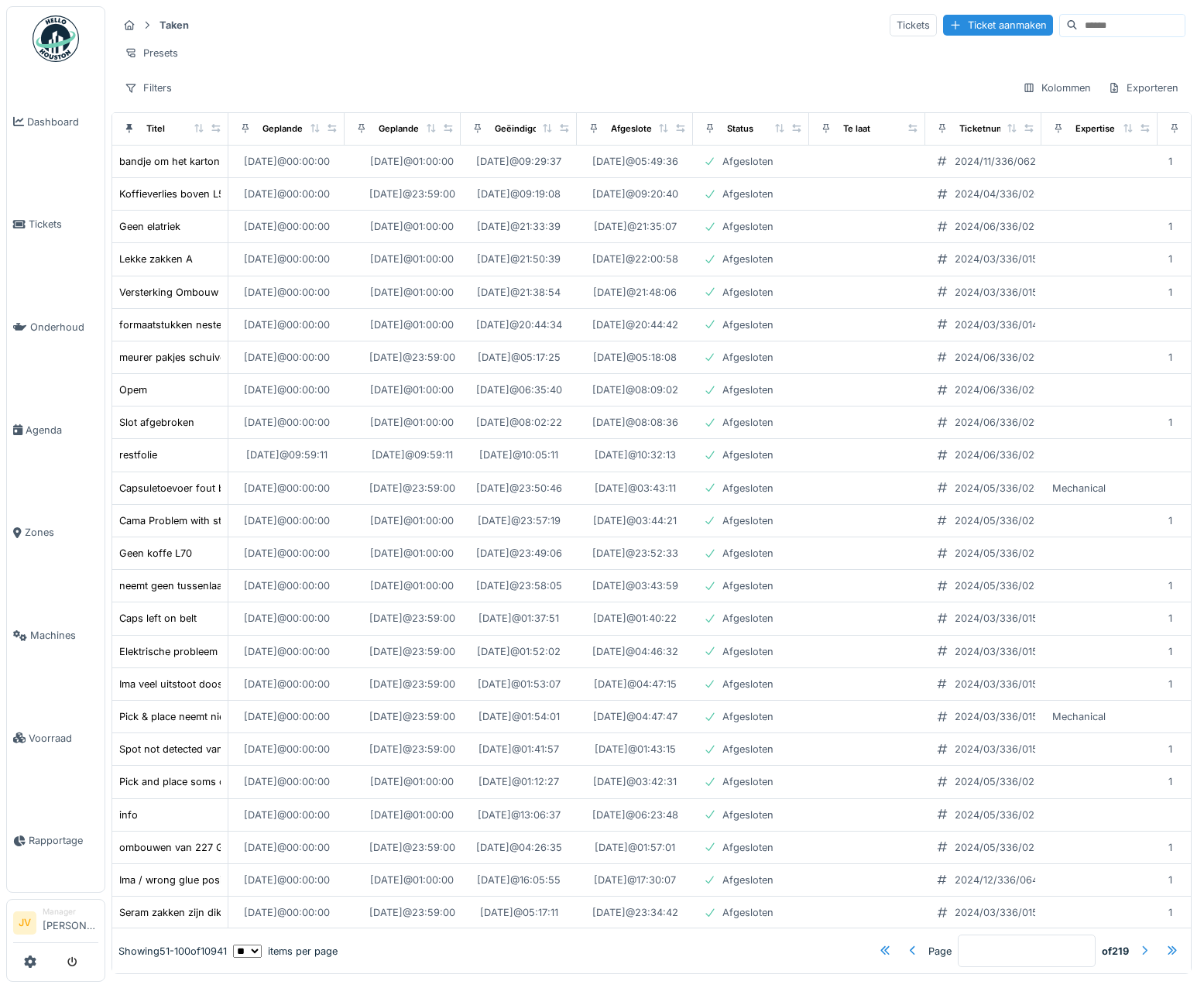
click at [1139, 944] on div at bounding box center [1145, 951] width 13 height 14
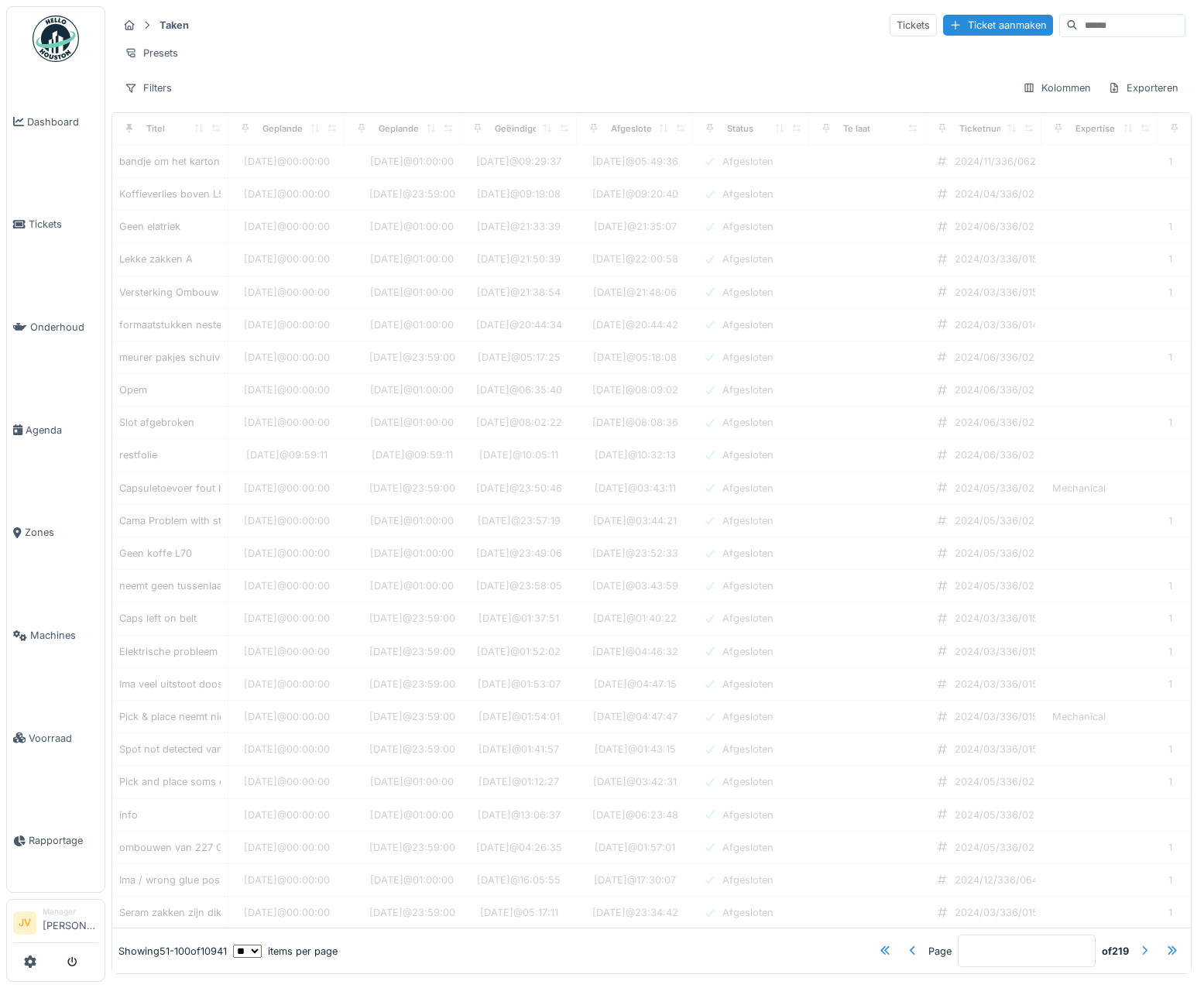
click at [1139, 944] on div at bounding box center [1145, 951] width 13 height 14
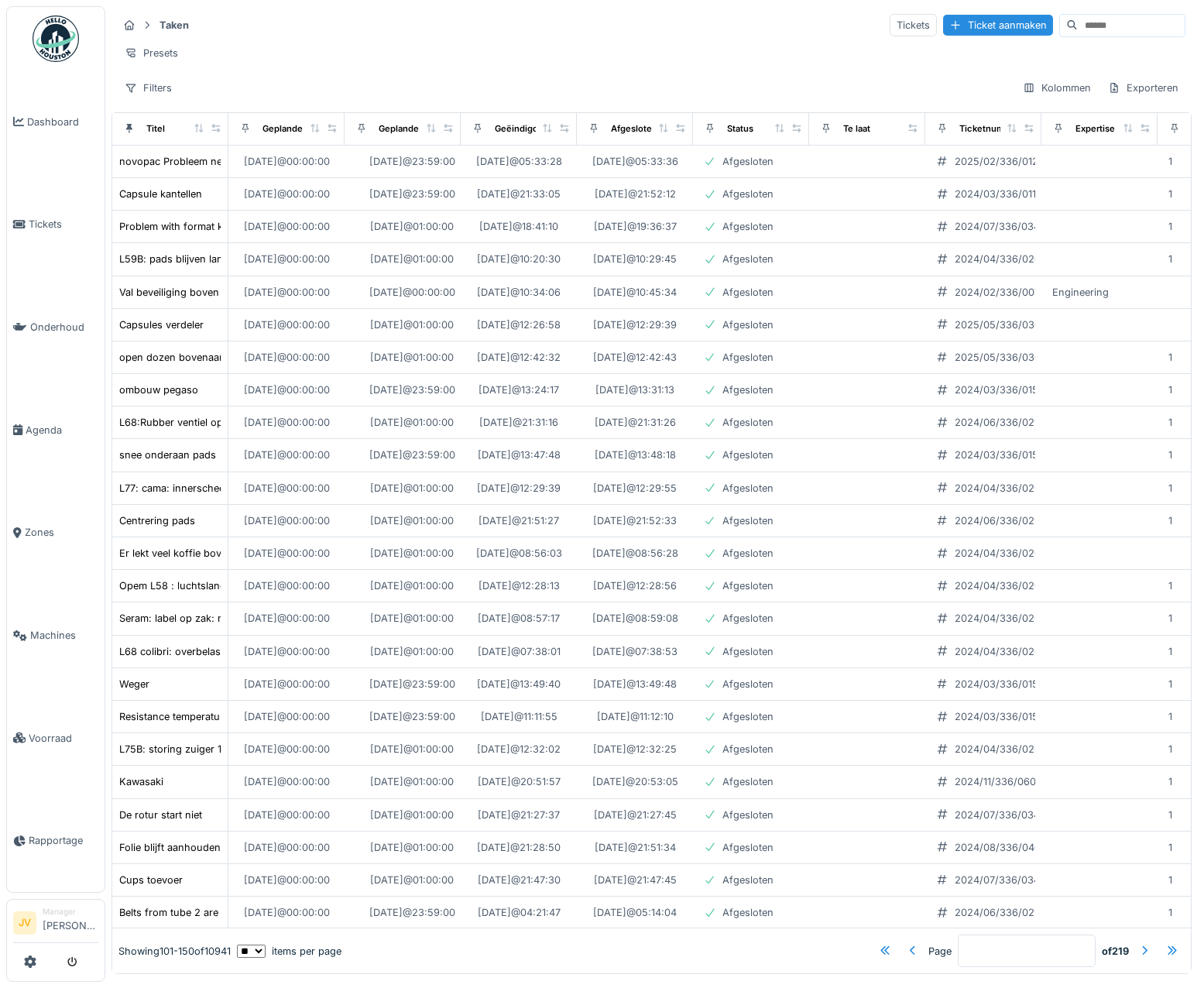
type input "*"
click at [84, 128] on link "Dashboard" at bounding box center [56, 121] width 97 height 103
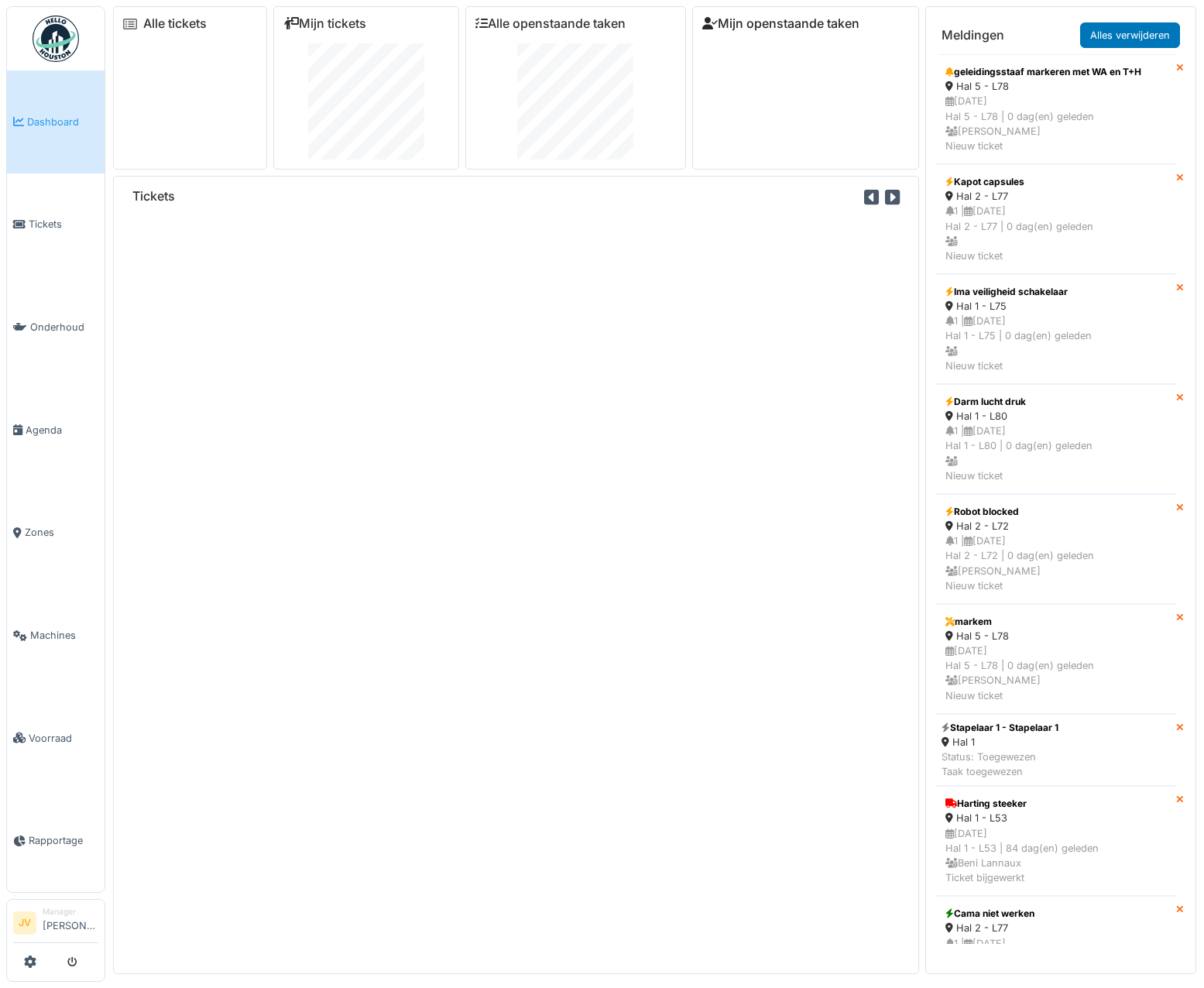
click at [726, 30] on link "Mijn openstaande taken" at bounding box center [781, 23] width 157 height 14
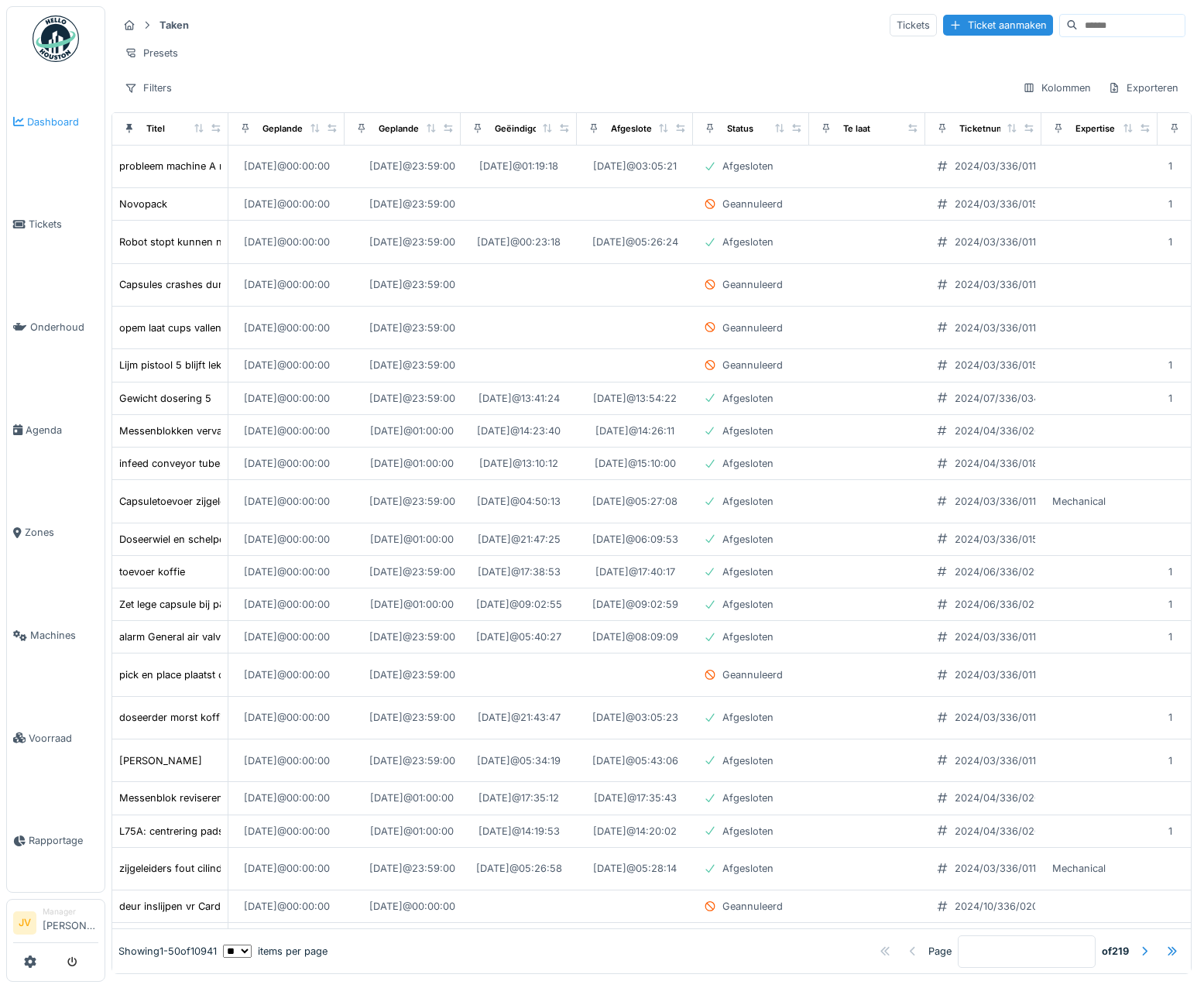
click at [57, 124] on span "Dashboard" at bounding box center [62, 122] width 71 height 14
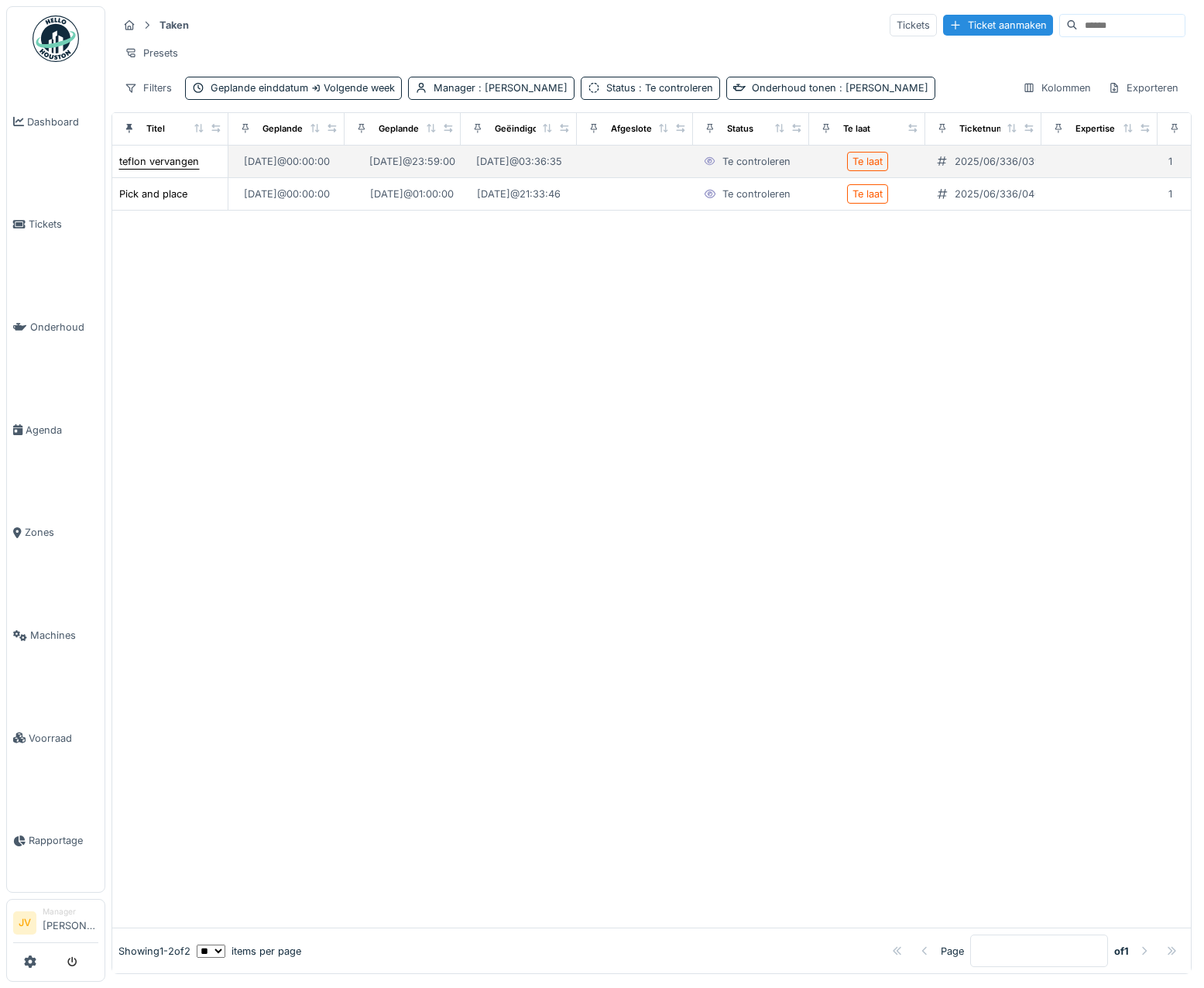
click at [195, 169] on div "teflon vervangen" at bounding box center [159, 161] width 80 height 14
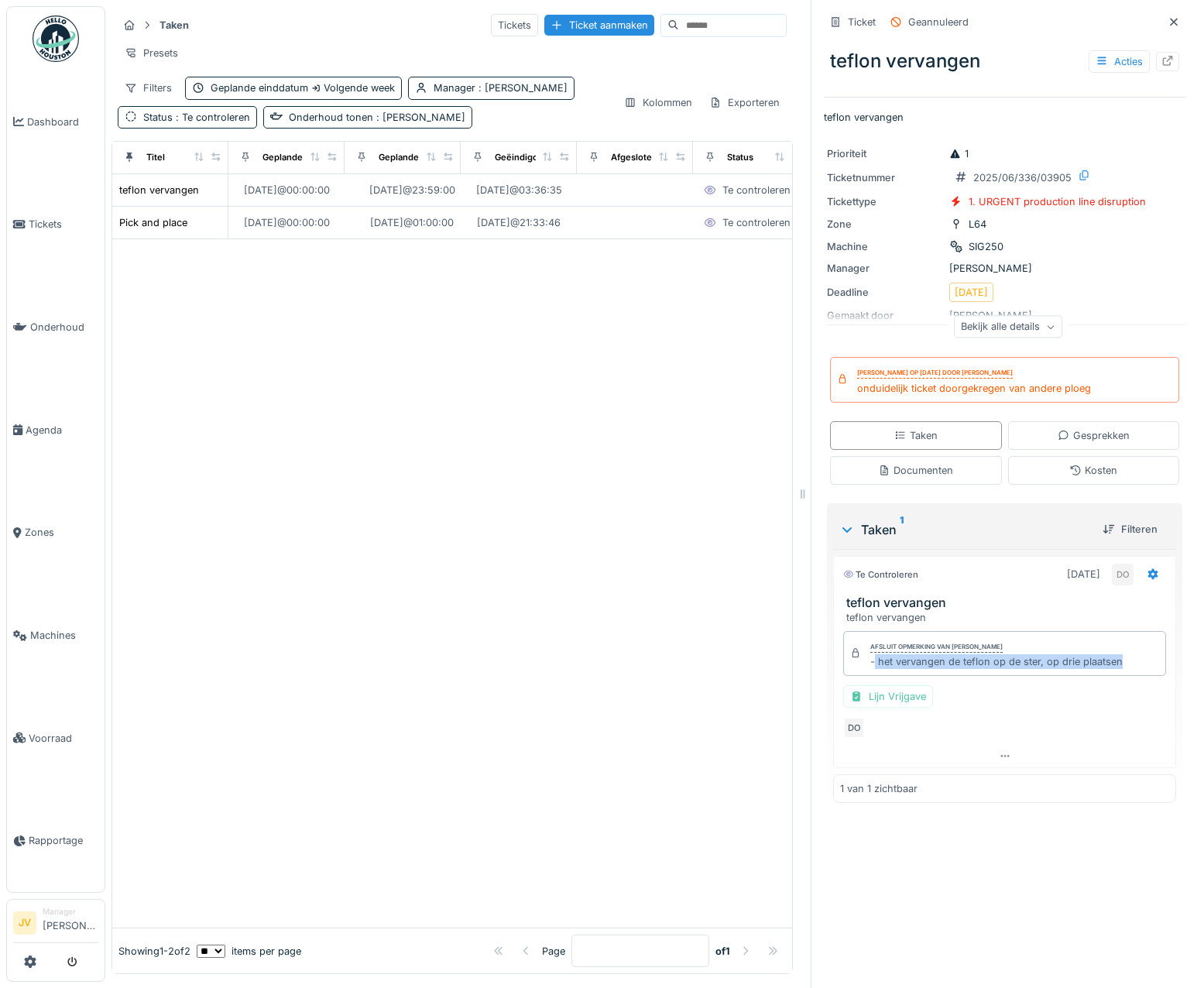
drag, startPoint x: 864, startPoint y: 671, endPoint x: 1140, endPoint y: 671, distance: 276.0
click at [1140, 671] on div "Afsluit opmerking van Damian Olejnik - het vervangen de teflon op de ster, op d…" at bounding box center [1005, 654] width 323 height 45
click at [1171, 22] on icon at bounding box center [1174, 22] width 8 height 8
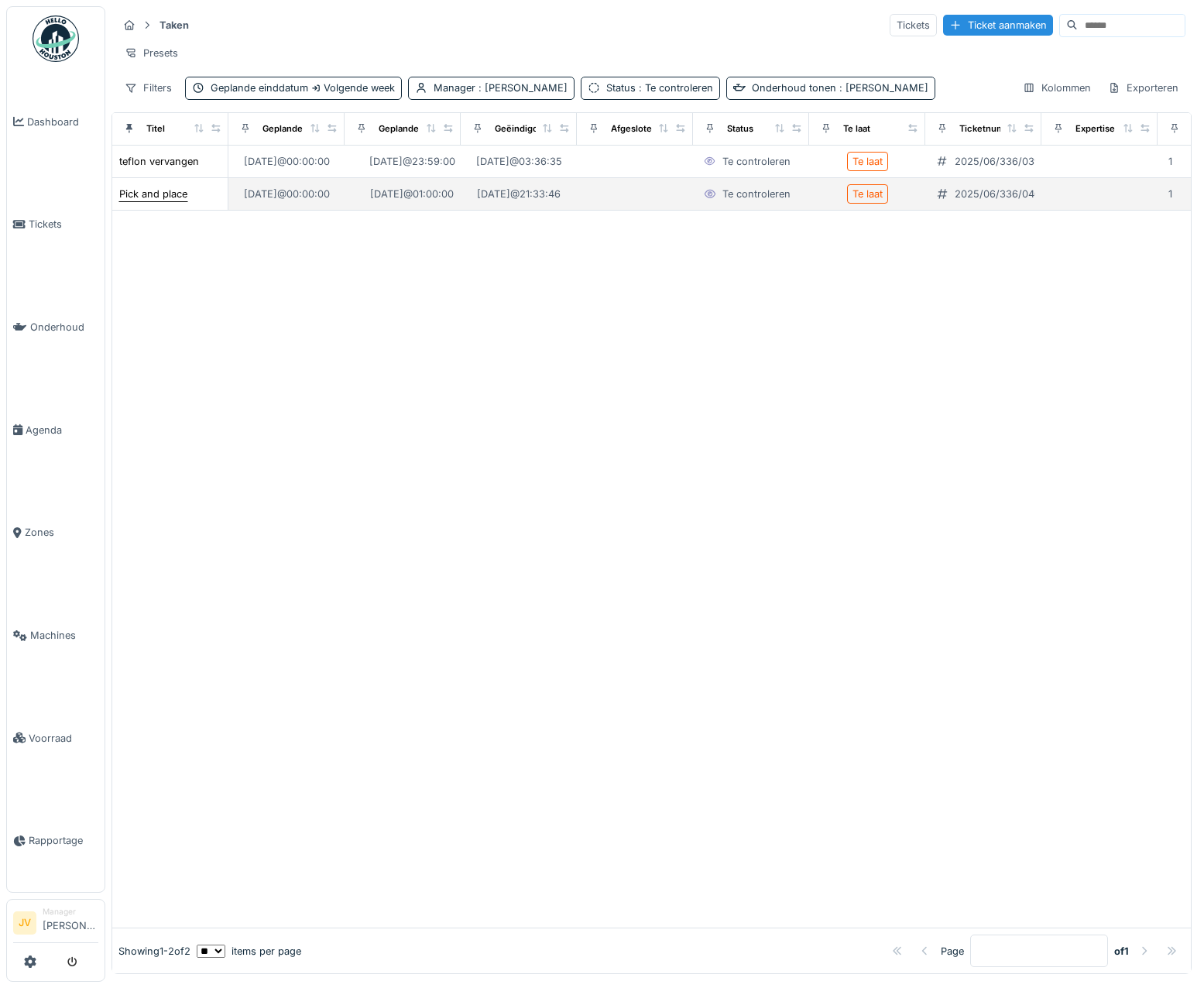
click at [148, 202] on div "Pick and place" at bounding box center [153, 194] width 68 height 14
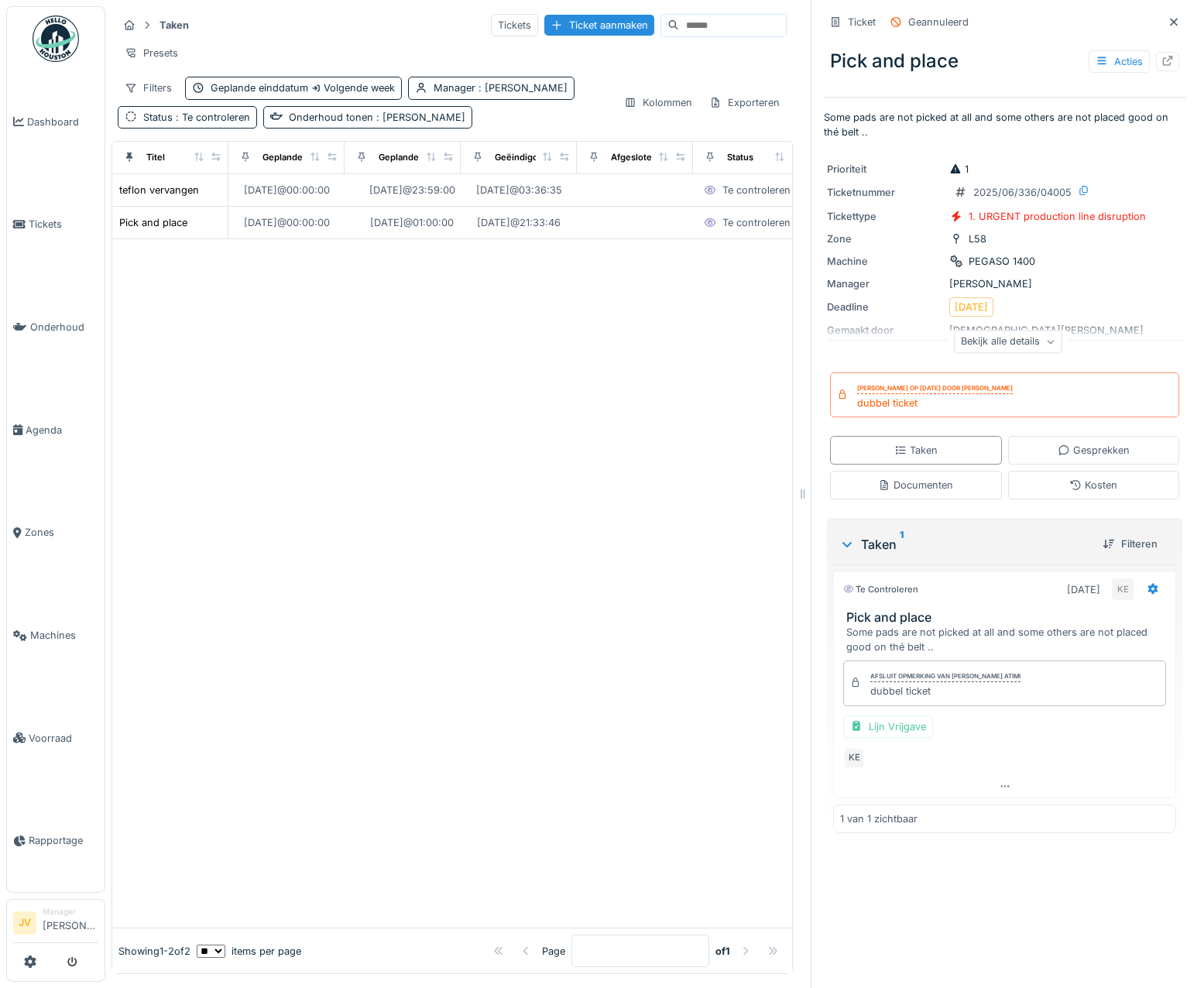
click at [710, 600] on div at bounding box center [452, 584] width 680 height 689
click at [70, 116] on span "Dashboard" at bounding box center [62, 122] width 71 height 14
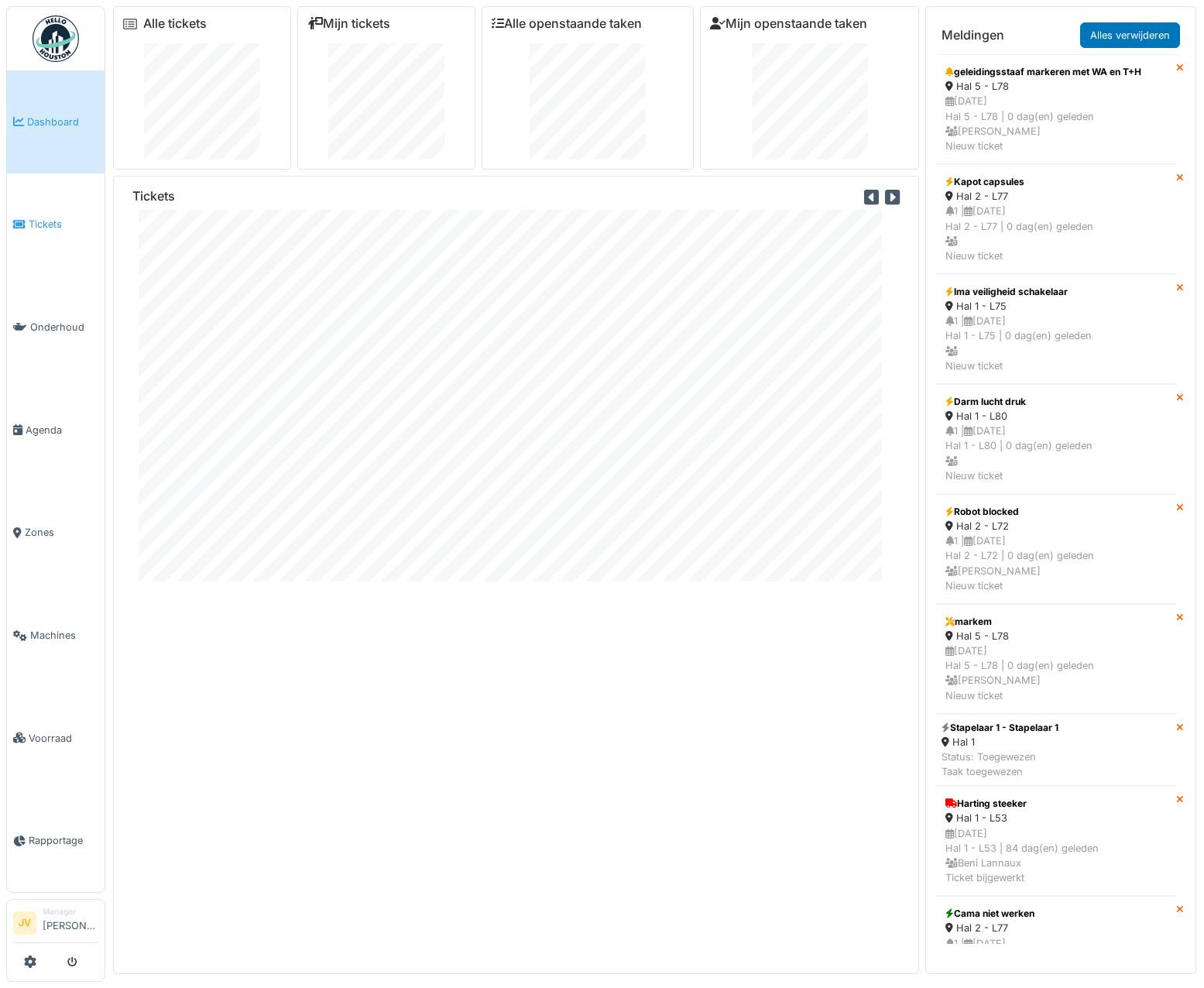
click at [81, 211] on link "Tickets" at bounding box center [56, 225] width 97 height 103
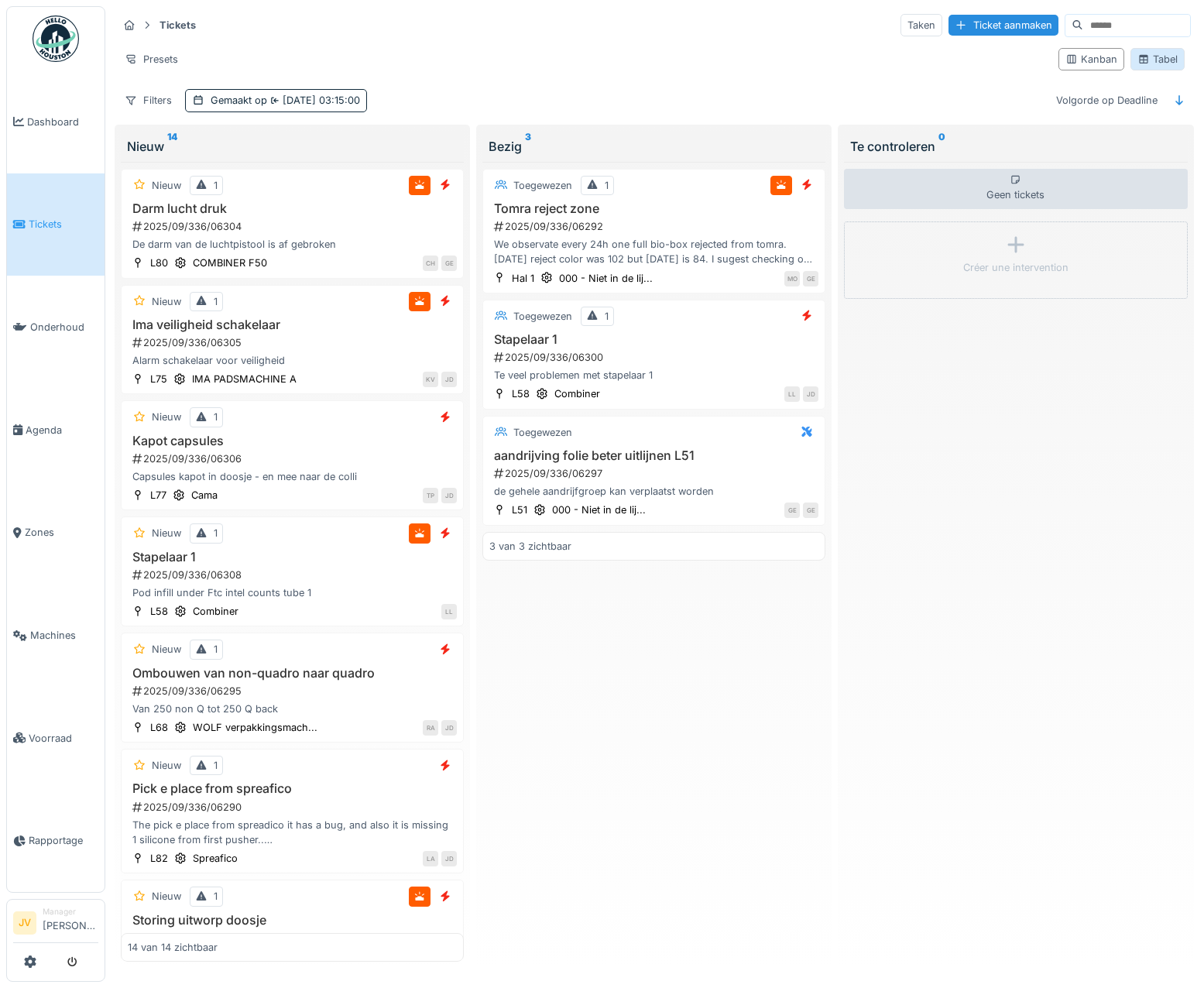
click at [1158, 57] on div "Tabel" at bounding box center [1158, 59] width 41 height 14
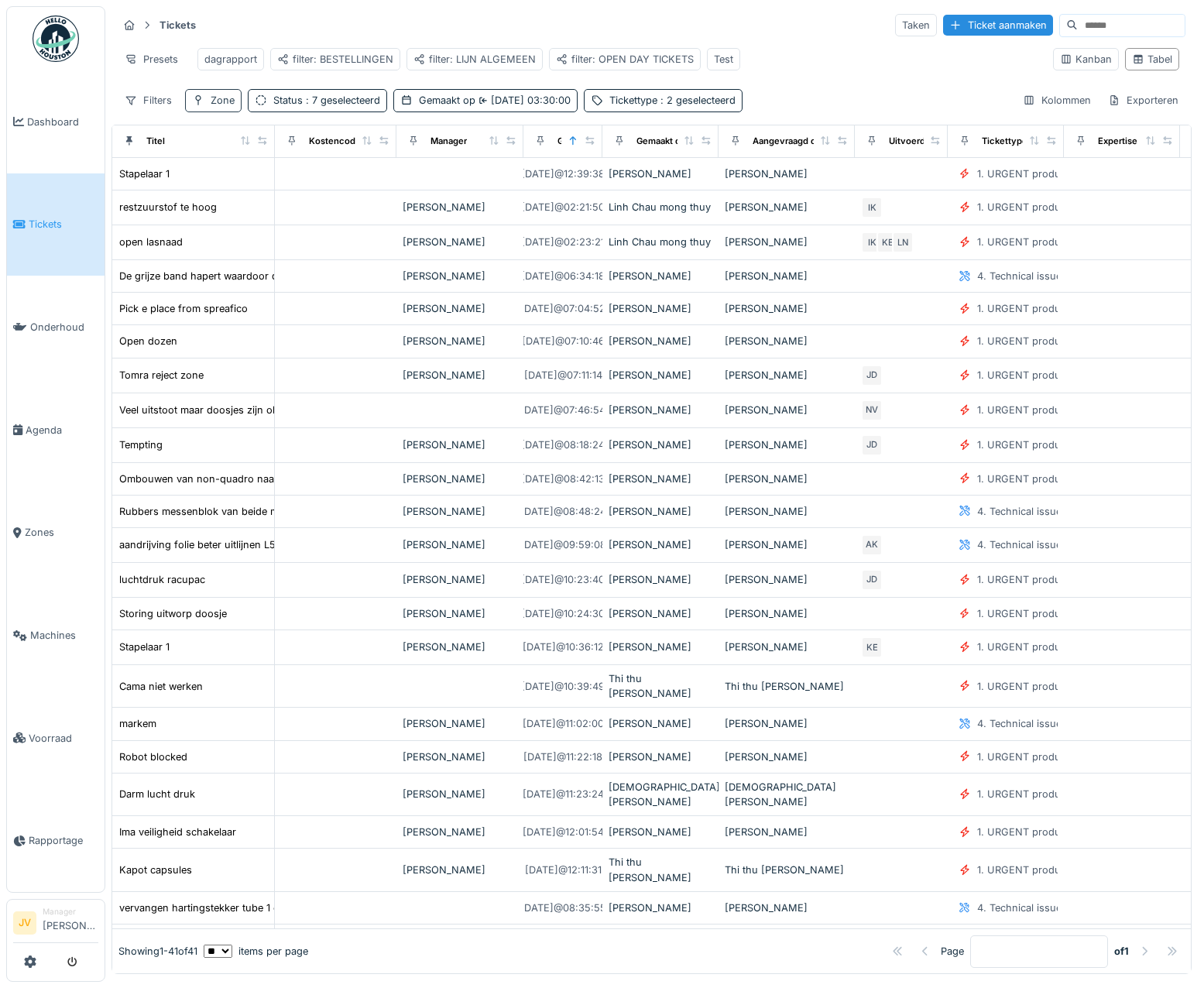
click at [219, 108] on div "Zone" at bounding box center [222, 100] width 24 height 14
click at [241, 190] on div "Uitrusting selecteren" at bounding box center [256, 193] width 128 height 21
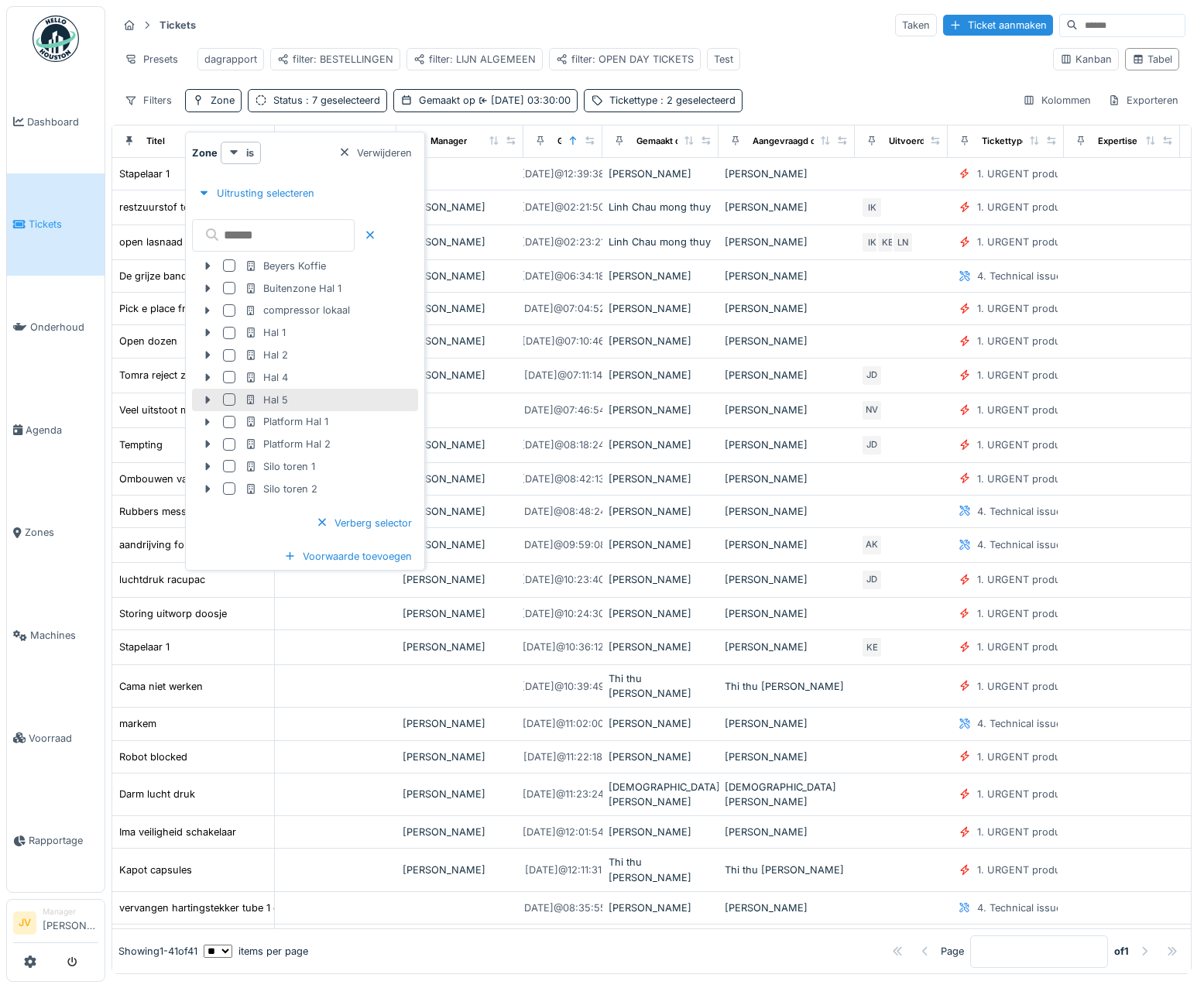
click at [228, 395] on div at bounding box center [230, 400] width 13 height 13
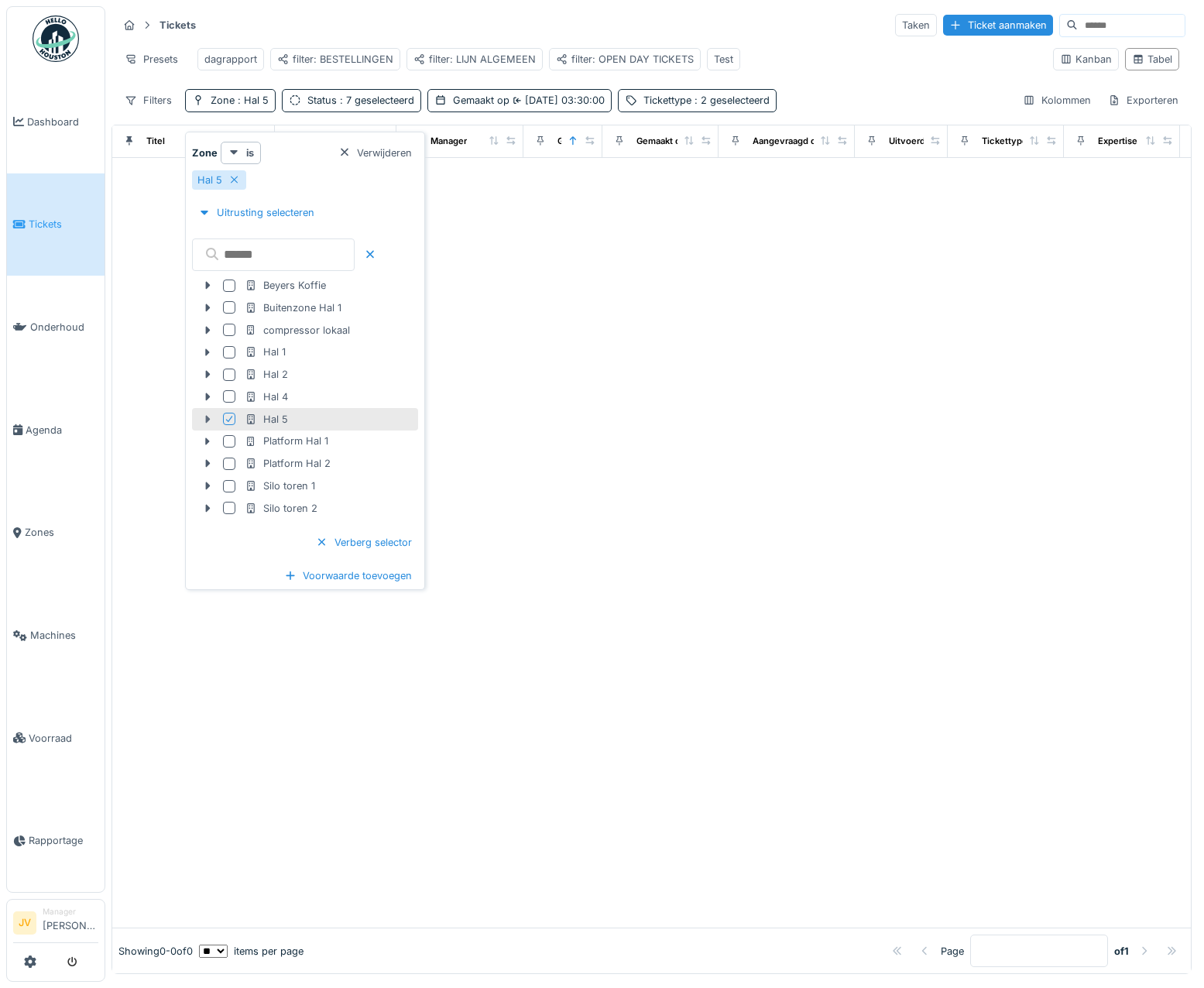
click at [208, 417] on icon at bounding box center [208, 419] width 13 height 10
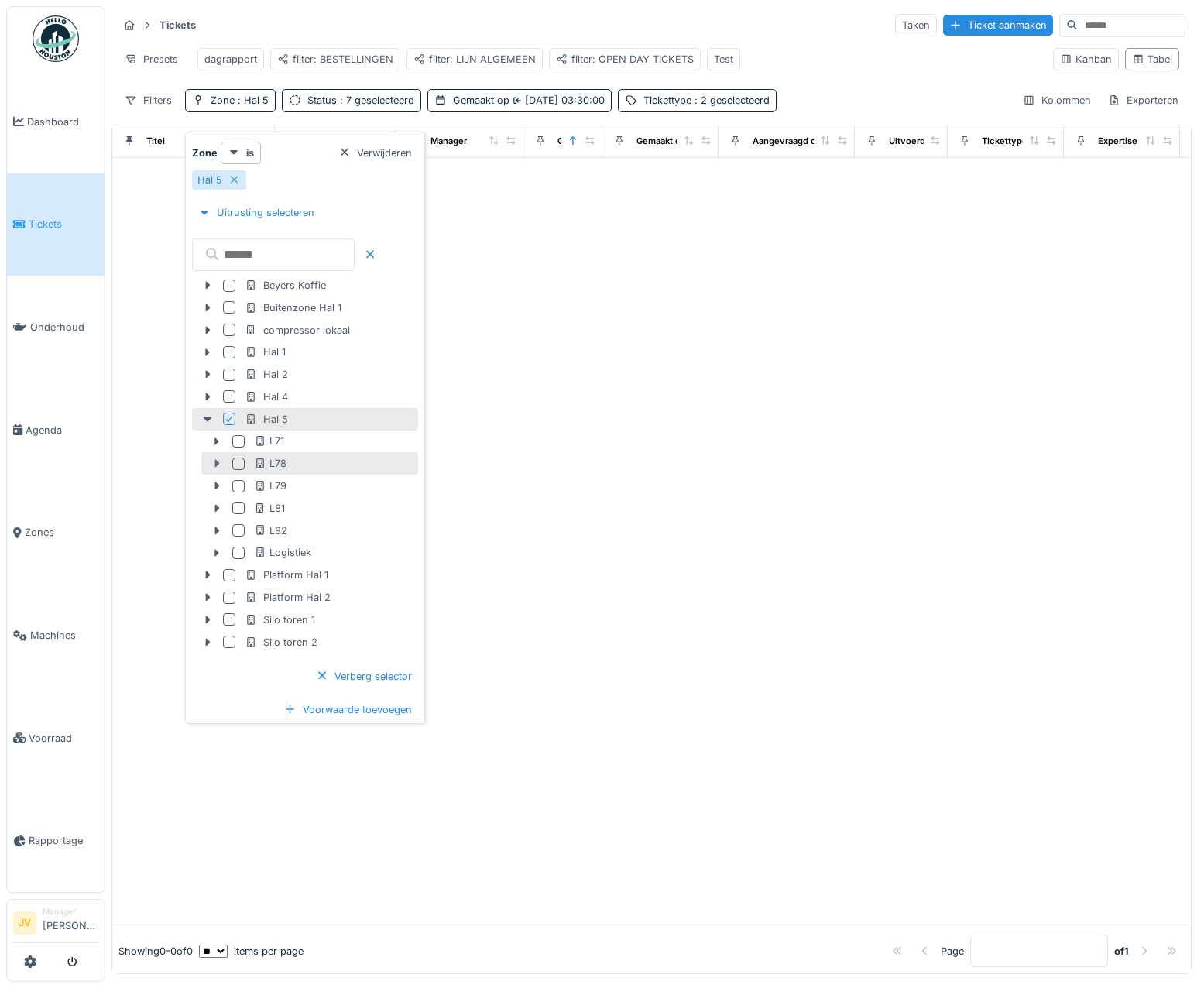
click at [214, 466] on icon at bounding box center [217, 463] width 13 height 10
click at [238, 469] on div at bounding box center [238, 464] width 13 height 13
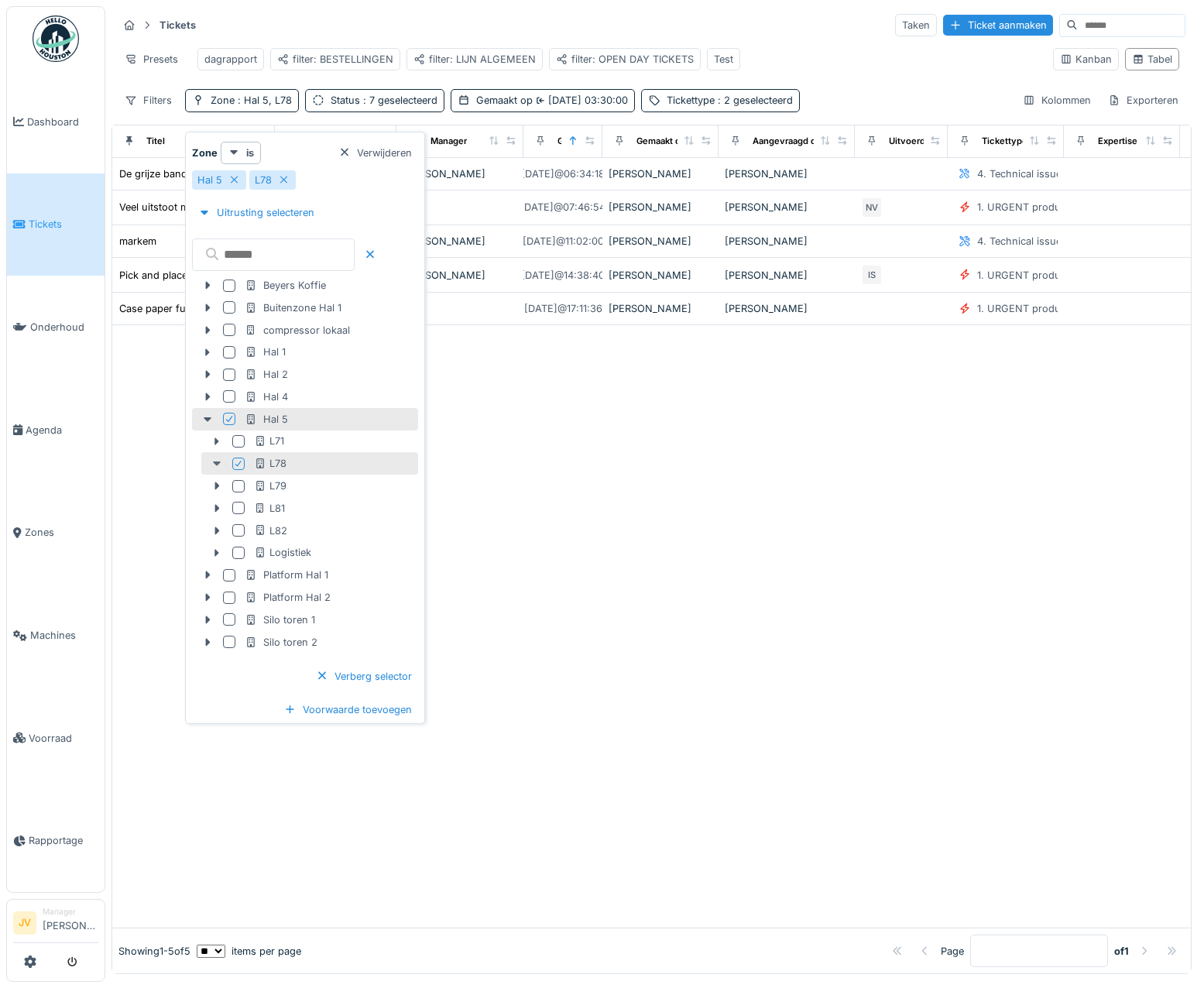
click at [220, 462] on icon at bounding box center [217, 463] width 13 height 10
click at [517, 569] on div at bounding box center [651, 627] width 1079 height 603
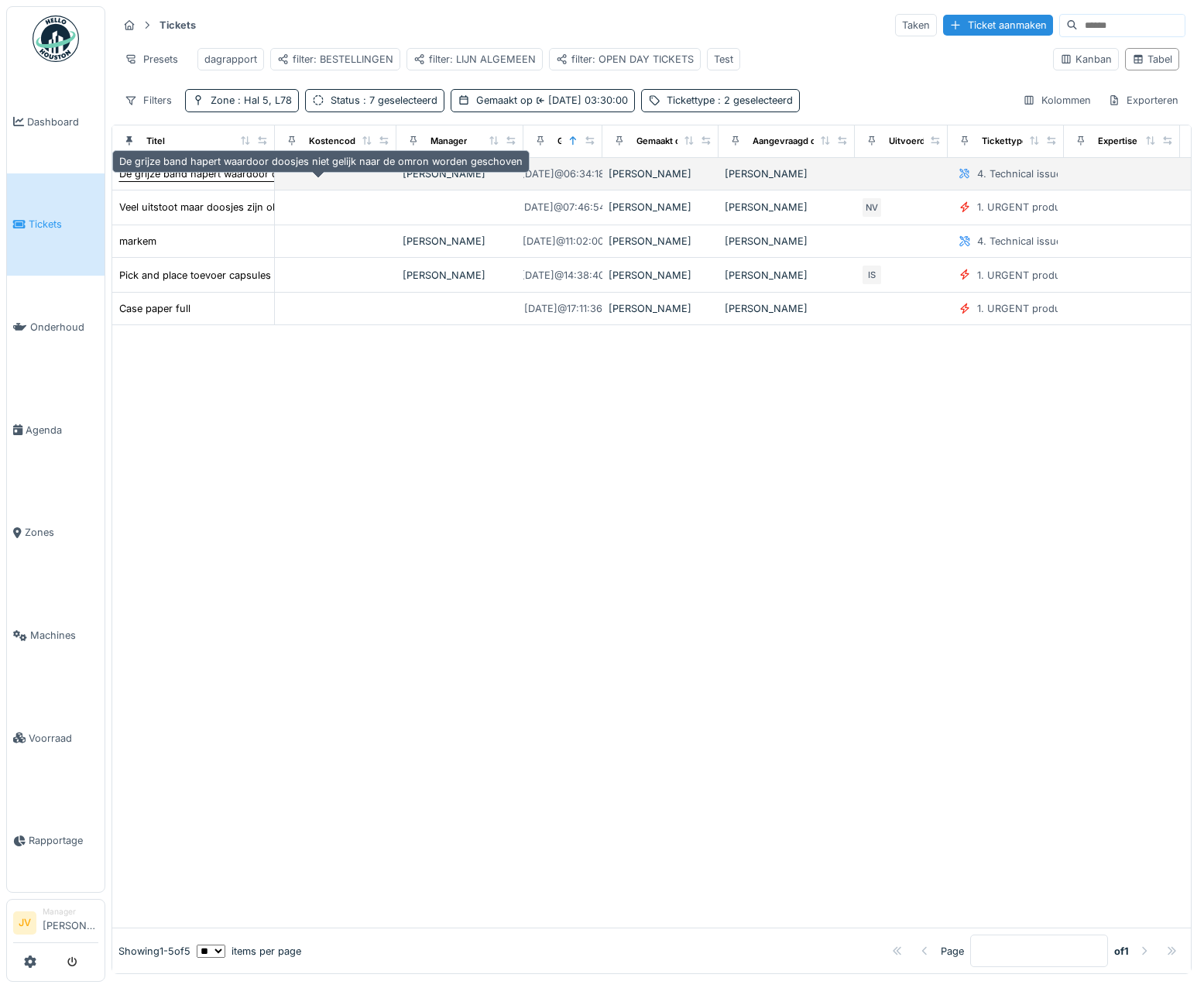
click at [231, 179] on div "De grijze band hapert waardoor doosjes niet gelijk naar de omron worden geschov…" at bounding box center [321, 174] width 403 height 14
